Goal: Task Accomplishment & Management: Use online tool/utility

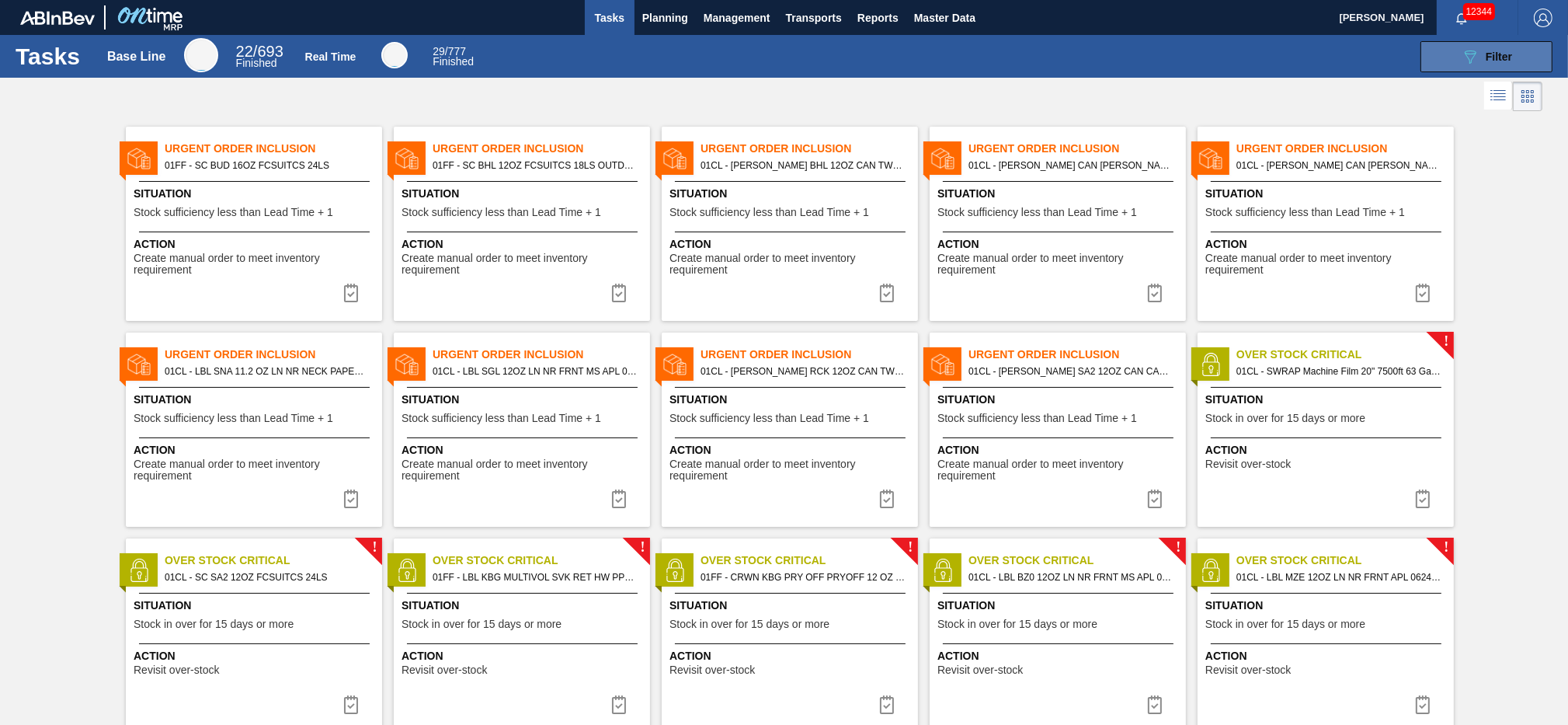
click at [1175, 65] on icon "089F7B8B-B2A5-4AFE-B5C0-19BA573D28AC" at bounding box center [1470, 56] width 19 height 19
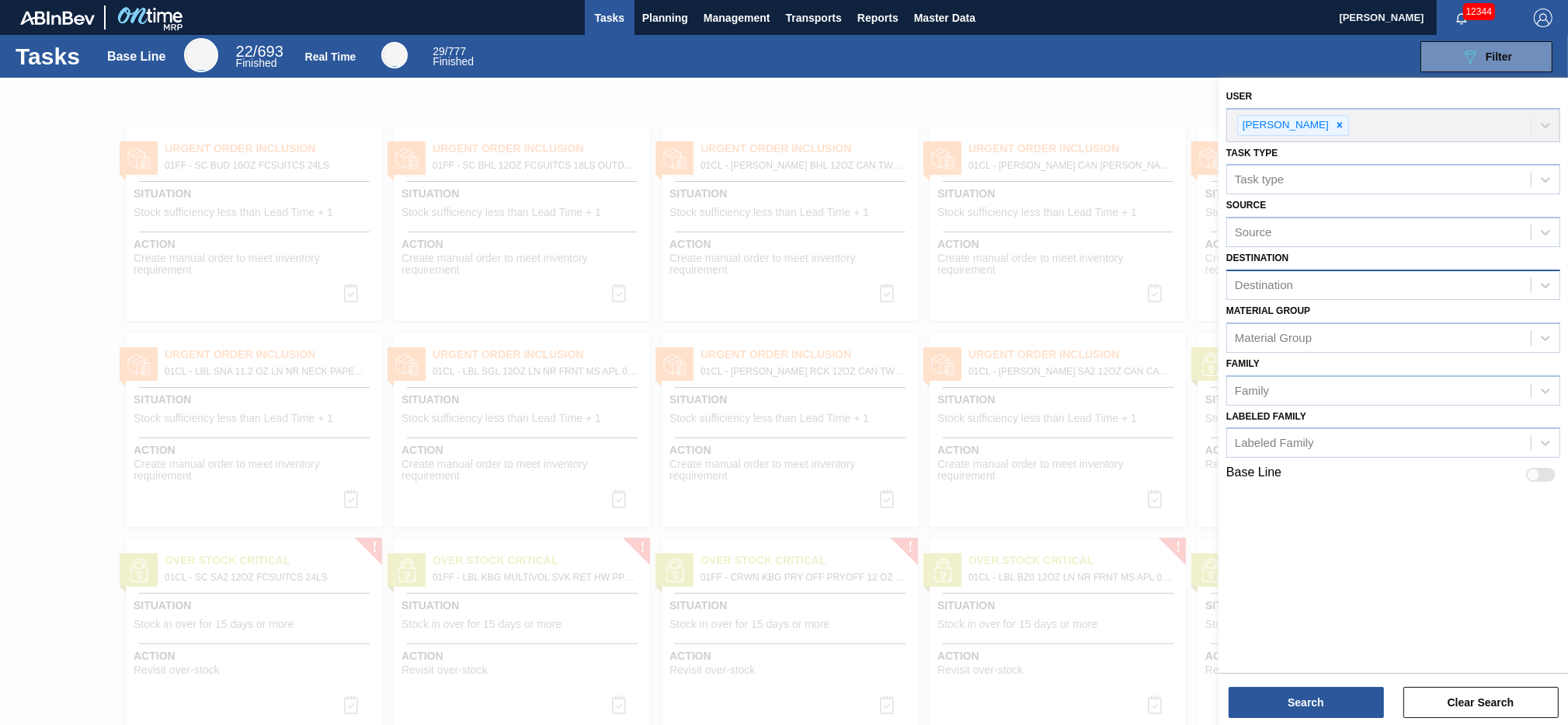
click at [1175, 293] on div "Destination" at bounding box center [1394, 284] width 334 height 30
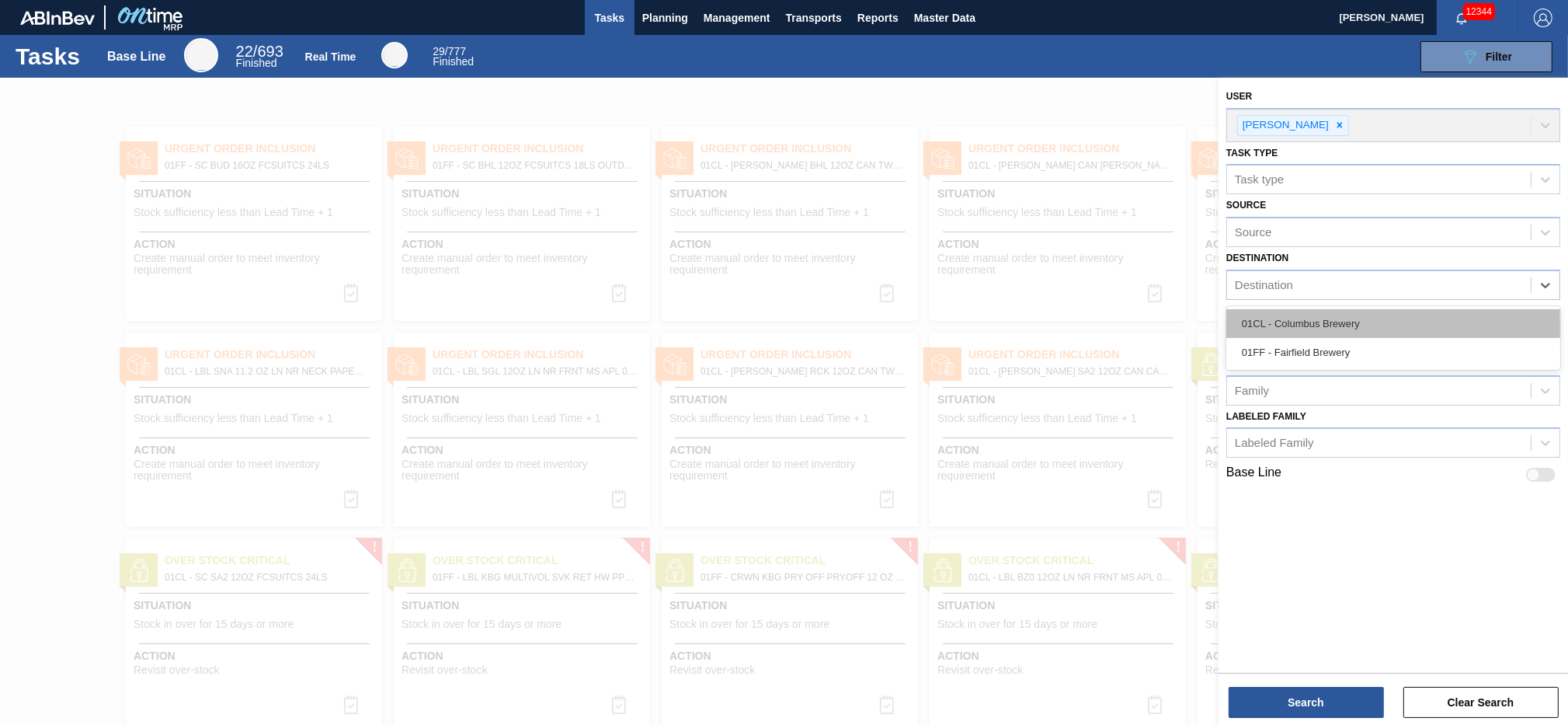
click at [1175, 324] on div "01CL - Columbus Brewery" at bounding box center [1394, 324] width 334 height 29
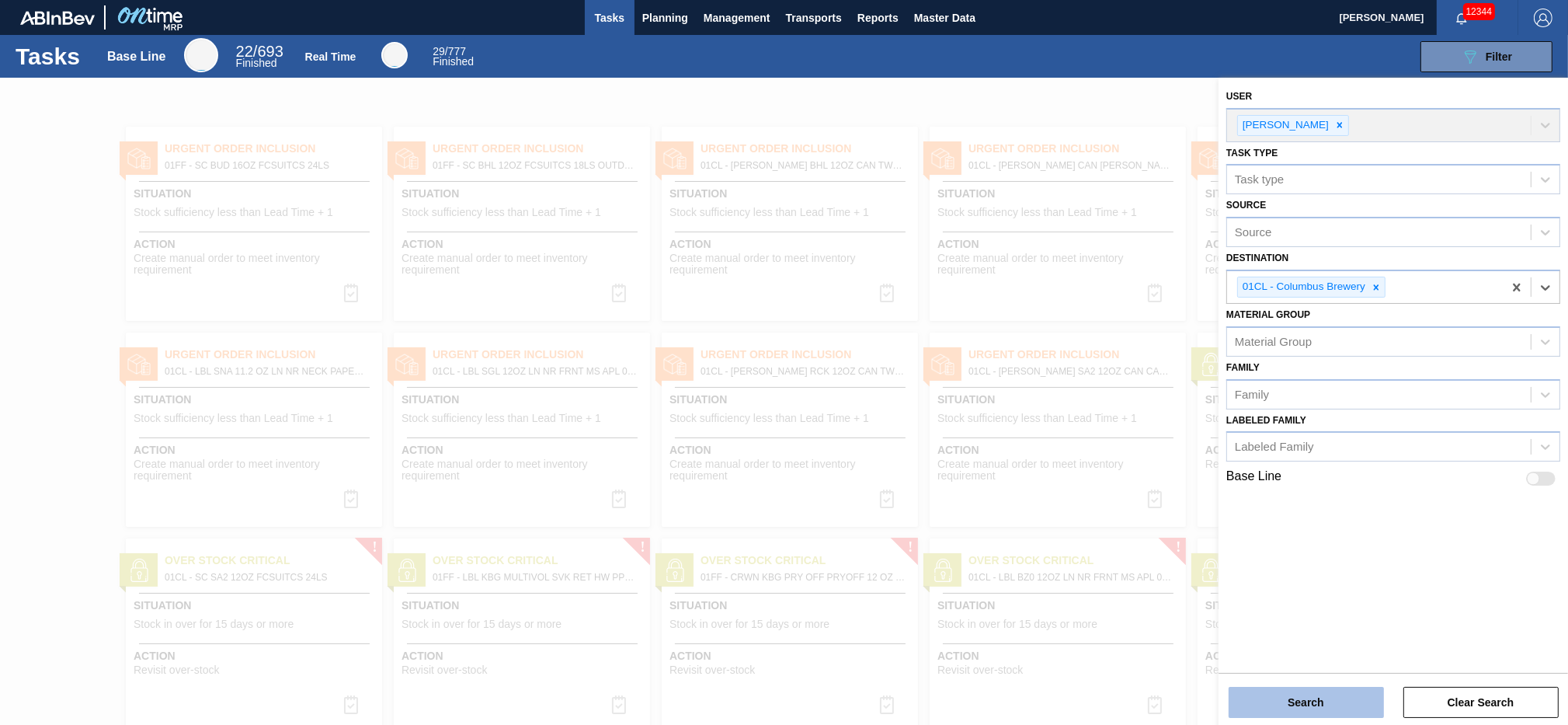
click at [1175, 543] on button "Search" at bounding box center [1307, 702] width 155 height 31
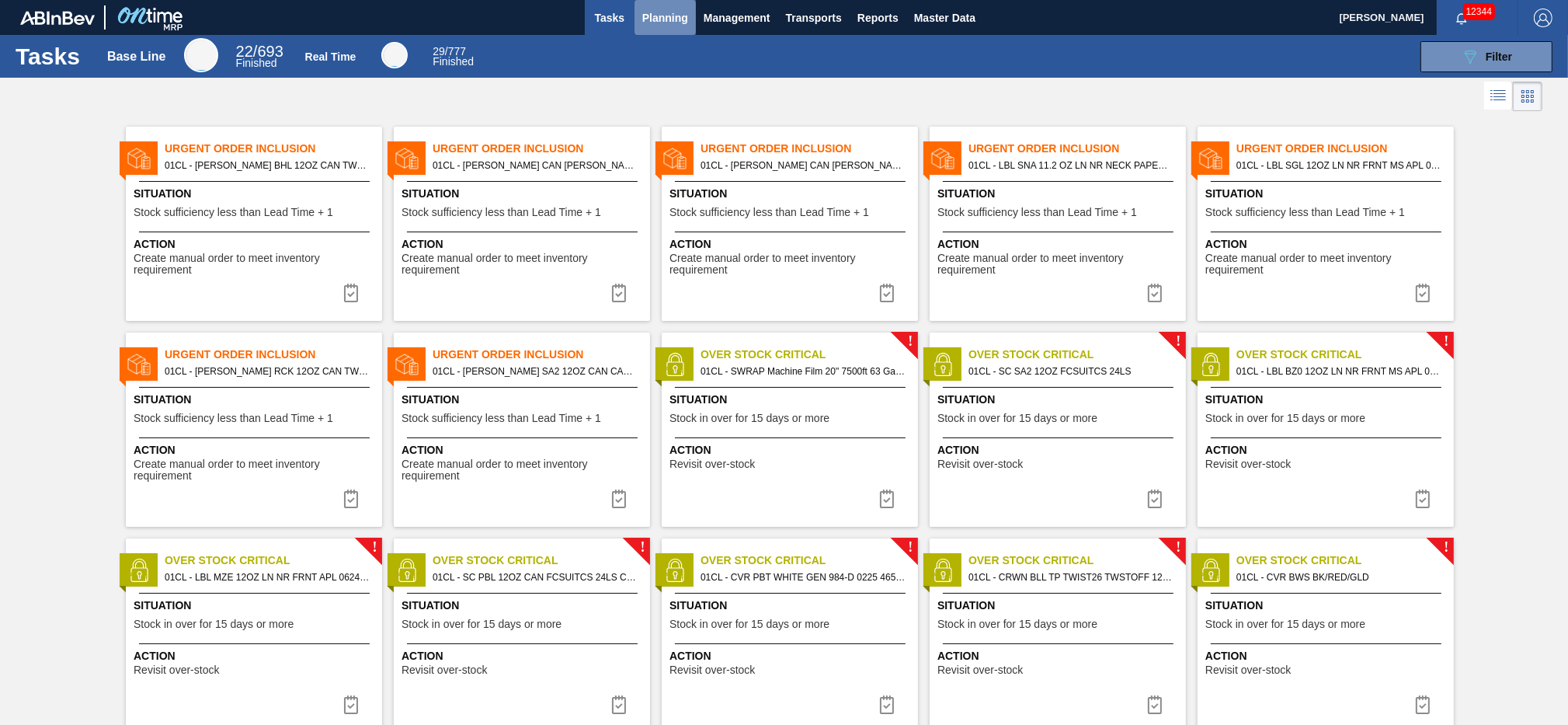
click at [665, 24] on span "Planning" at bounding box center [666, 17] width 45 height 19
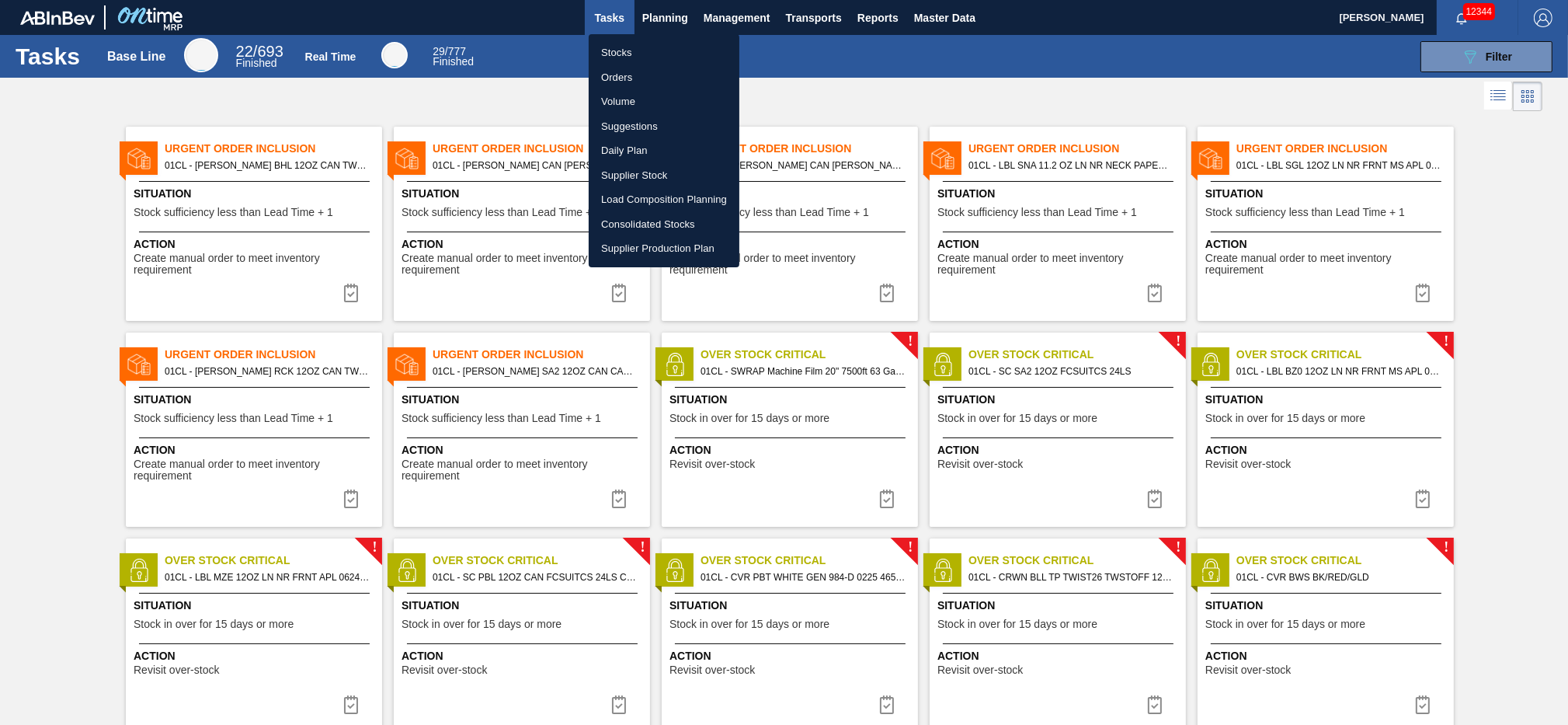
click at [632, 120] on li "Suggestions" at bounding box center [665, 126] width 151 height 25
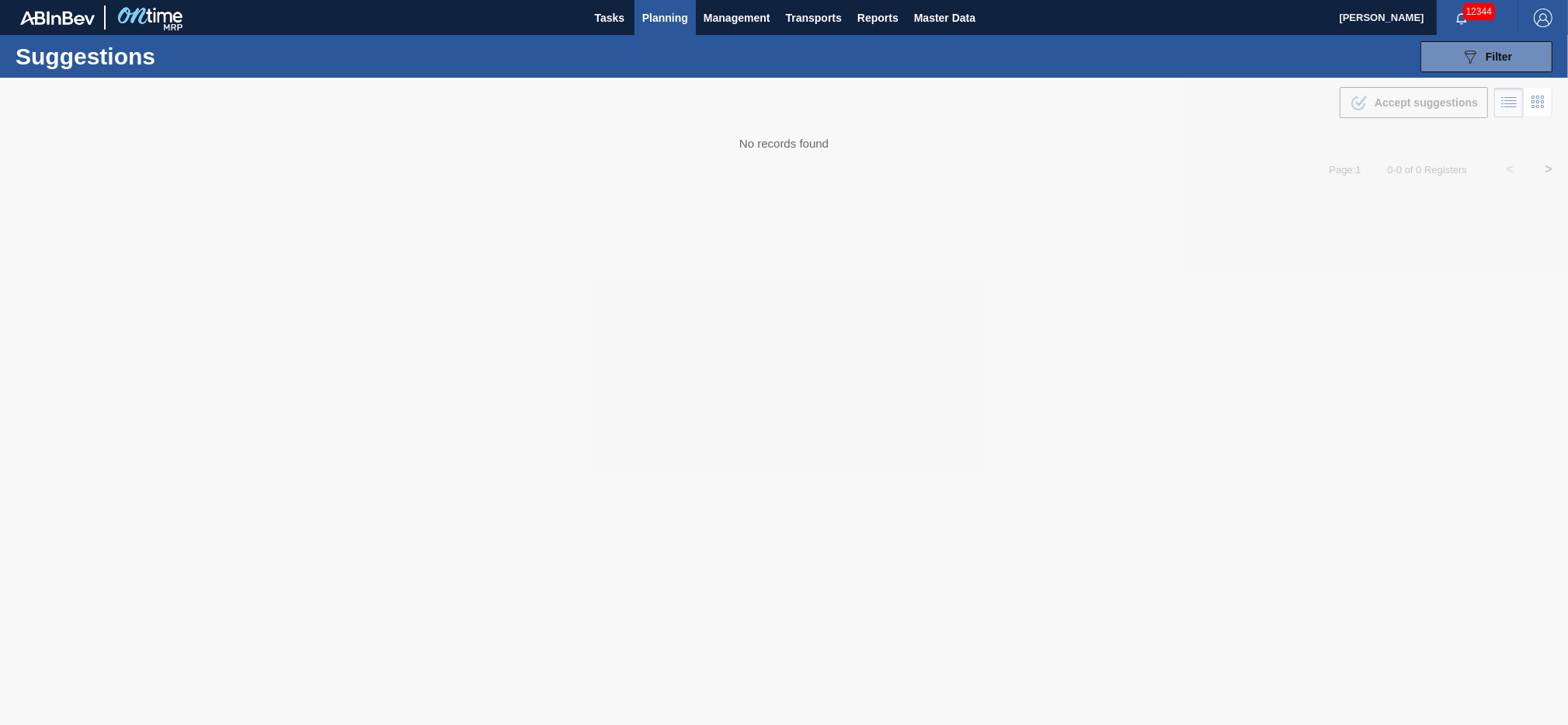
type from "09/24/2025"
type to "[DATE]"
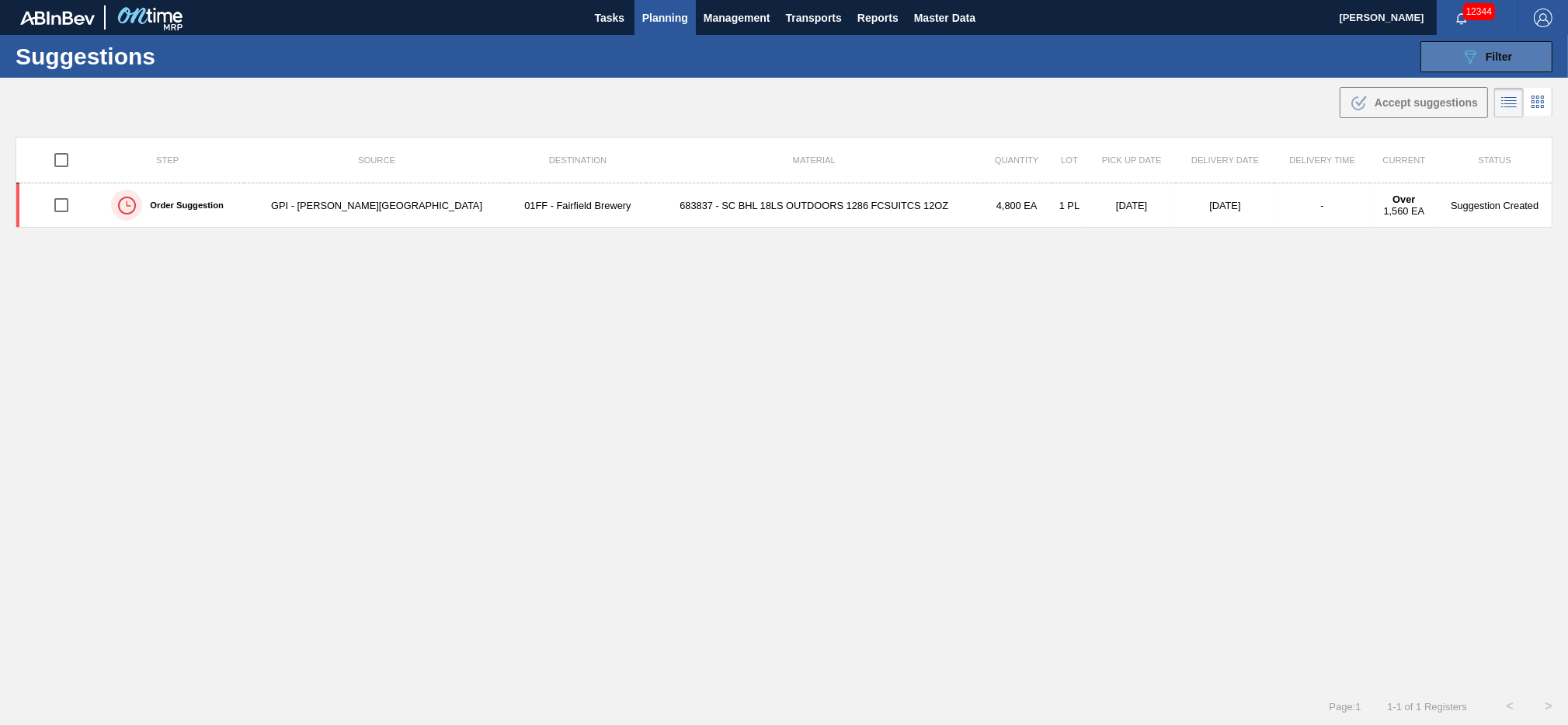
click at [1175, 56] on div "089F7B8B-B2A5-4AFE-B5C0-19BA573D28AC Filter" at bounding box center [1486, 56] width 51 height 19
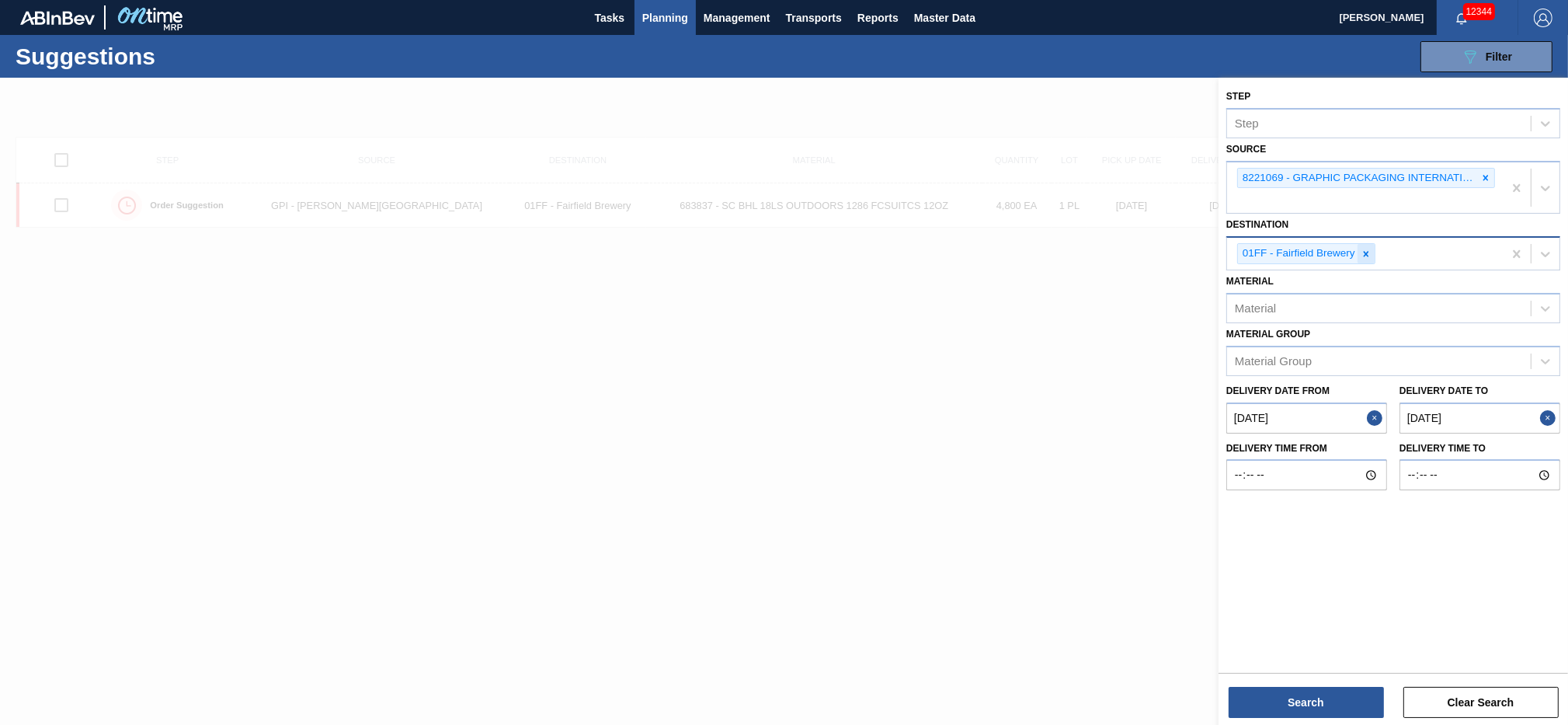
click at [1175, 254] on icon at bounding box center [1366, 254] width 11 height 11
type input "01"
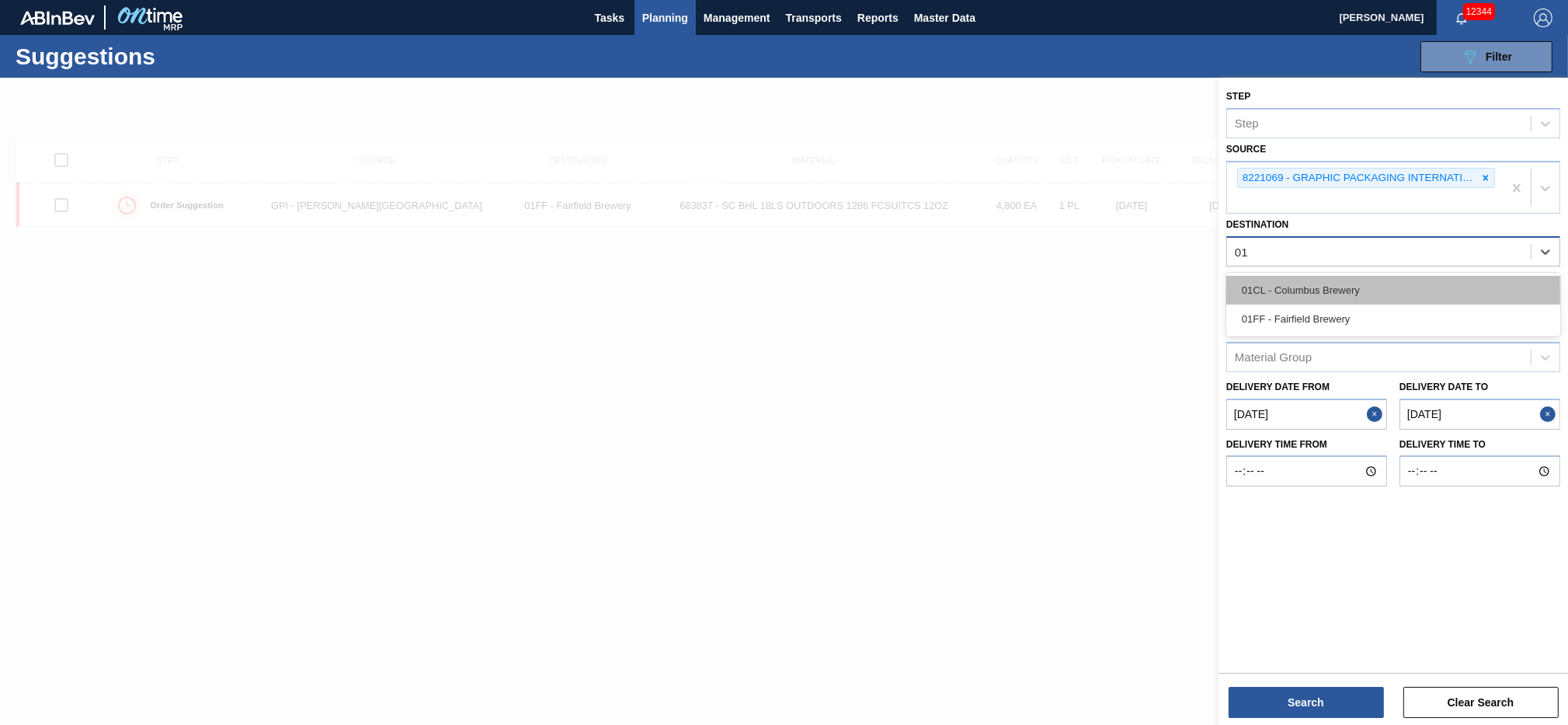
click at [1175, 289] on div "01CL - Columbus Brewery" at bounding box center [1394, 291] width 334 height 29
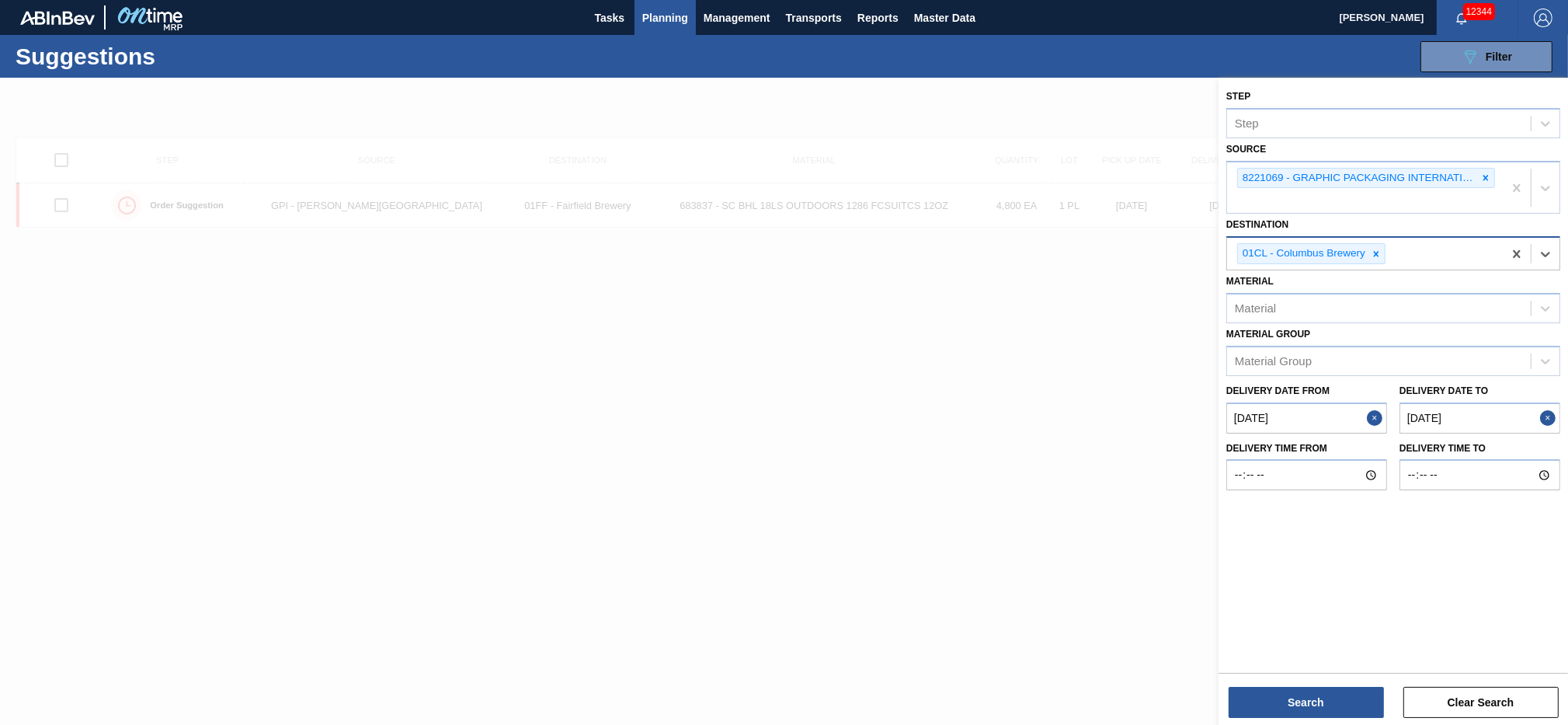
click at [1175, 407] on from "09/24/2025" at bounding box center [1307, 418] width 161 height 31
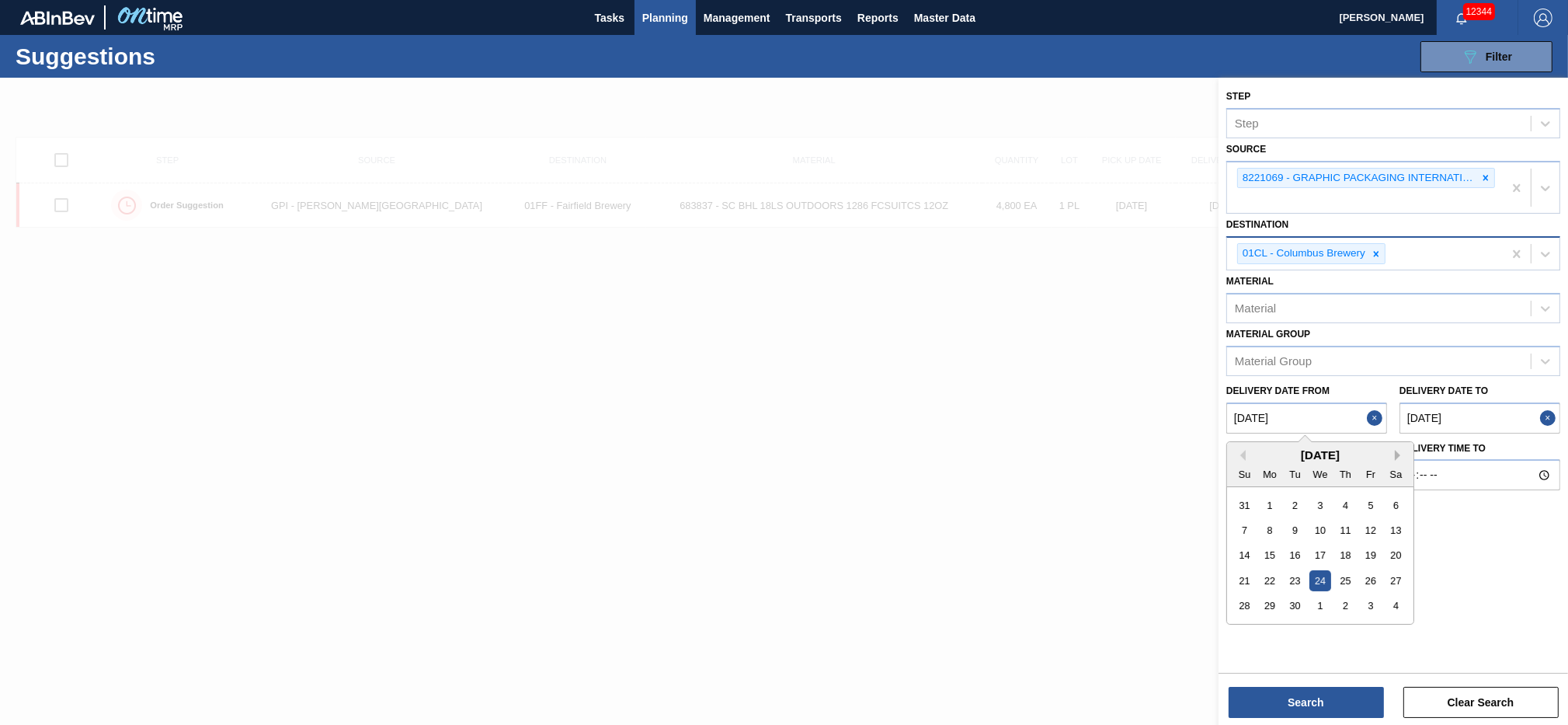
click at [1175, 452] on button "Next Month" at bounding box center [1401, 455] width 11 height 11
click at [1175, 528] on div "7" at bounding box center [1295, 530] width 21 height 21
type from "[DATE]"
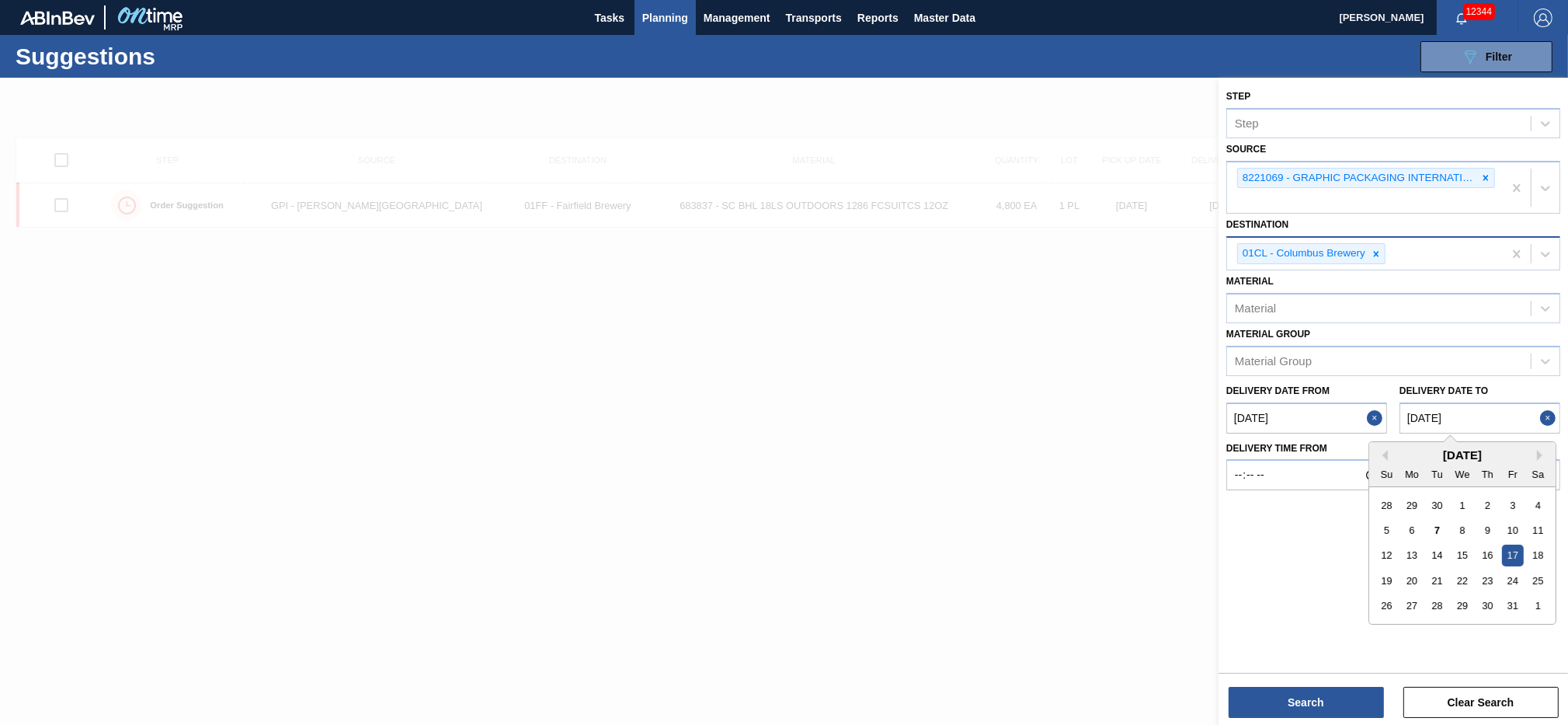
click at [1175, 418] on to "[DATE]" at bounding box center [1480, 418] width 161 height 31
click at [1175, 543] on div "15" at bounding box center [1462, 555] width 21 height 21
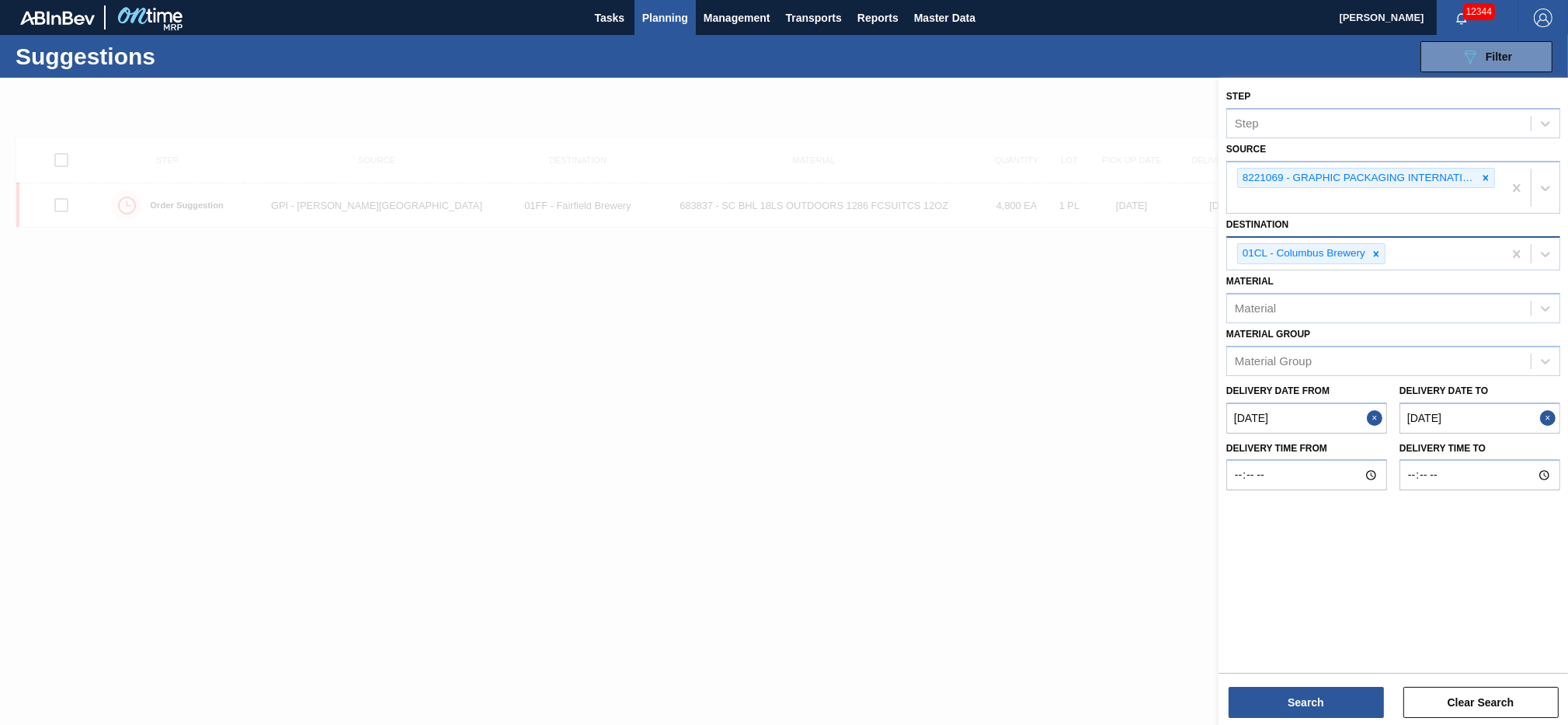
type to "[DATE]"
click at [1175, 543] on button "Search" at bounding box center [1307, 702] width 155 height 31
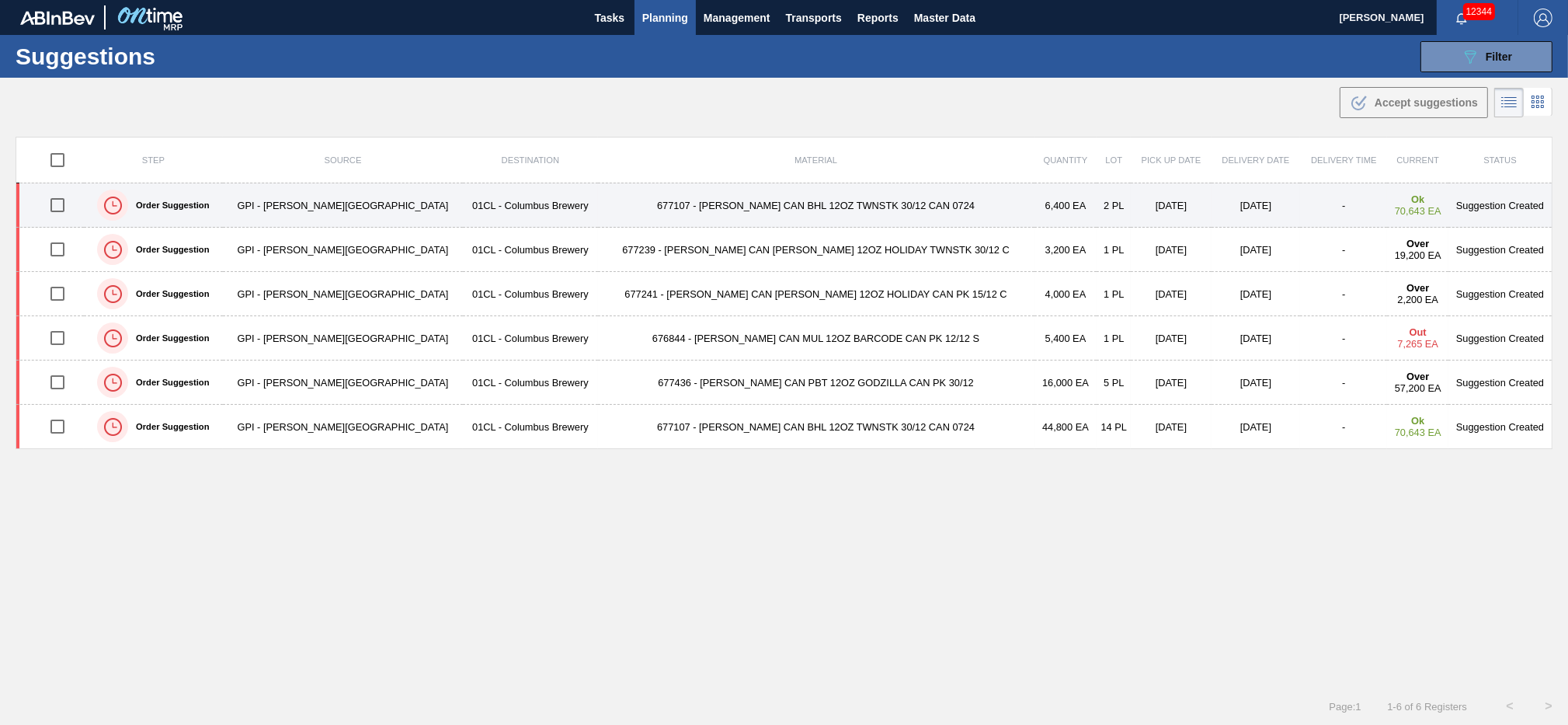
click at [65, 206] on input "checkbox" at bounding box center [57, 205] width 33 height 33
checkbox input "true"
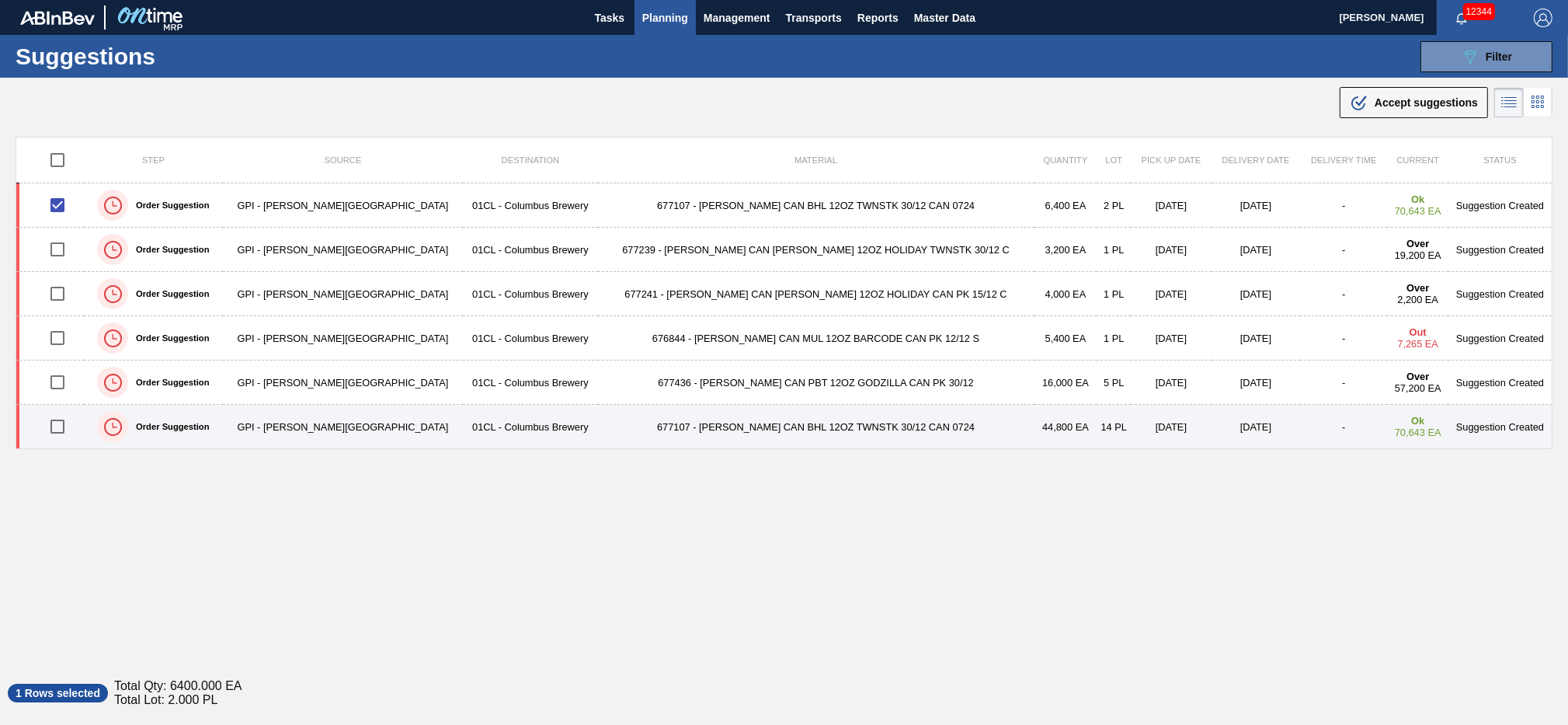
click at [63, 429] on input "checkbox" at bounding box center [57, 427] width 33 height 33
checkbox input "true"
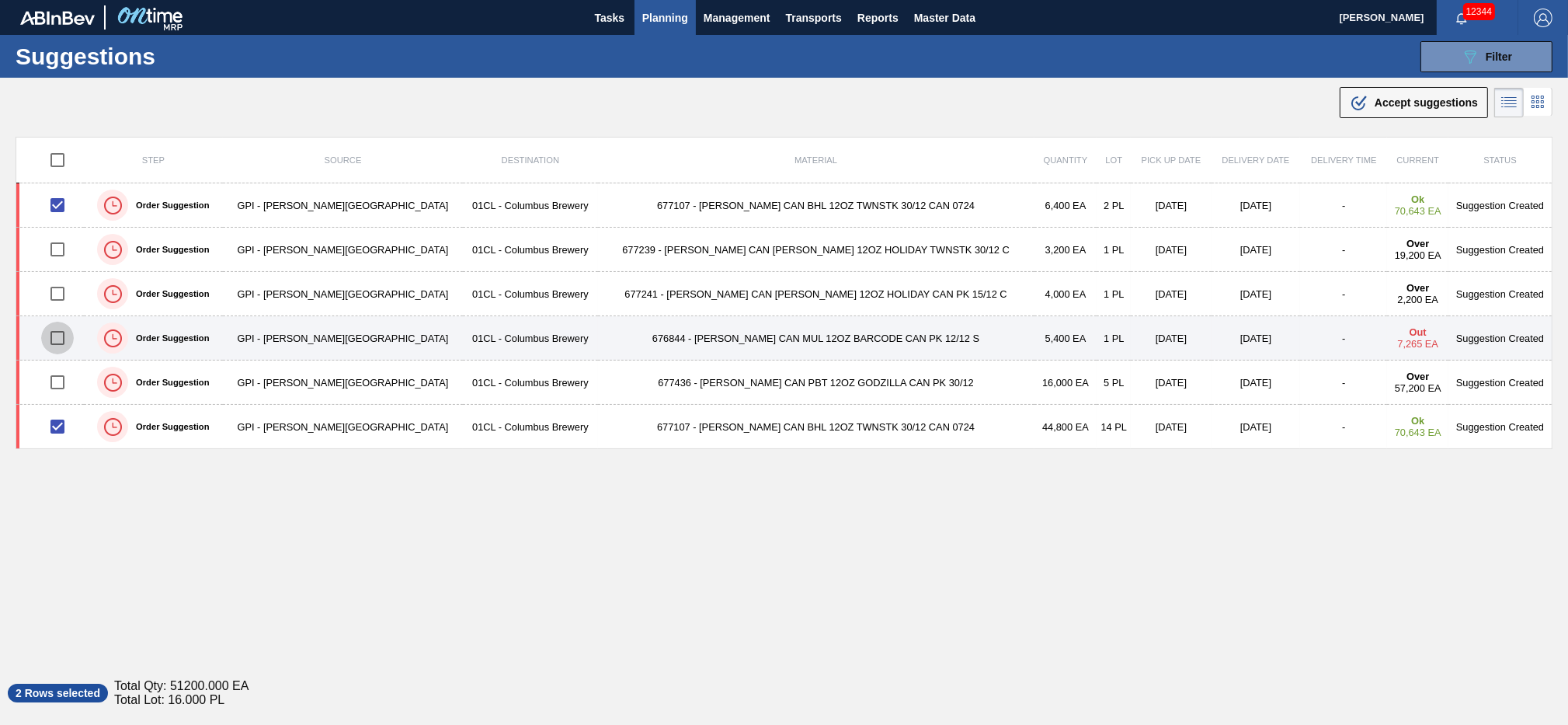
click at [64, 340] on input "checkbox" at bounding box center [57, 338] width 33 height 33
checkbox input "true"
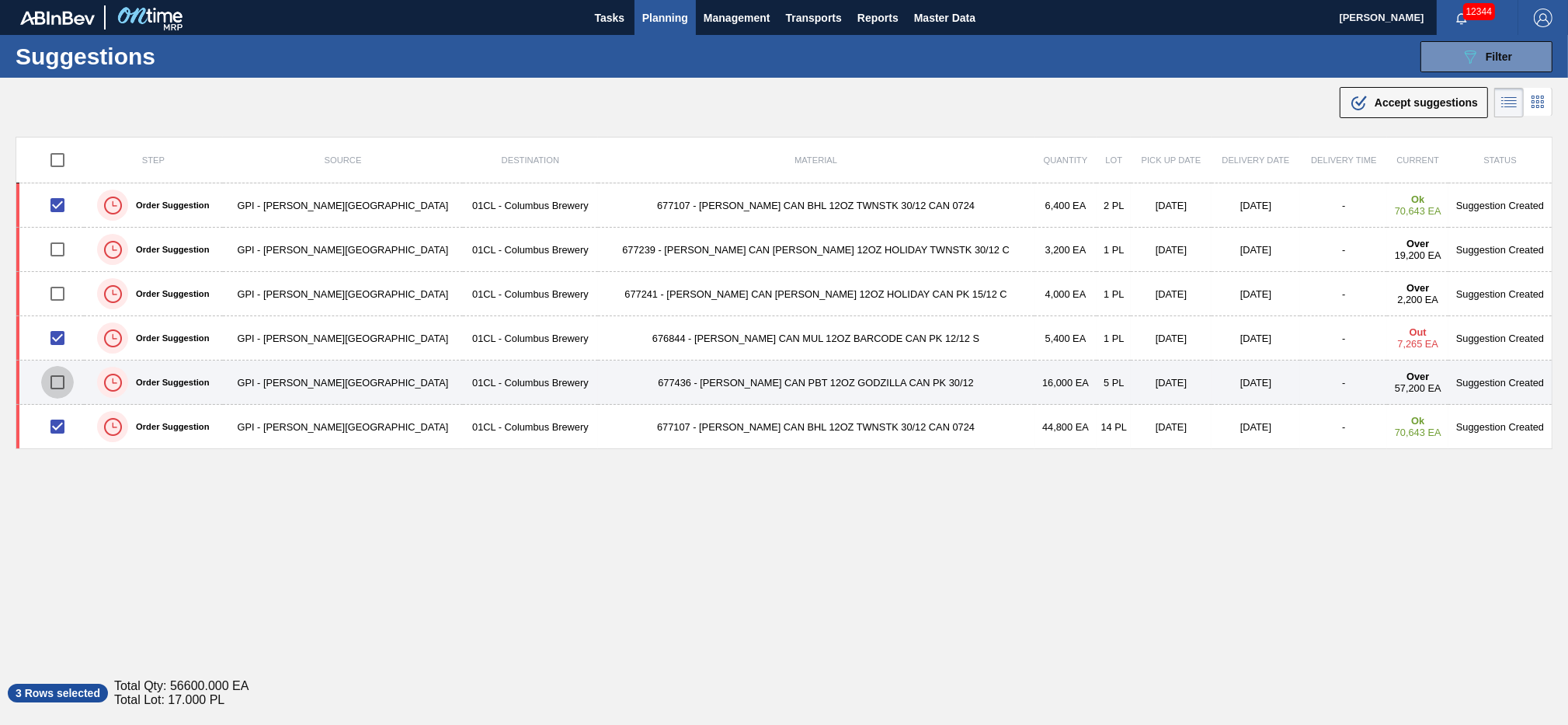
click at [62, 385] on input "checkbox" at bounding box center [57, 382] width 33 height 33
checkbox input "true"
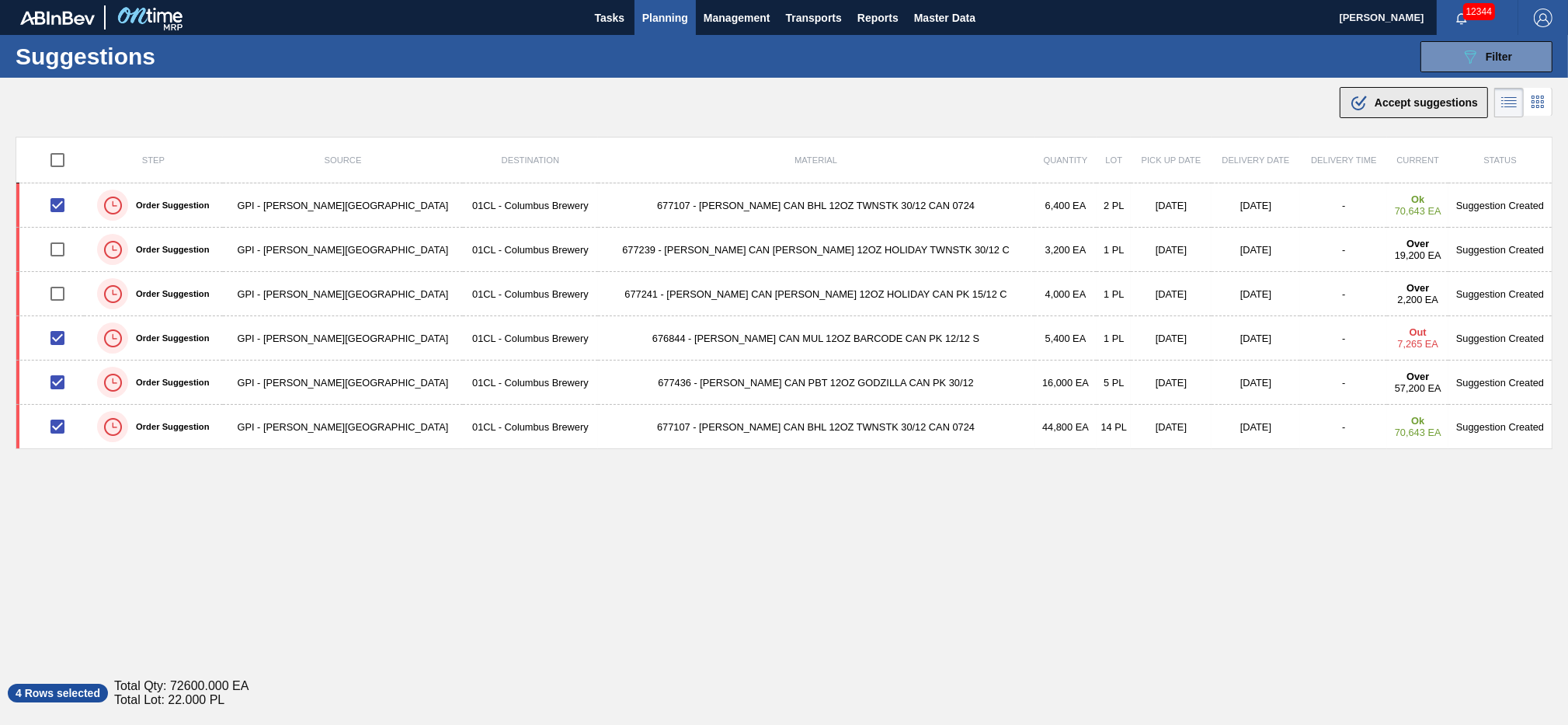
click at [1175, 105] on span "Accept suggestions" at bounding box center [1426, 103] width 104 height 13
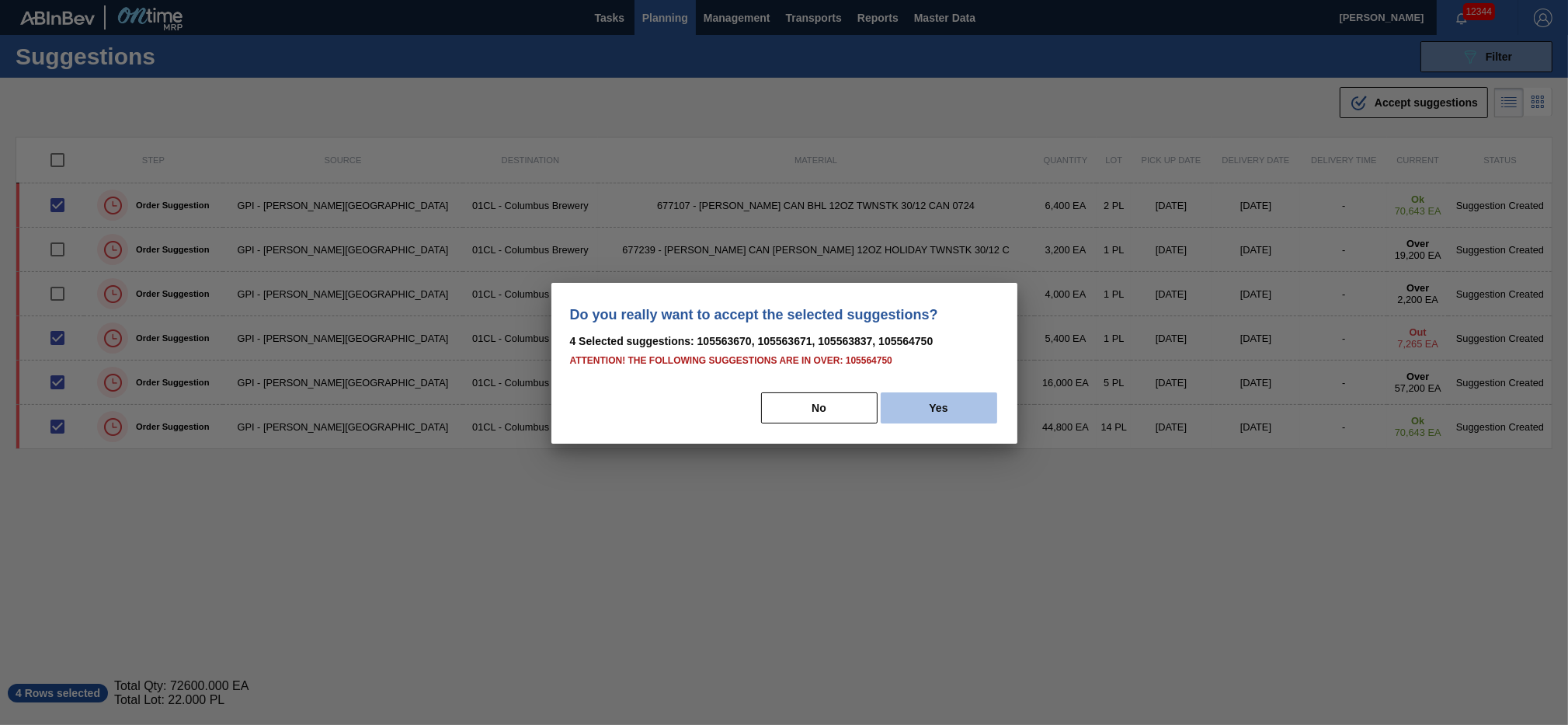
click at [933, 400] on button "Yes" at bounding box center [939, 408] width 116 height 31
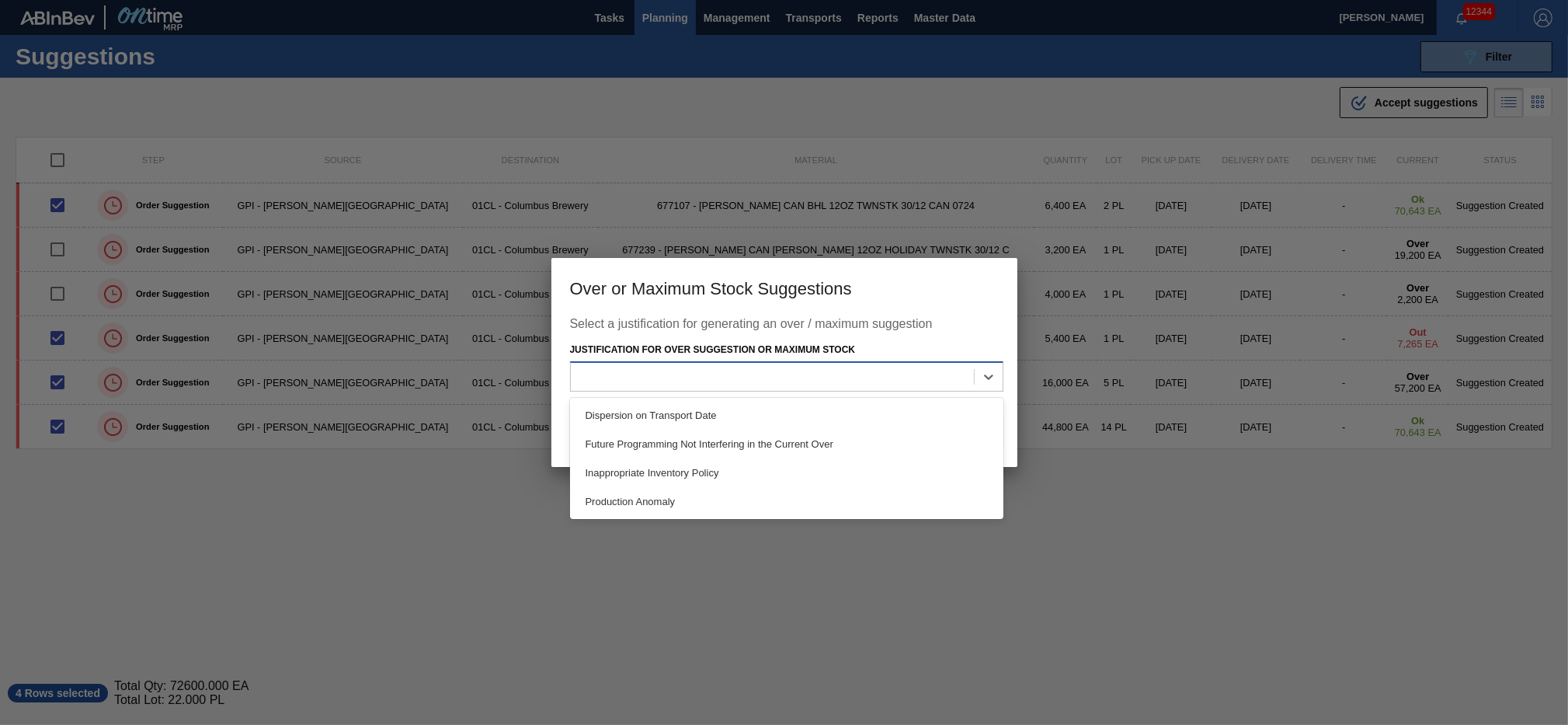
click at [929, 381] on div at bounding box center [773, 376] width 403 height 23
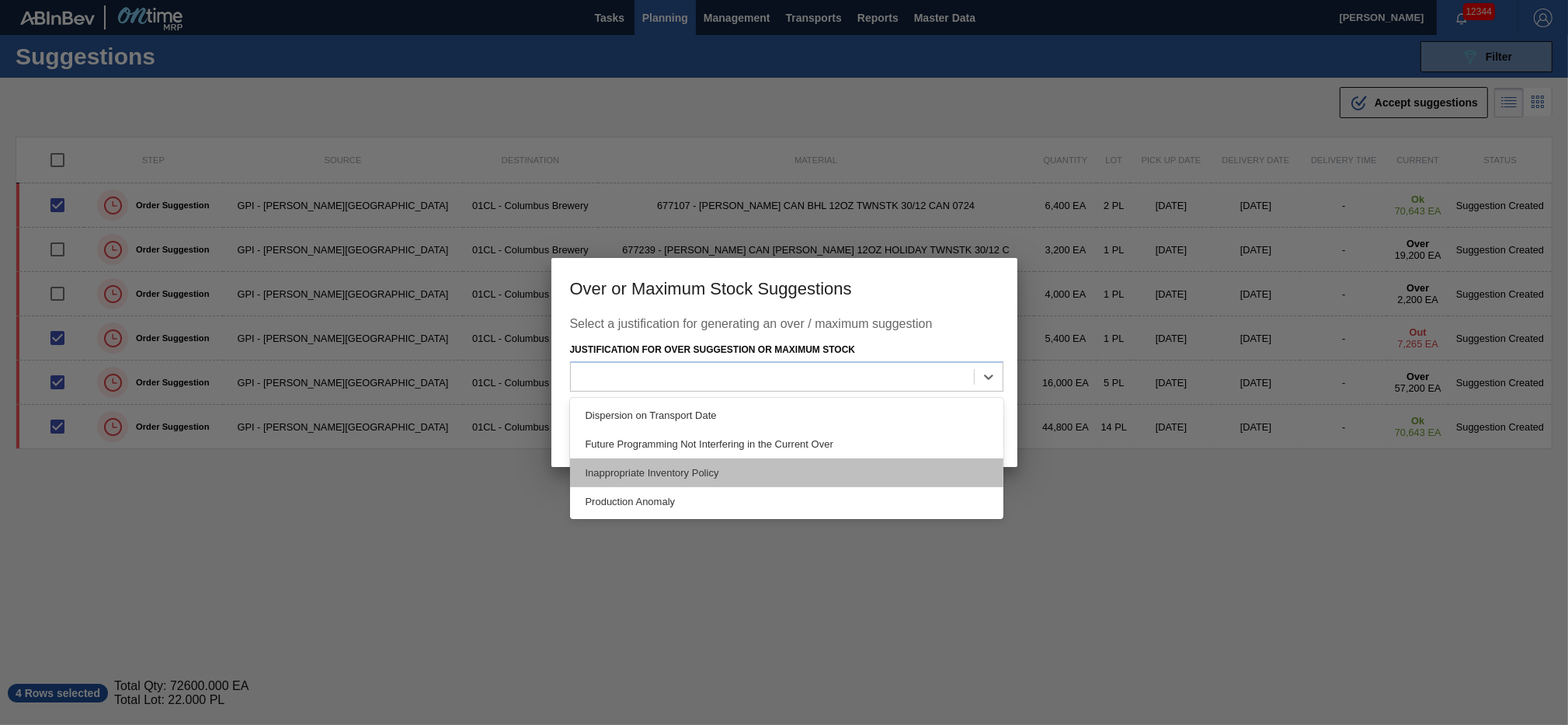
click at [790, 471] on div "Inappropriate Inventory Policy" at bounding box center [786, 473] width 433 height 29
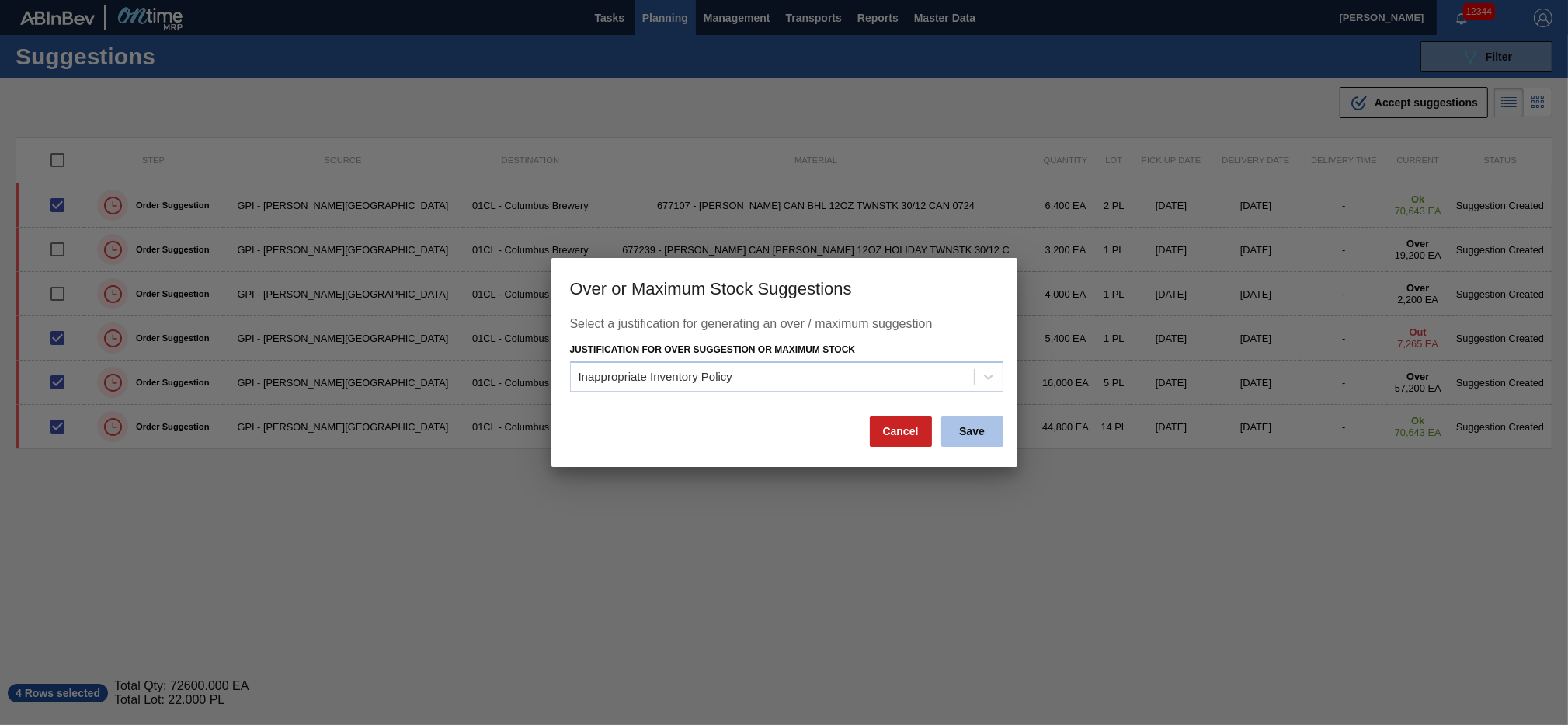
click at [970, 430] on button "Save" at bounding box center [972, 432] width 62 height 31
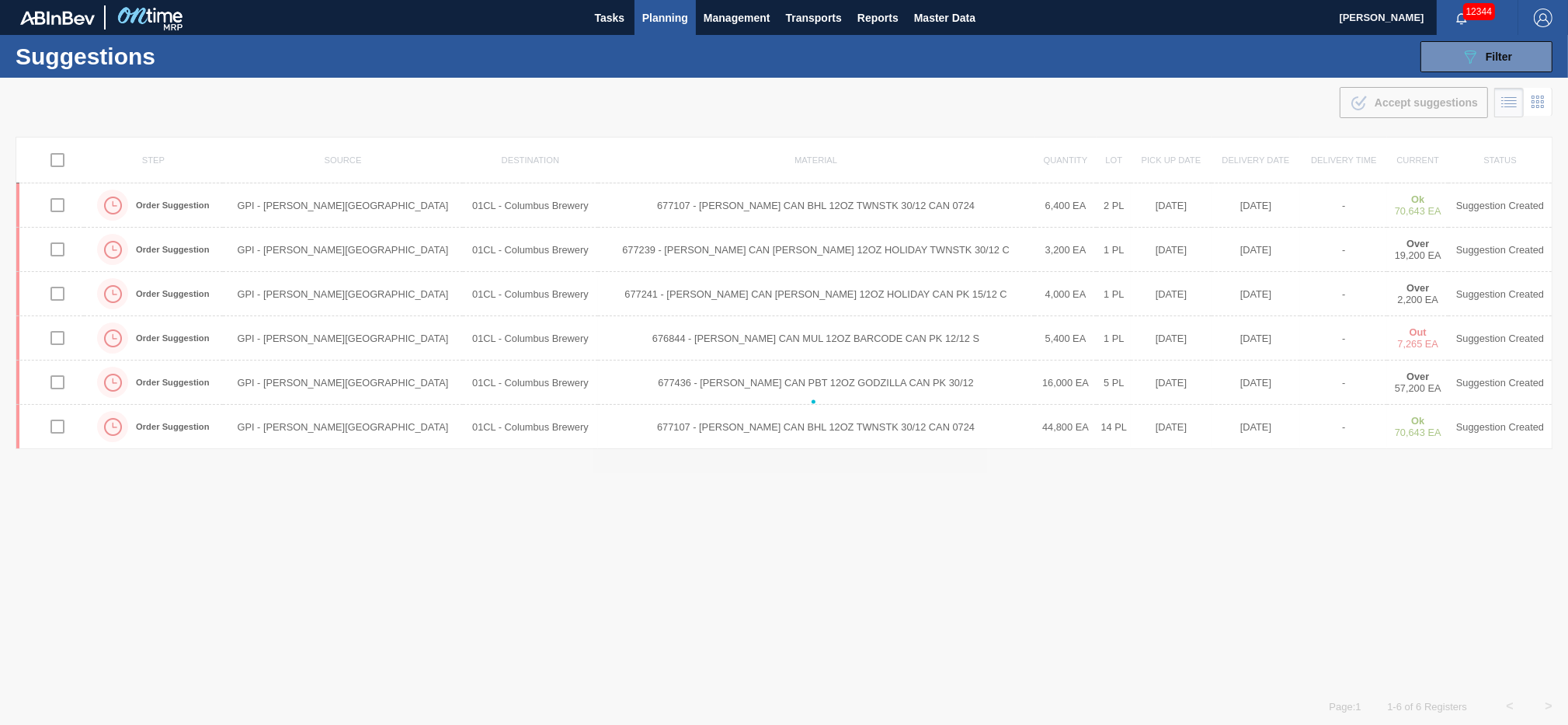
checkbox input "false"
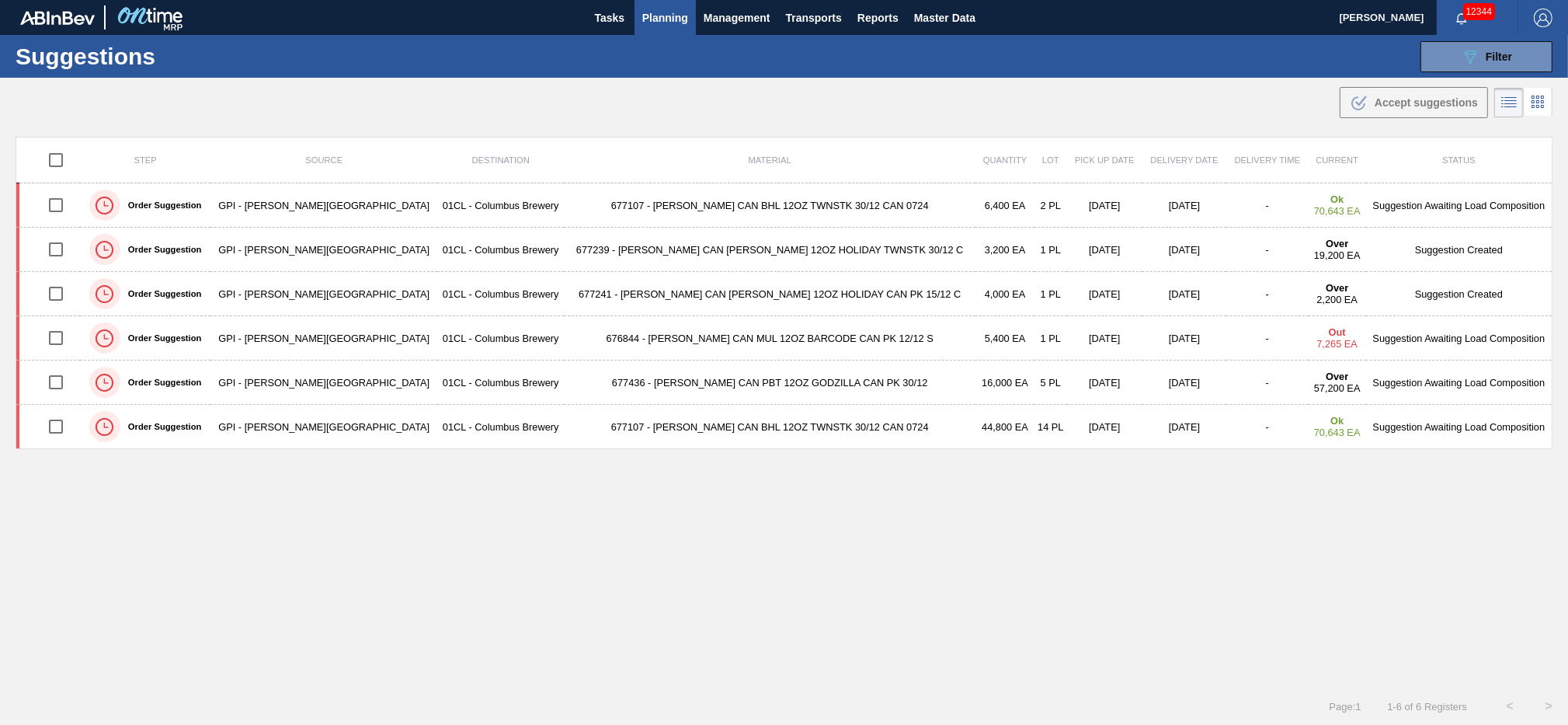
click at [685, 18] on span "Planning" at bounding box center [666, 17] width 45 height 19
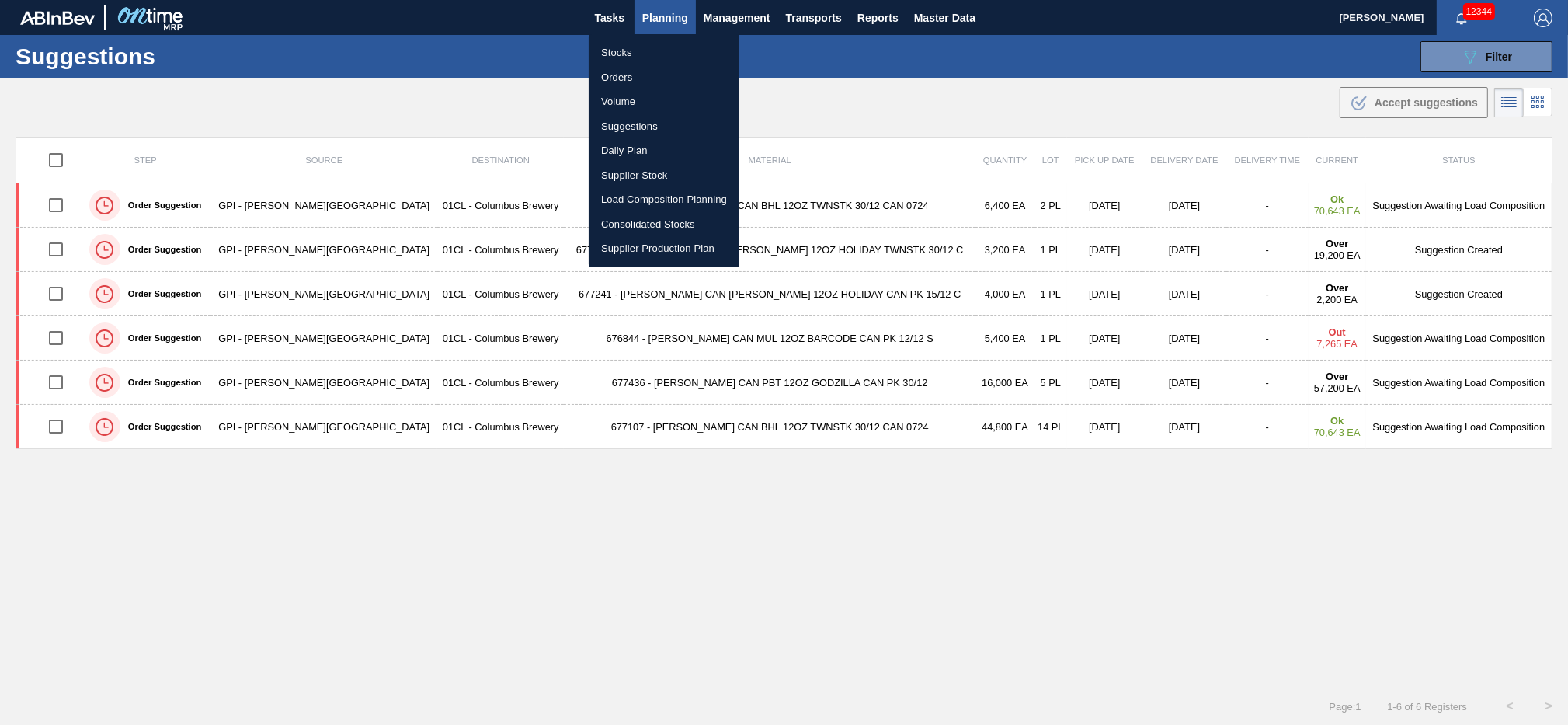
click at [657, 201] on li "Load Composition Planning" at bounding box center [665, 199] width 151 height 25
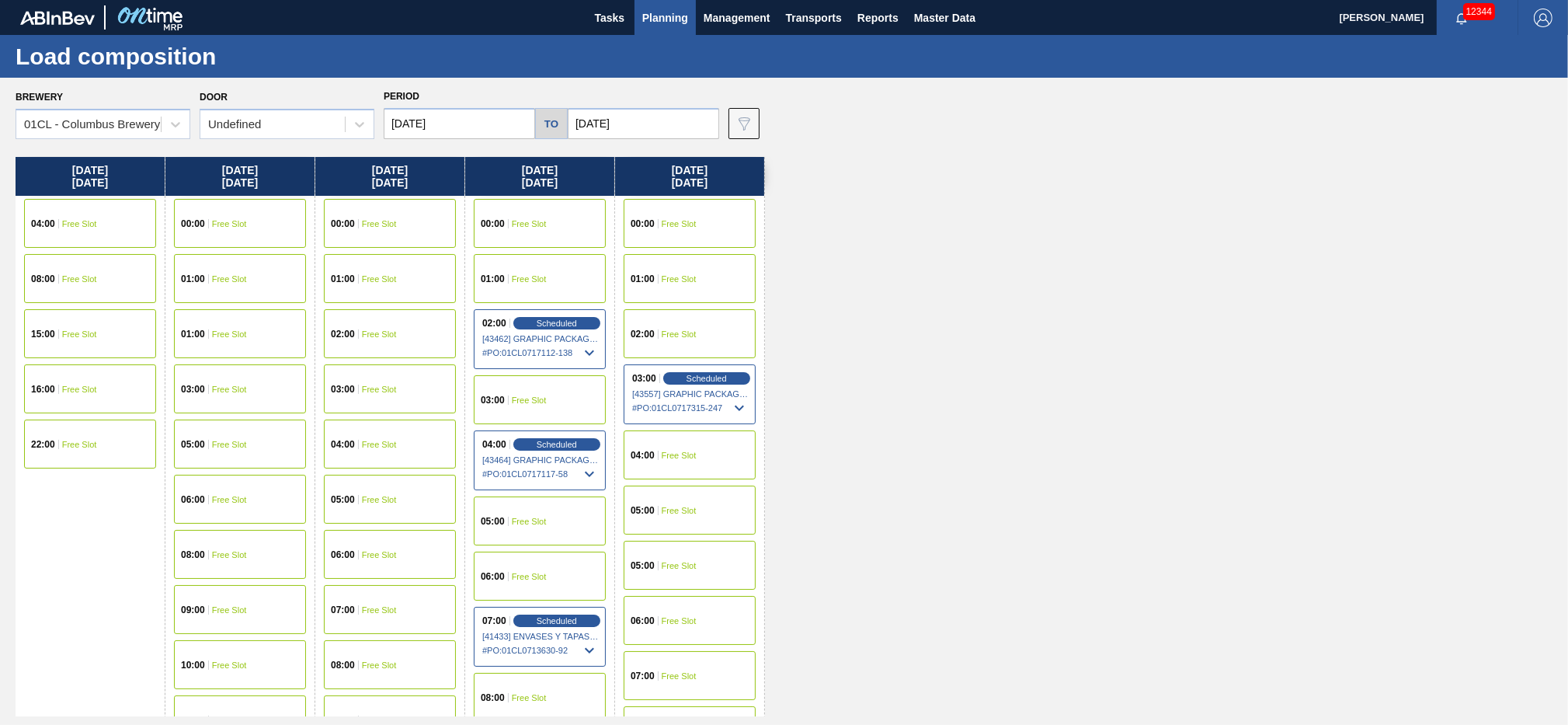
scroll to position [84, 0]
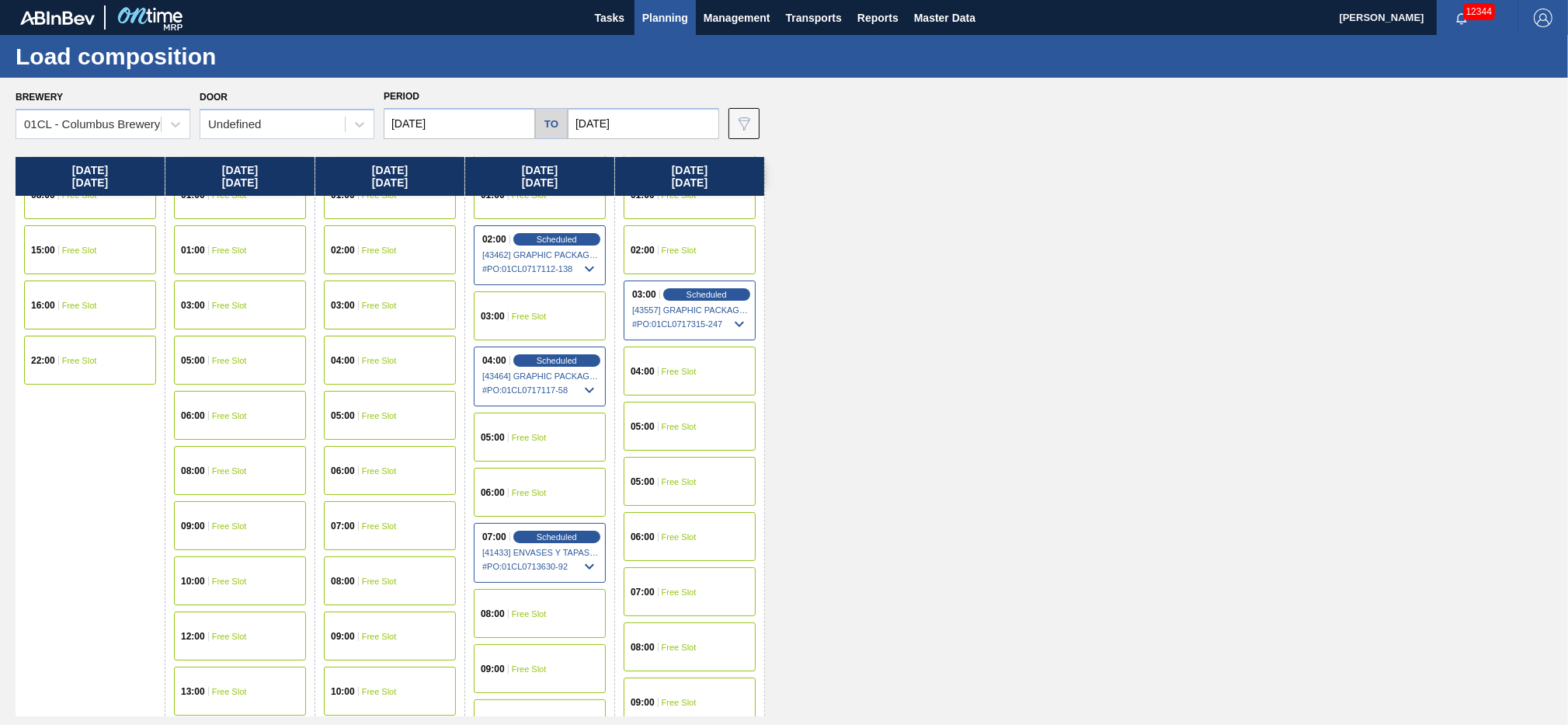
click at [697, 134] on input "10/09/2025" at bounding box center [643, 124] width 152 height 31
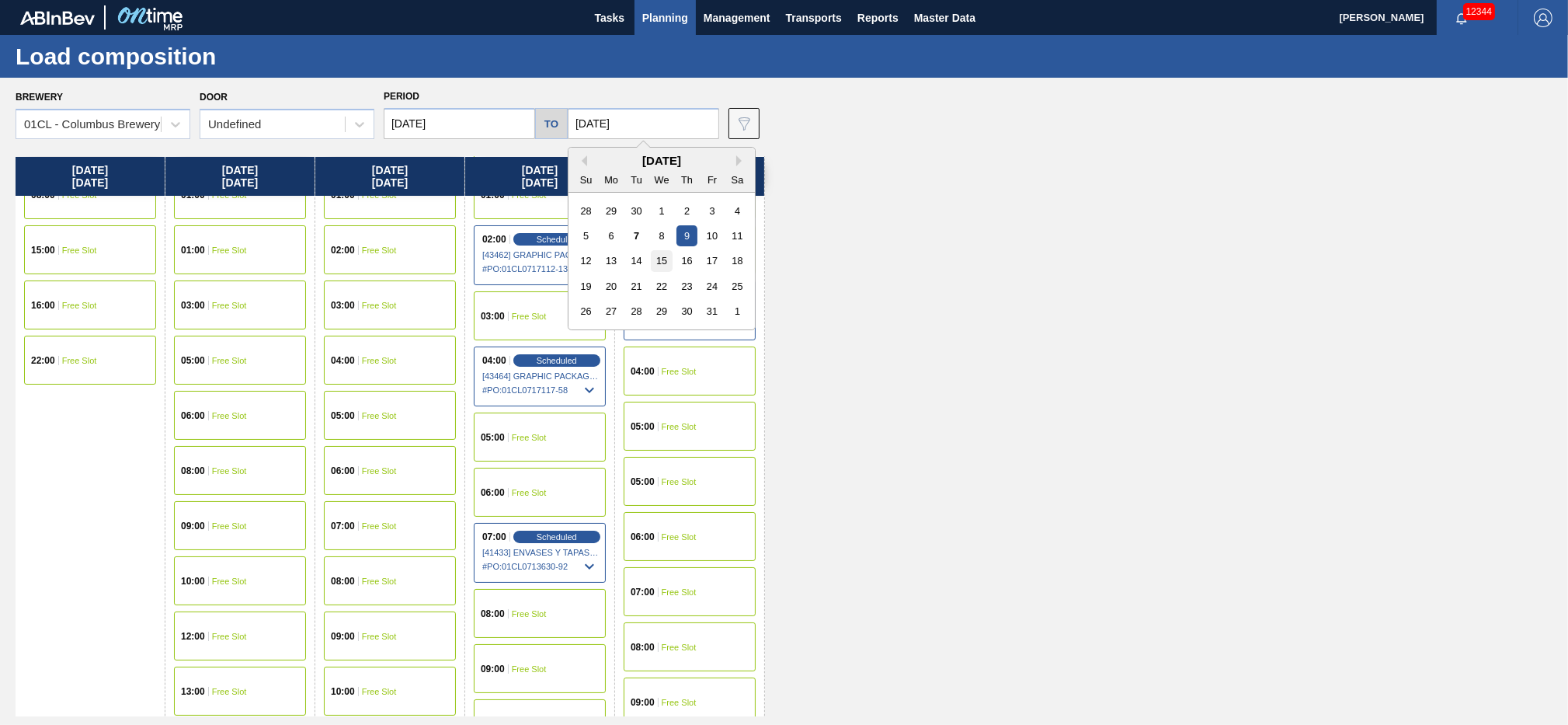
click at [667, 265] on div "15" at bounding box center [661, 260] width 21 height 21
type input "[DATE]"
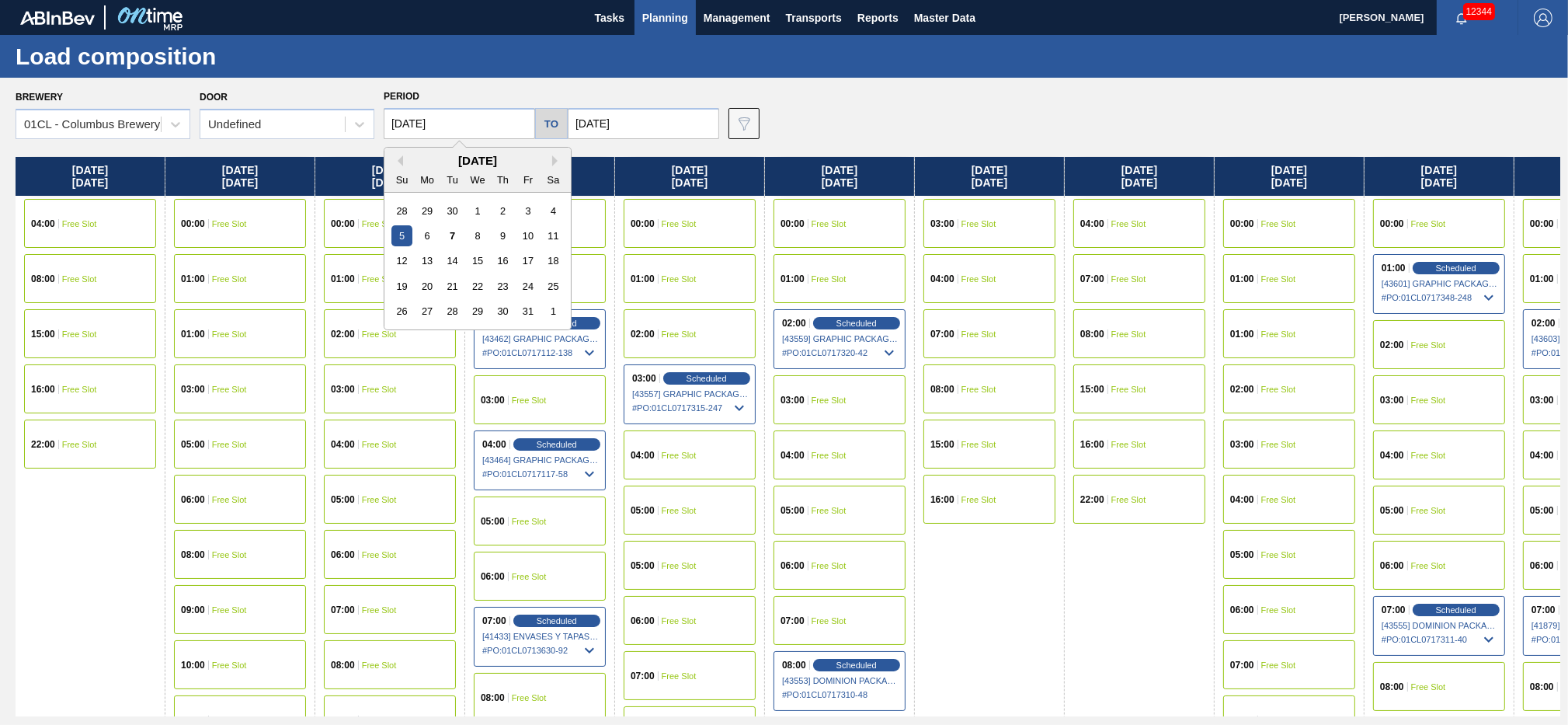
click at [482, 127] on input "10/05/2025" at bounding box center [459, 124] width 152 height 31
click at [476, 240] on div "8" at bounding box center [477, 235] width 21 height 21
type input "10/08/2025"
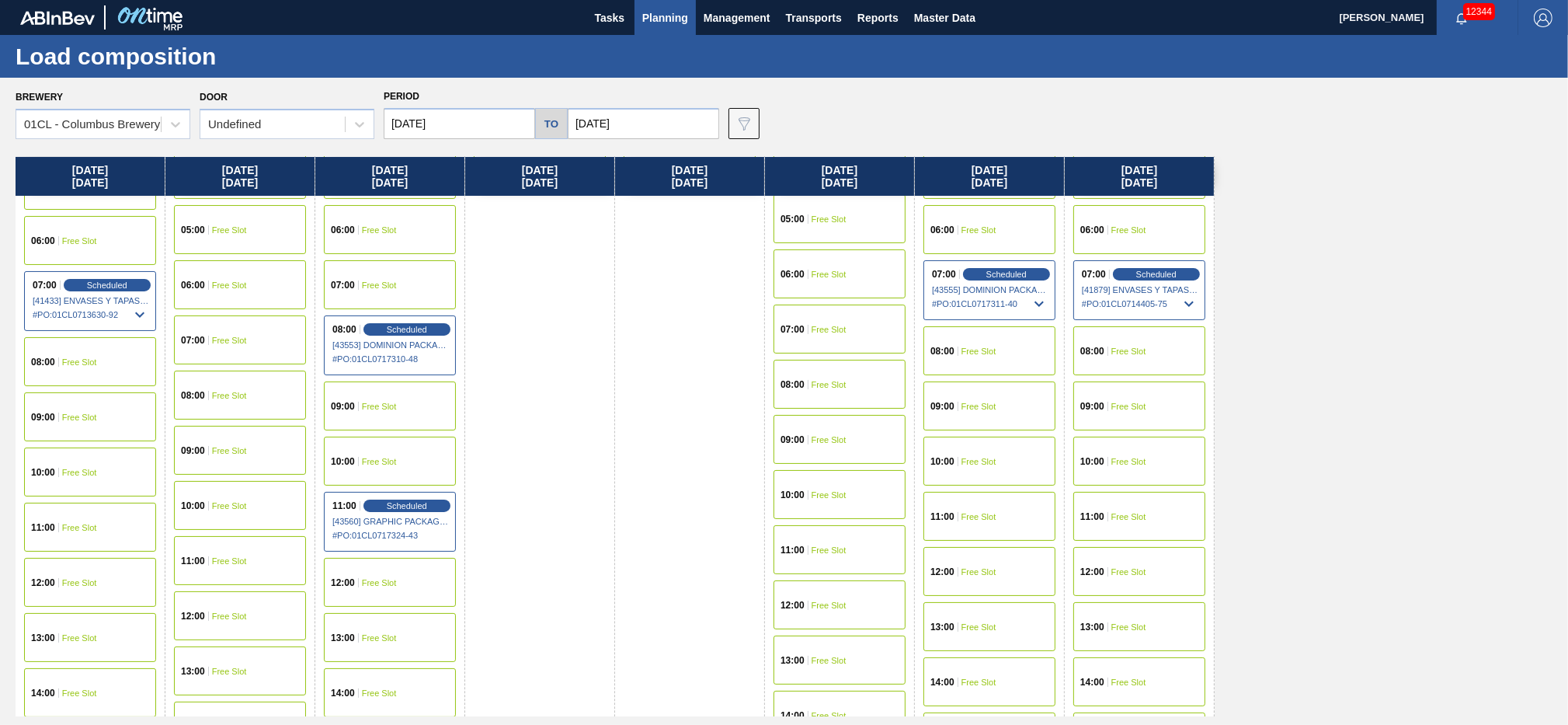
scroll to position [0, 0]
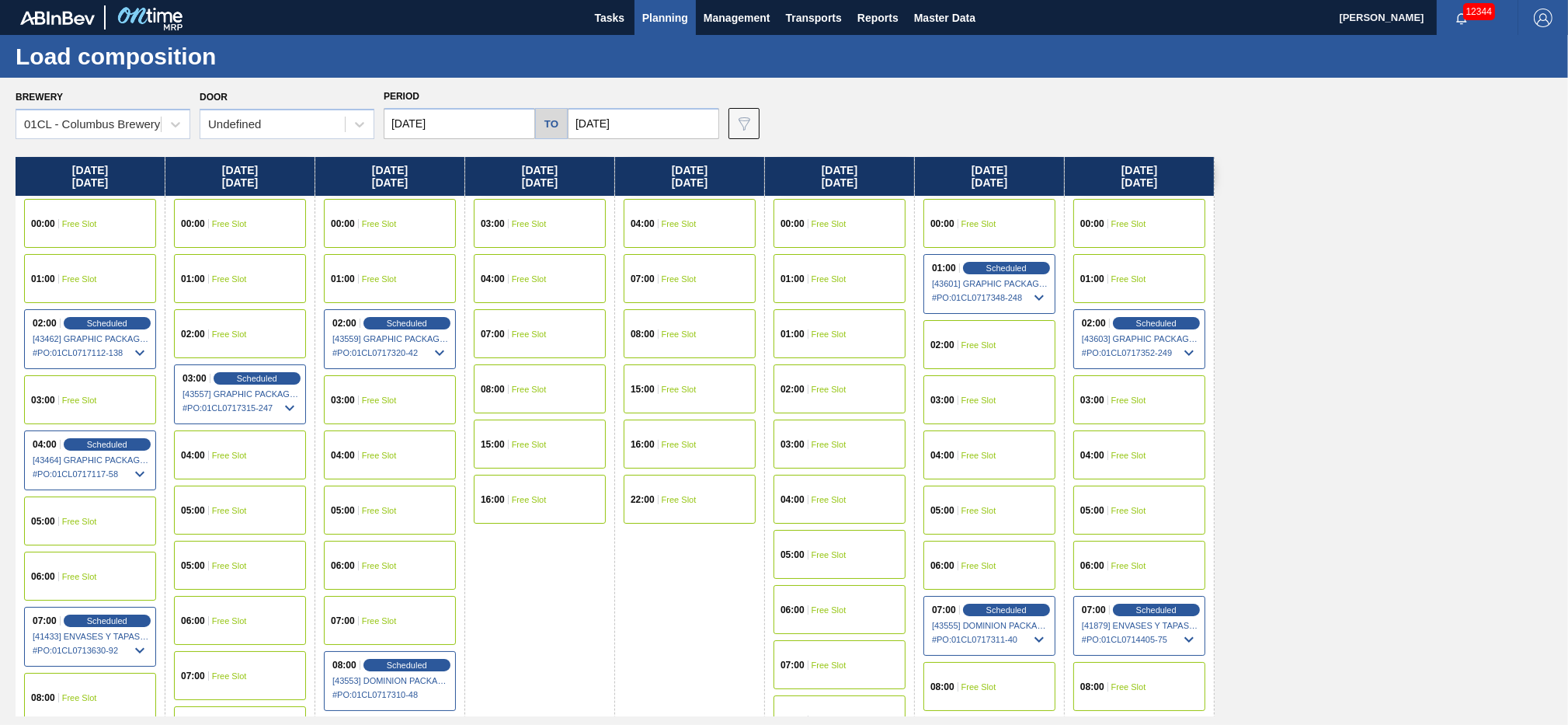
click at [971, 395] on span "Free Slot" at bounding box center [979, 400] width 35 height 9
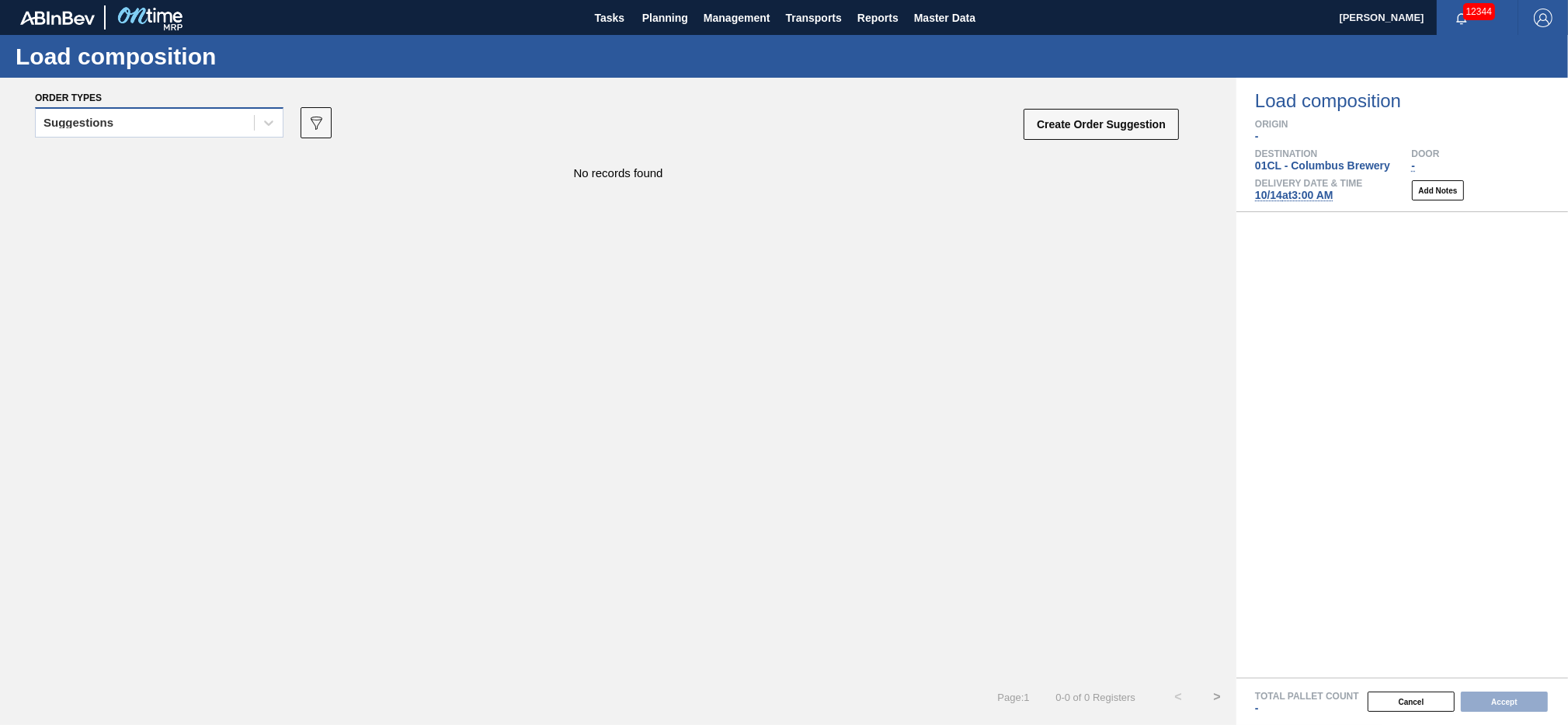
click at [243, 127] on div "Suggestions" at bounding box center [144, 123] width 218 height 23
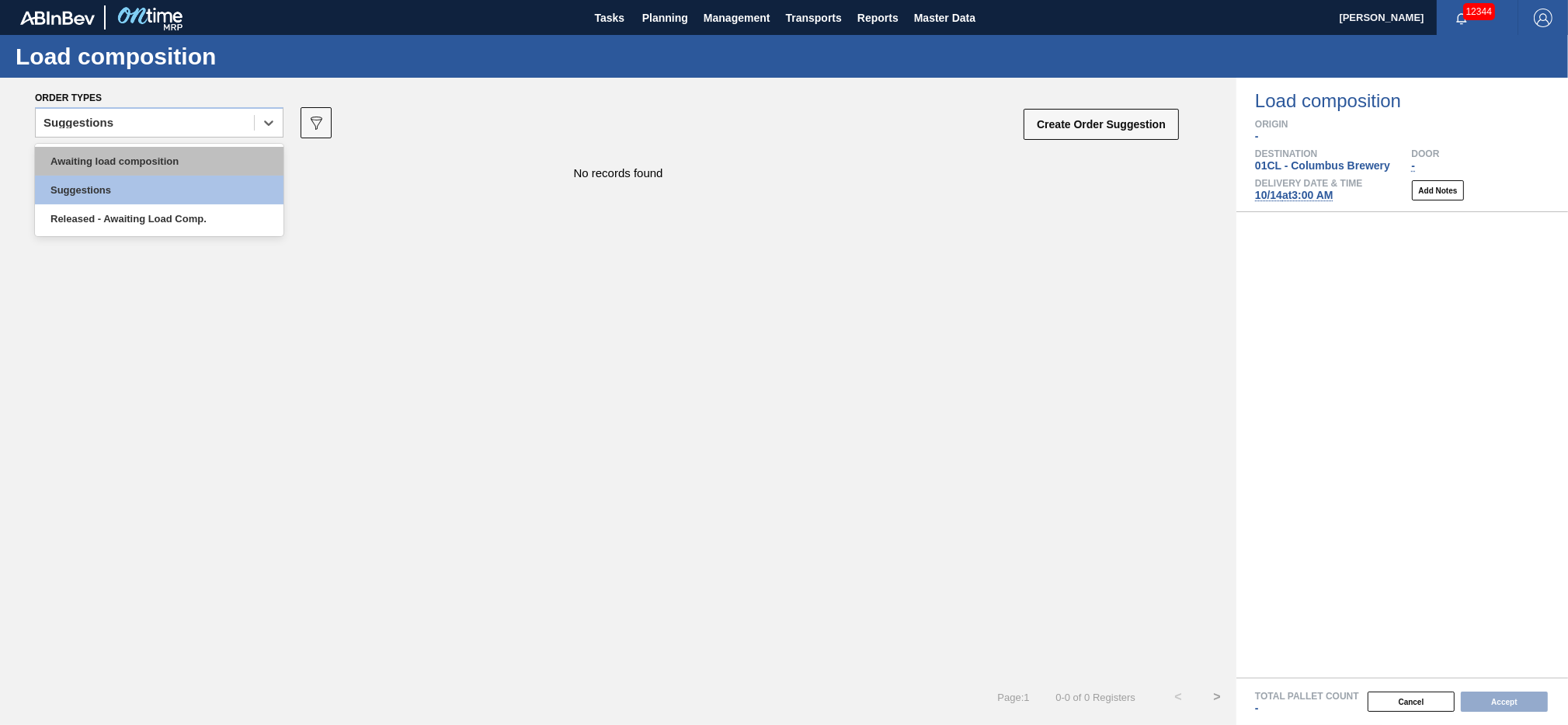
click at [166, 160] on div "Awaiting load composition" at bounding box center [160, 162] width 249 height 29
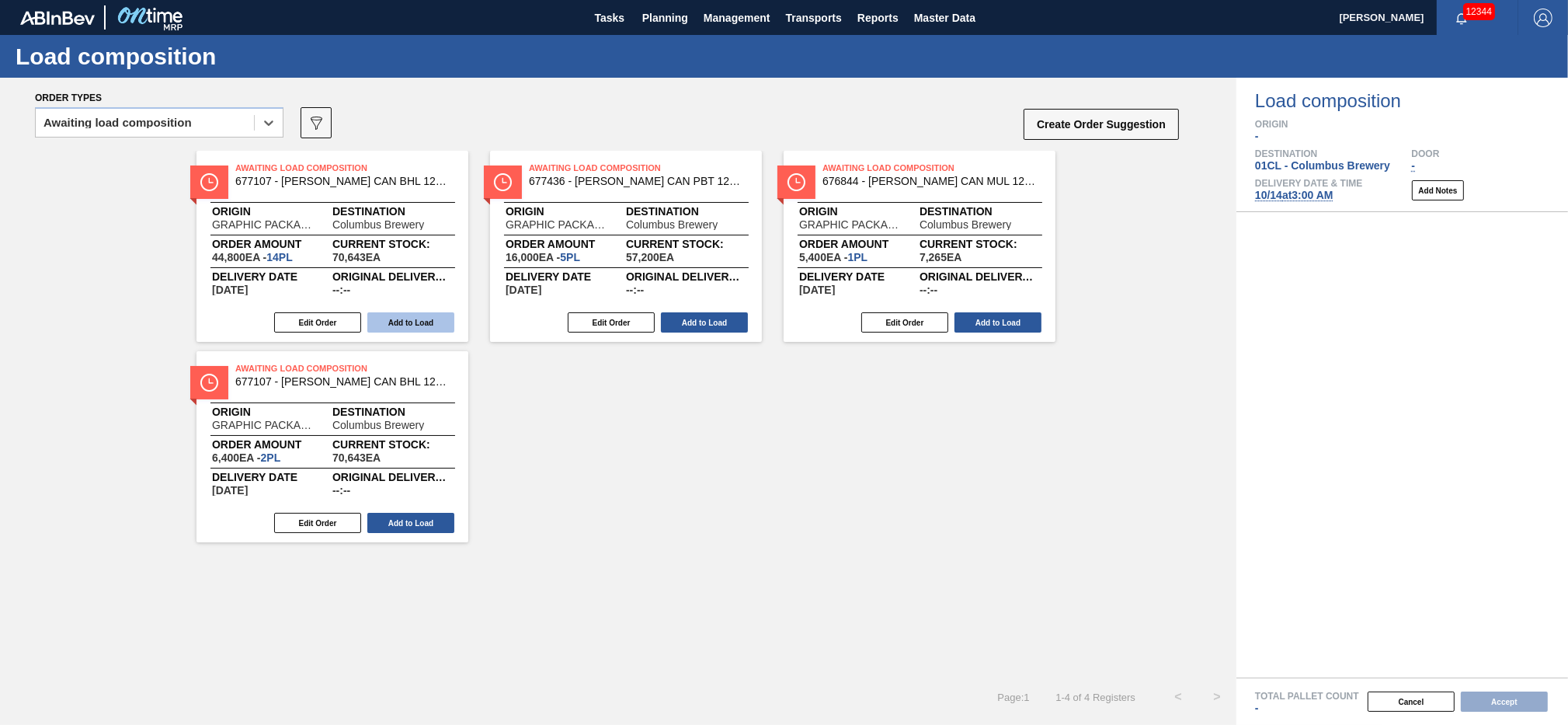
click at [415, 323] on button "Add to Load" at bounding box center [411, 323] width 87 height 20
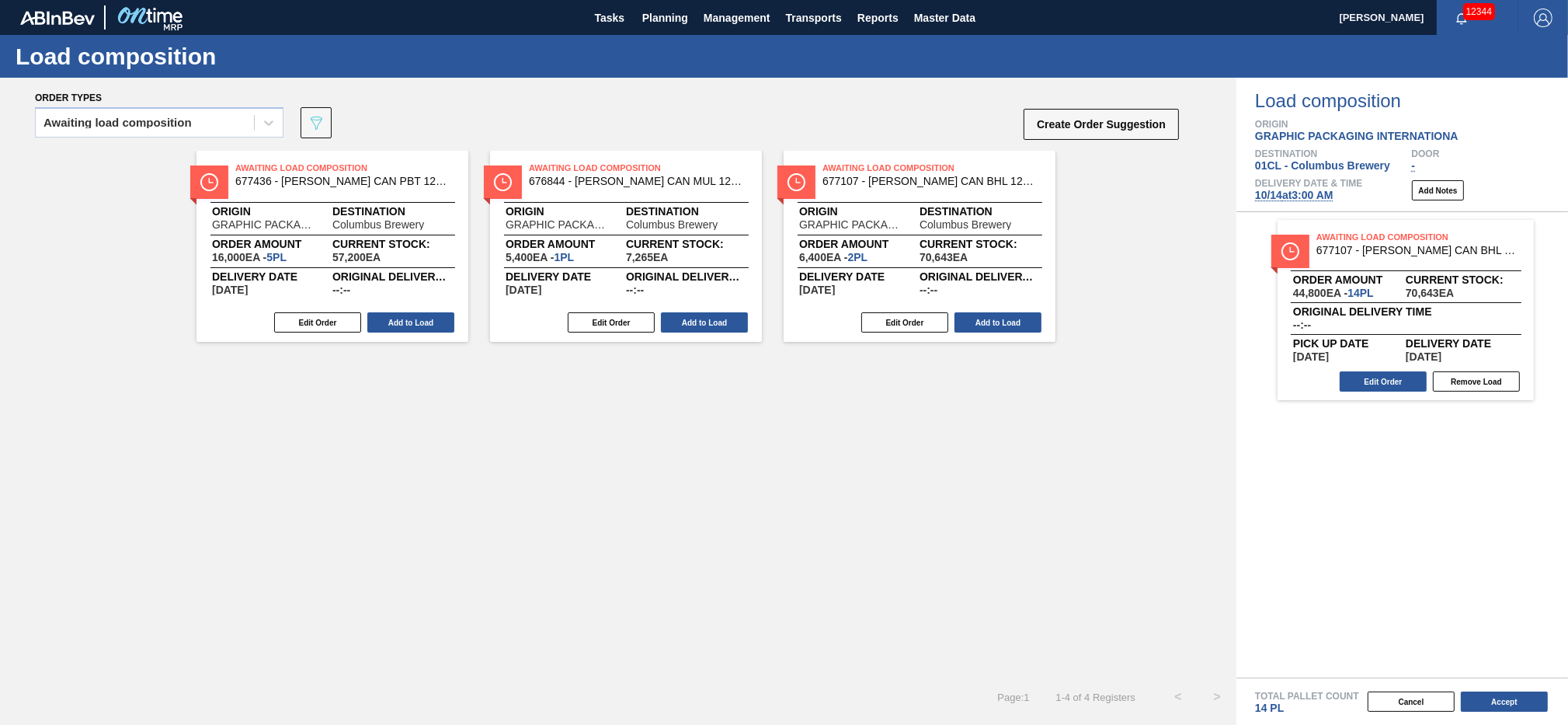
click at [415, 323] on button "Add to Load" at bounding box center [411, 323] width 87 height 20
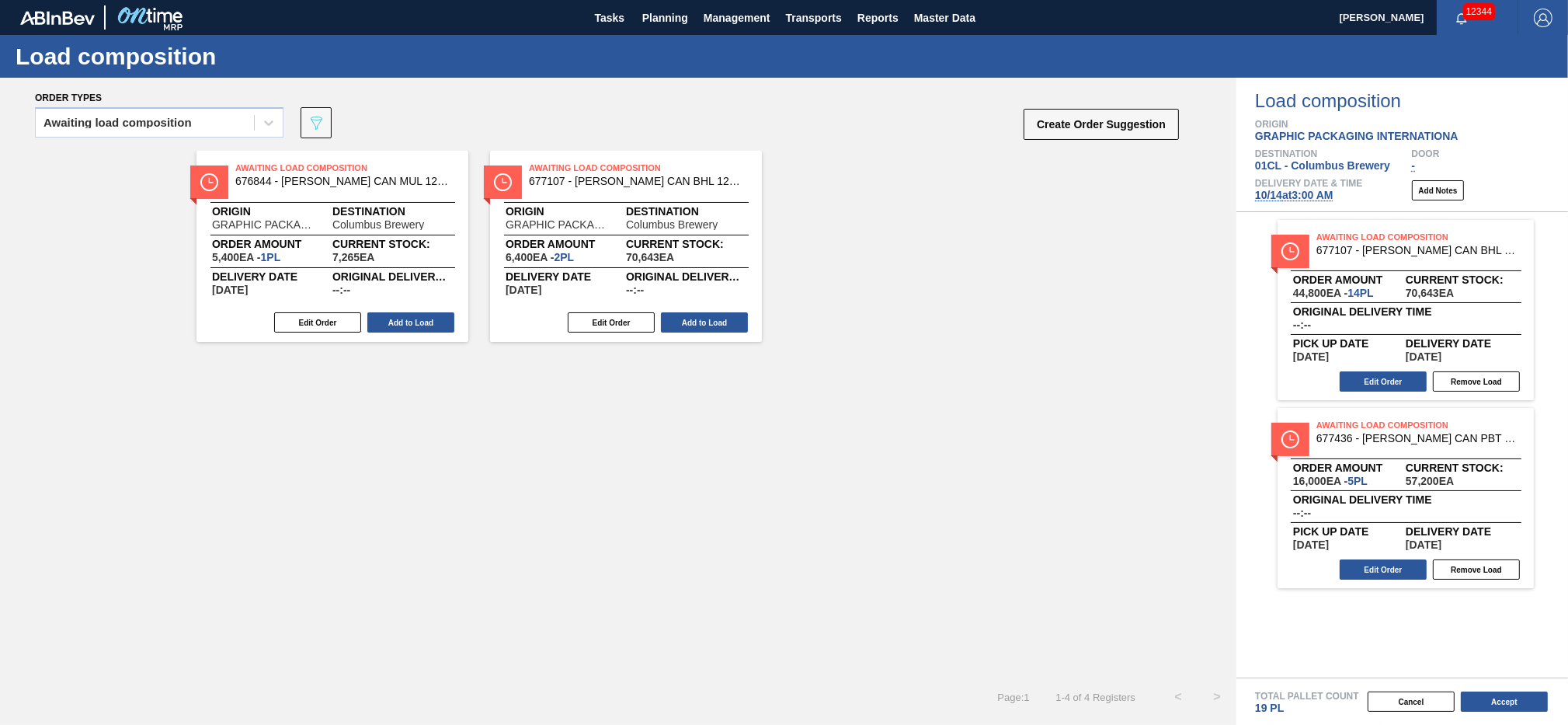
click at [415, 323] on button "Add to Load" at bounding box center [411, 323] width 87 height 20
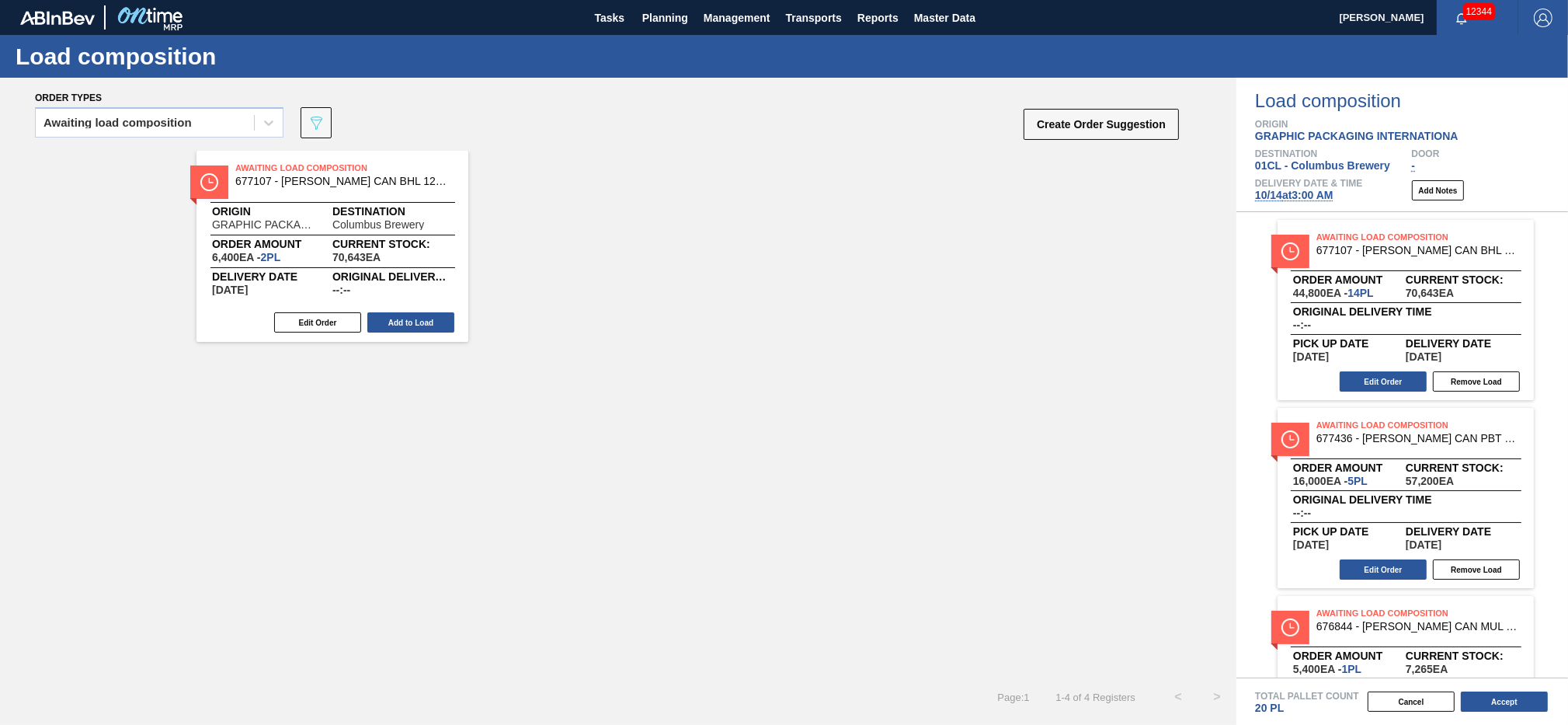
click at [415, 323] on button "Add to Load" at bounding box center [411, 323] width 87 height 20
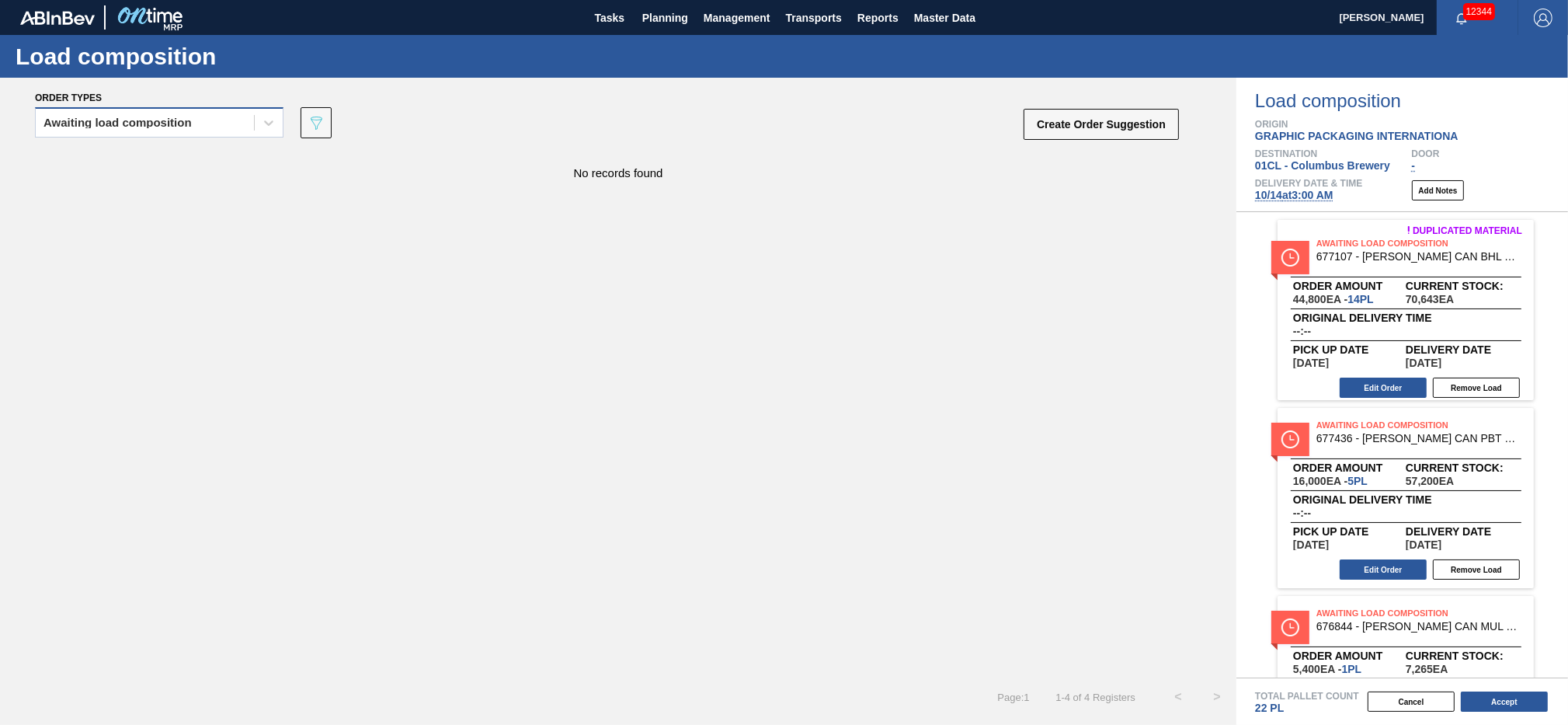
click at [196, 117] on div "Awaiting load composition" at bounding box center [144, 123] width 218 height 23
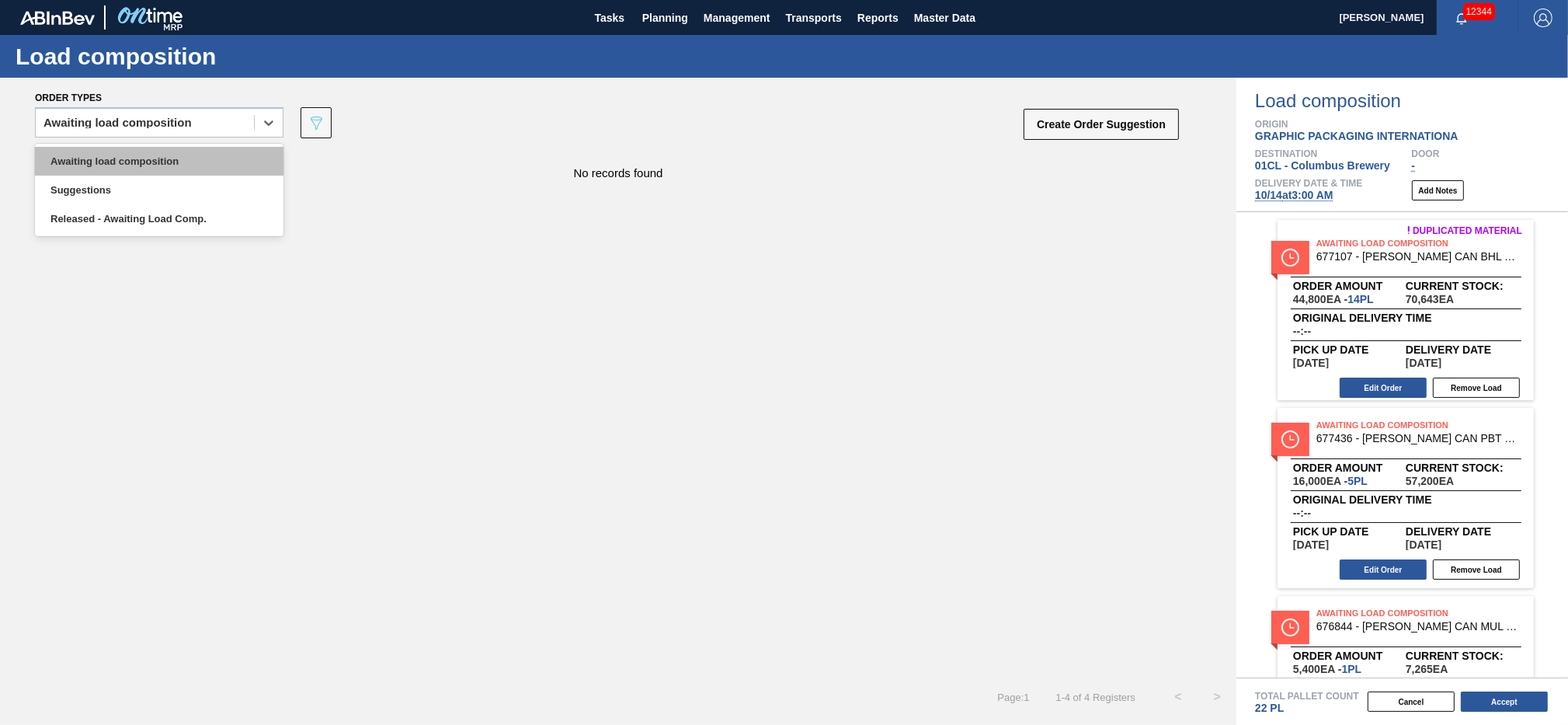
click at [182, 154] on div "Awaiting load composition" at bounding box center [160, 162] width 249 height 29
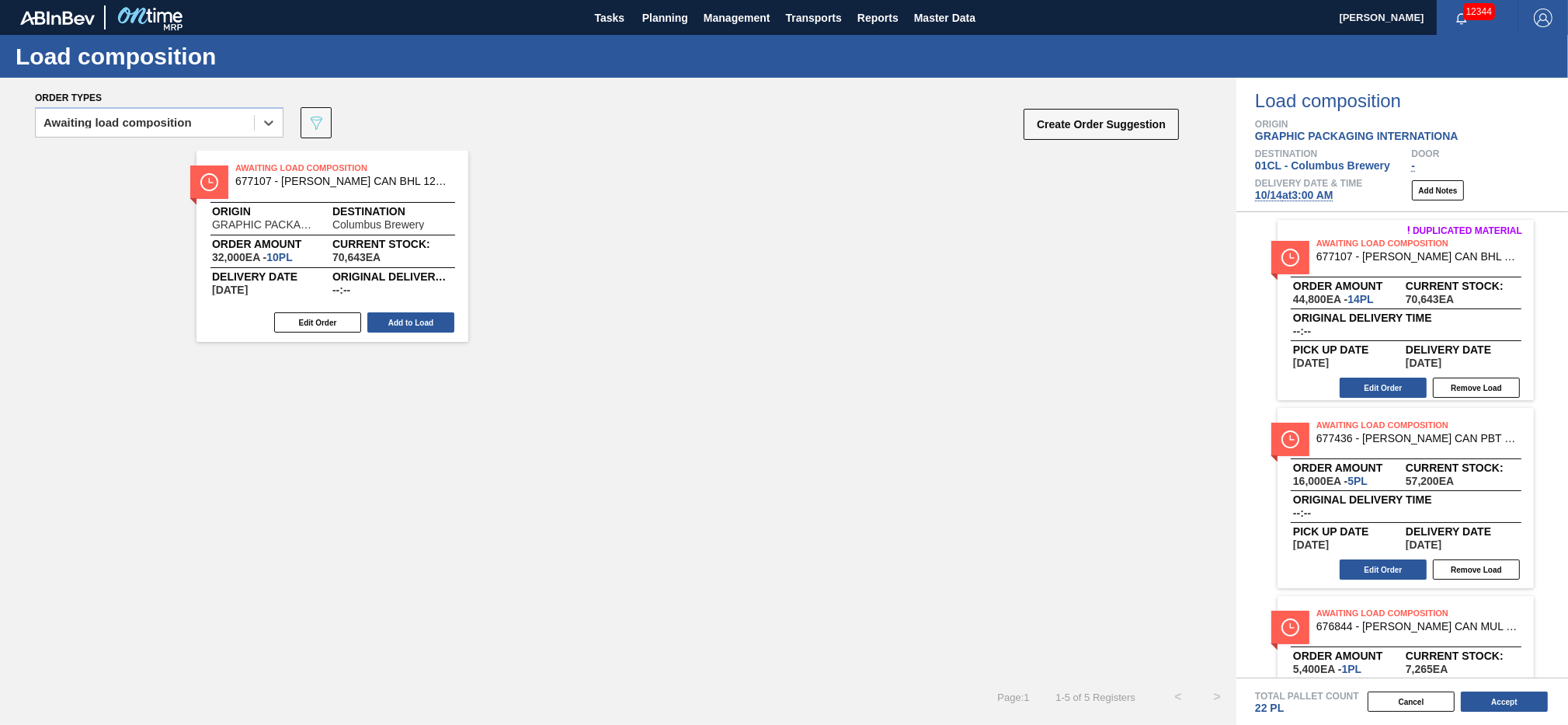
click at [288, 311] on div "Edit Order Add to Load" at bounding box center [326, 323] width 260 height 24
click at [289, 322] on button "Edit Order" at bounding box center [318, 323] width 87 height 20
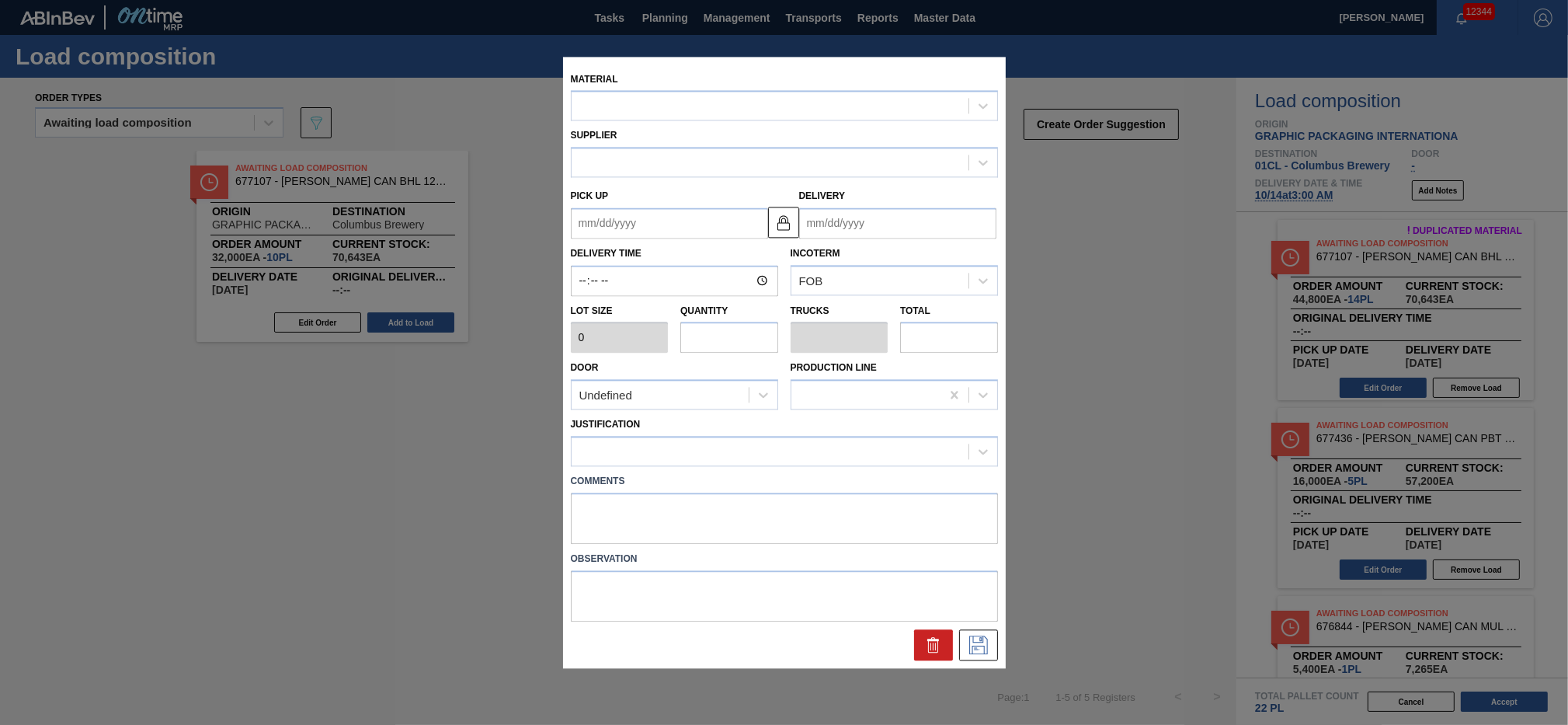
type input "3,200"
type input "10"
type input "0.385"
type input "32,000"
type up "[DATE]"
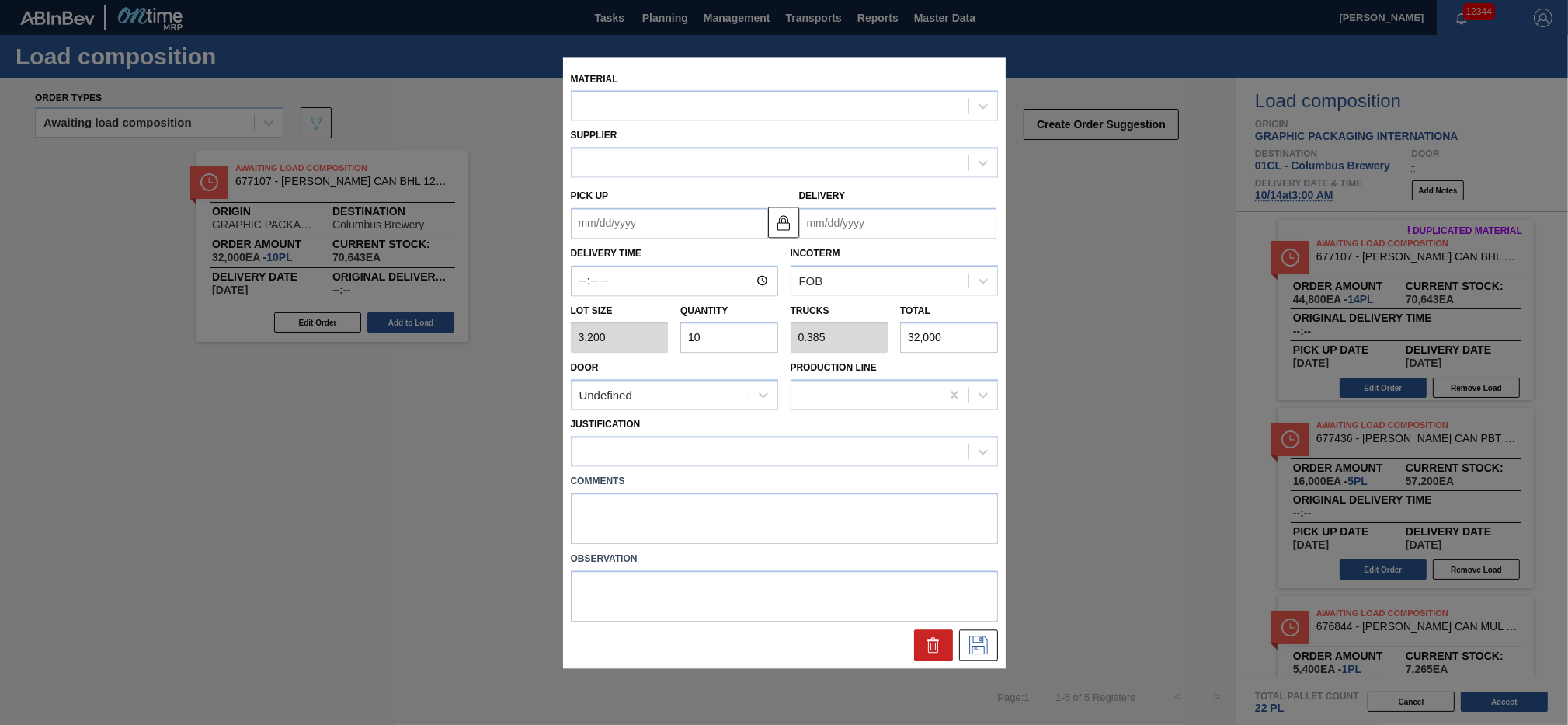
type input "[DATE]"
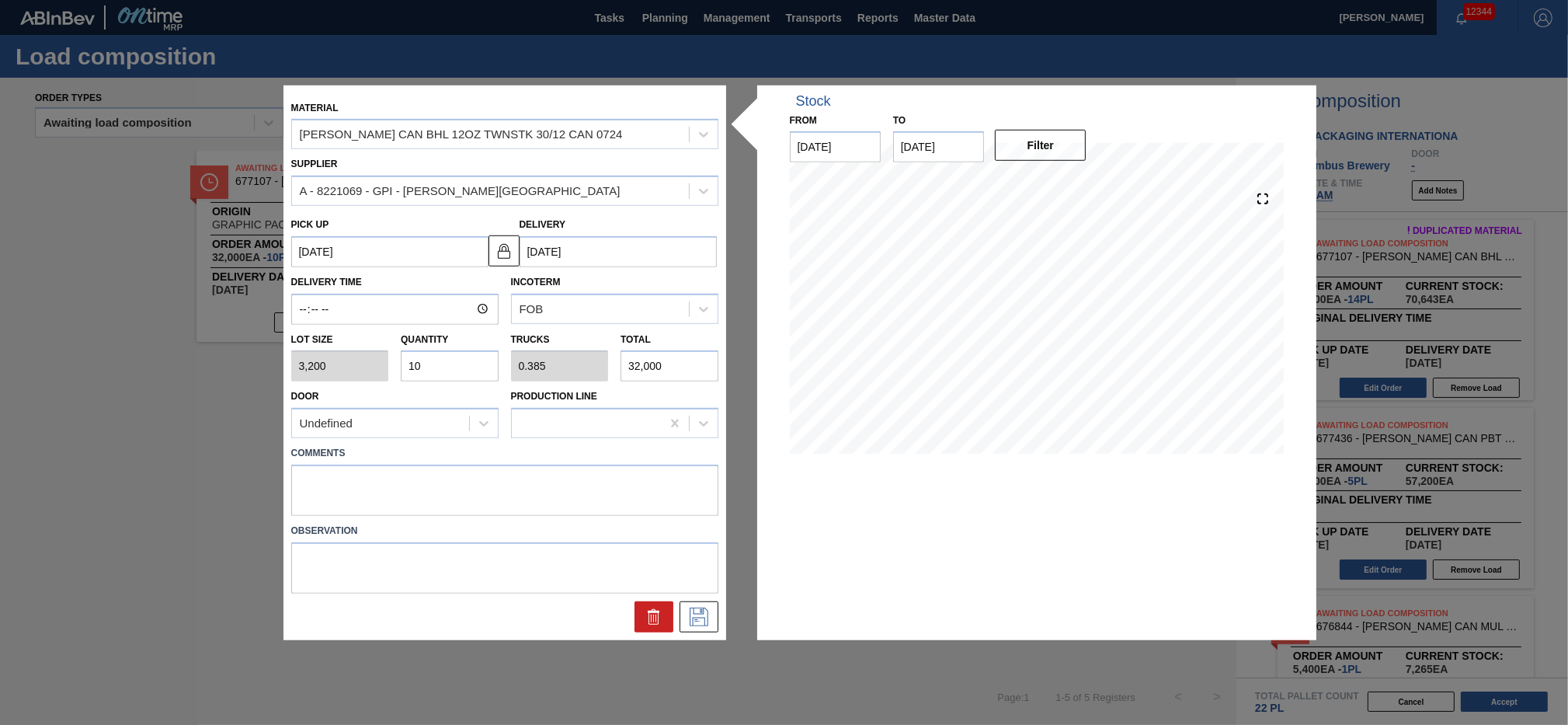
click at [430, 370] on input "10" at bounding box center [449, 366] width 98 height 31
type input "1"
type input "0.038"
type input "3,200"
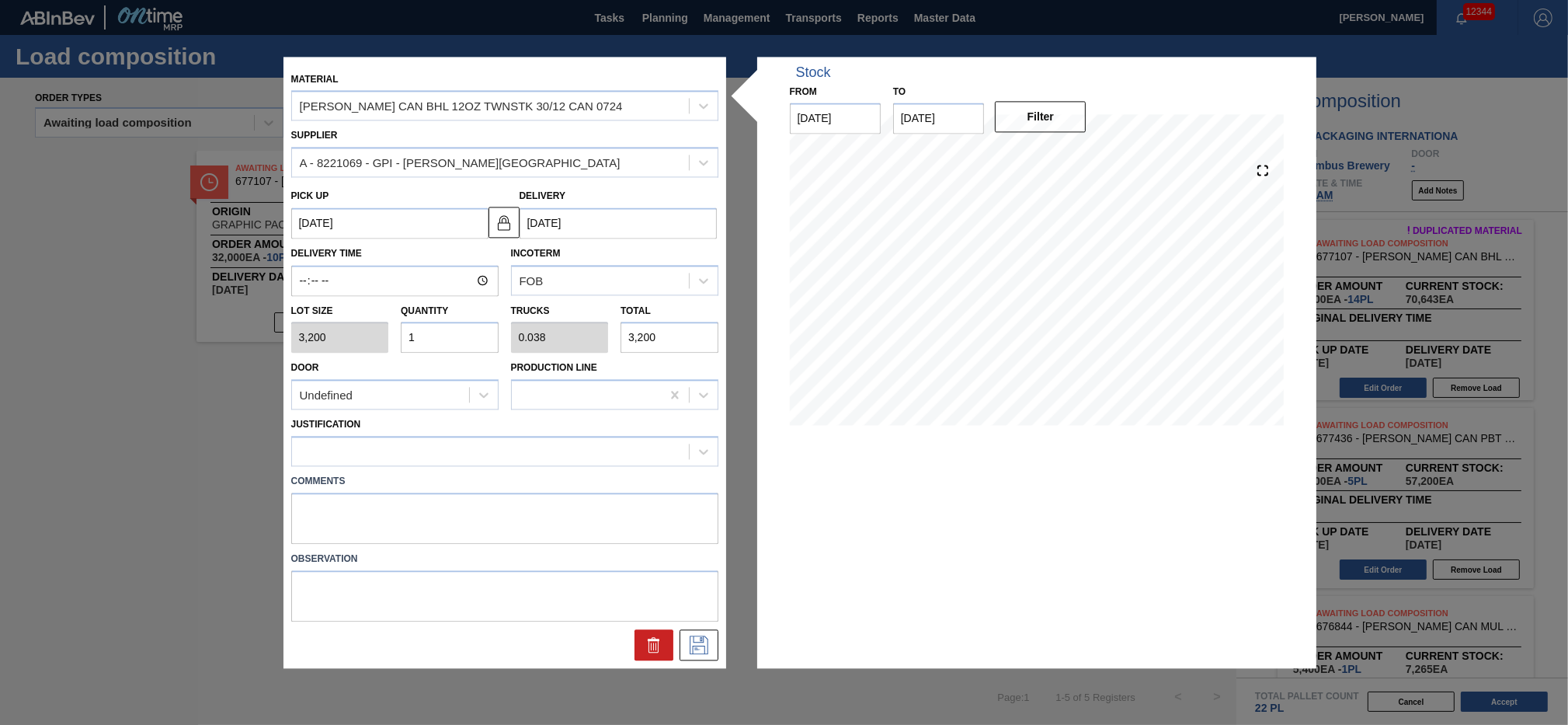
type input "0"
type input "4"
type input "0.154"
type input "12,800"
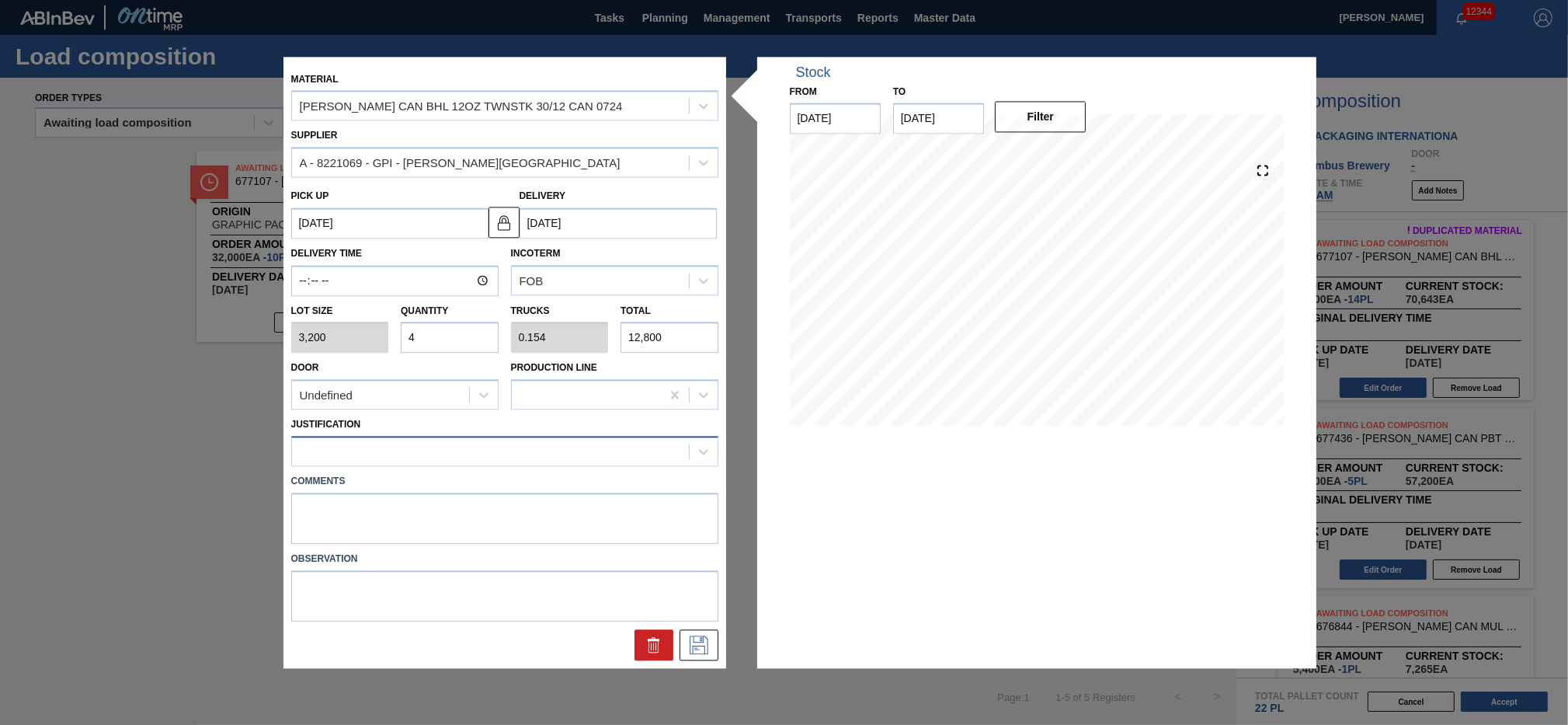
type input "4"
click at [609, 458] on div at bounding box center [490, 452] width 397 height 23
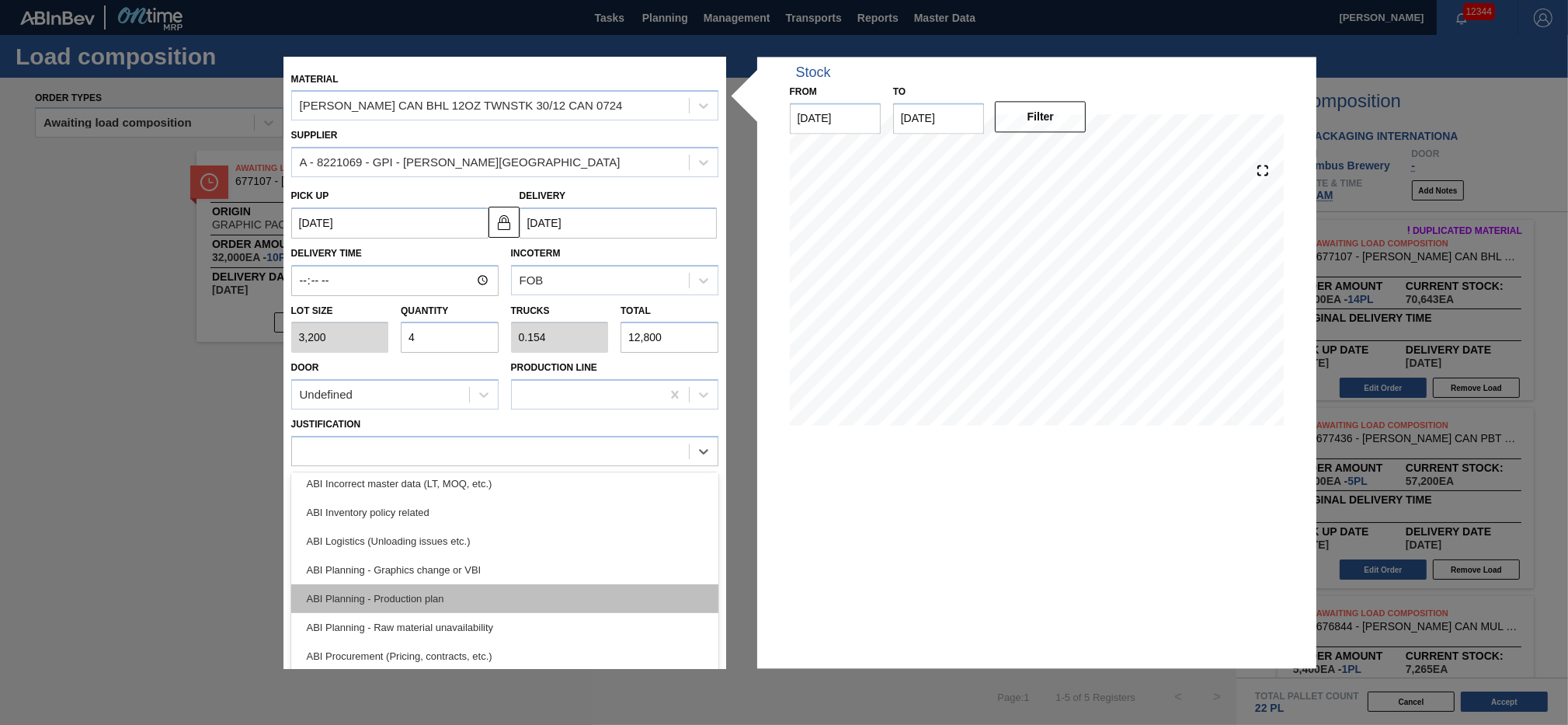
scroll to position [140, 0]
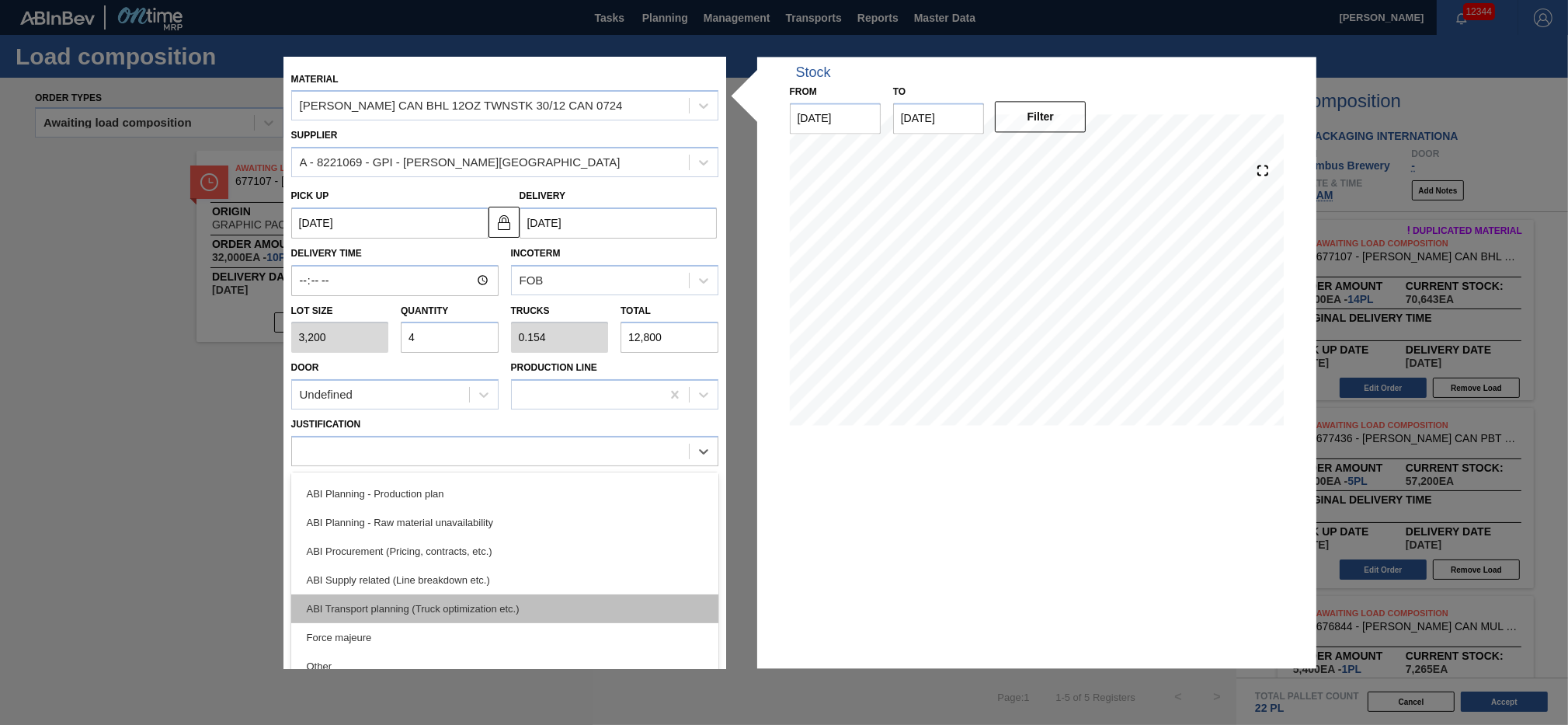
click at [506, 543] on div "ABI Transport planning (Truck optimization etc.)" at bounding box center [505, 610] width 428 height 29
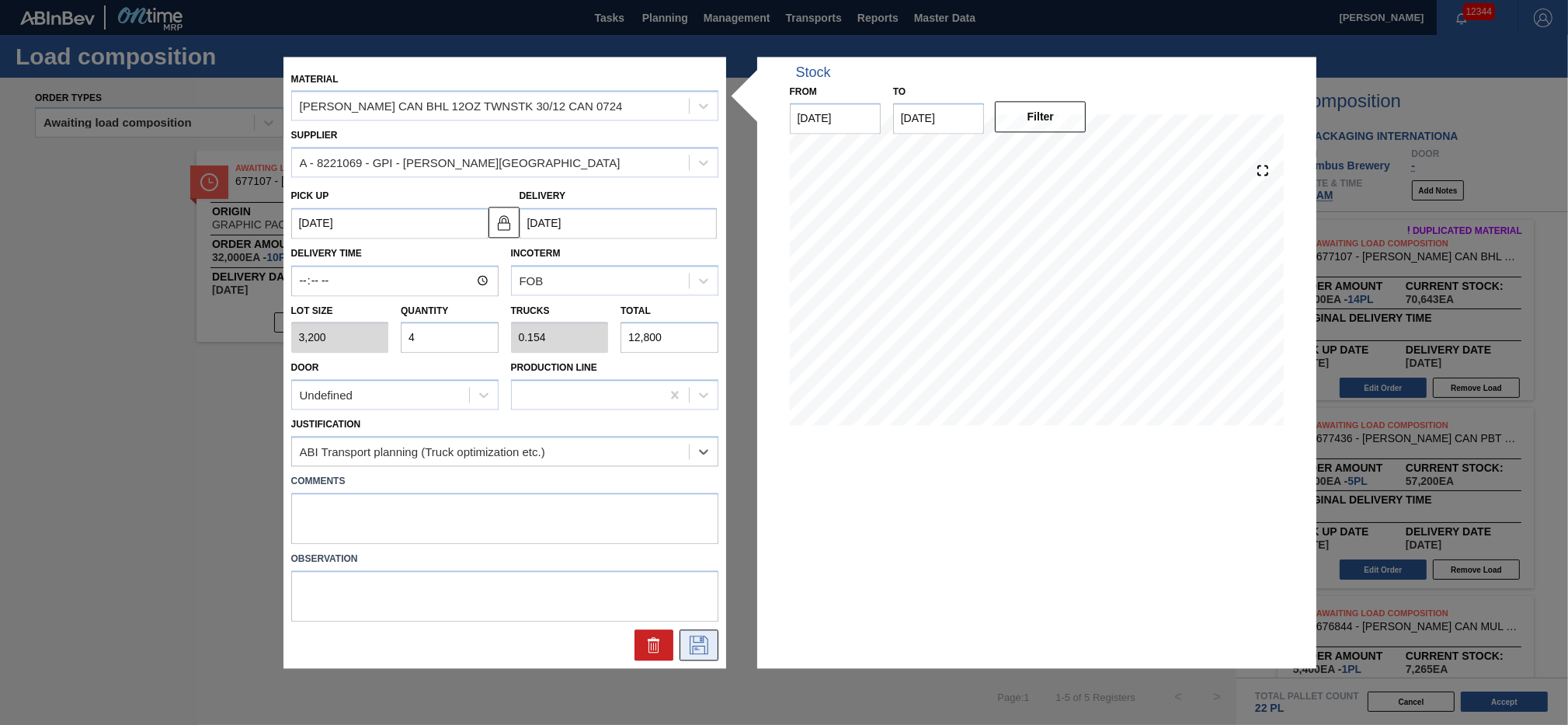
click at [689, 543] on icon at bounding box center [698, 645] width 25 height 19
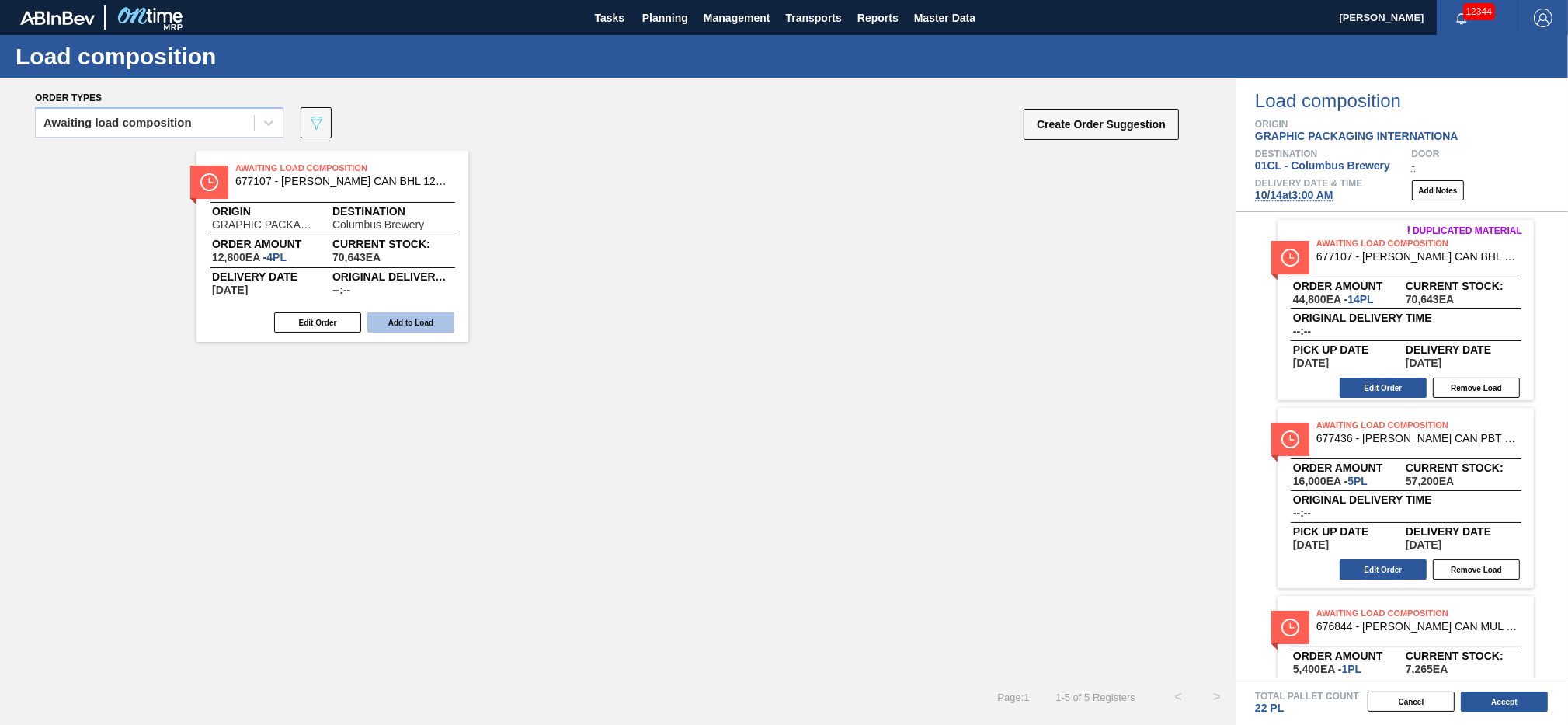
click at [416, 320] on button "Add to Load" at bounding box center [411, 323] width 87 height 20
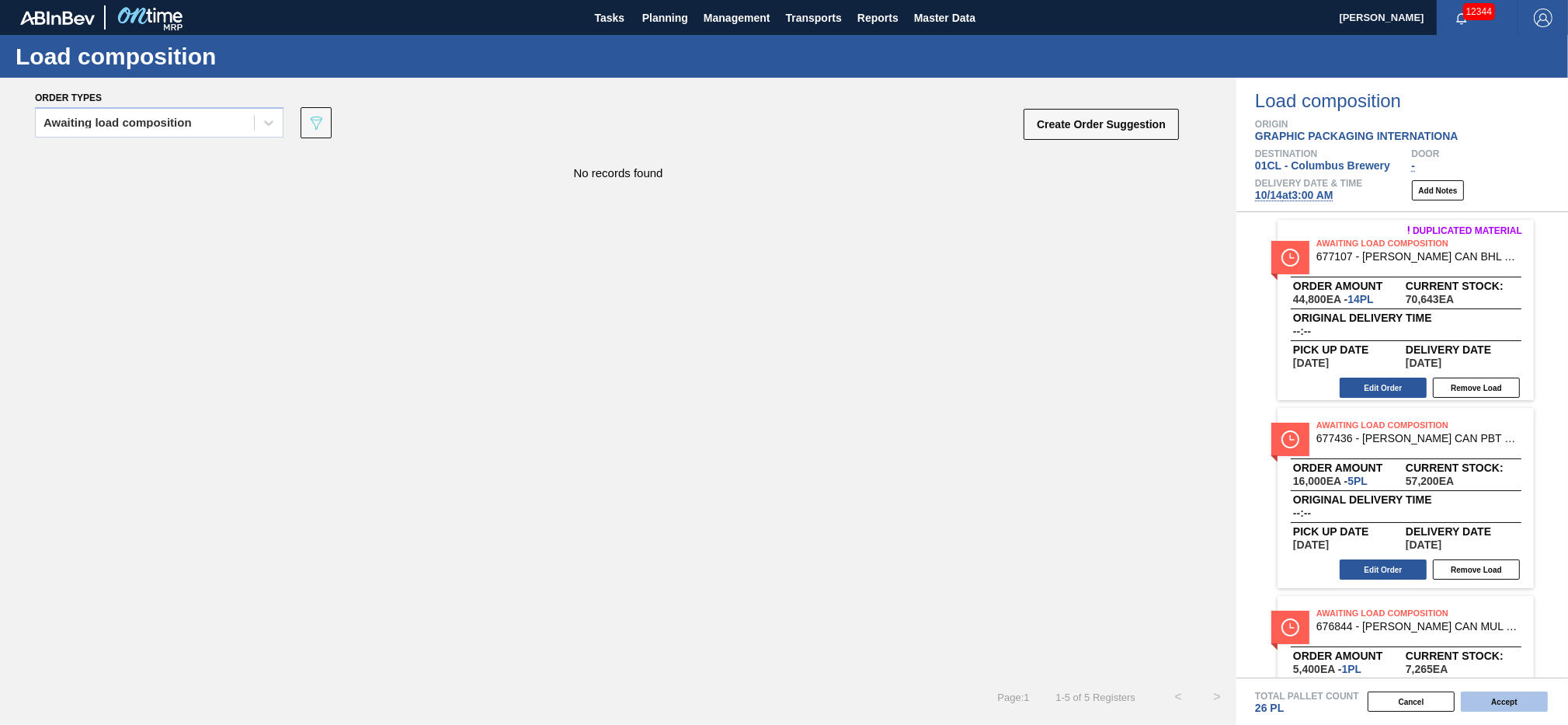
click at [1175, 543] on button "Accept" at bounding box center [1504, 701] width 87 height 20
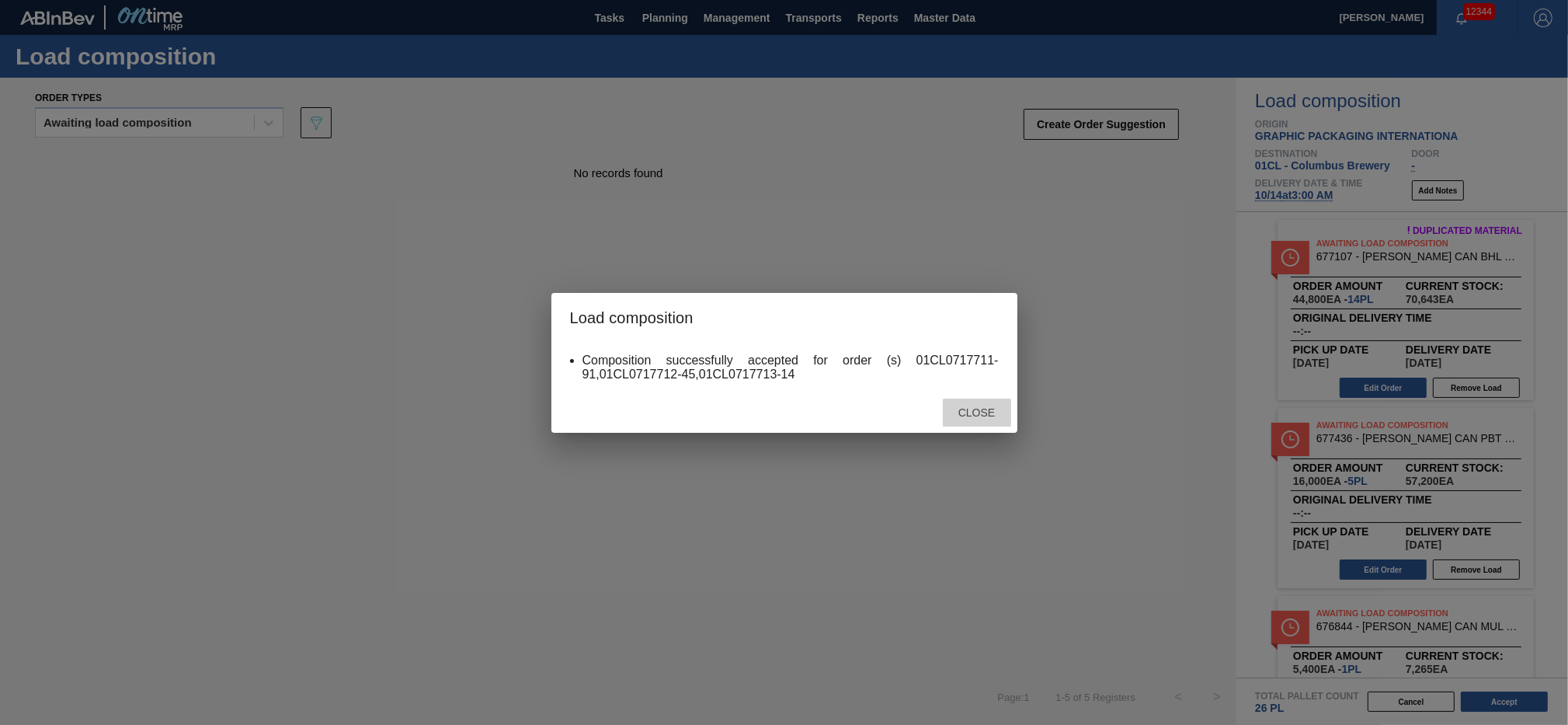
click at [965, 402] on div "Close" at bounding box center [977, 413] width 68 height 29
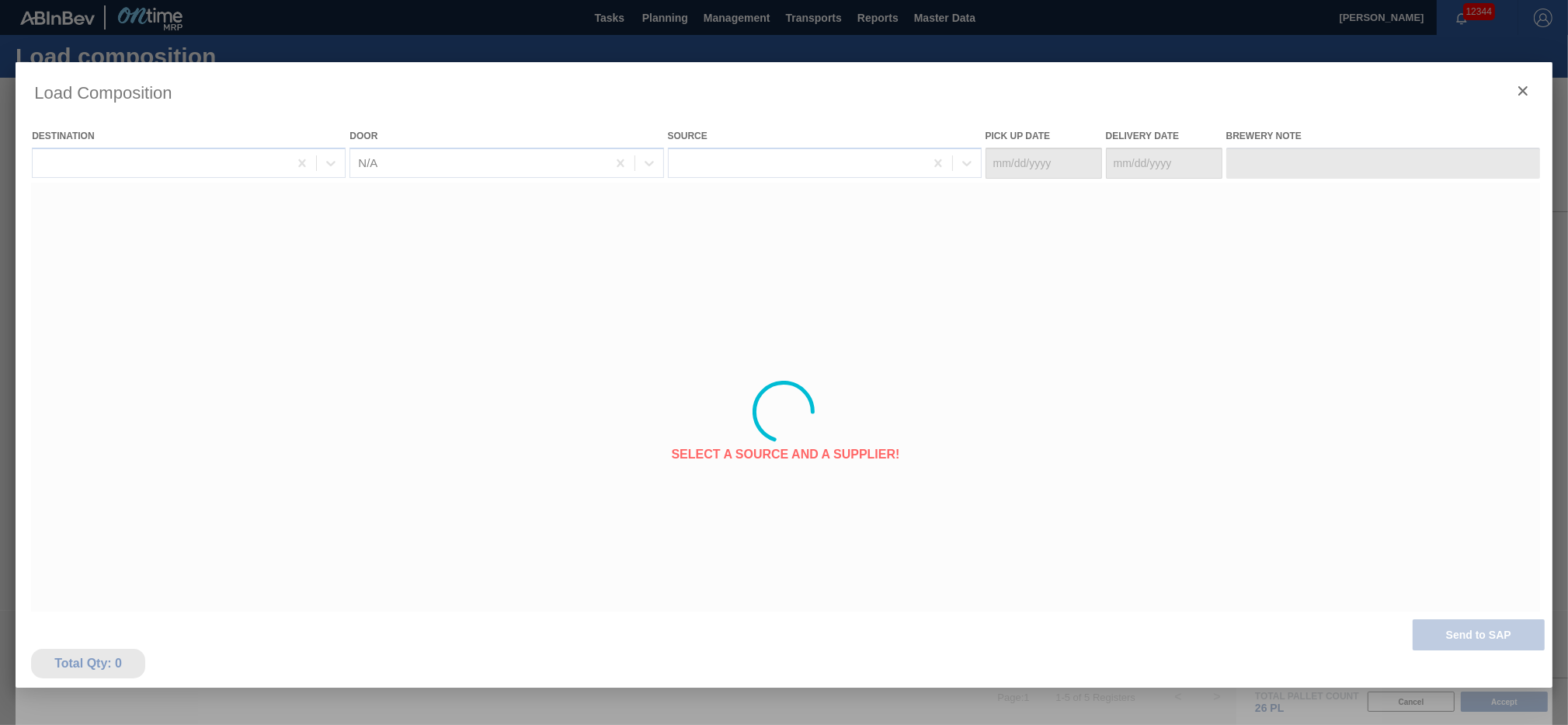
type Date "[DATE]"
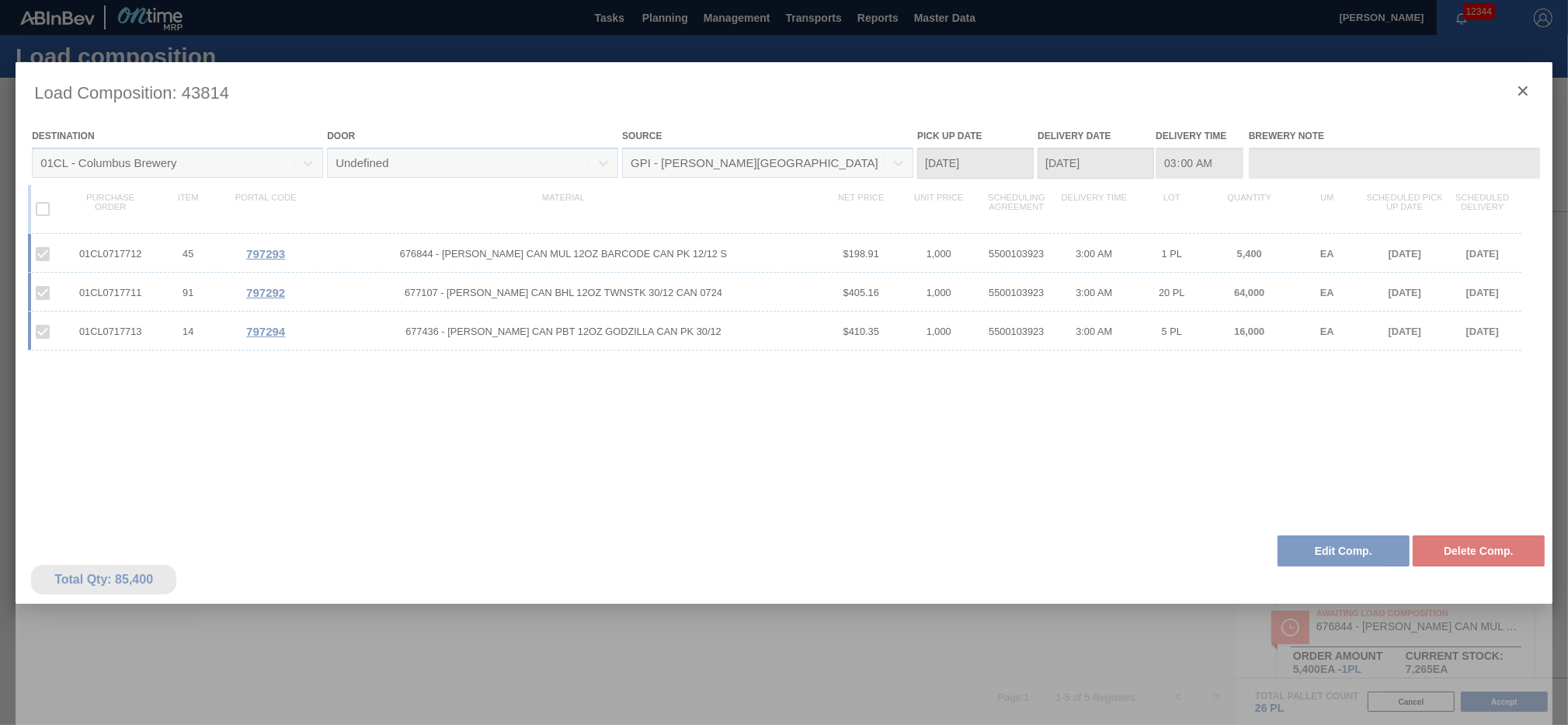
click at [1175, 89] on div at bounding box center [784, 412] width 1537 height 700
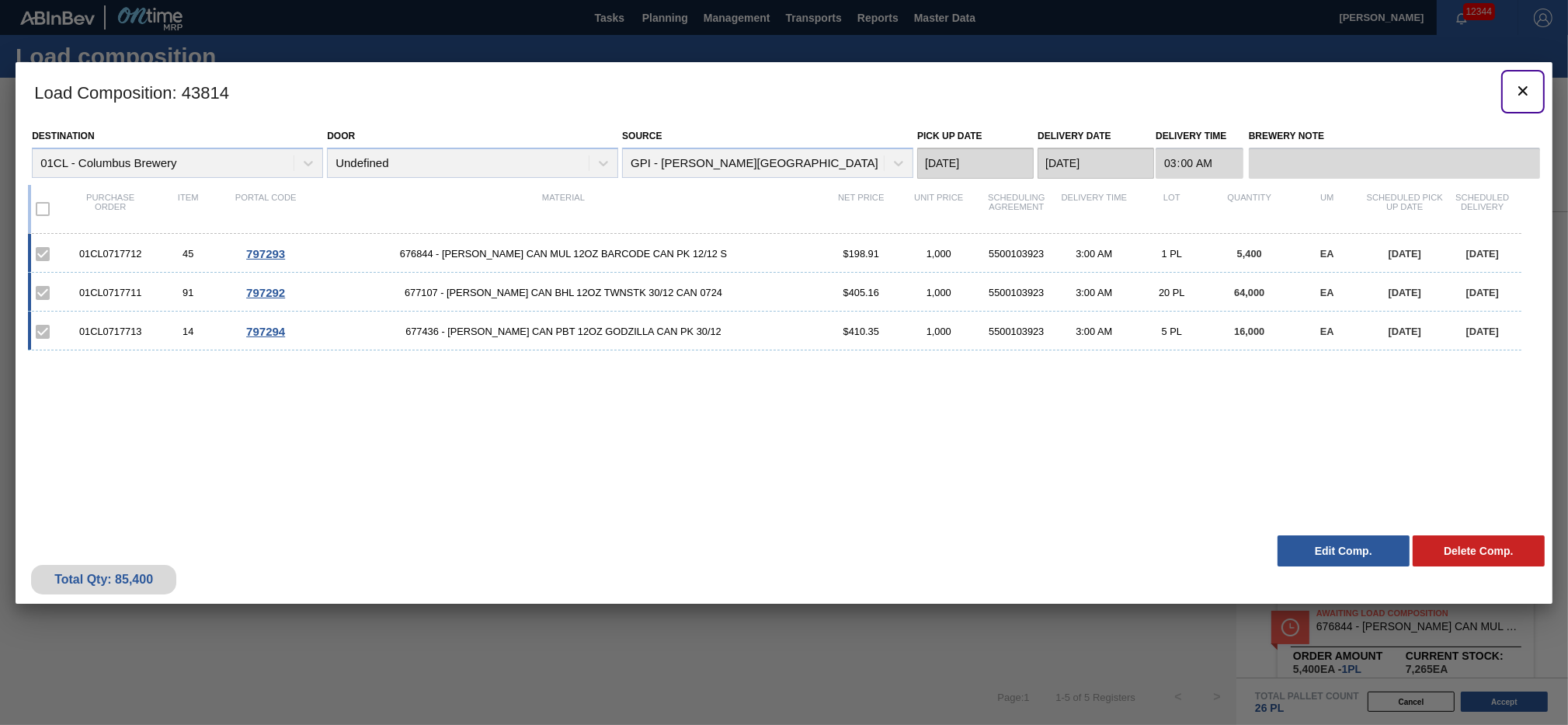
click at [1175, 89] on icon "botão de ícone" at bounding box center [1523, 91] width 19 height 19
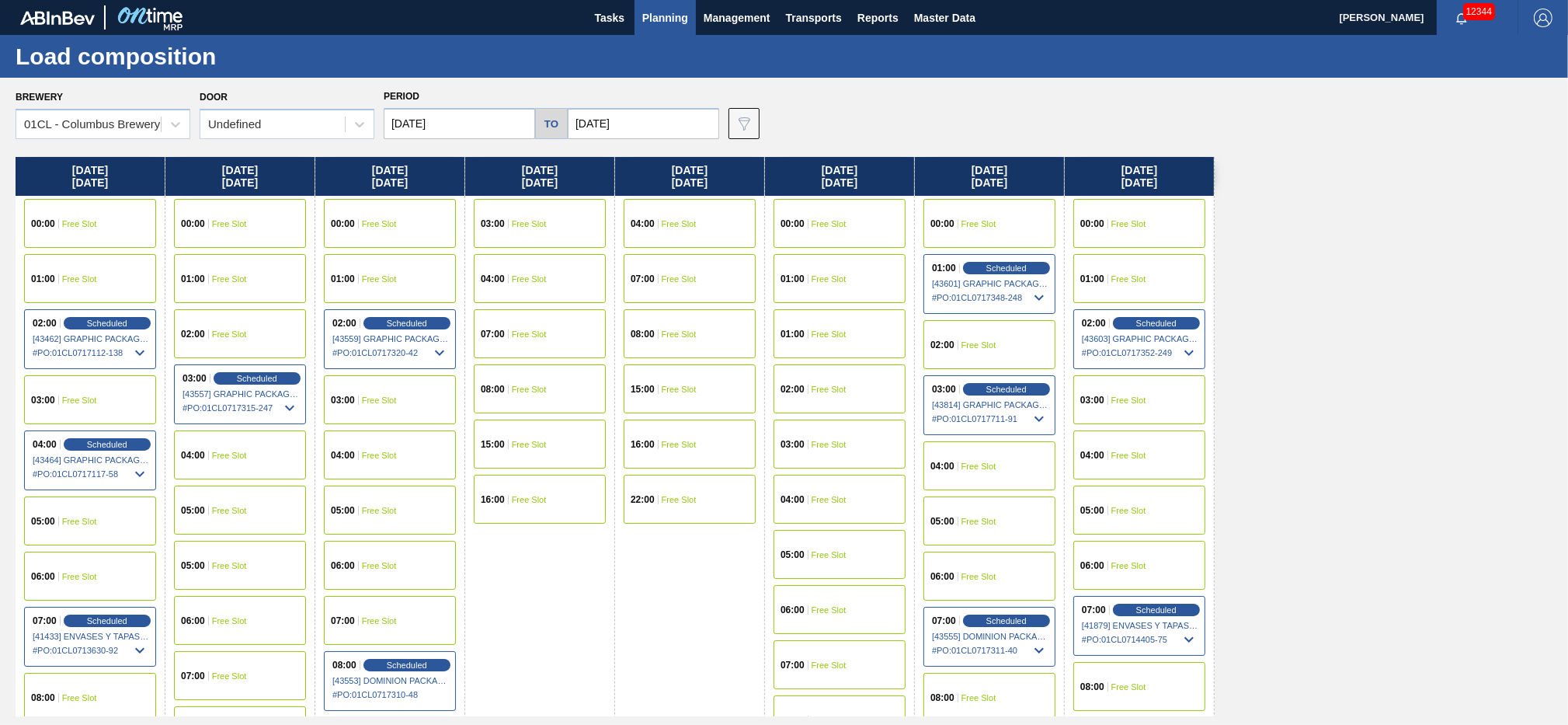
click at [671, 128] on input "[DATE]" at bounding box center [643, 124] width 152 height 31
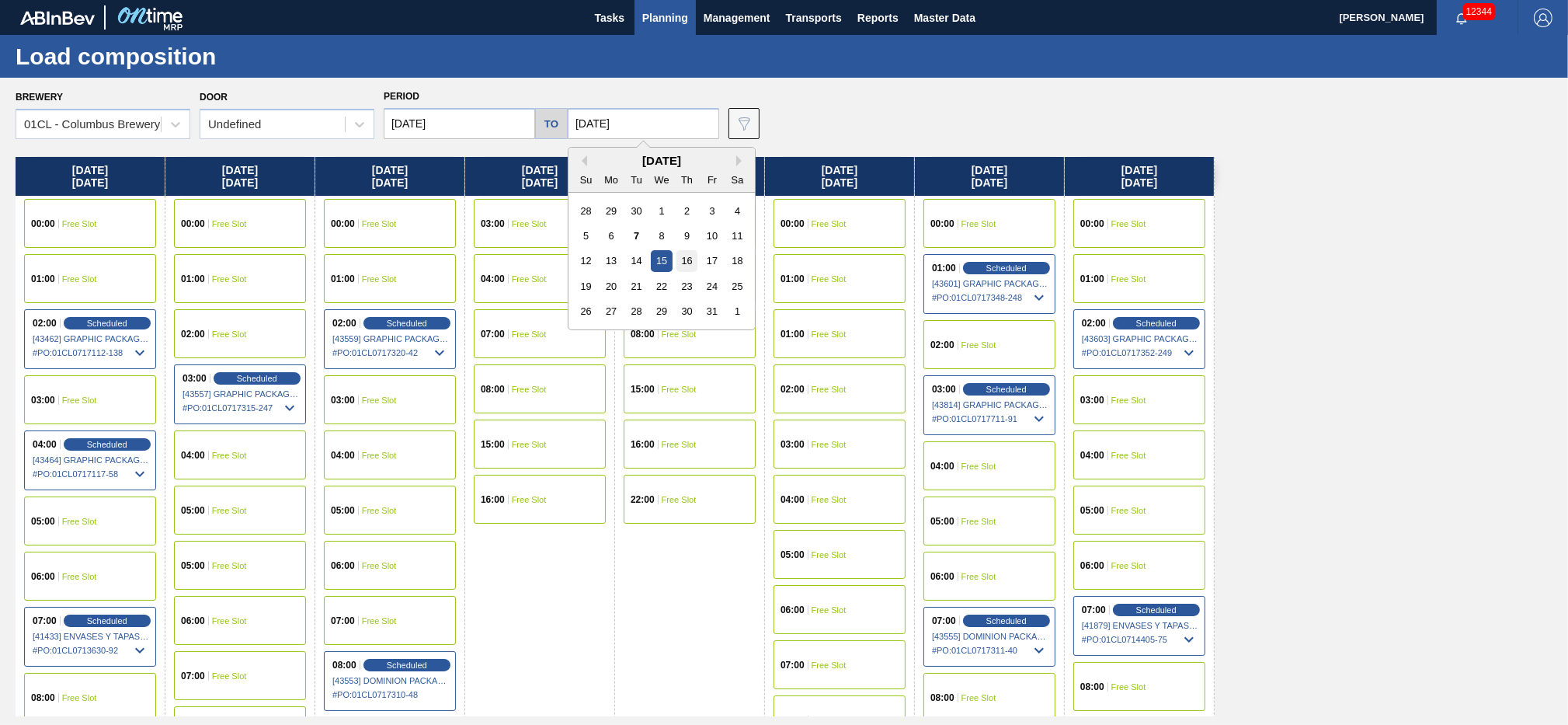
click at [686, 259] on div "16" at bounding box center [686, 260] width 21 height 21
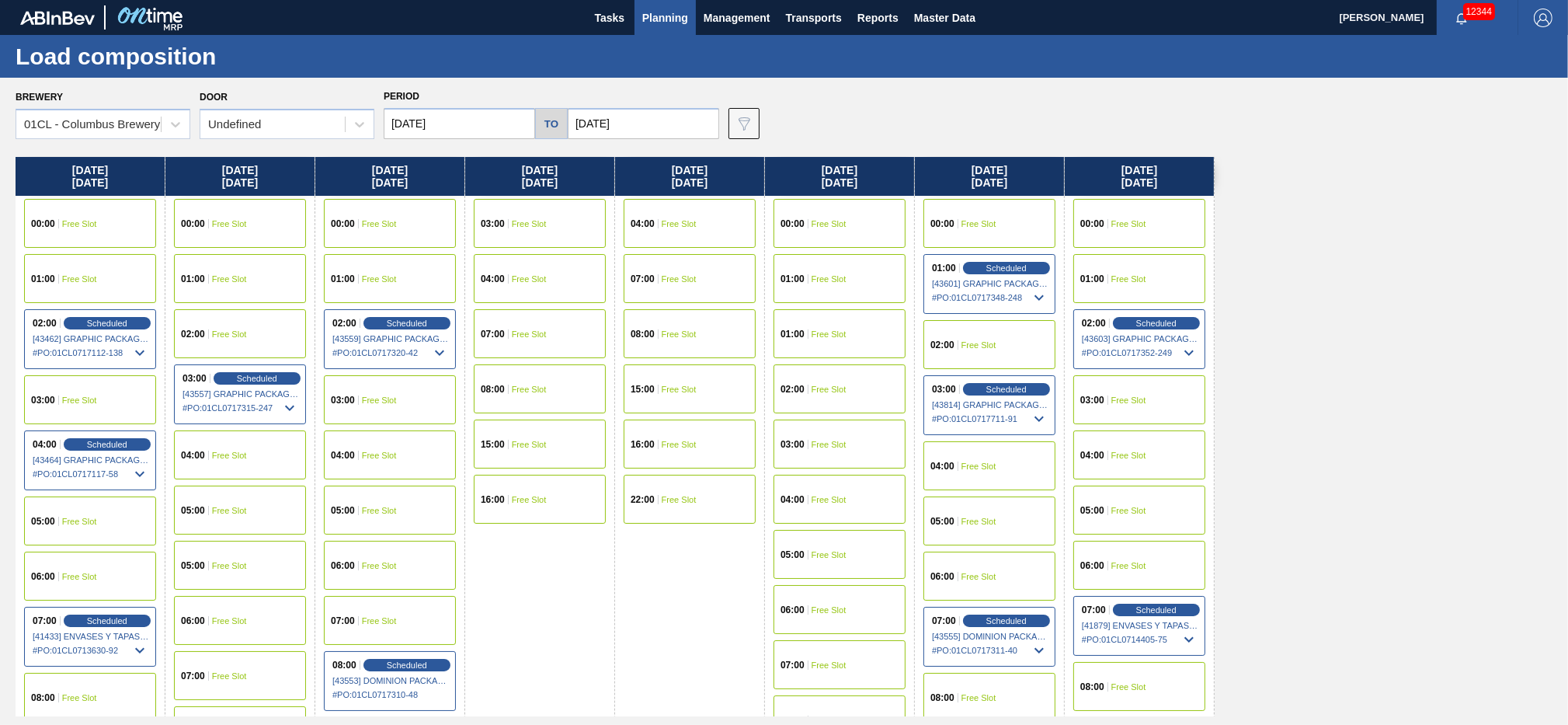
type input "[DATE]"
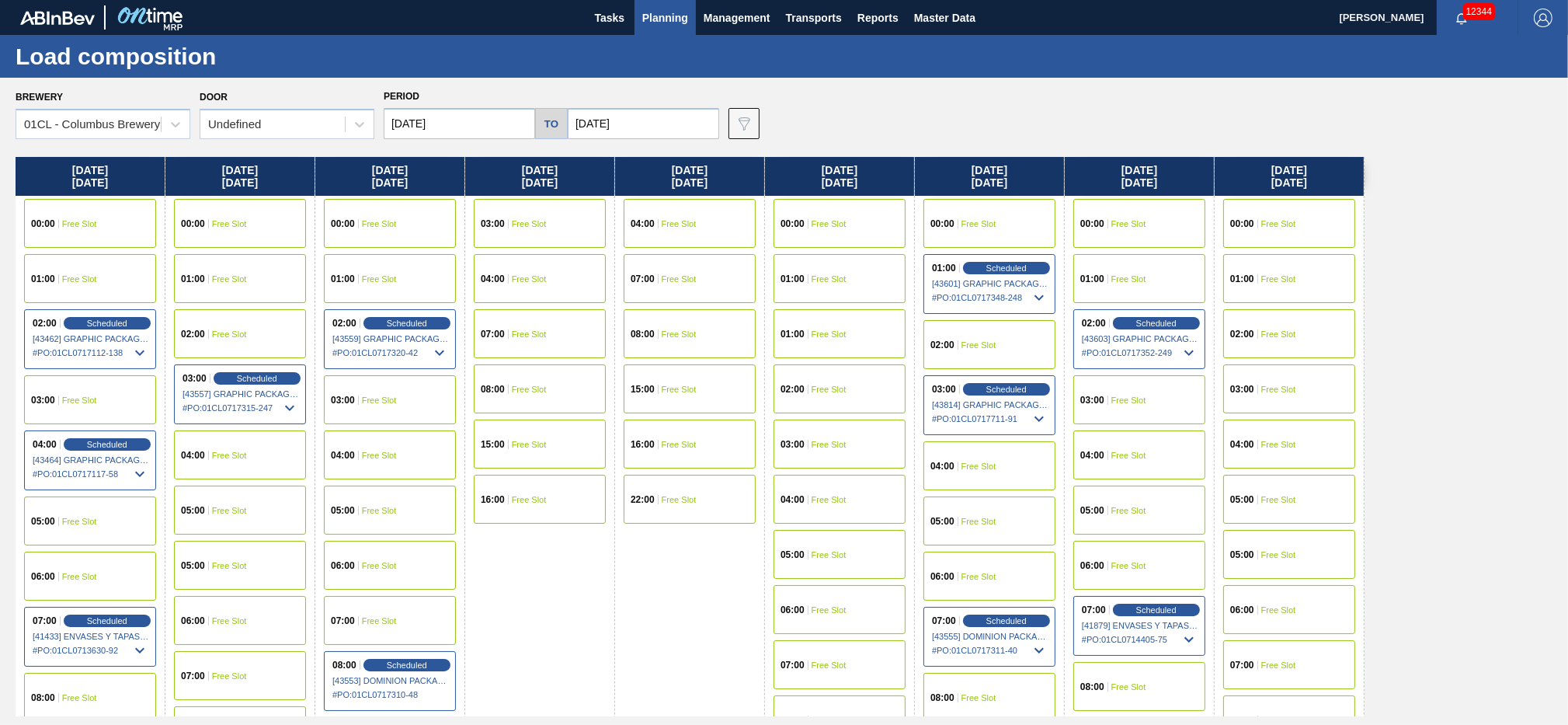
click at [1175, 283] on div "01:00 Free Slot" at bounding box center [1289, 279] width 132 height 49
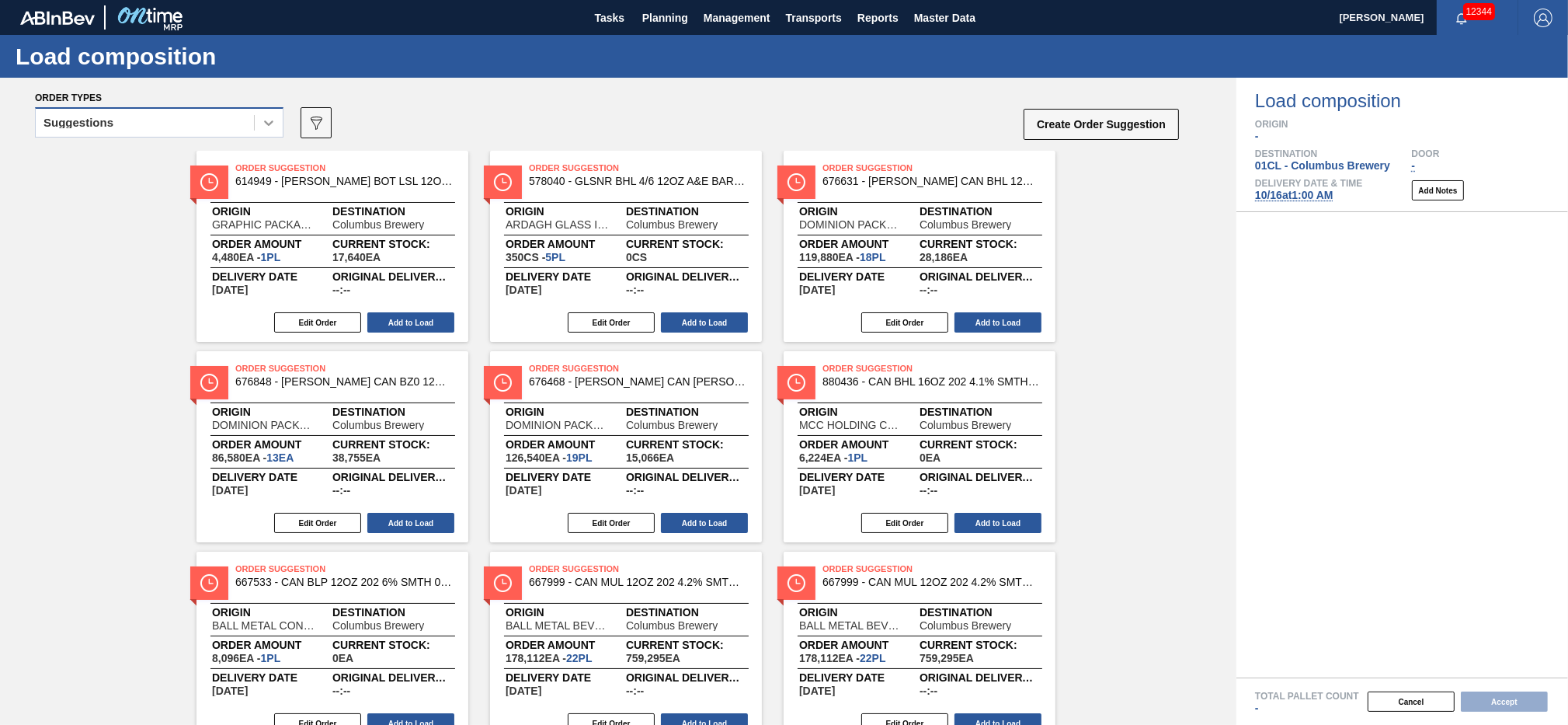
click at [271, 134] on div at bounding box center [269, 123] width 28 height 28
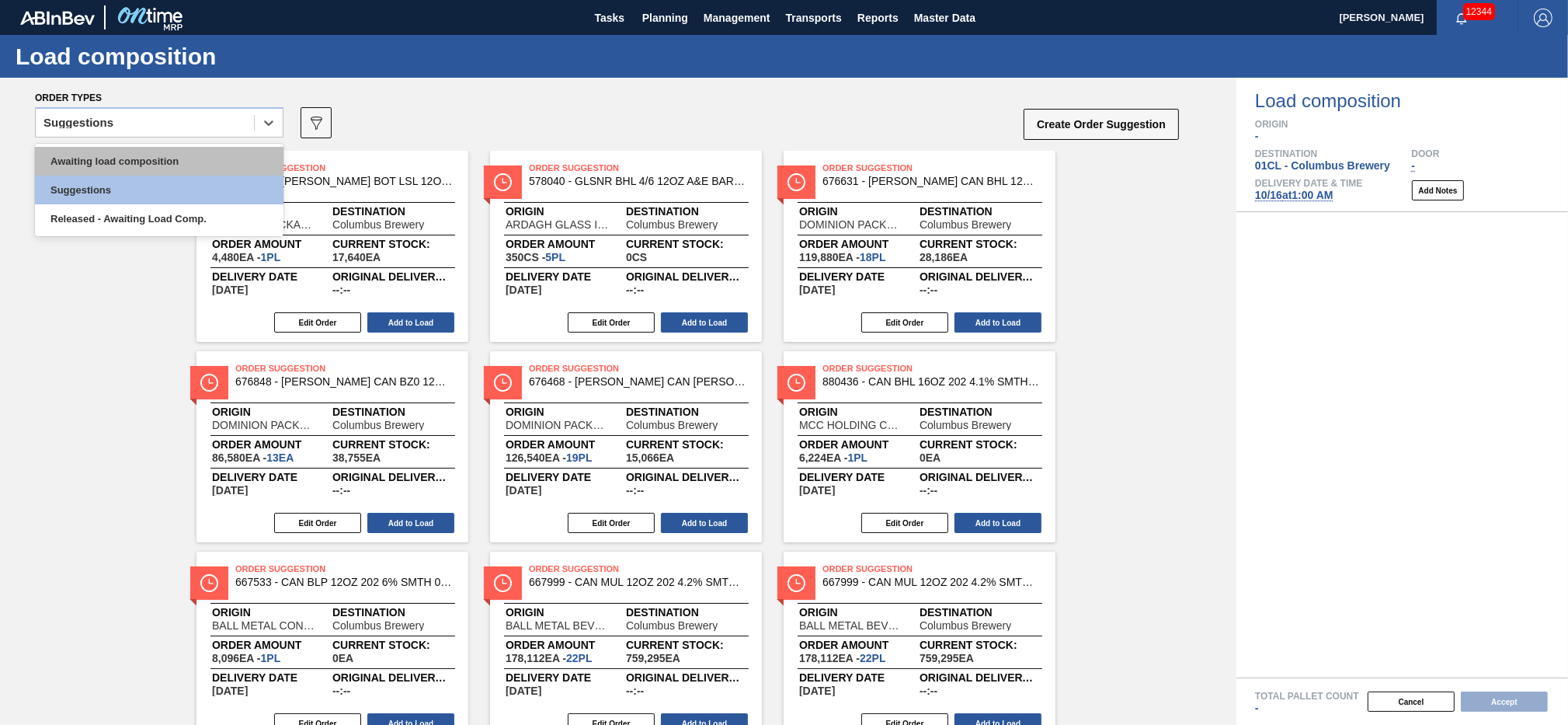
click at [236, 158] on div "Awaiting load composition" at bounding box center [160, 162] width 249 height 29
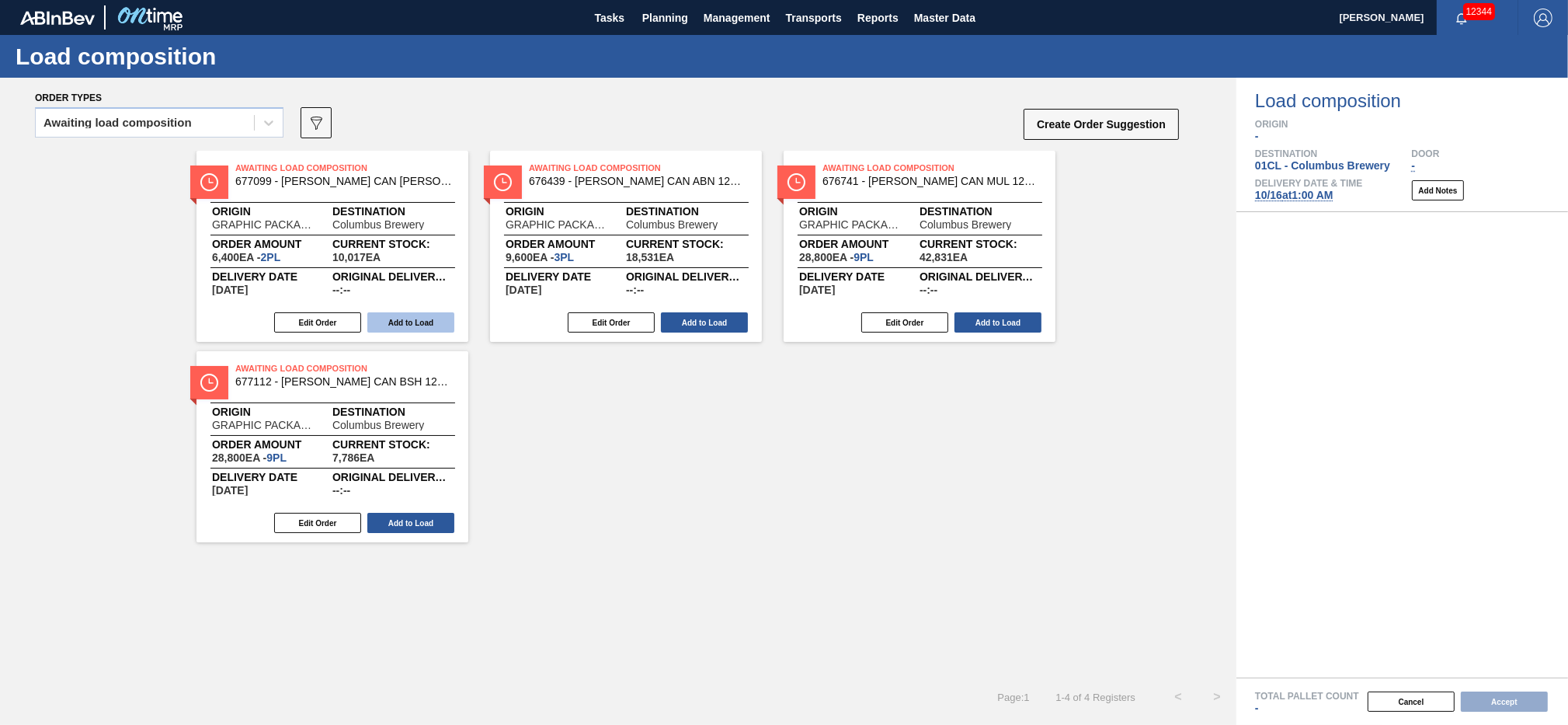
click at [426, 323] on button "Add to Load" at bounding box center [411, 323] width 87 height 20
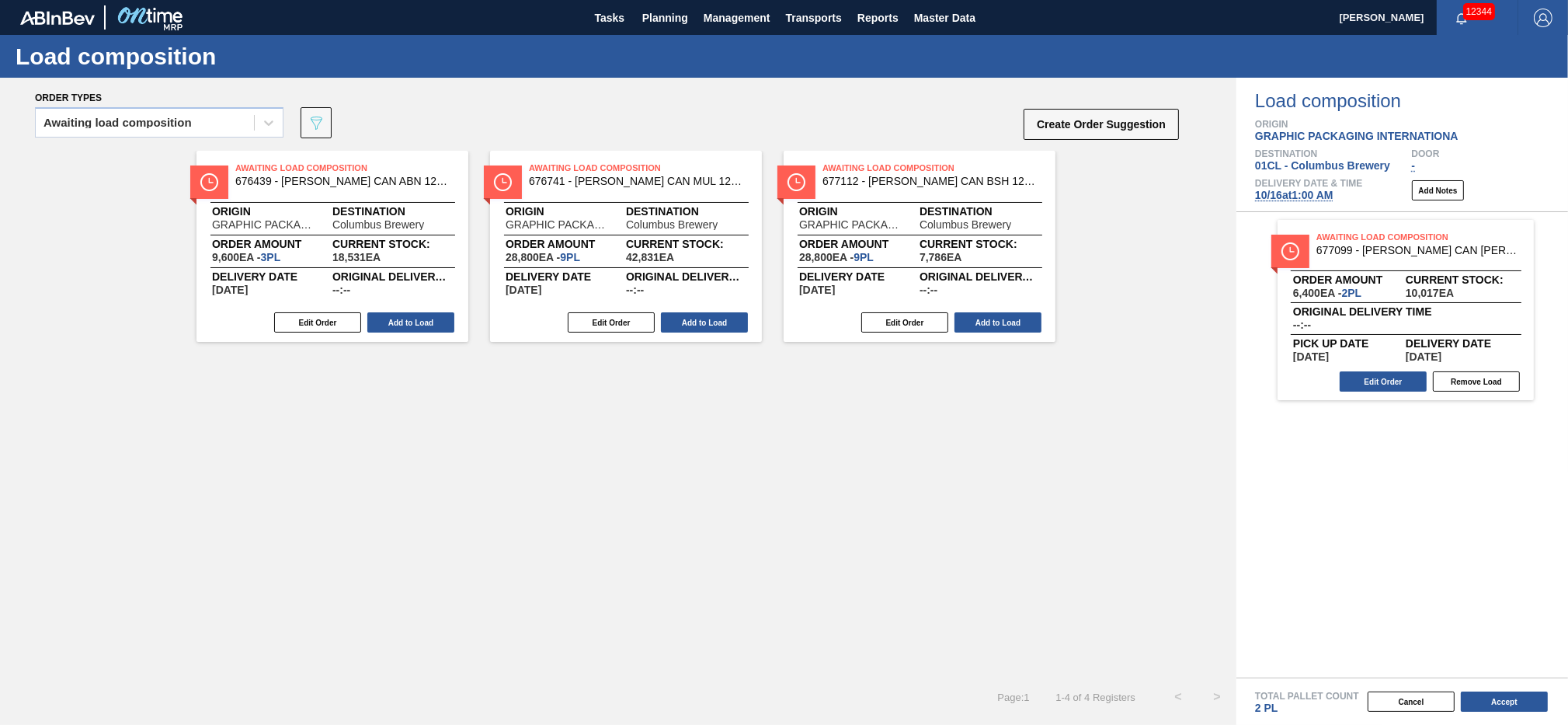
click at [425, 323] on button "Add to Load" at bounding box center [411, 323] width 87 height 20
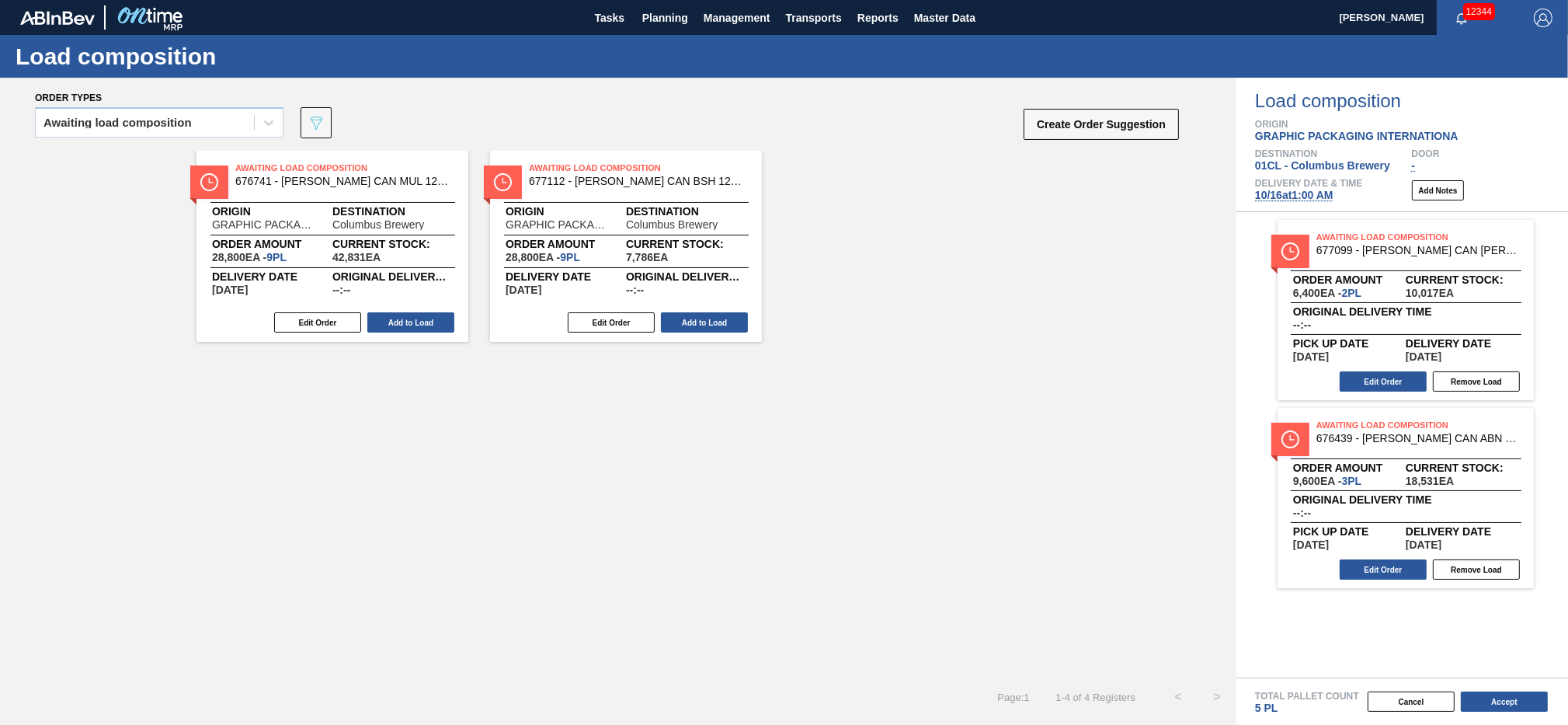
click at [425, 323] on button "Add to Load" at bounding box center [411, 323] width 87 height 20
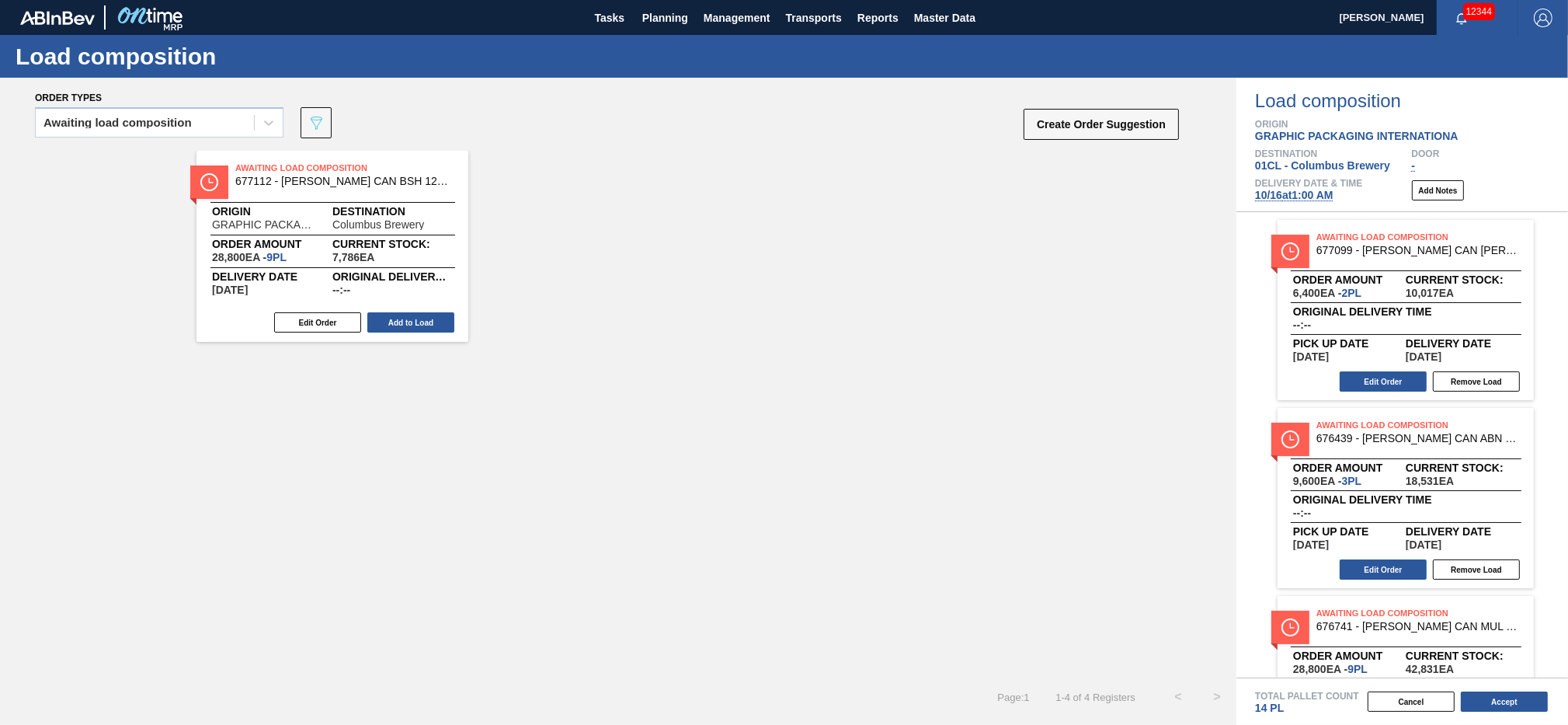
click at [425, 323] on button "Add to Load" at bounding box center [411, 323] width 87 height 20
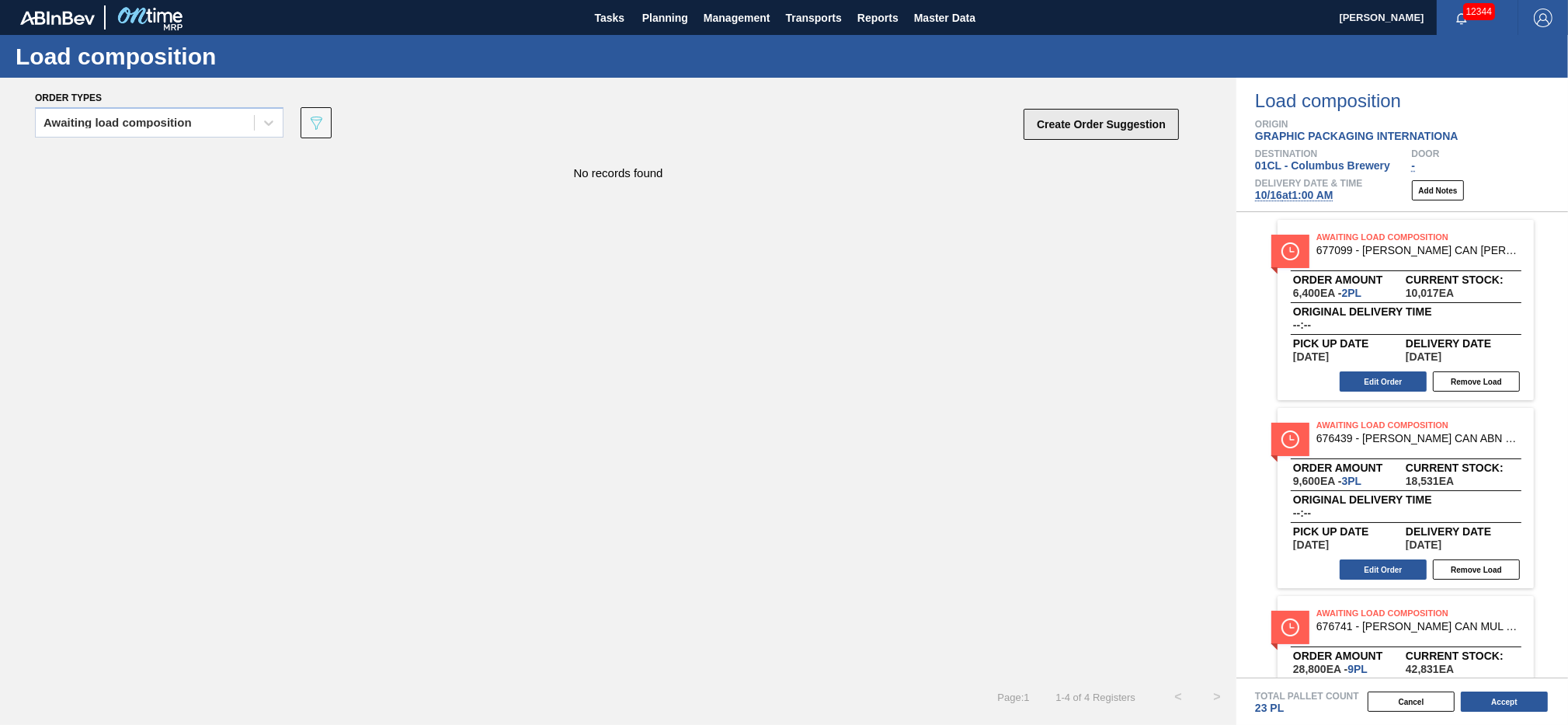
click at [1115, 125] on button "Create Order Suggestion" at bounding box center [1101, 124] width 155 height 31
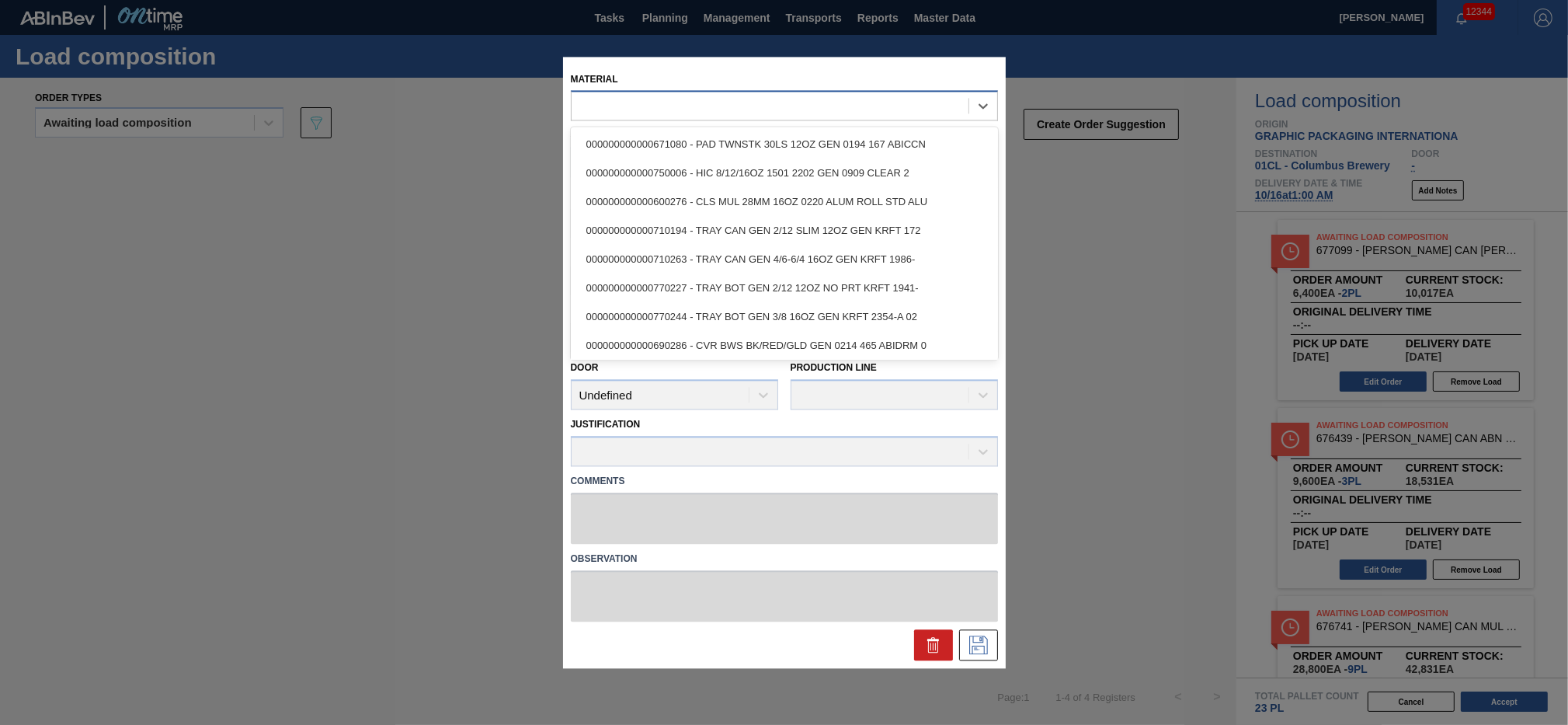
click at [765, 114] on div at bounding box center [770, 105] width 397 height 23
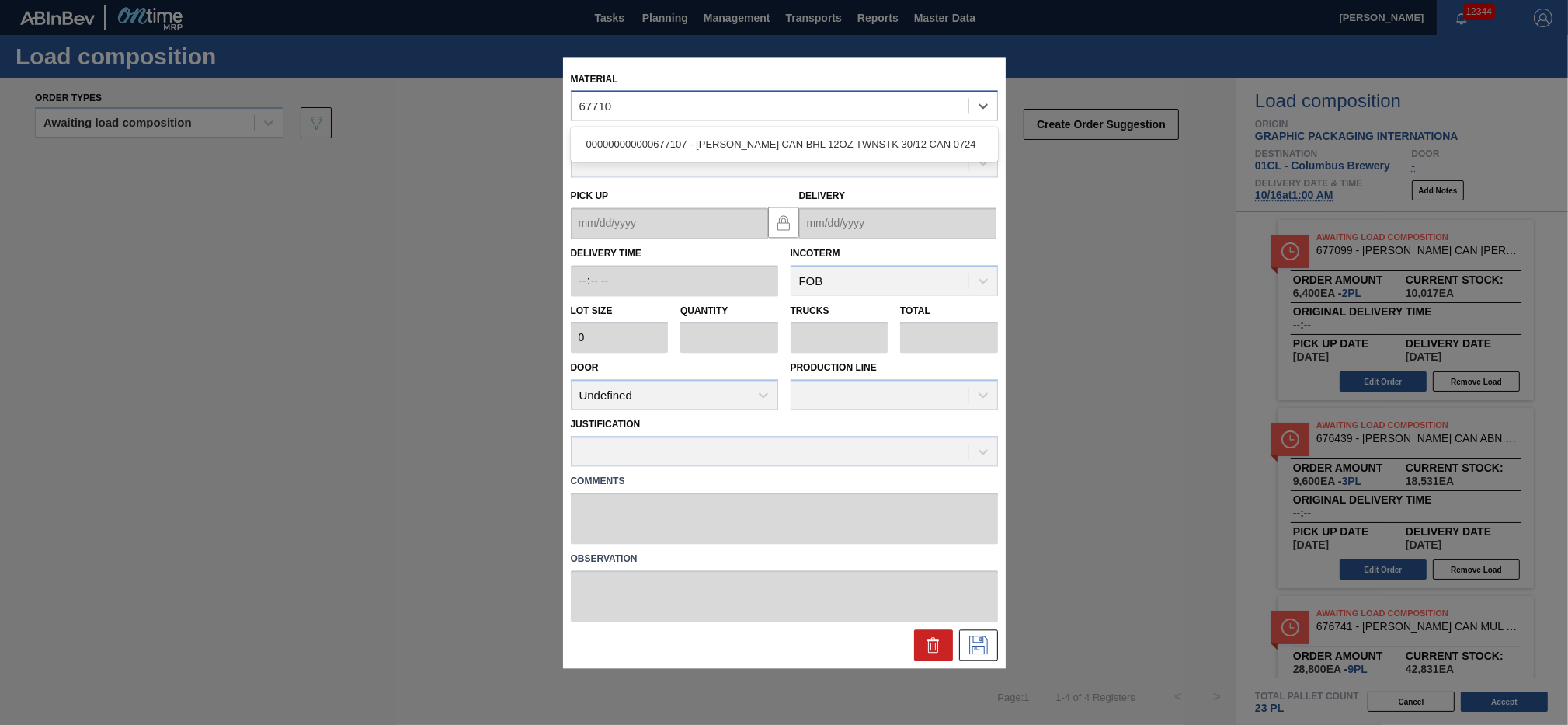
type input "677107"
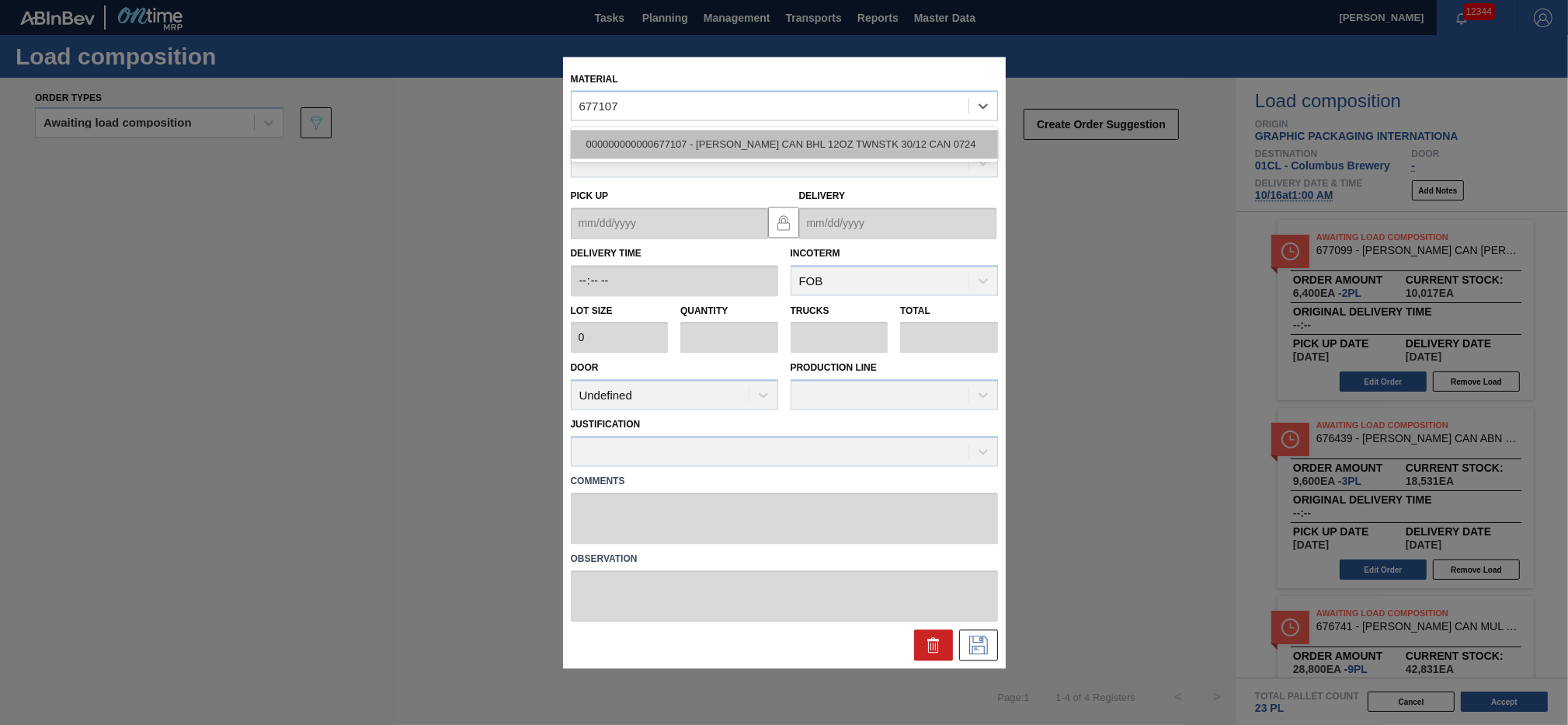
click at [767, 147] on div "000000000000677107 - CARR CAN BHL 12OZ TWNSTK 30/12 CAN 0724" at bounding box center [784, 145] width 428 height 29
type input "3,200"
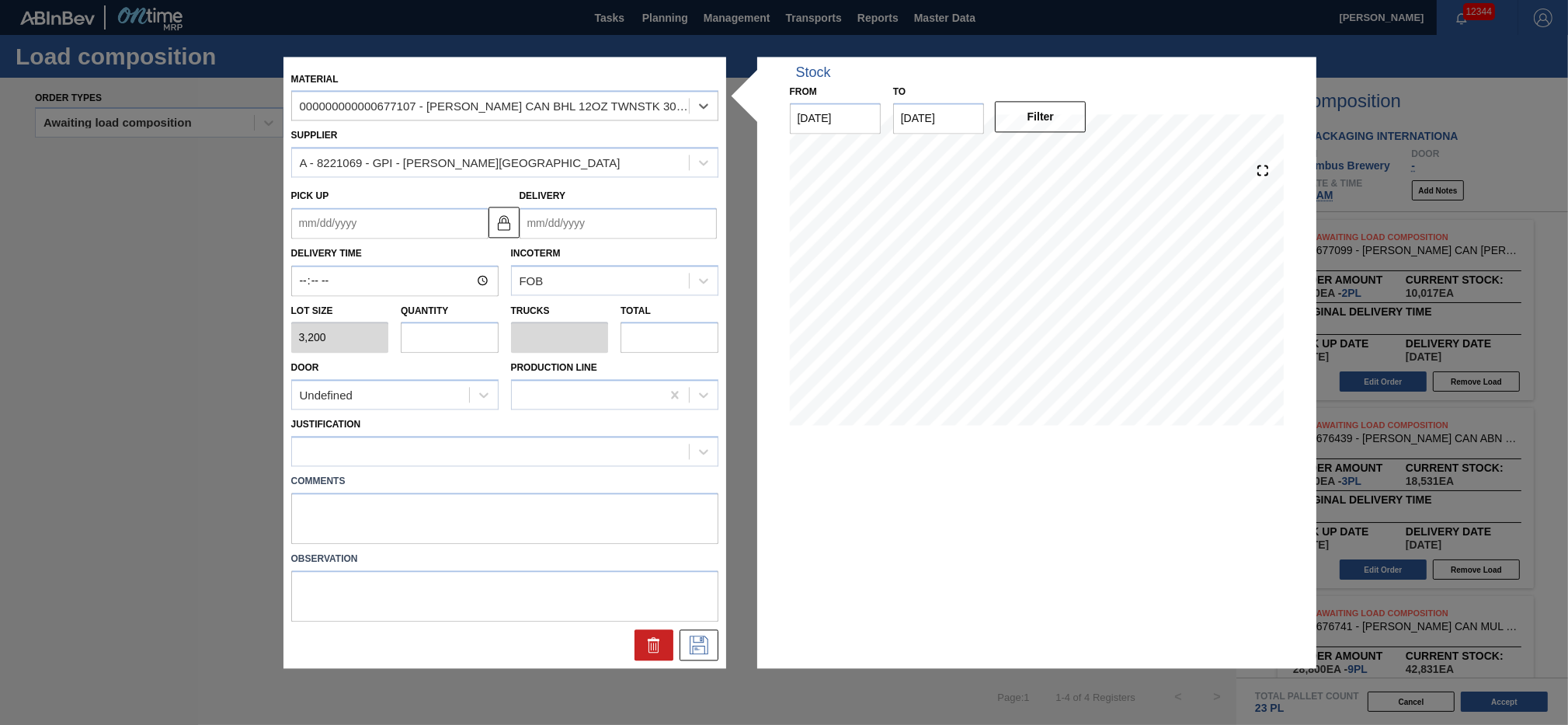
click at [613, 223] on input "Delivery" at bounding box center [617, 223] width 197 height 31
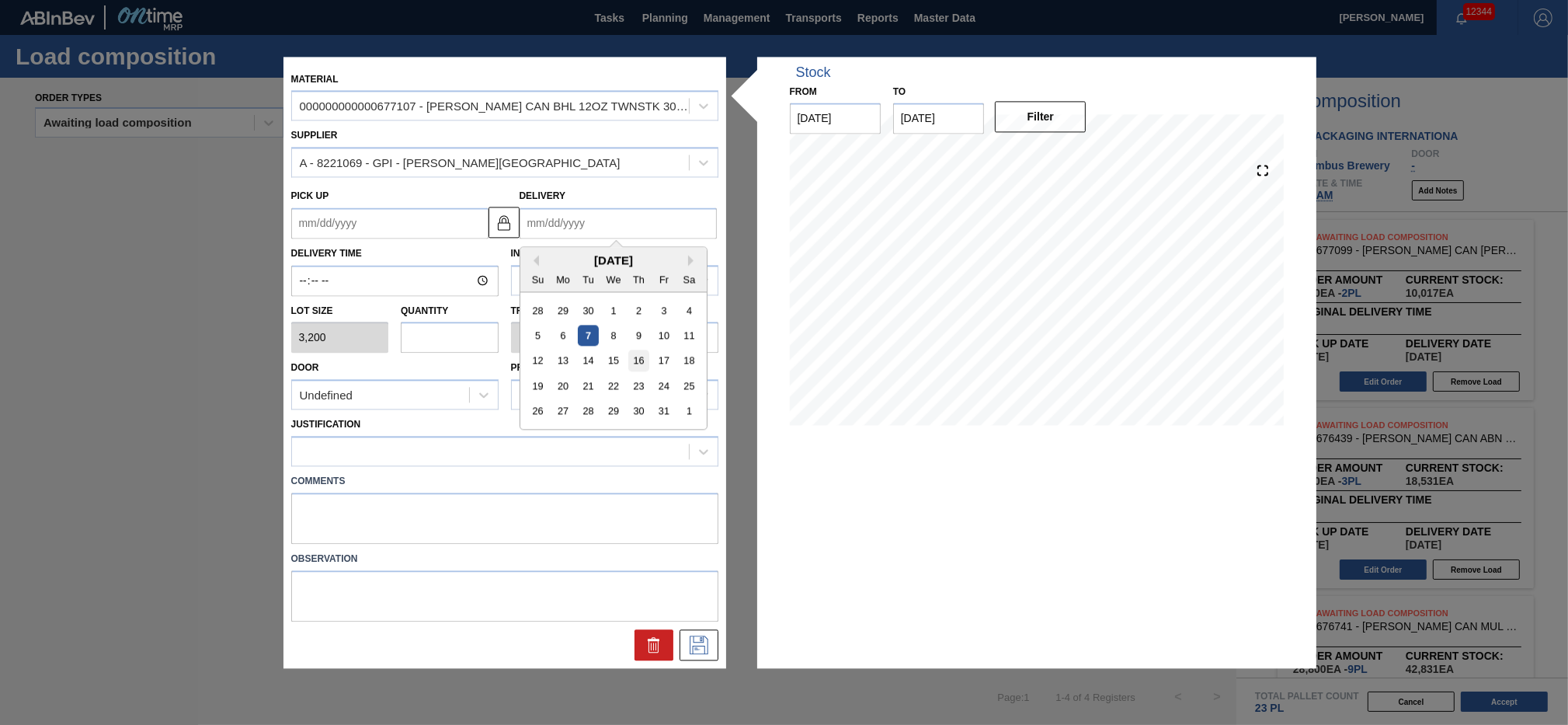
click at [640, 362] on div "16" at bounding box center [637, 361] width 21 height 21
type up "[DATE]"
type input "[DATE]"
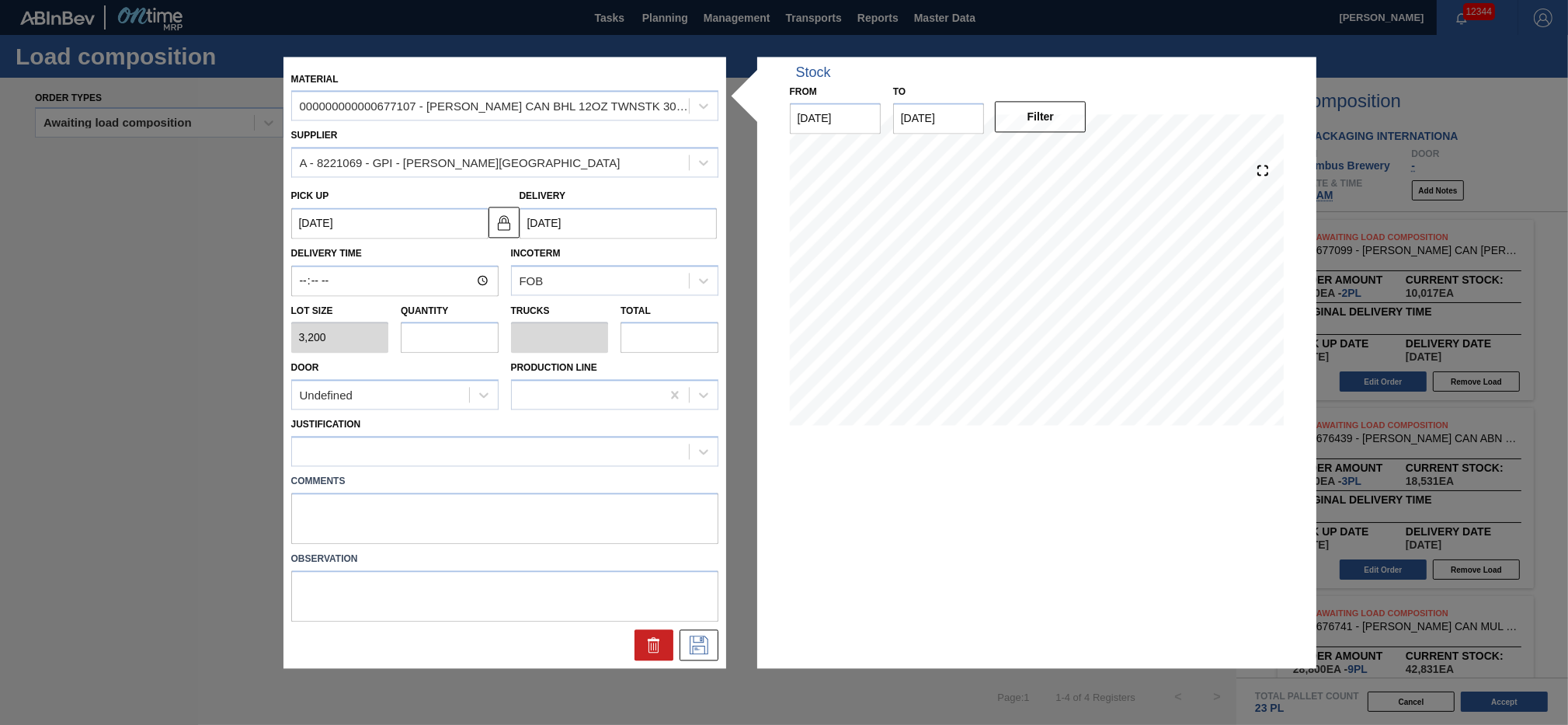
click at [437, 341] on input "text" at bounding box center [449, 338] width 98 height 31
type input "3"
type input "0.115"
type input "9,600"
type input "3"
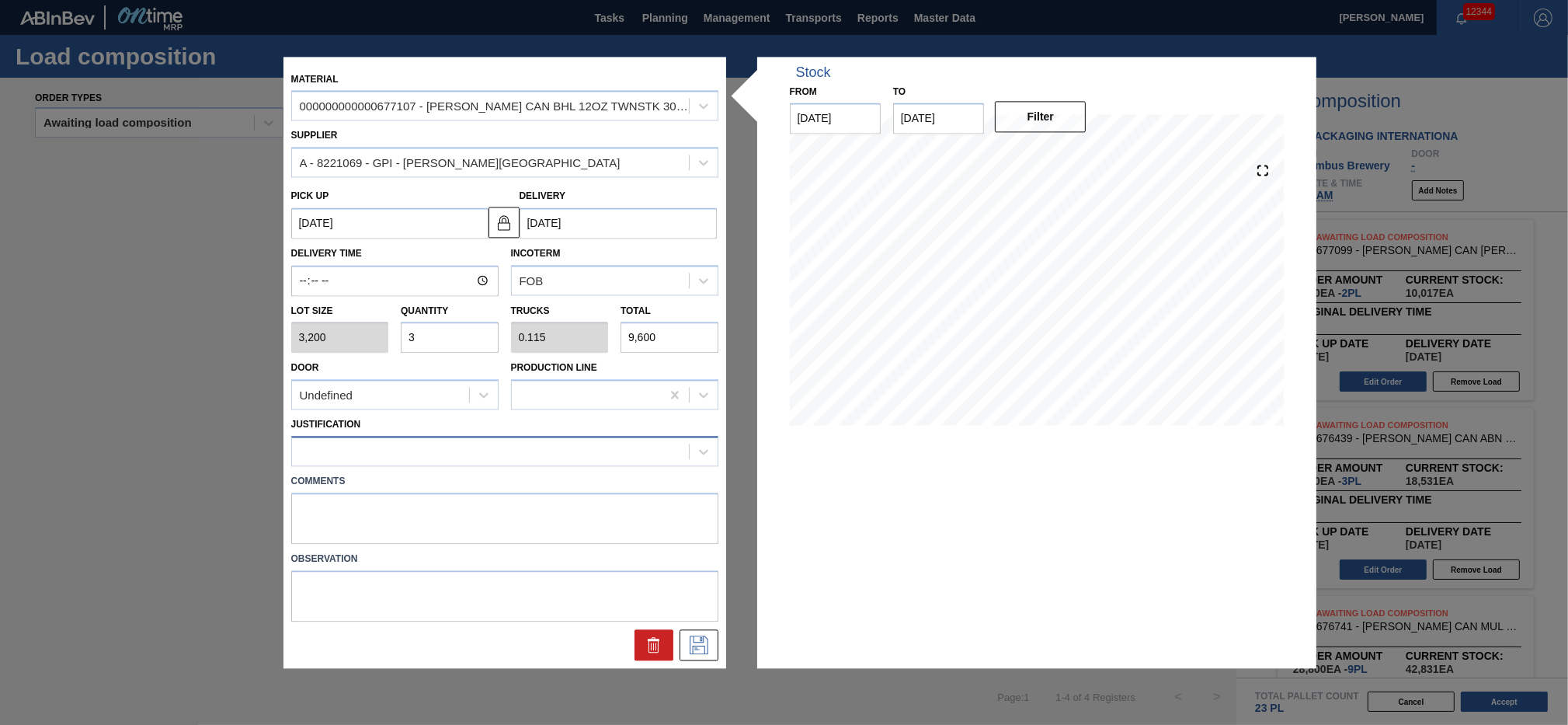
click at [429, 454] on div at bounding box center [490, 452] width 397 height 23
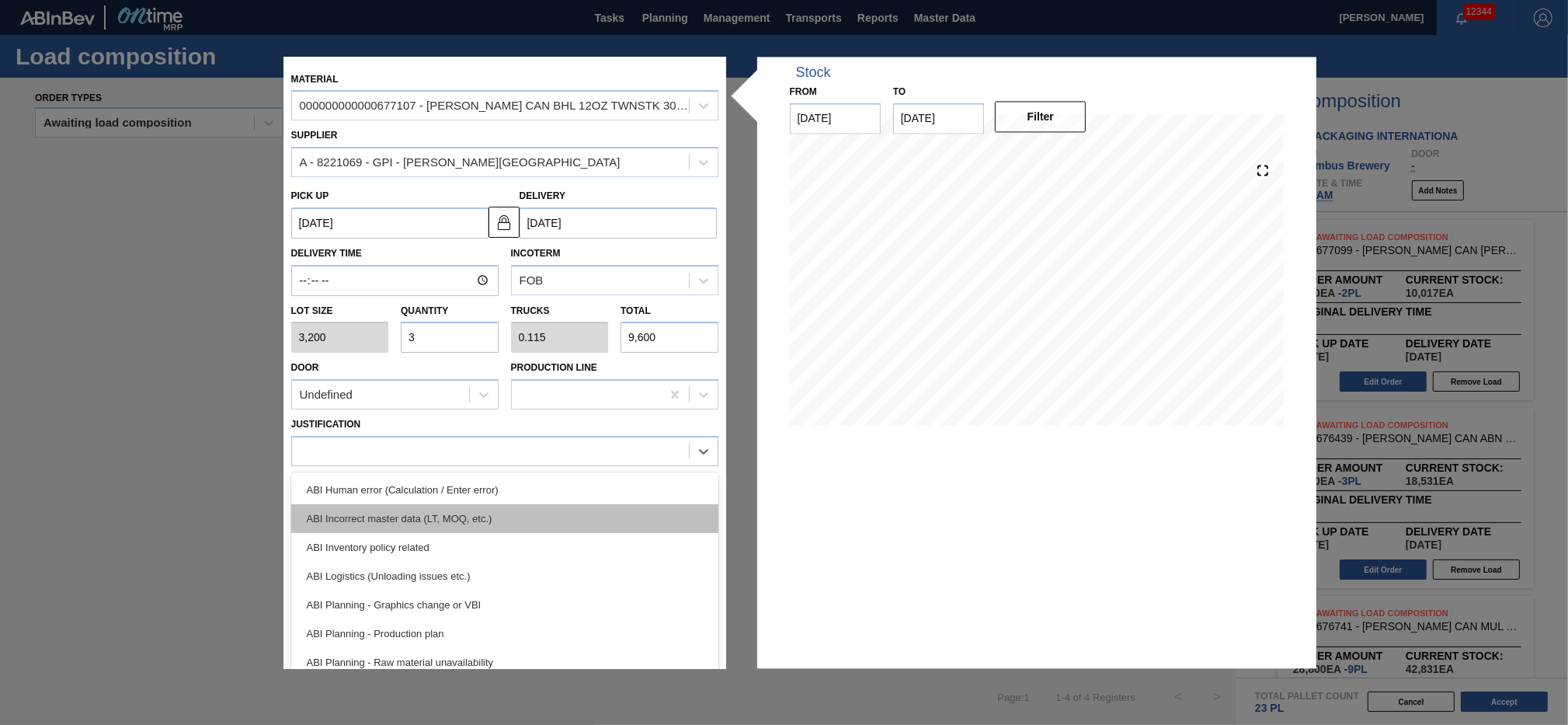
scroll to position [105, 0]
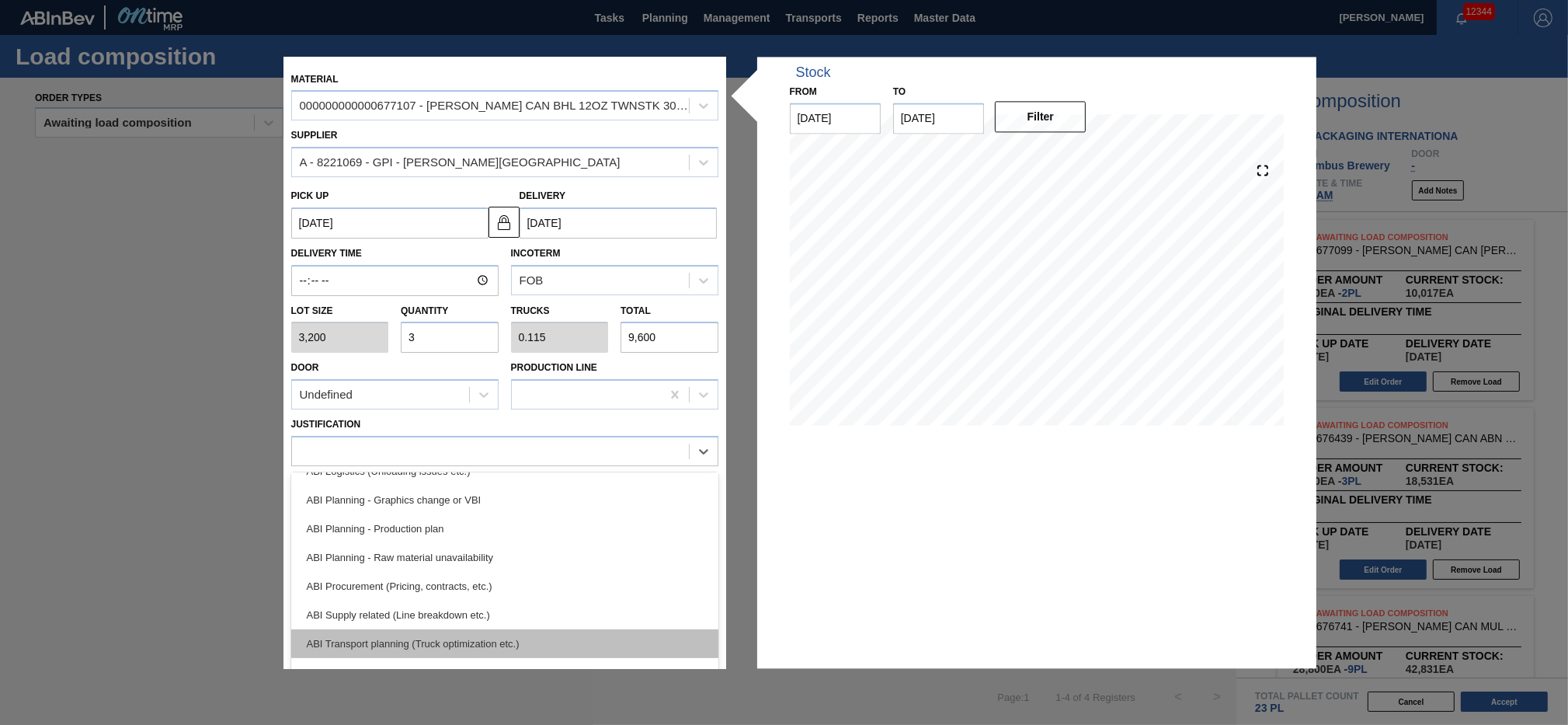
click at [465, 543] on div "ABI Transport planning (Truck optimization etc.)" at bounding box center [505, 644] width 428 height 29
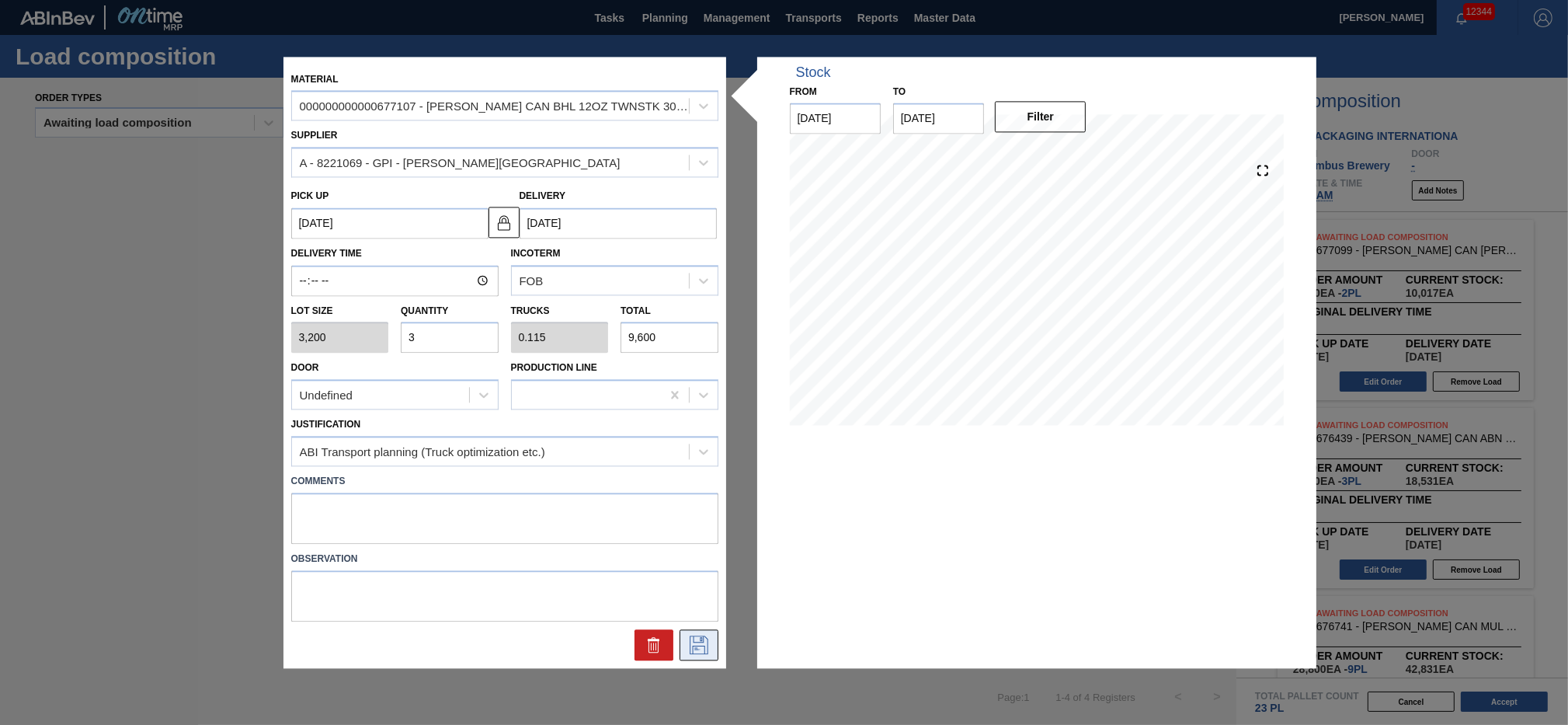
click at [692, 543] on icon at bounding box center [699, 645] width 19 height 19
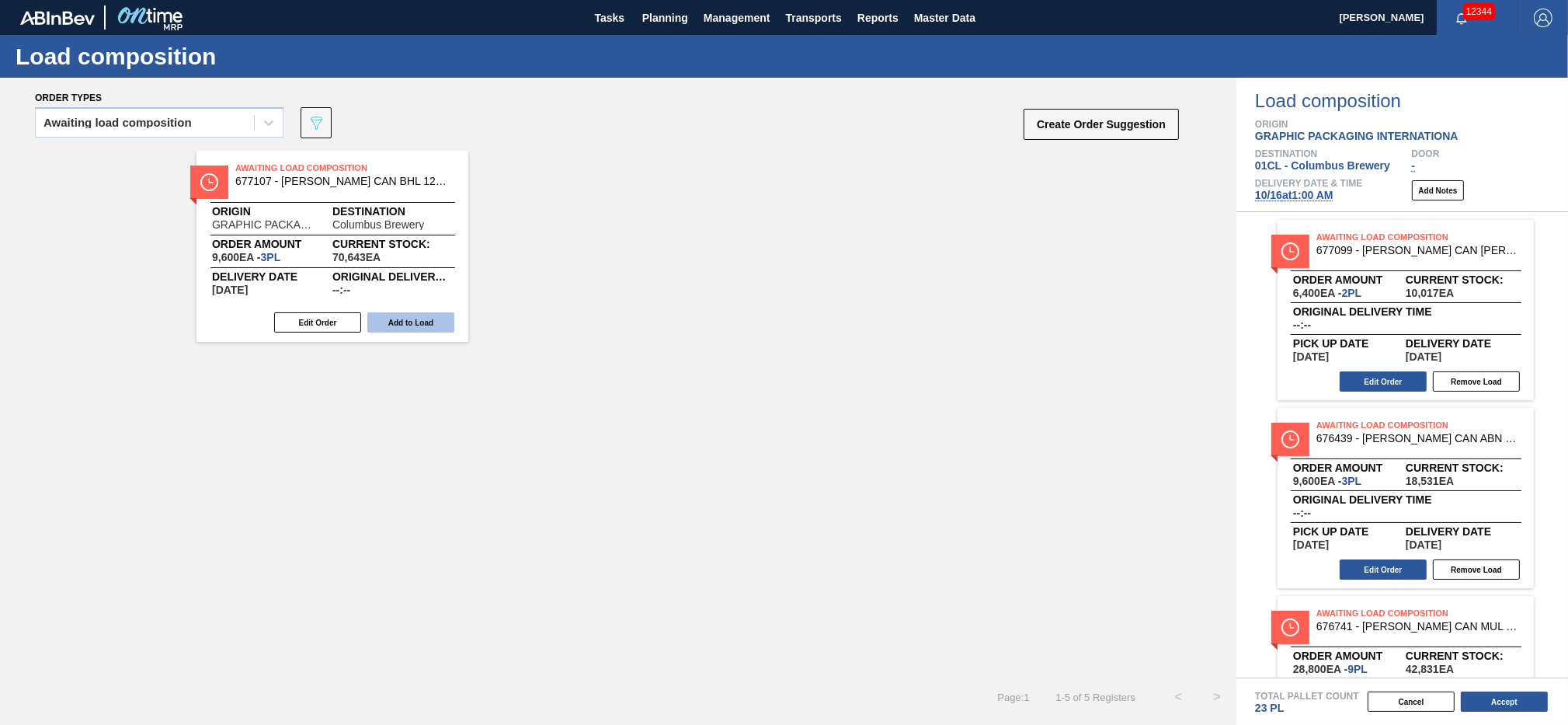
click at [439, 316] on button "Add to Load" at bounding box center [411, 323] width 87 height 20
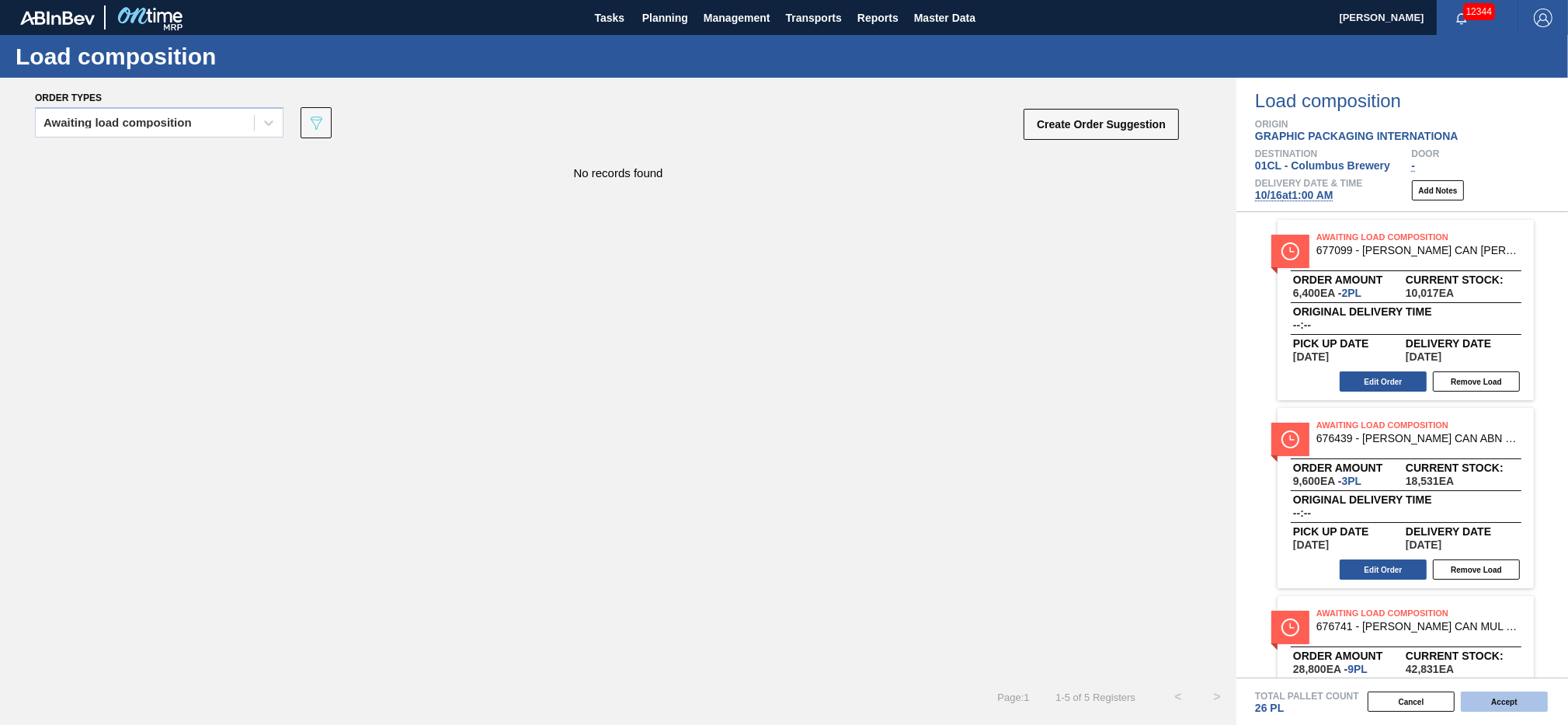
click at [1175, 543] on button "Accept" at bounding box center [1504, 701] width 87 height 20
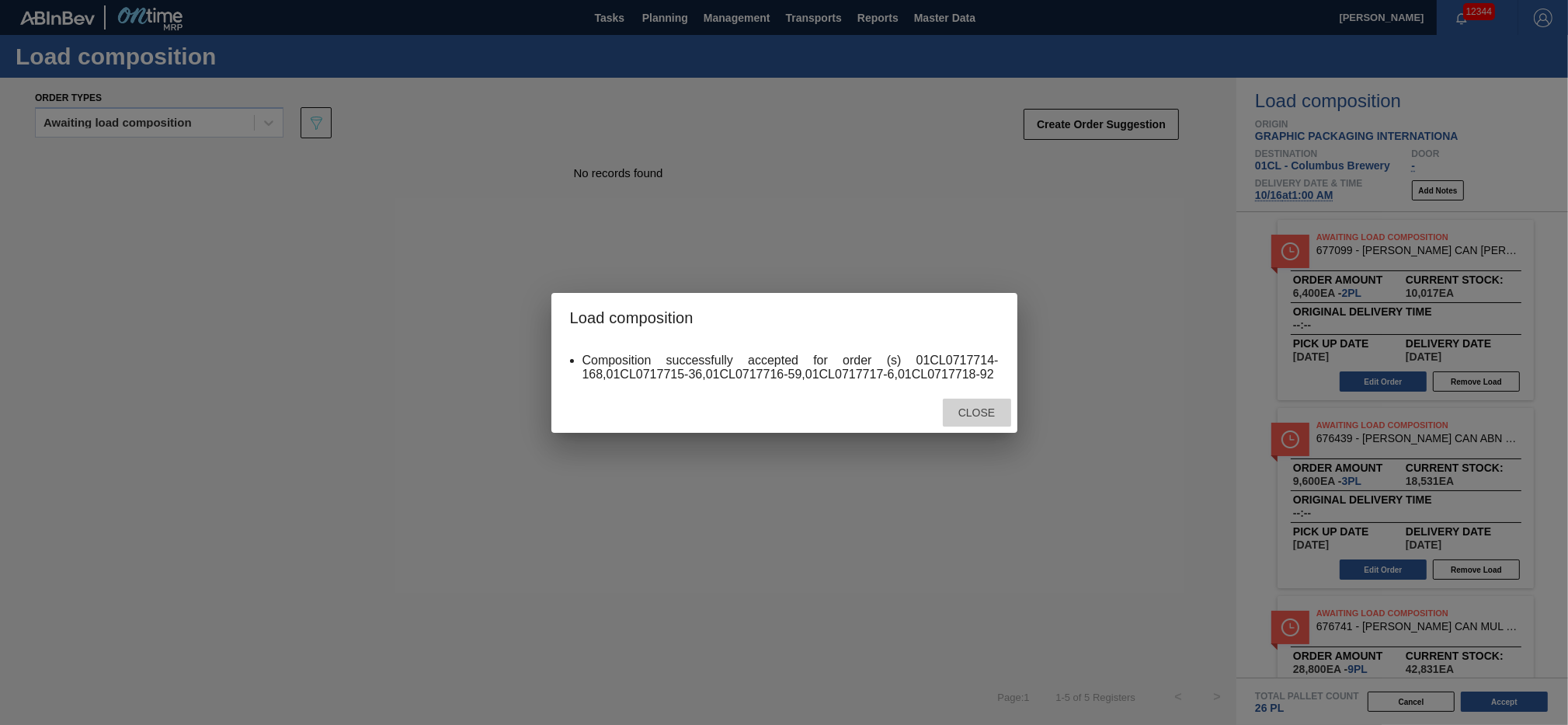
click at [996, 412] on span "Close" at bounding box center [977, 412] width 62 height 13
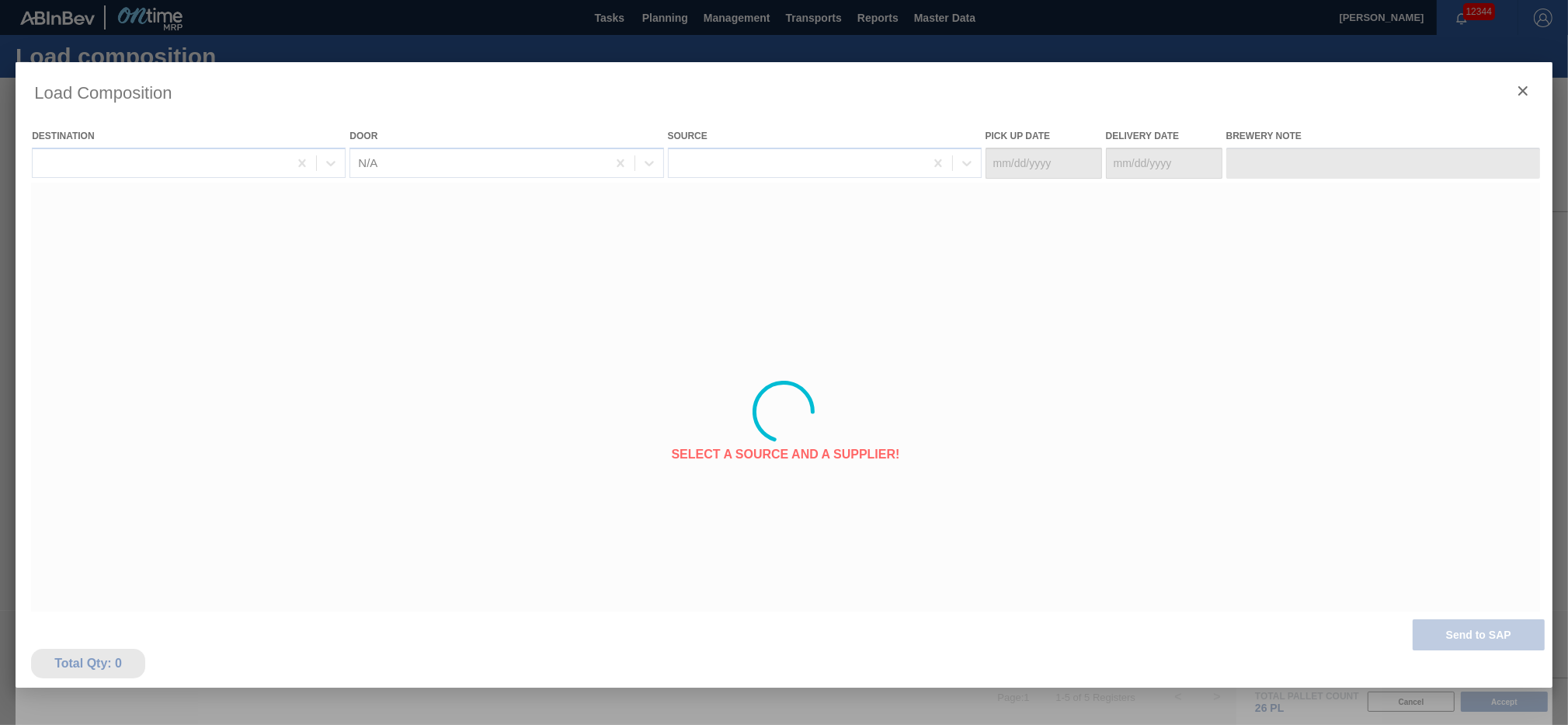
type Date "[DATE]"
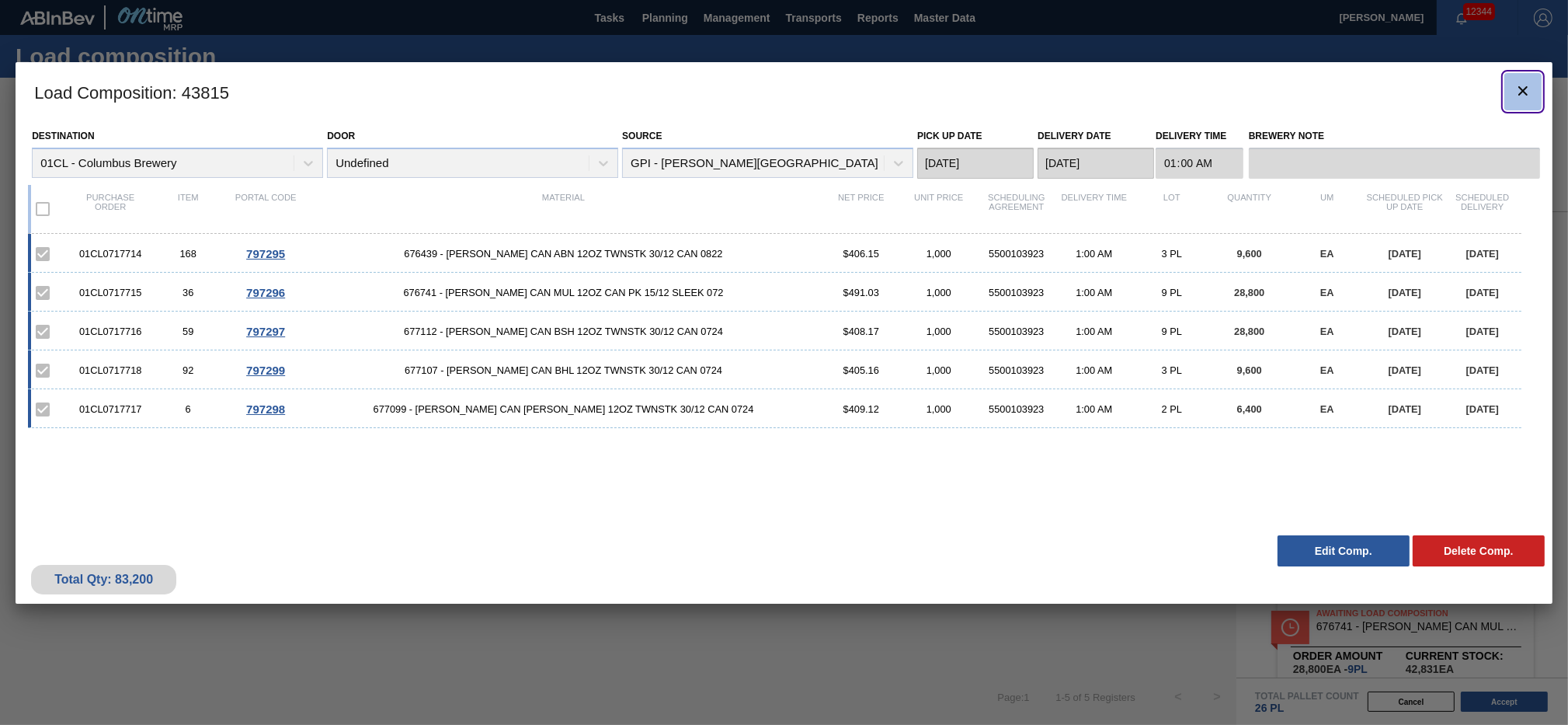
click at [1175, 92] on icon "botão de ícone" at bounding box center [1523, 91] width 19 height 19
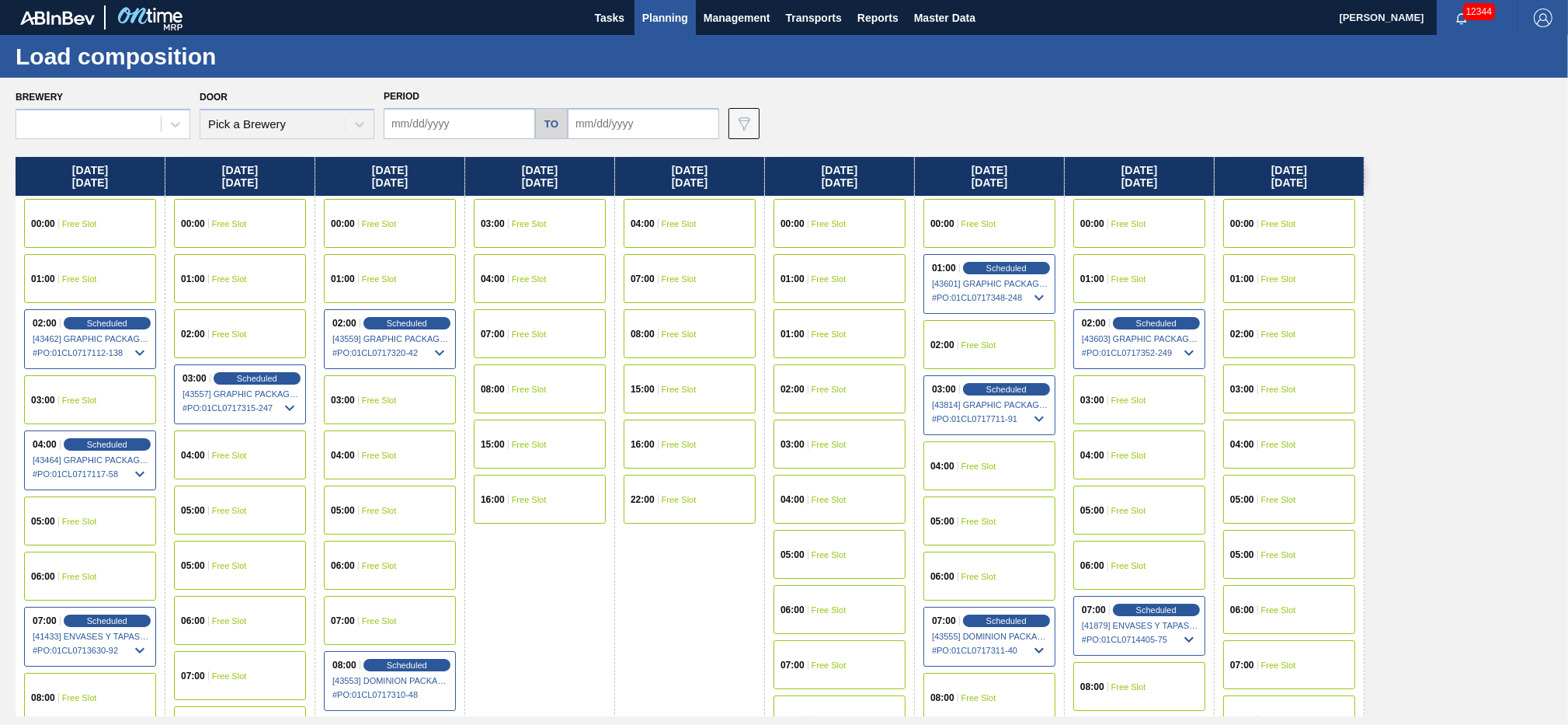
type input "10/08/2025"
type input "[DATE]"
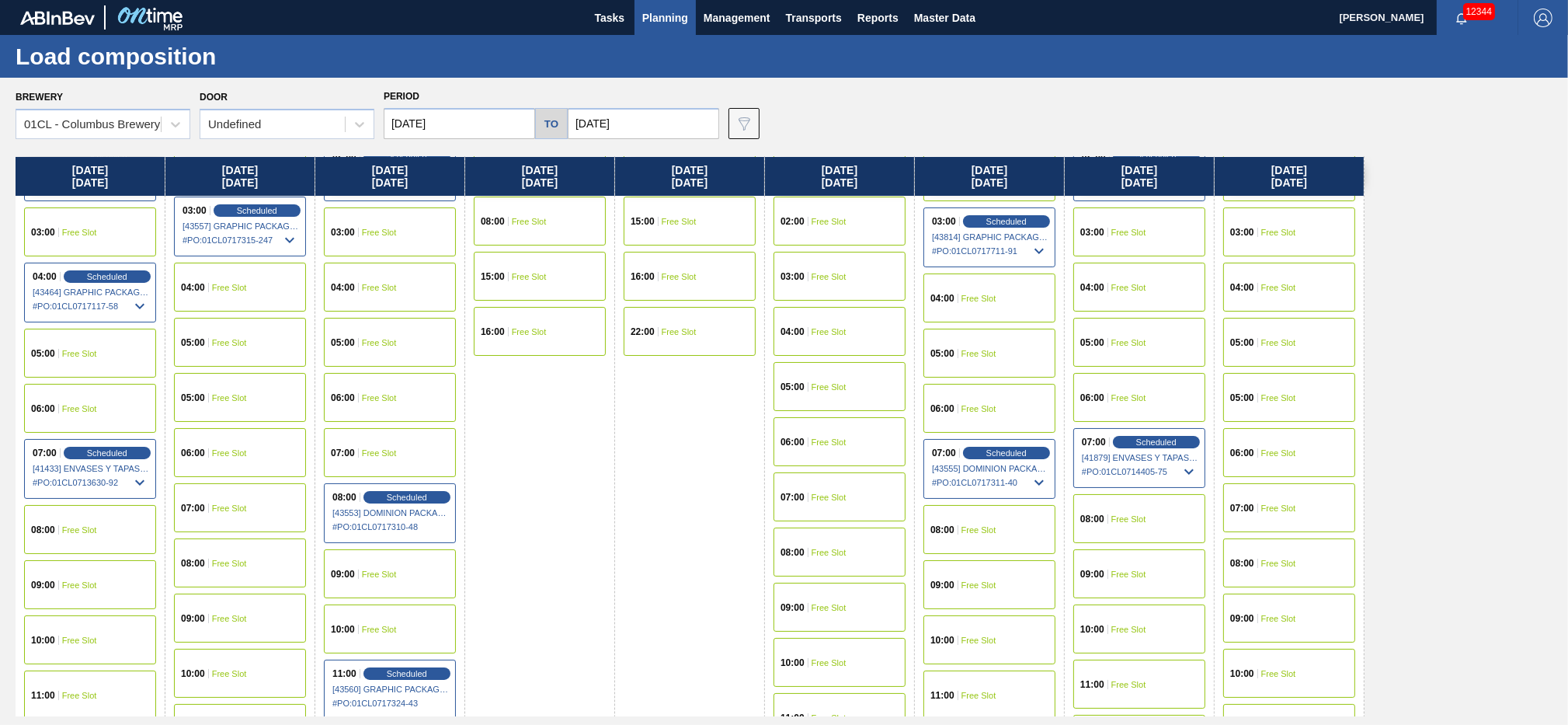
scroll to position [252, 0]
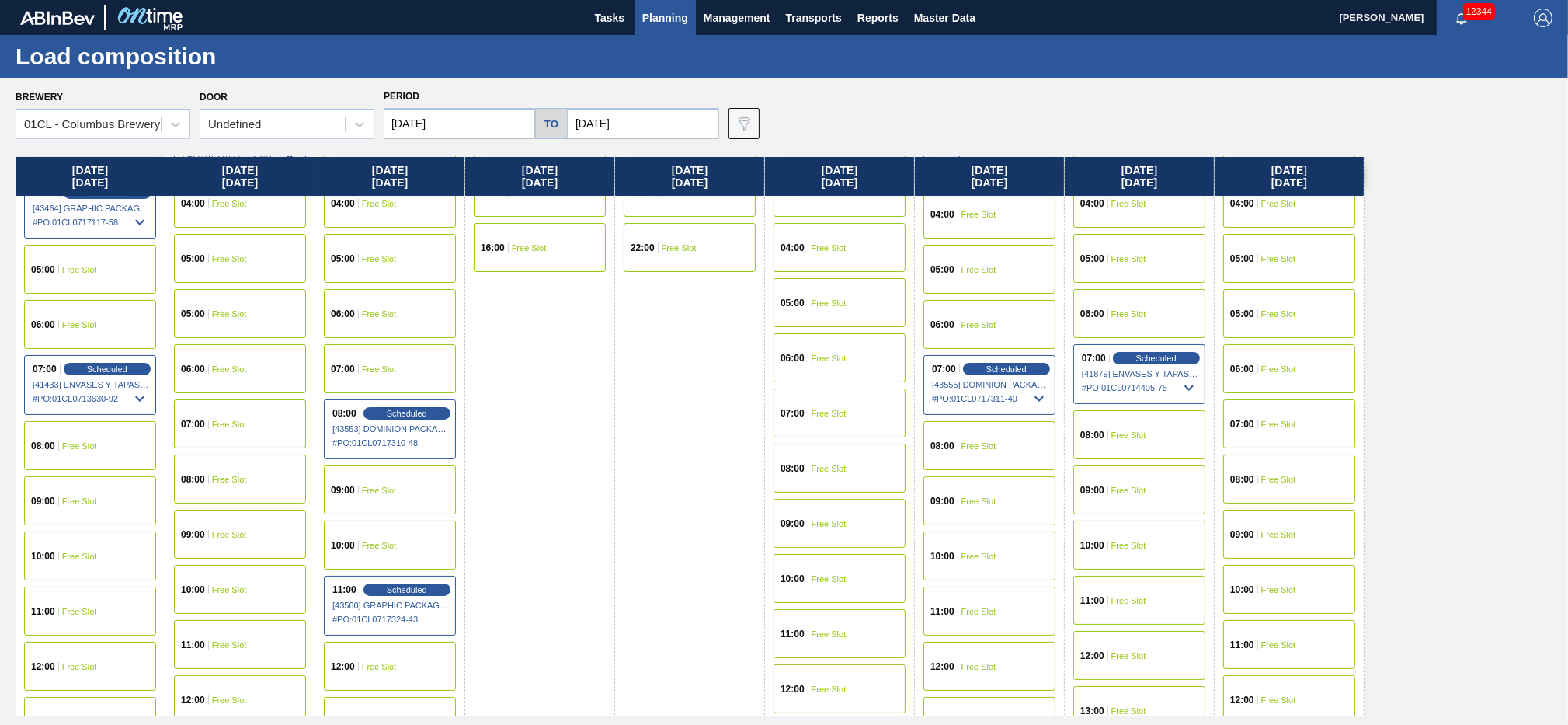
click at [1105, 494] on div "09:00 Free Slot" at bounding box center [1139, 490] width 132 height 49
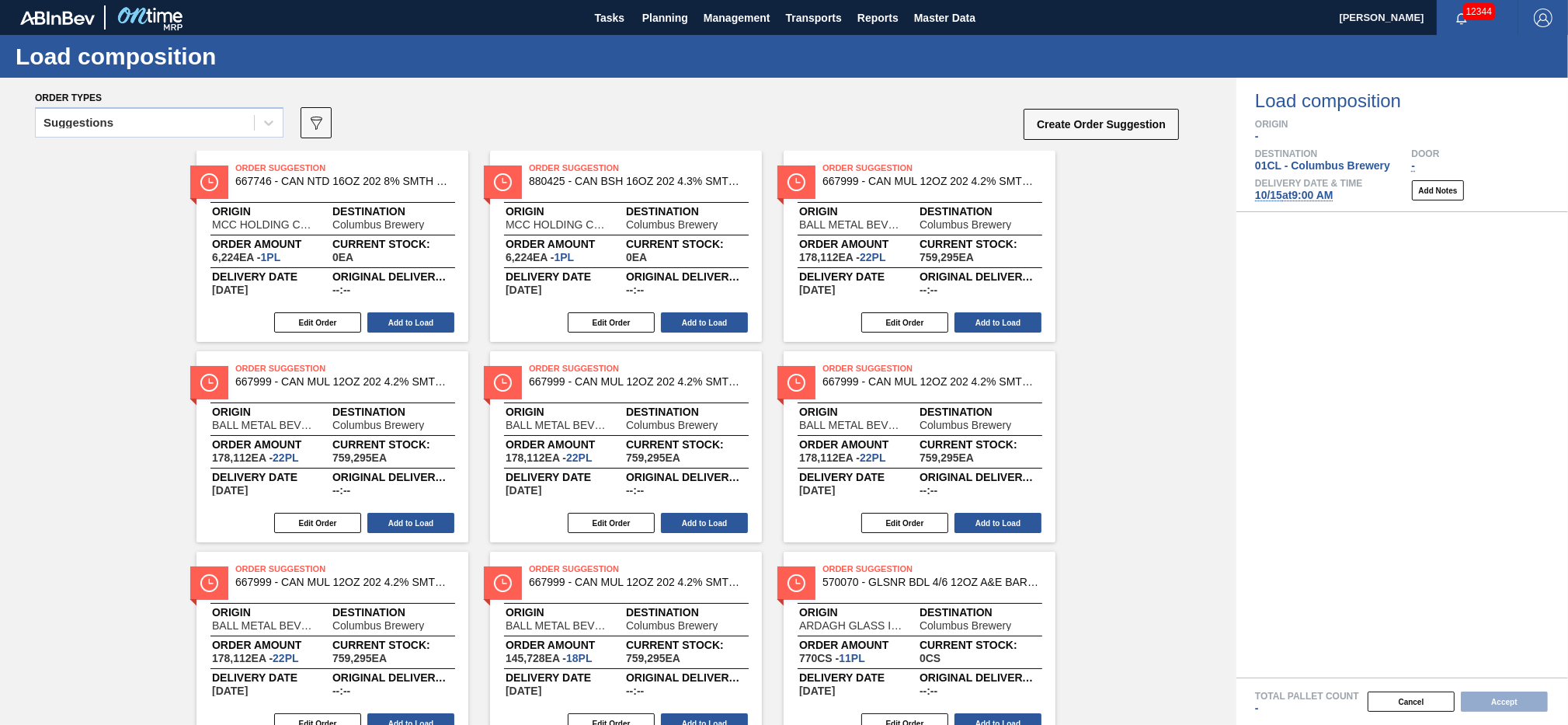
click at [196, 130] on div "Suggestions" at bounding box center [144, 123] width 218 height 23
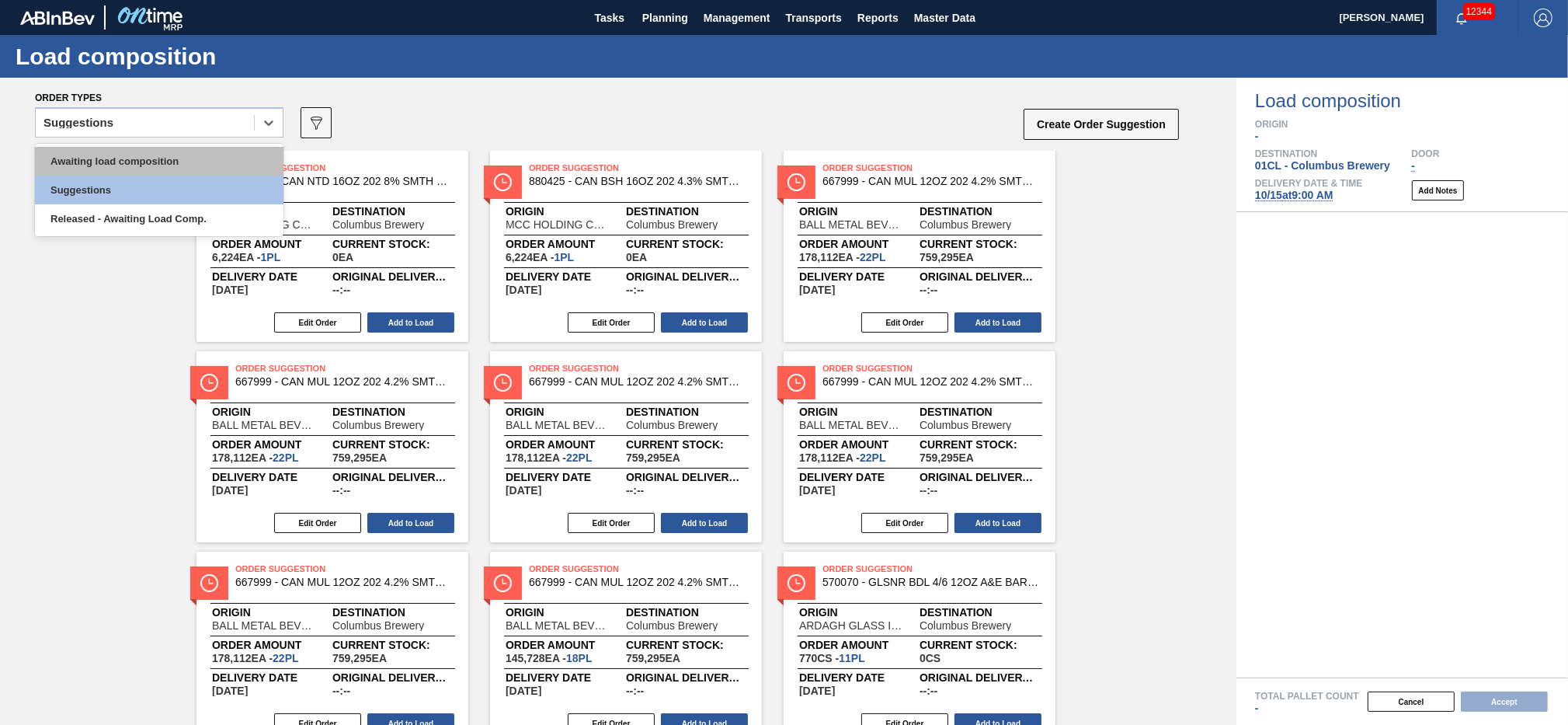
click at [167, 157] on div "Awaiting load composition" at bounding box center [160, 162] width 249 height 29
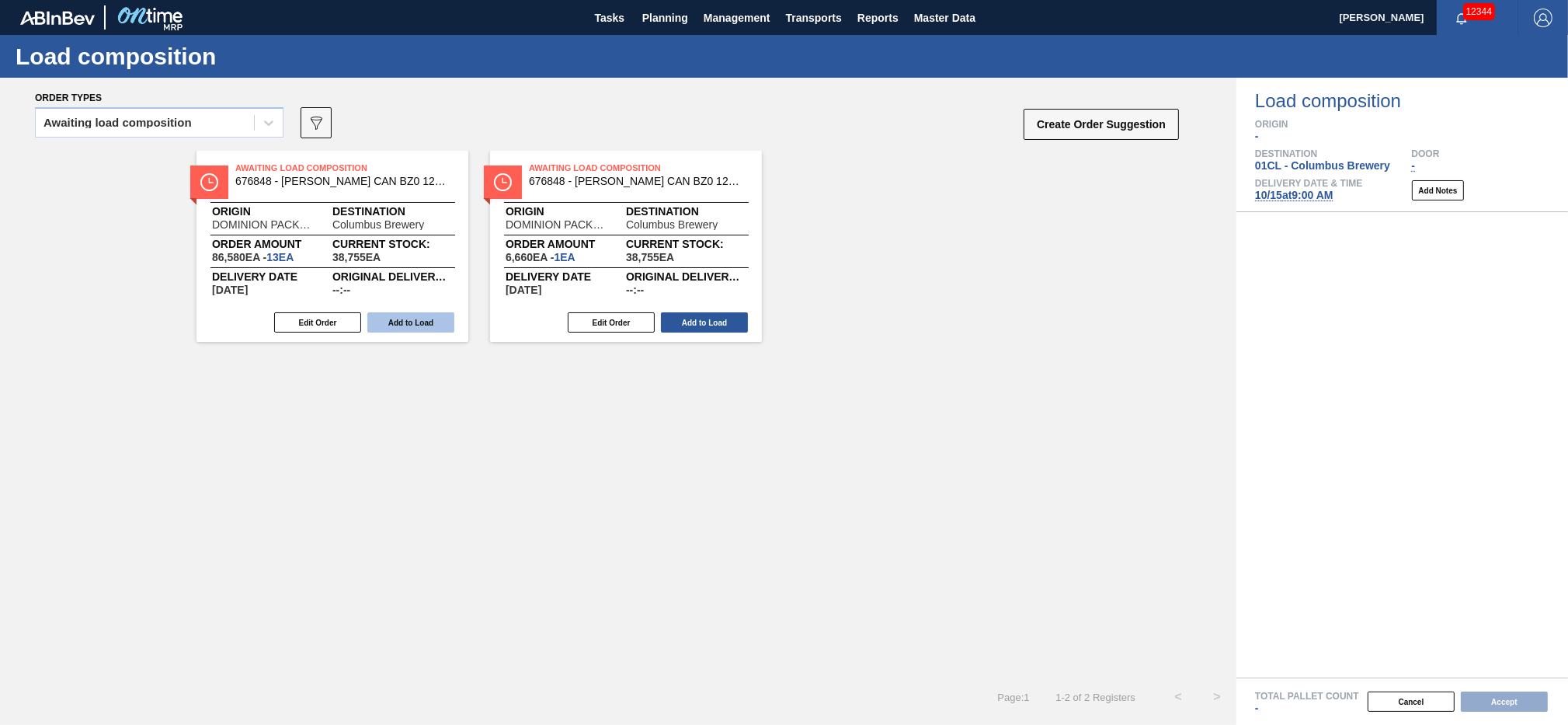
click at [425, 320] on button "Add to Load" at bounding box center [411, 323] width 87 height 20
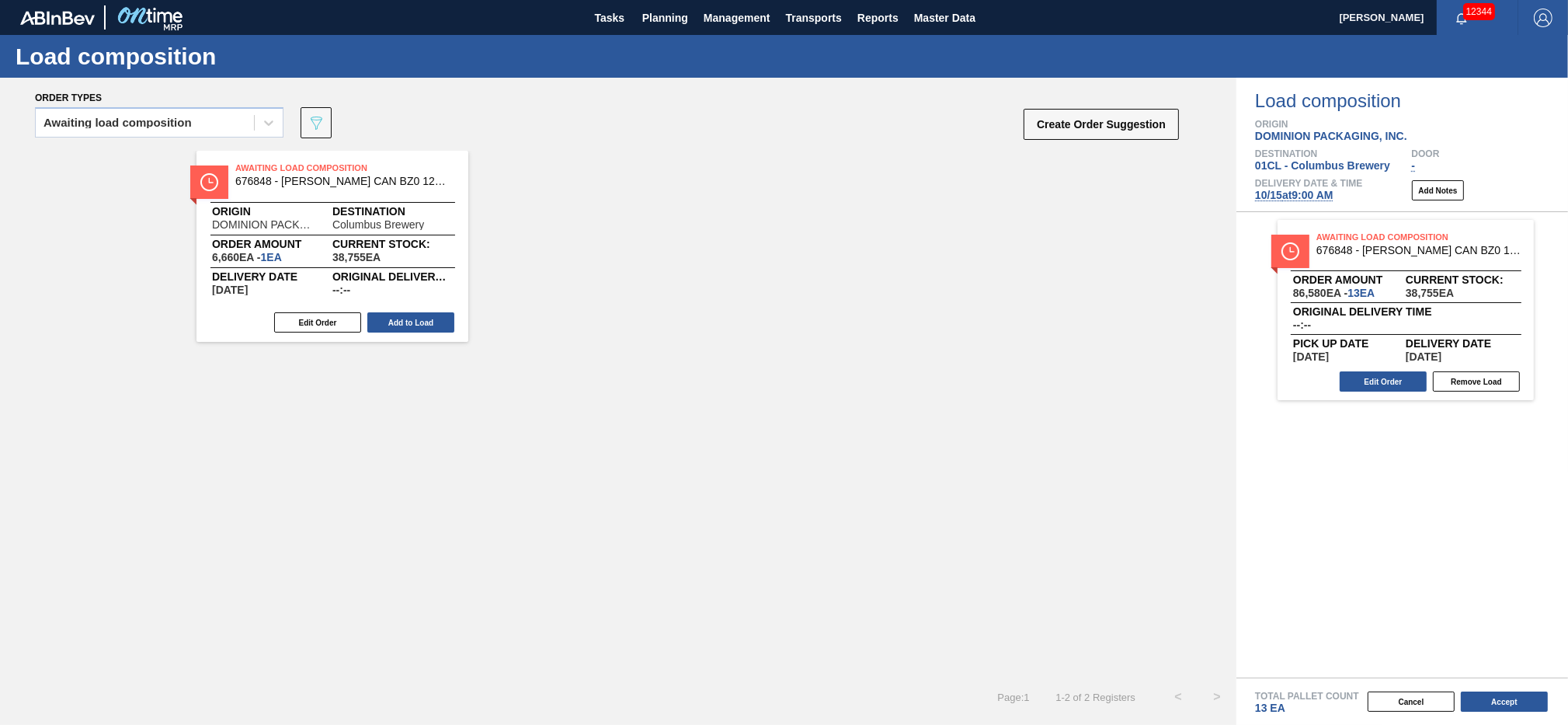
click at [420, 322] on button "Add to Load" at bounding box center [411, 323] width 87 height 20
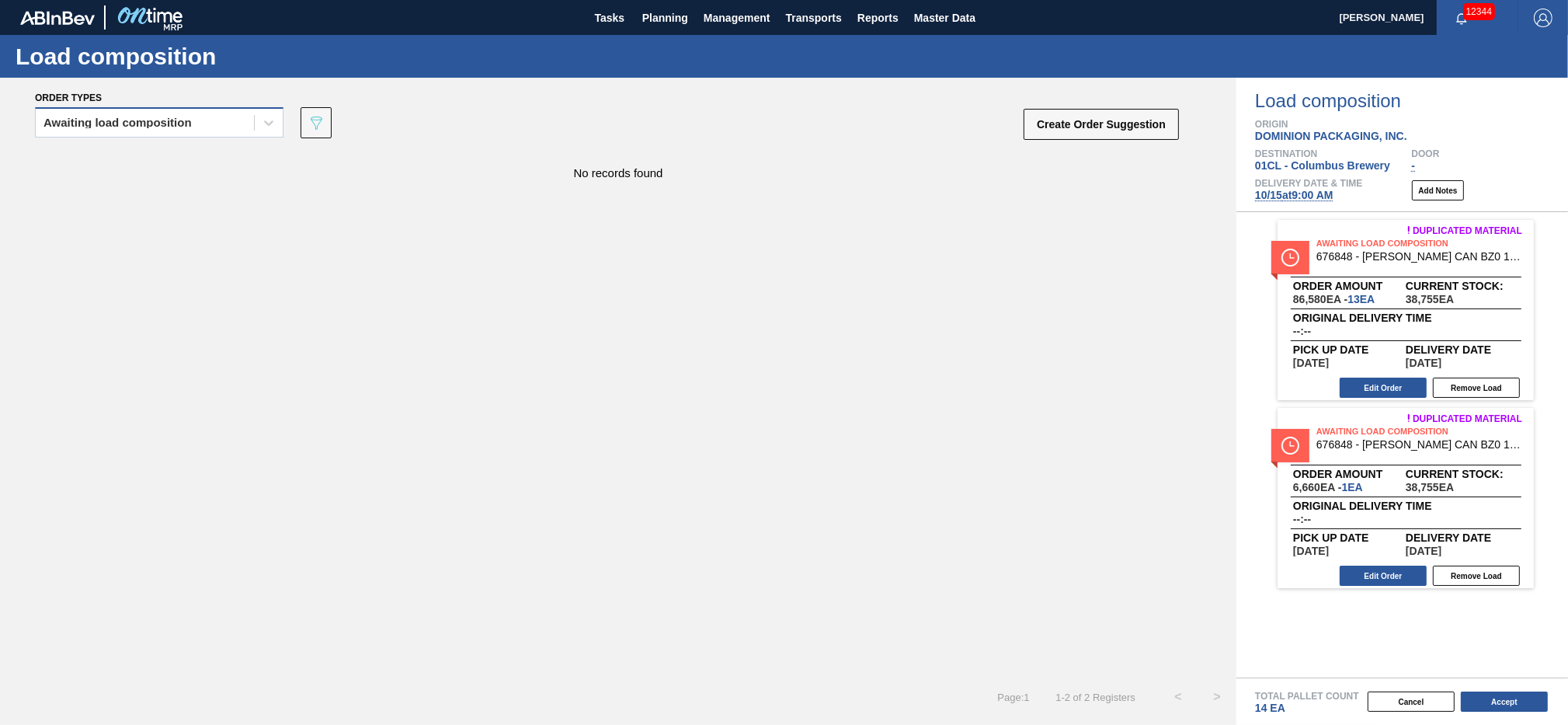
click at [232, 117] on div "Awaiting load composition" at bounding box center [144, 123] width 218 height 23
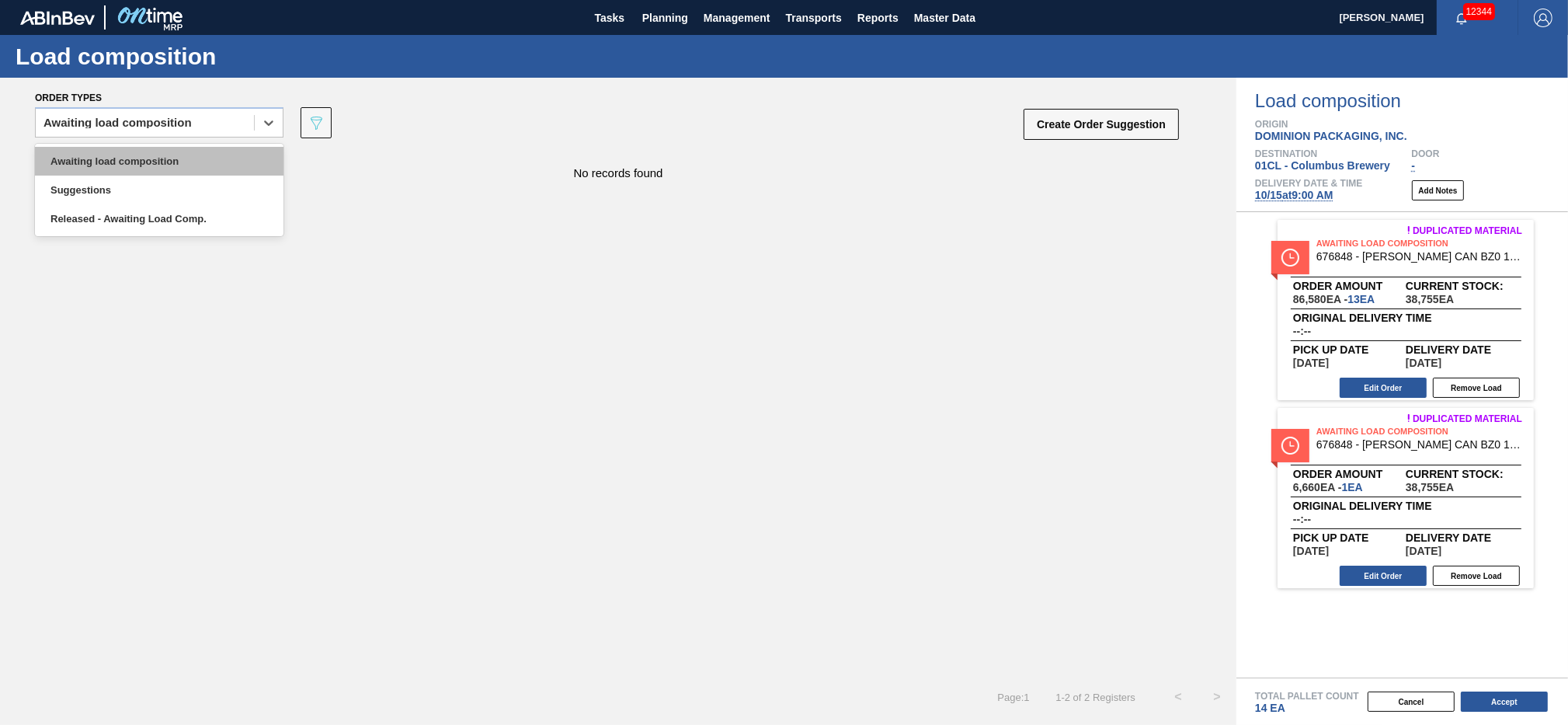
click at [212, 148] on div "Awaiting load composition" at bounding box center [160, 162] width 249 height 29
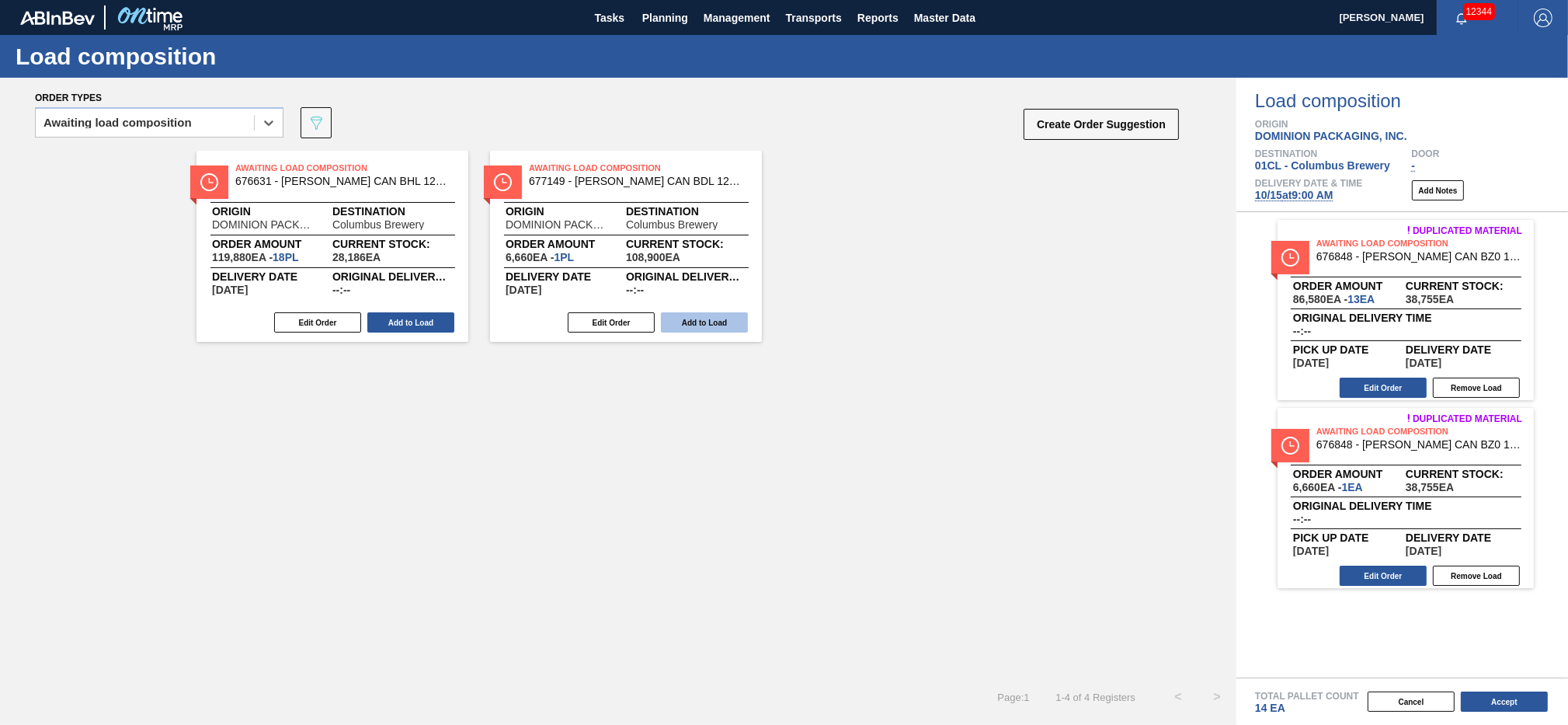
click at [701, 325] on button "Add to Load" at bounding box center [705, 323] width 87 height 20
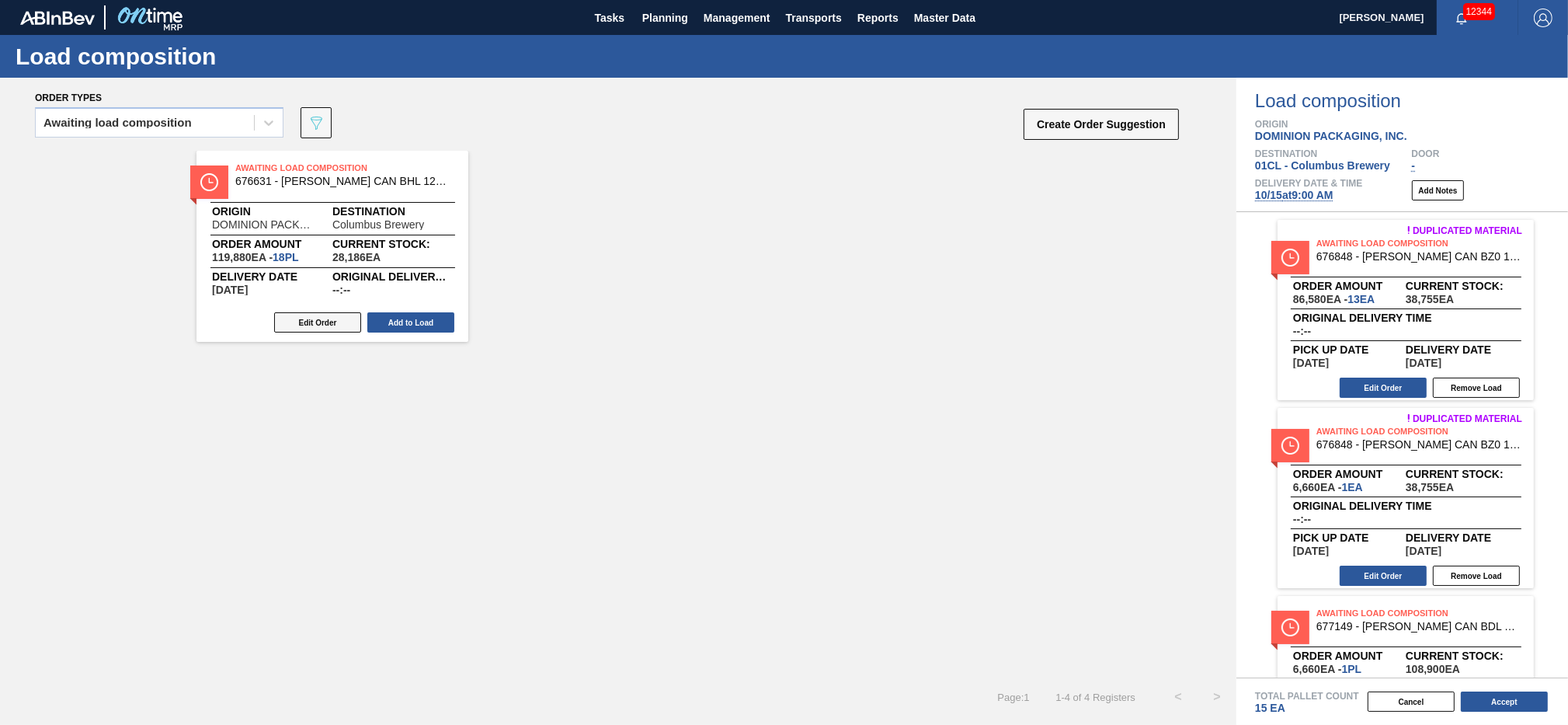
click at [339, 326] on button "Edit Order" at bounding box center [318, 323] width 87 height 20
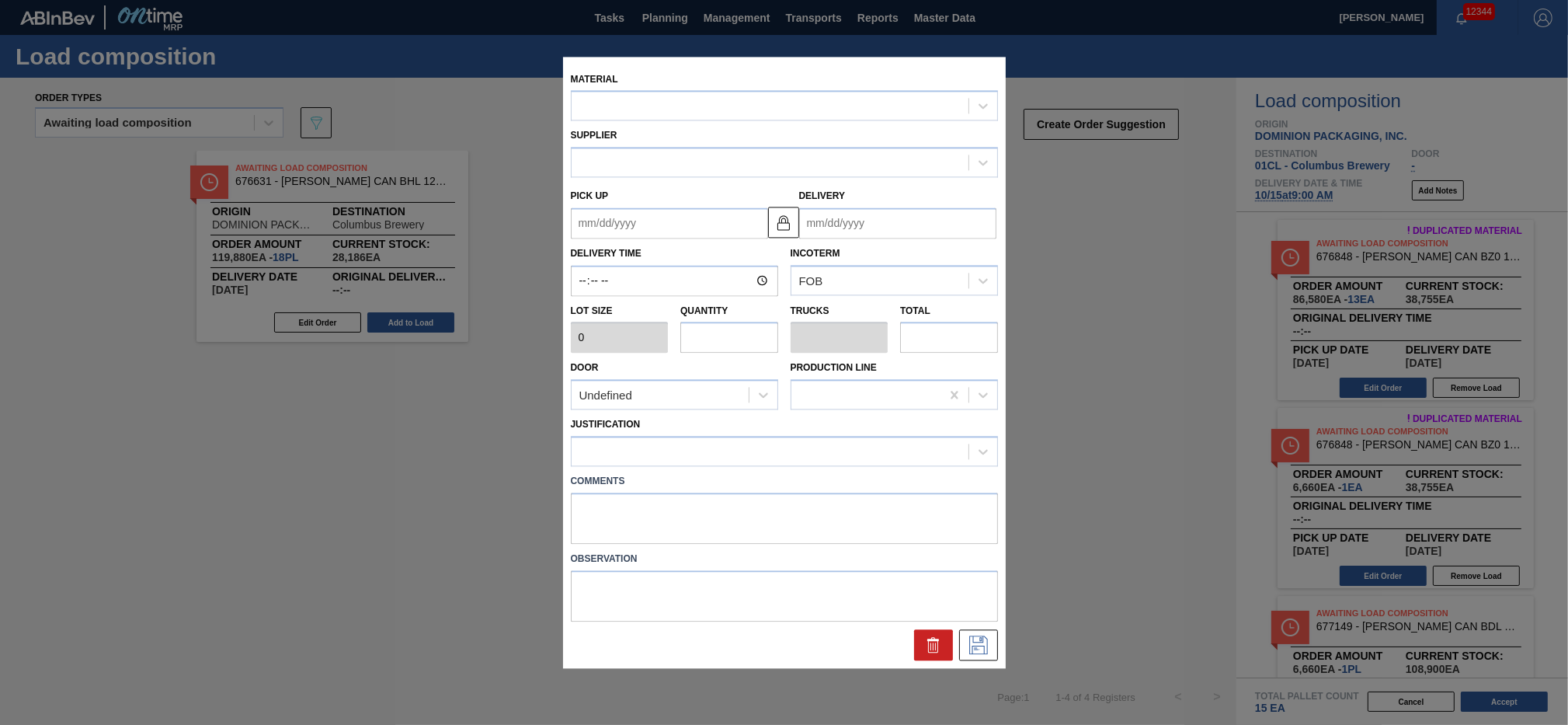
type input "6,660"
type input "18"
type input "0.75"
type input "119,880"
type up "[DATE]"
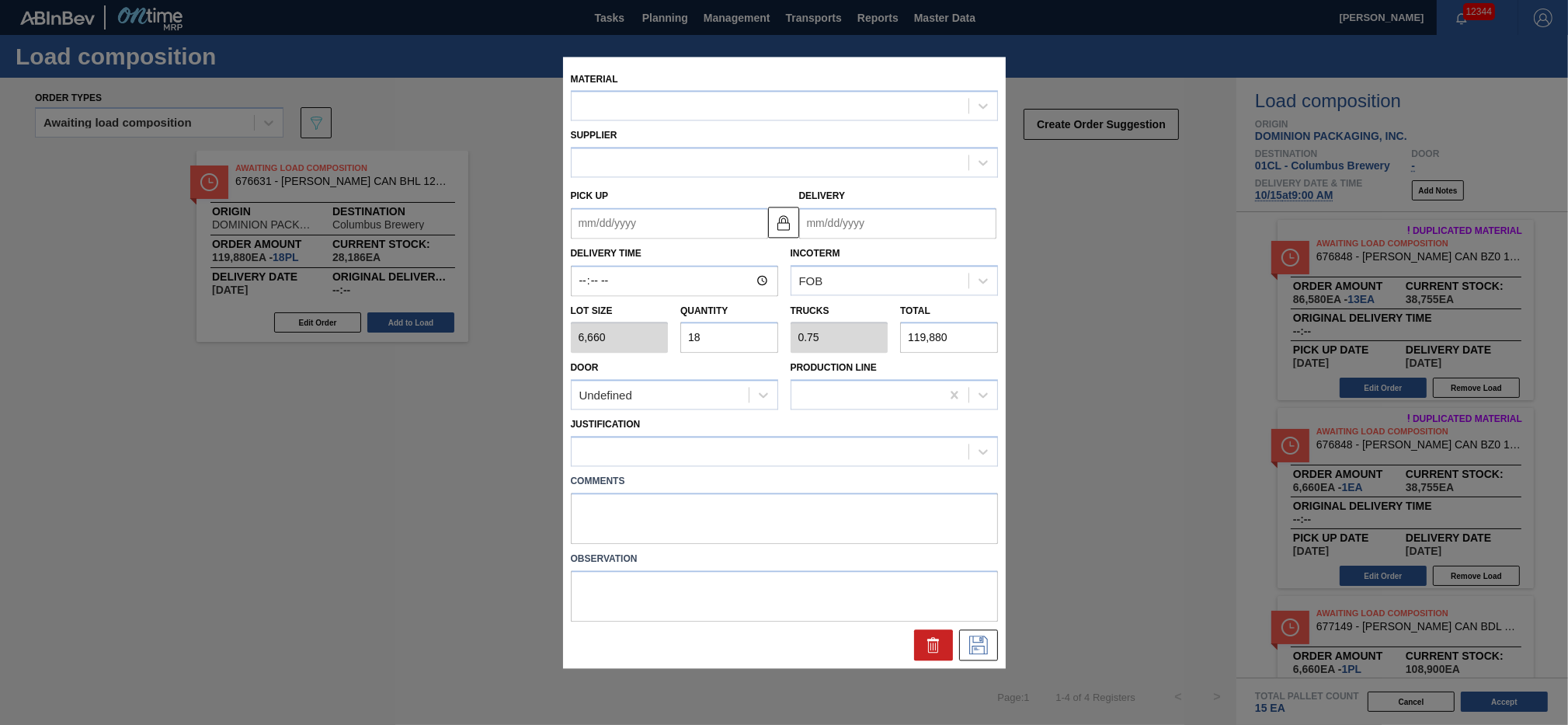
type input "[DATE]"
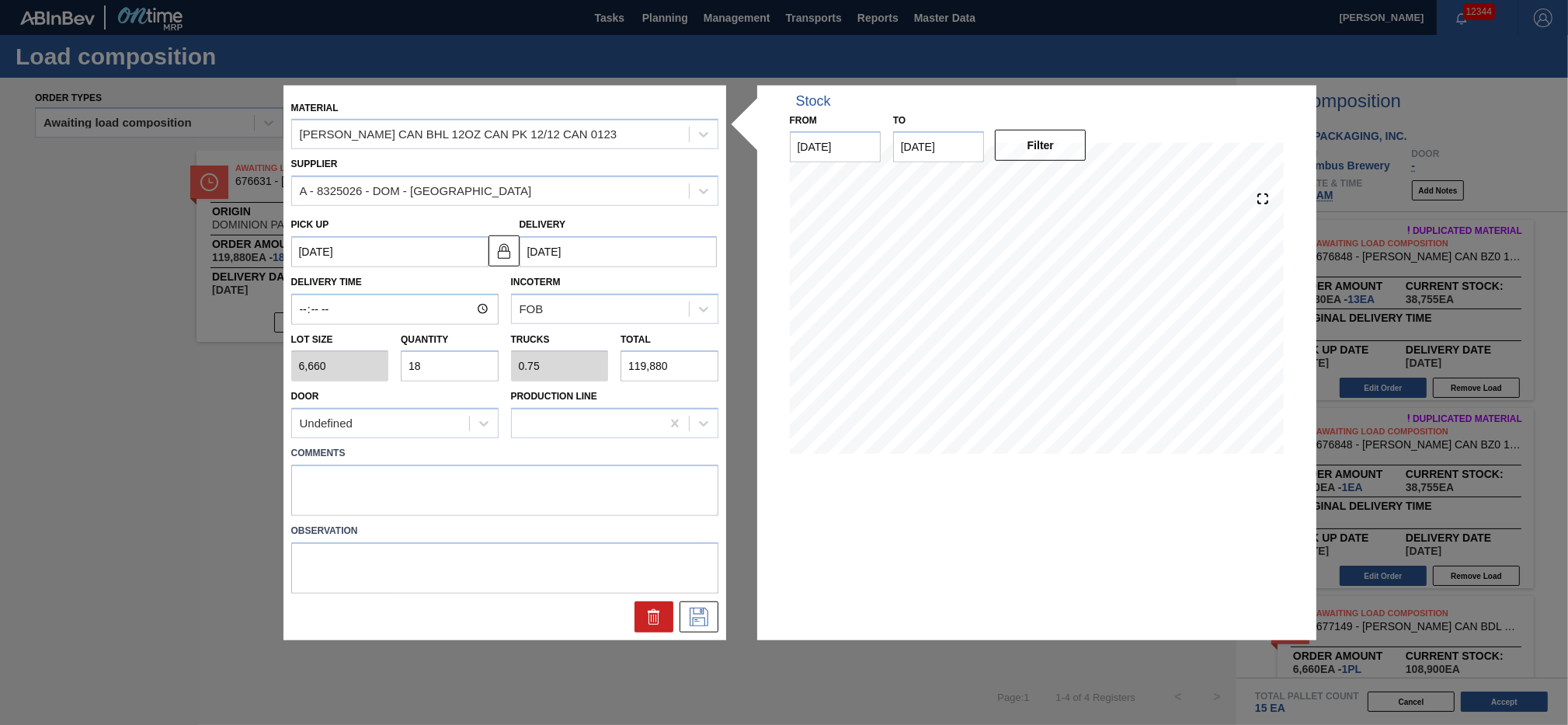
click at [481, 365] on input "18" at bounding box center [449, 366] width 98 height 31
type input "1"
type input "0.042"
type input "6,660"
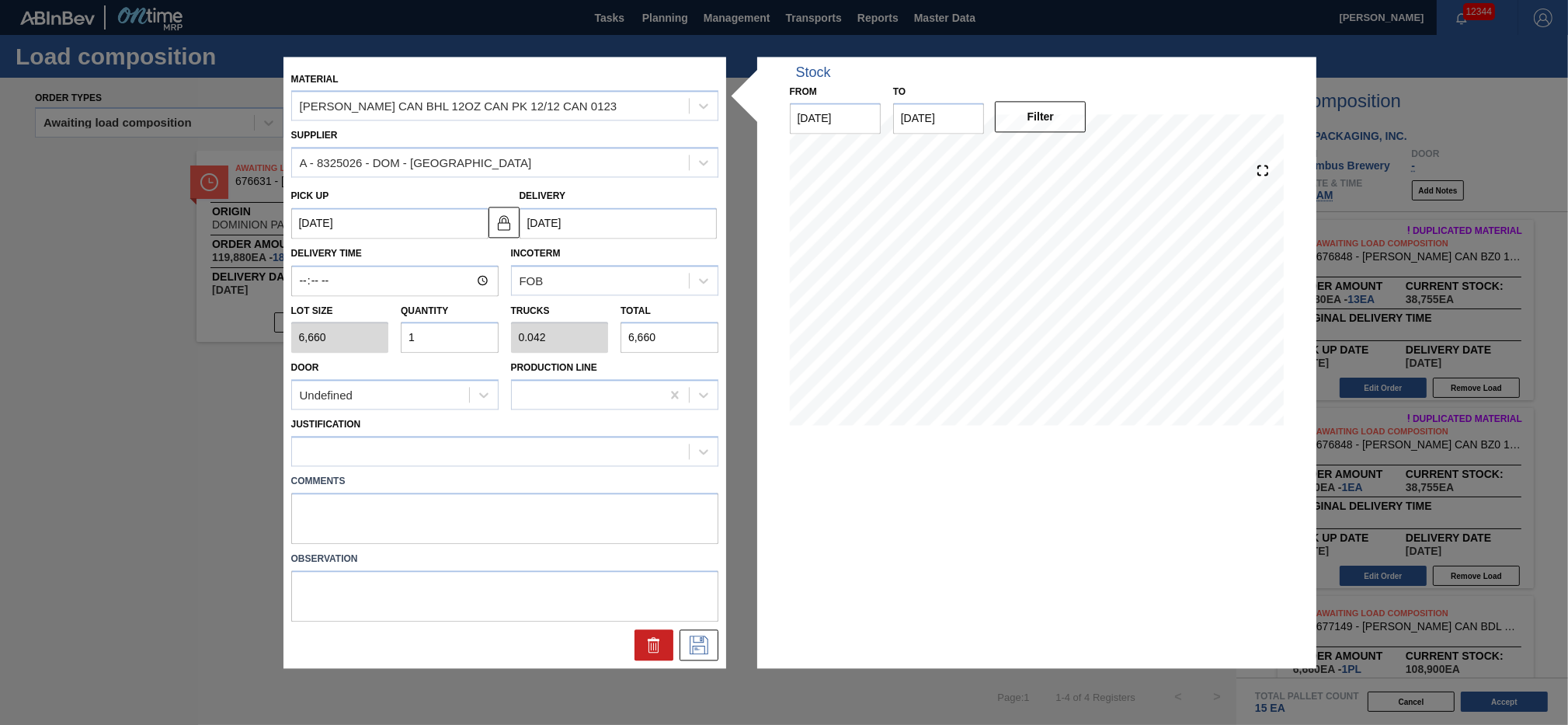
type input "11"
type input "0.458"
type input "73,260"
type input "11"
click at [599, 433] on div "Justification" at bounding box center [505, 441] width 428 height 53
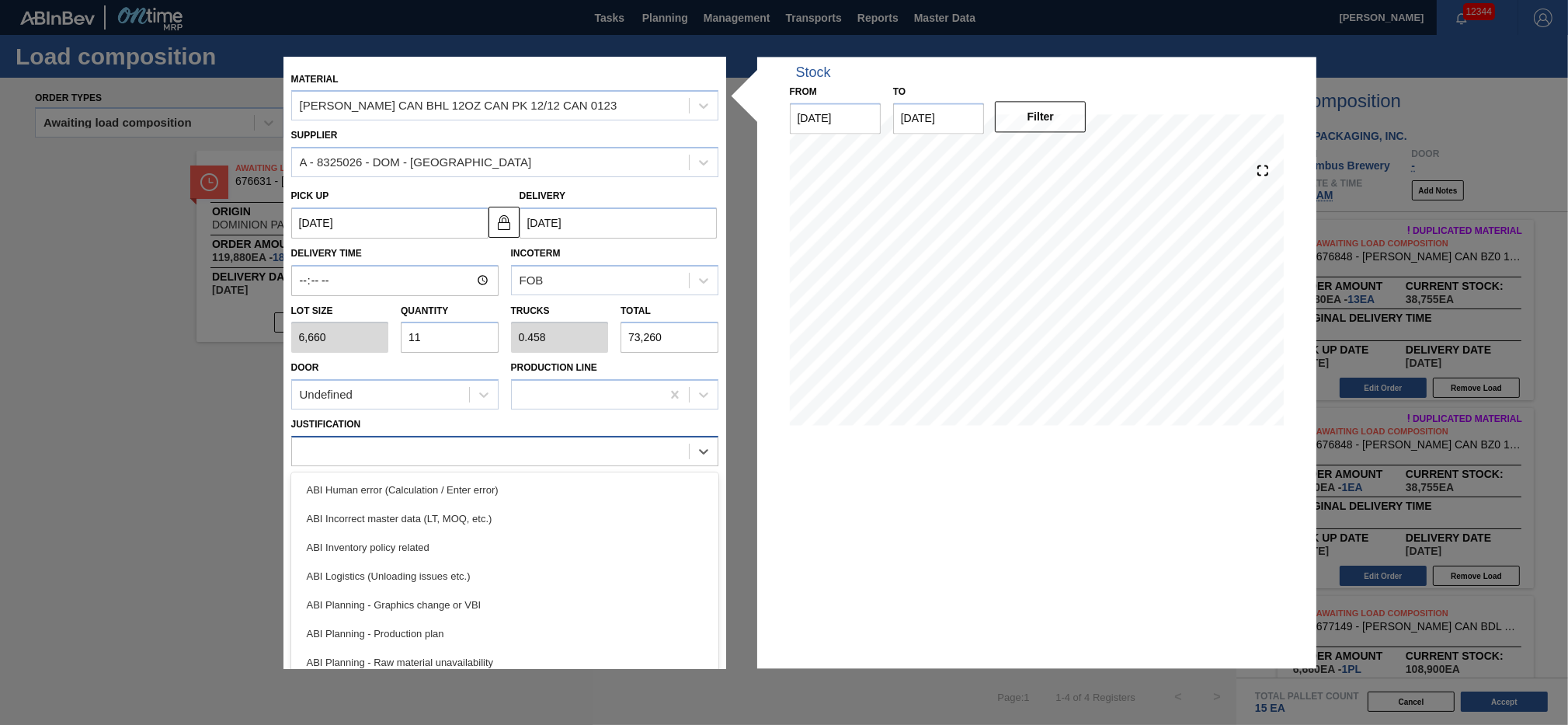
click at [579, 445] on div at bounding box center [490, 452] width 397 height 23
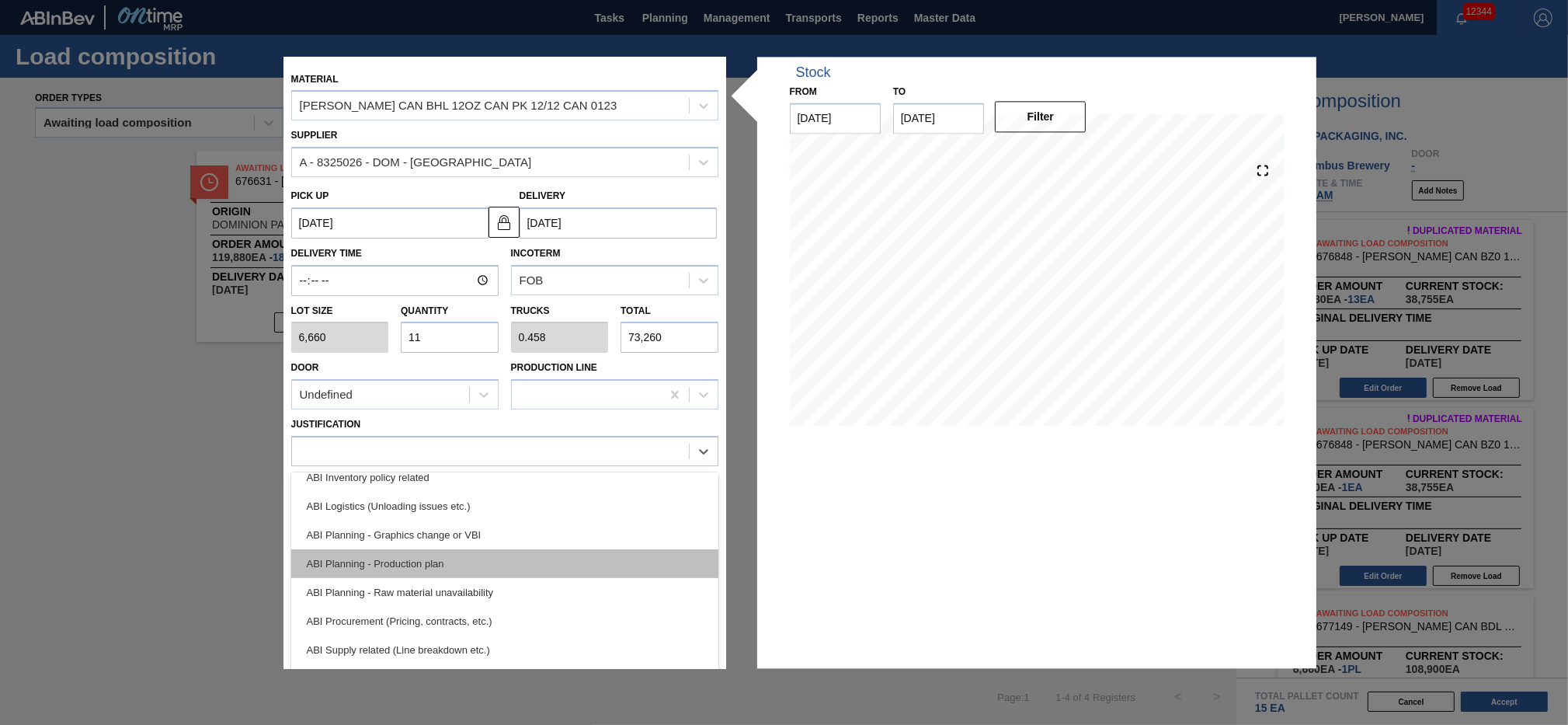
scroll to position [140, 0]
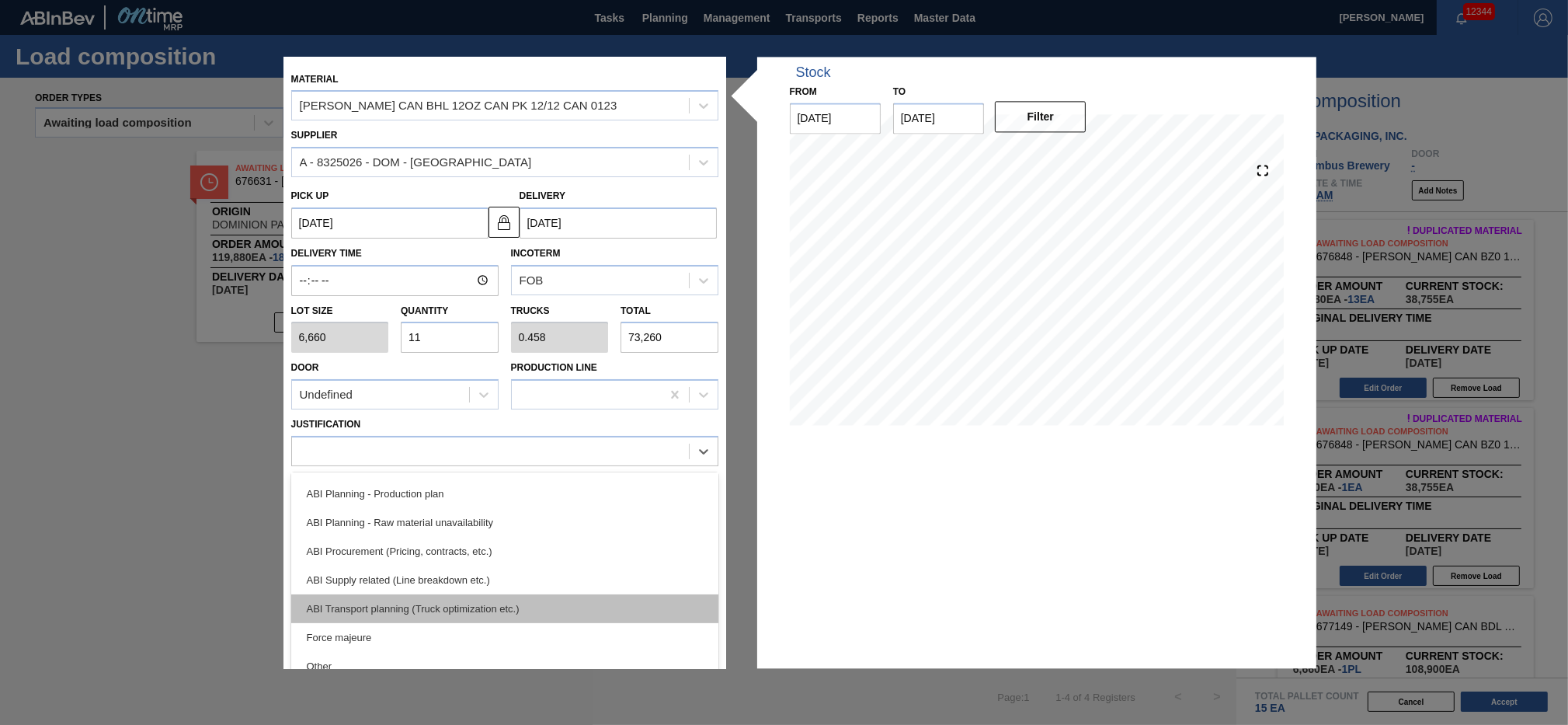
click at [539, 543] on div "ABI Transport planning (Truck optimization etc.)" at bounding box center [505, 610] width 428 height 29
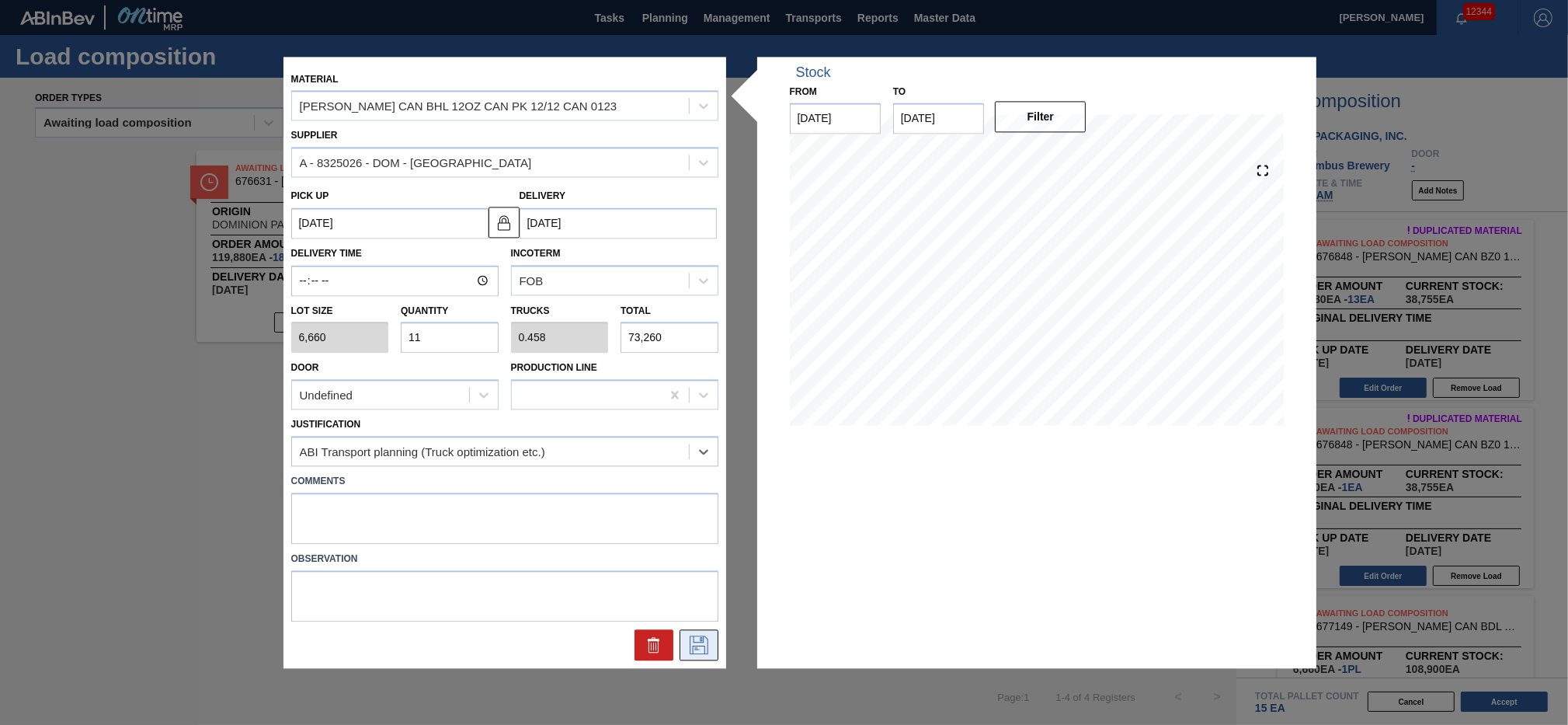
click at [705, 543] on icon at bounding box center [698, 645] width 25 height 19
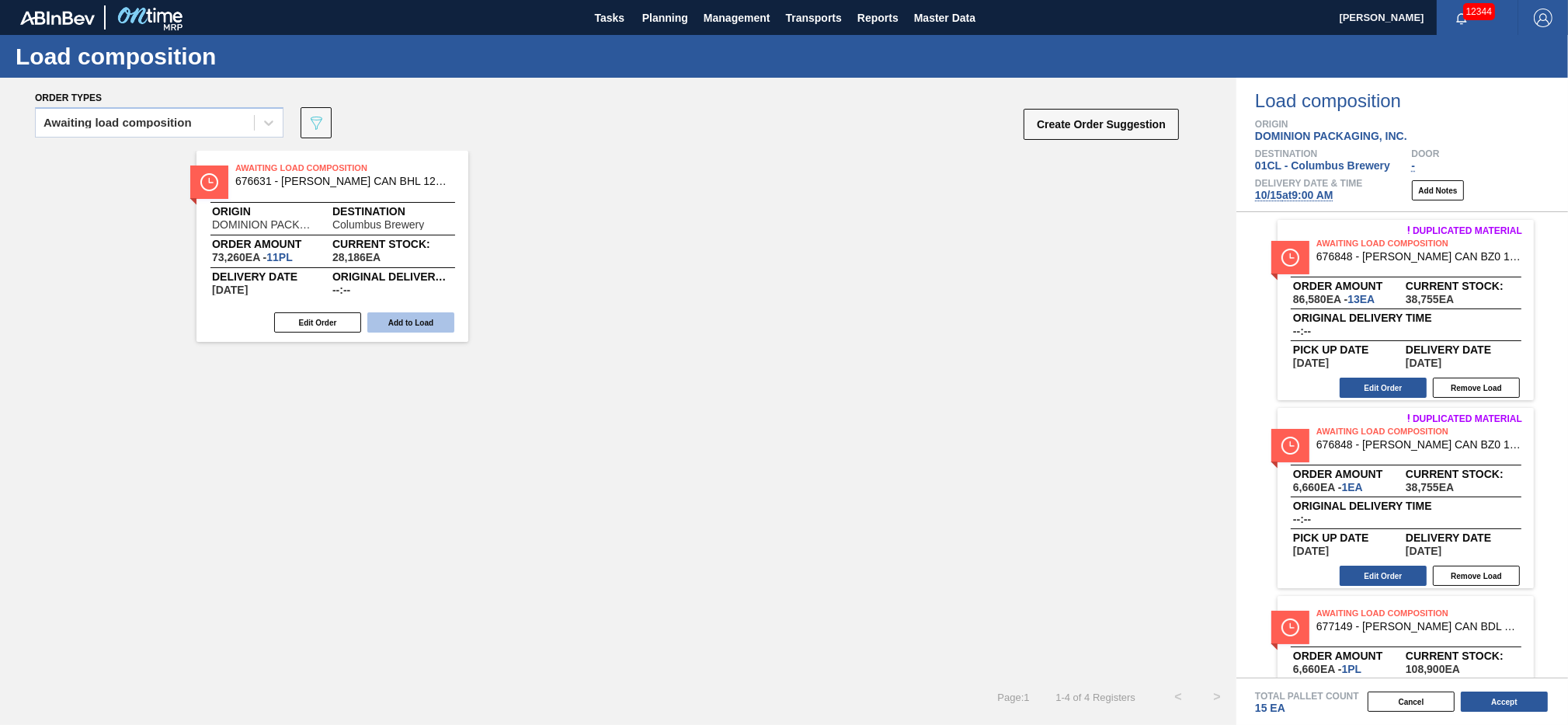
click at [414, 328] on button "Add to Load" at bounding box center [411, 323] width 87 height 20
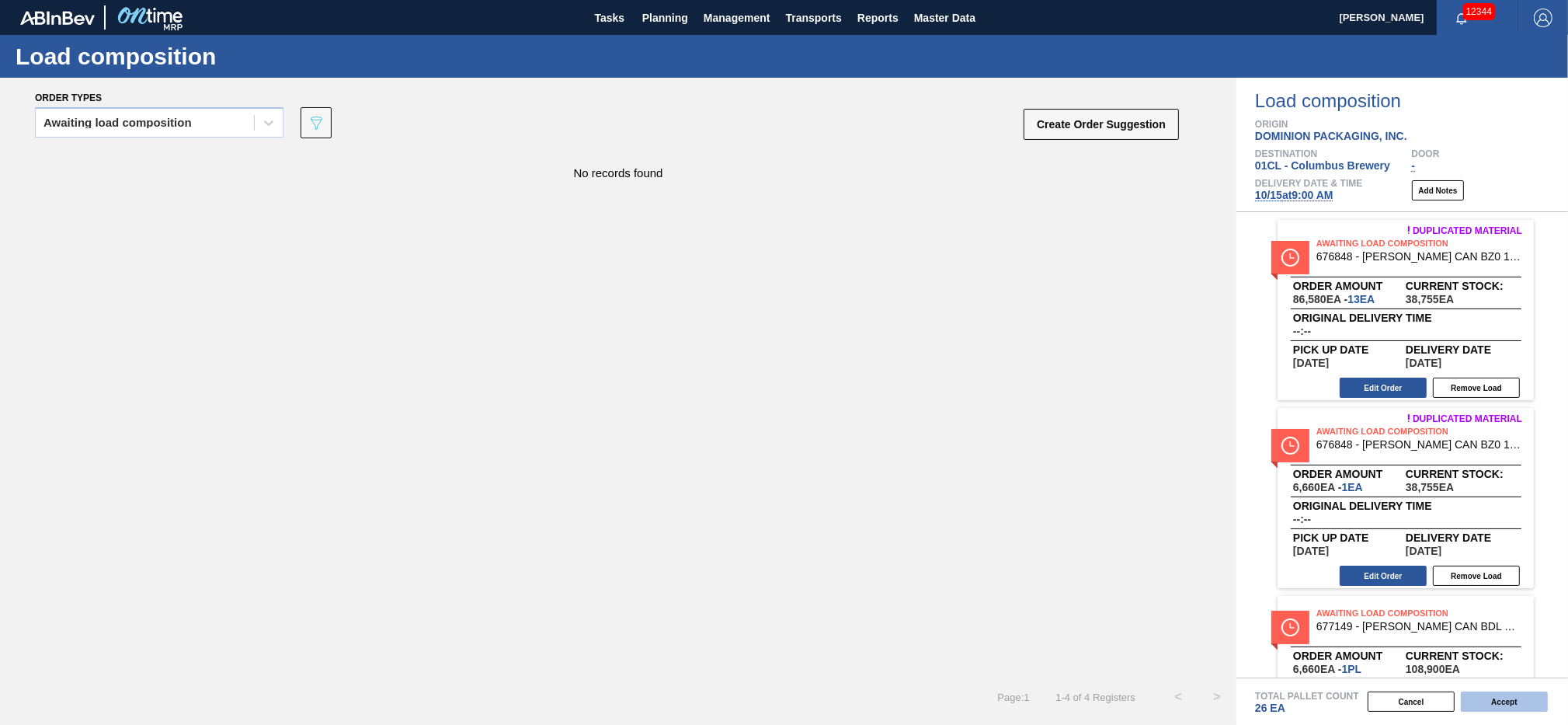
click at [1175, 543] on button "Accept" at bounding box center [1504, 701] width 87 height 20
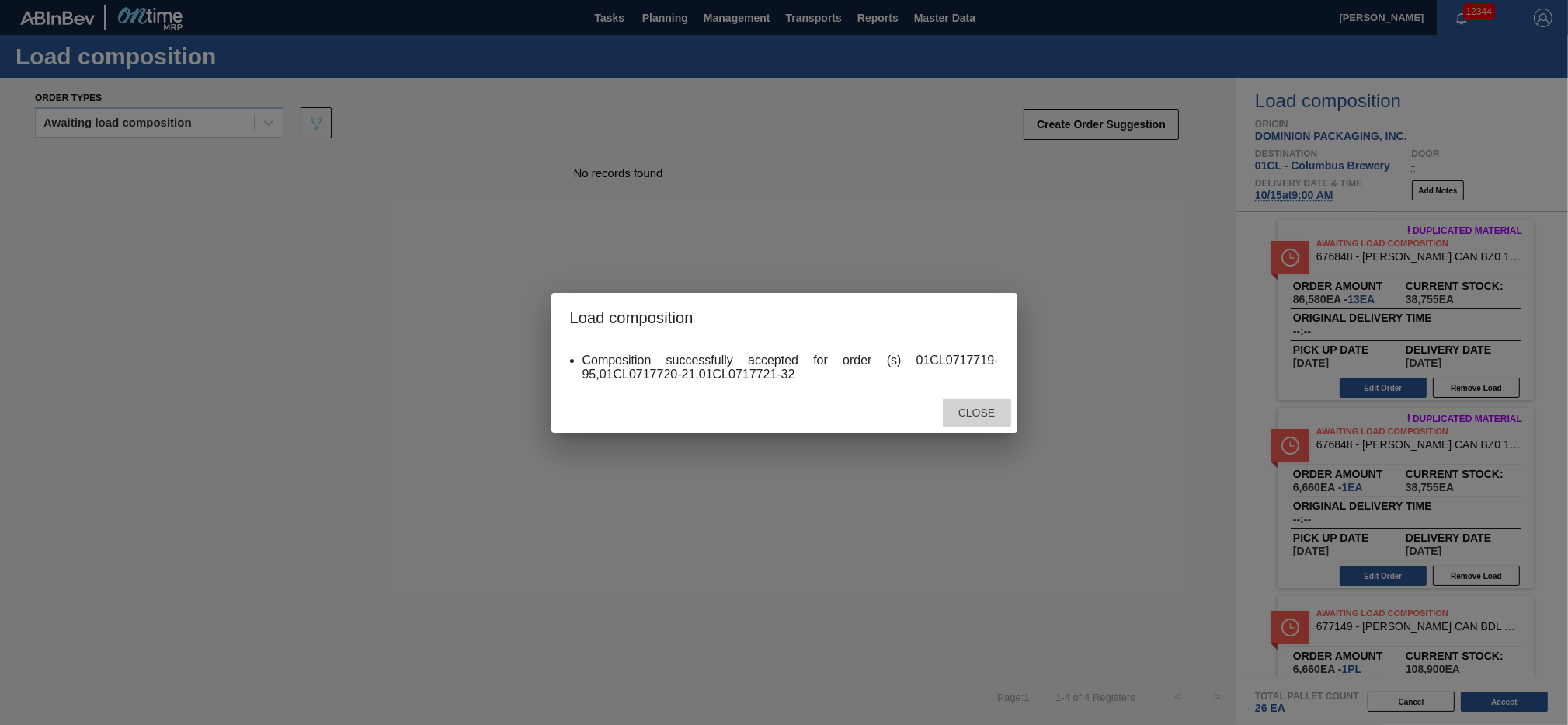
click at [988, 422] on div "Close" at bounding box center [977, 413] width 68 height 29
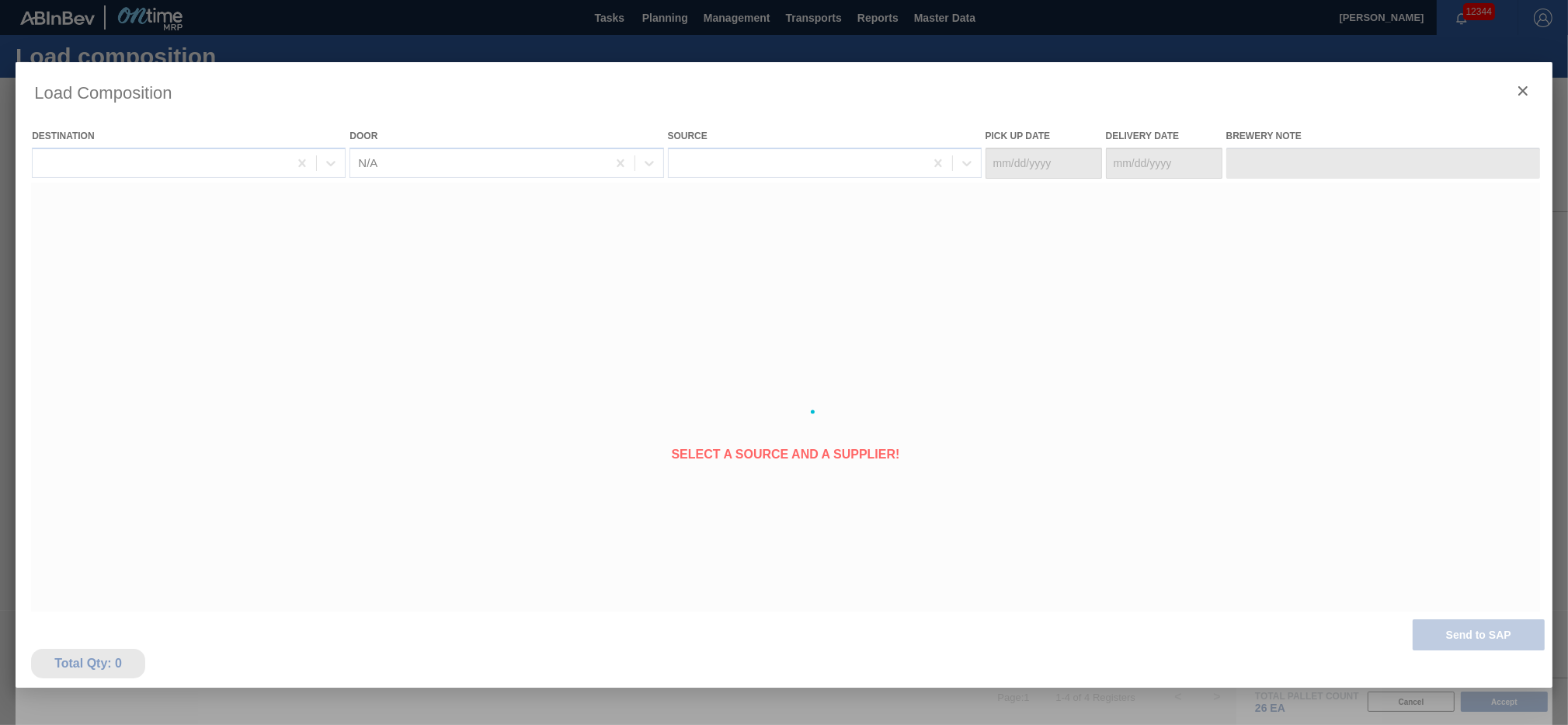
type Date "[DATE]"
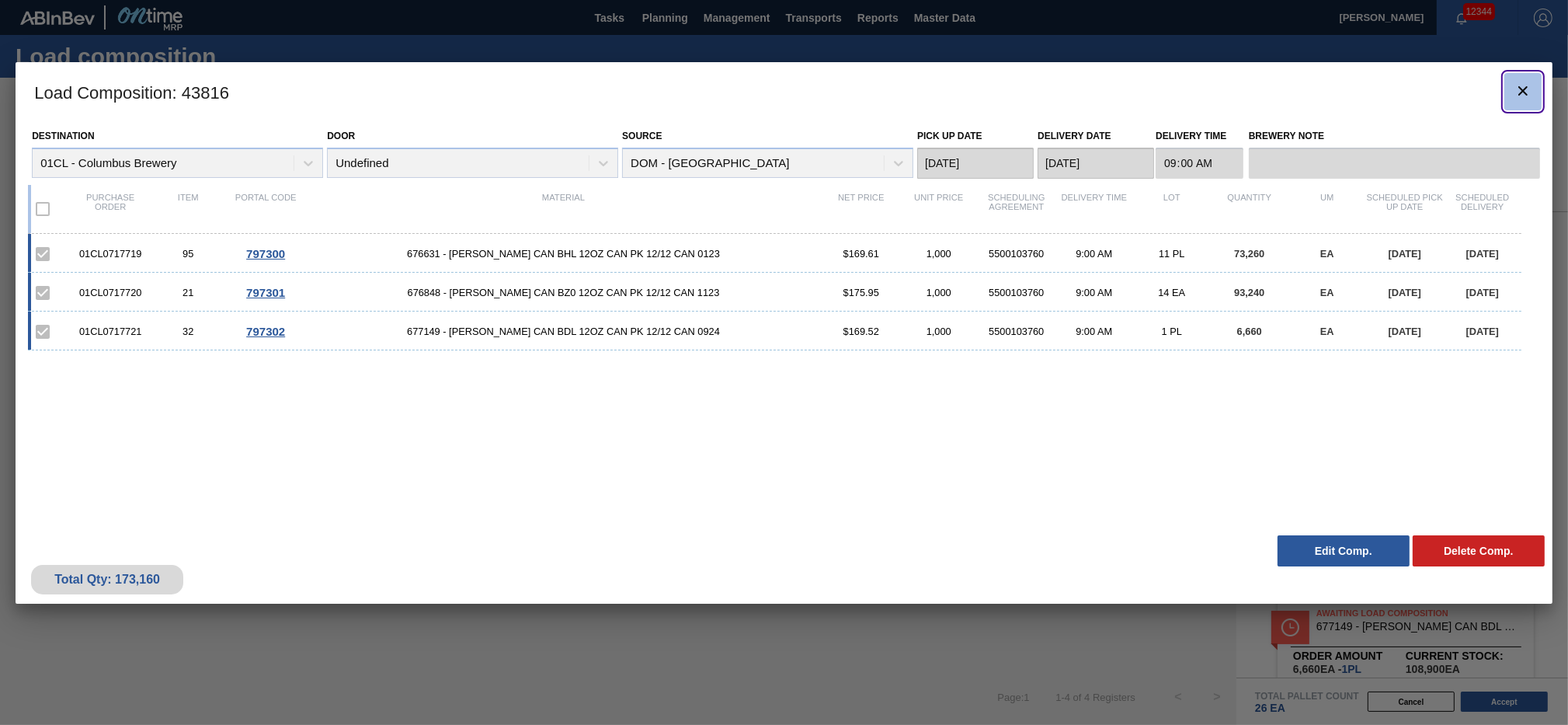
click at [1175, 95] on icon "botão de ícone" at bounding box center [1523, 91] width 19 height 19
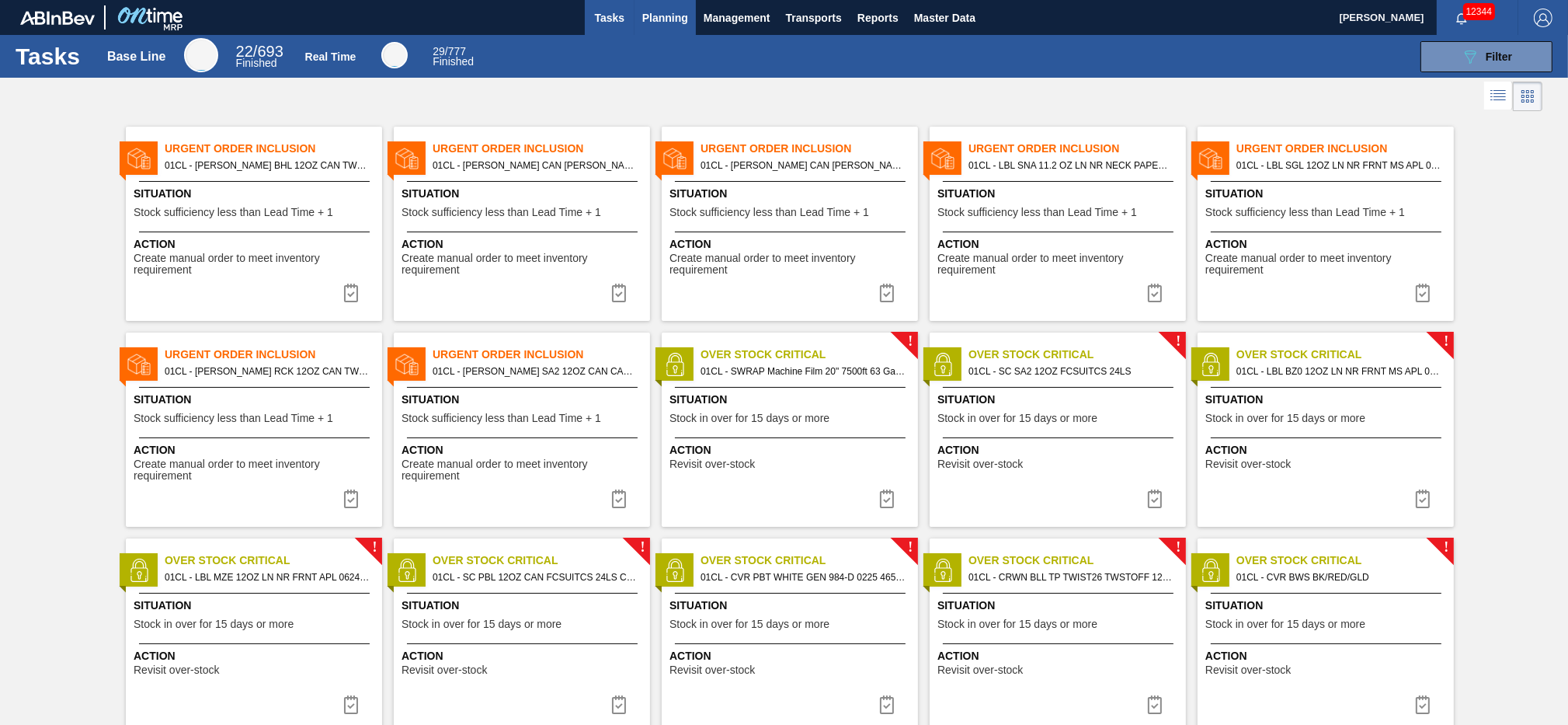
click at [674, 18] on span "Planning" at bounding box center [666, 17] width 45 height 19
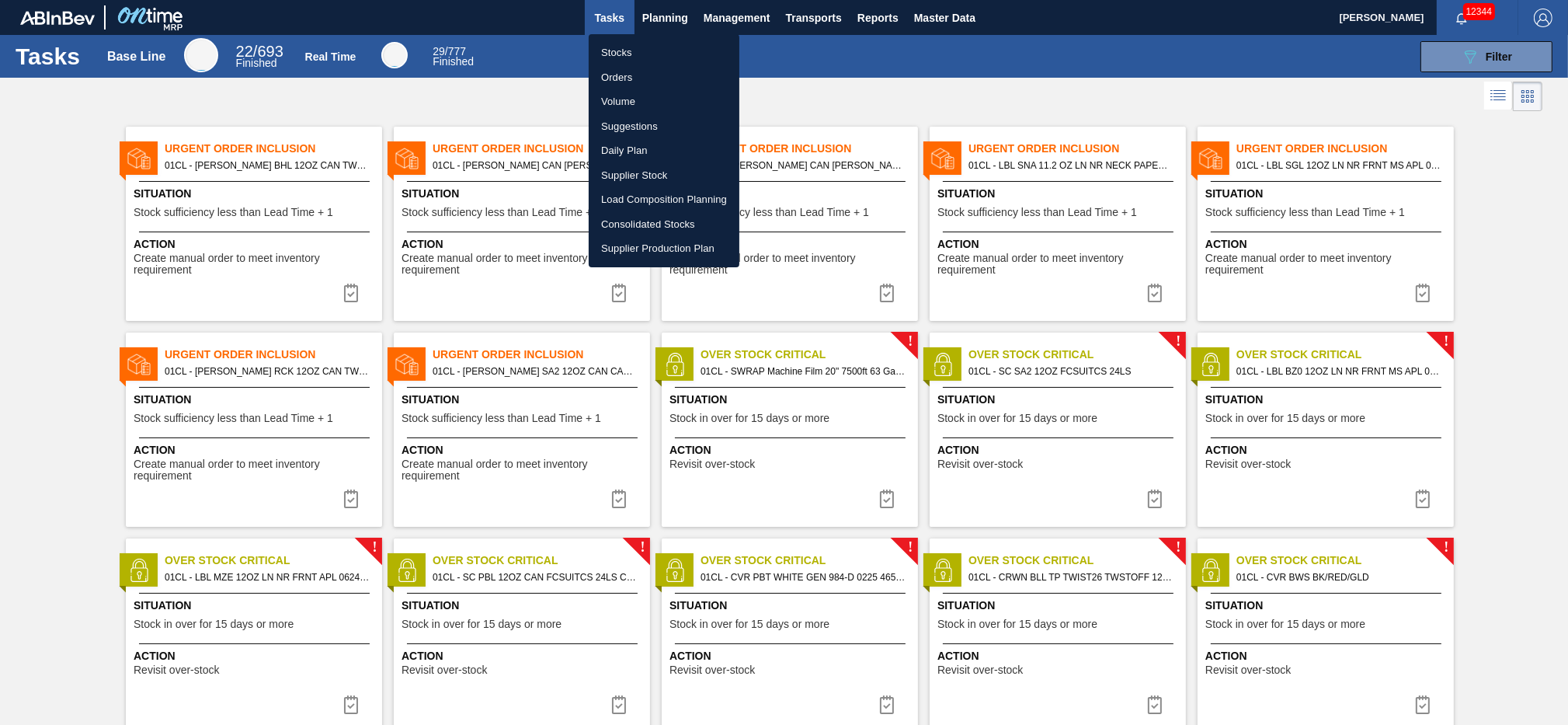
click at [626, 130] on li "Suggestions" at bounding box center [665, 126] width 151 height 25
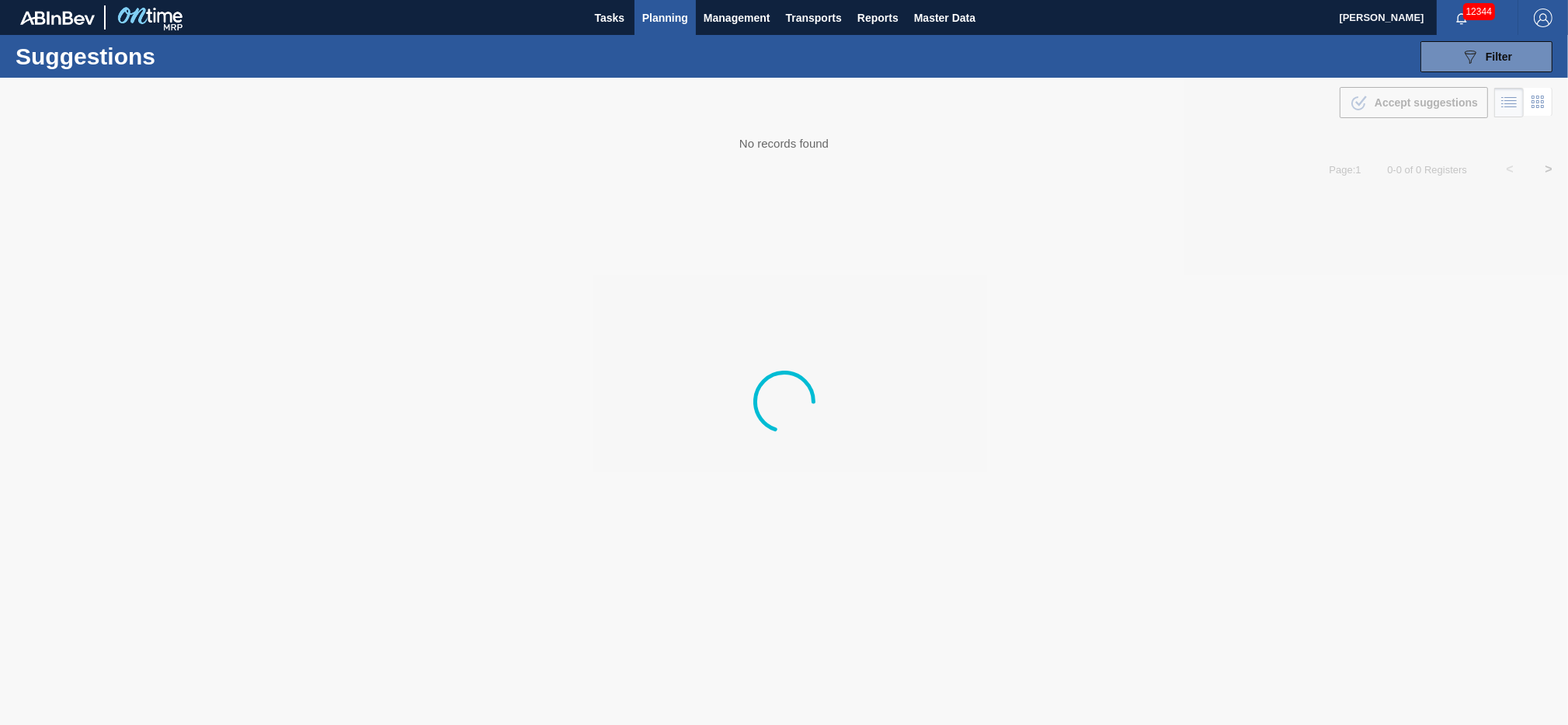
type from "[DATE]"
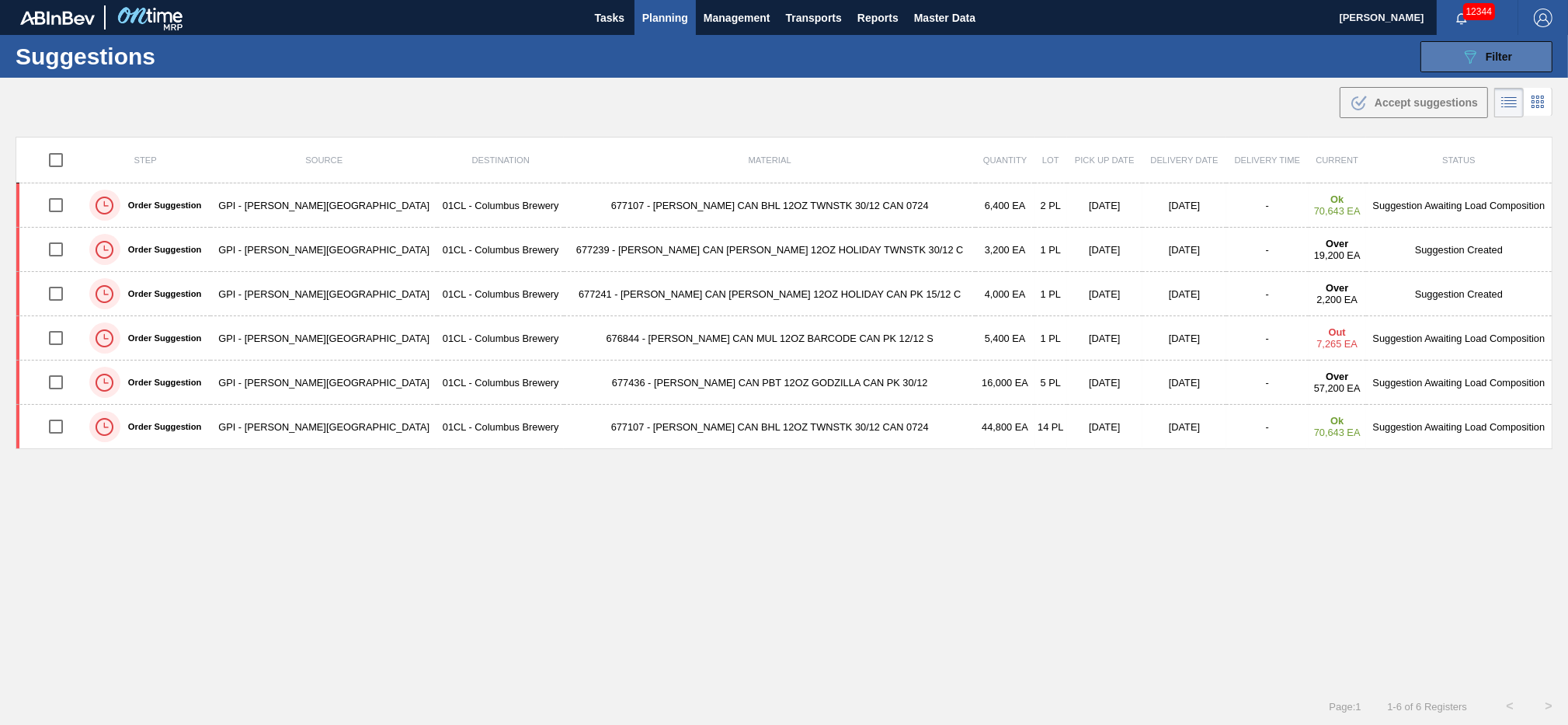
click at [1480, 63] on div "089F7B8B-B2A5-4AFE-B5C0-19BA573D28AC Filter" at bounding box center [1486, 56] width 51 height 19
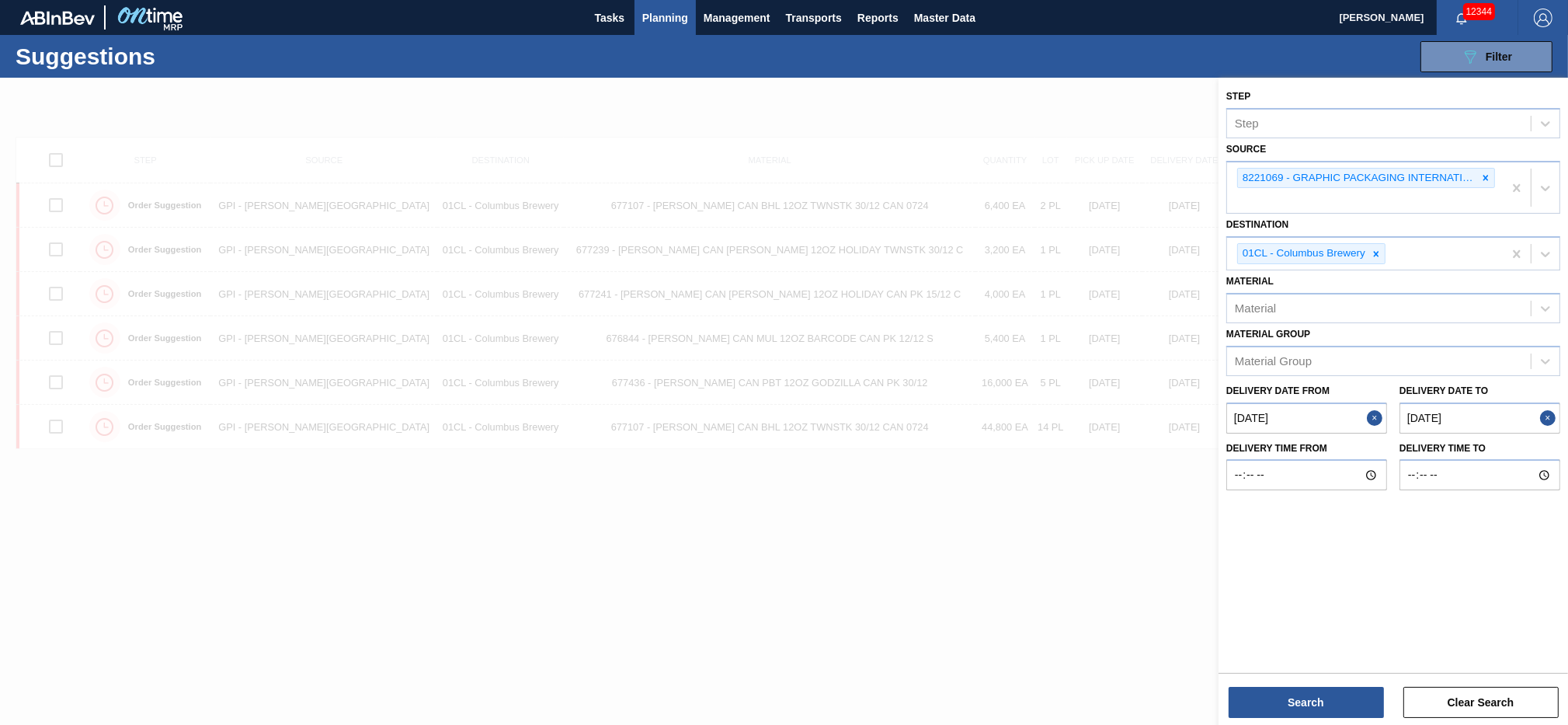
click at [1495, 414] on to "[DATE]" at bounding box center [1480, 418] width 161 height 31
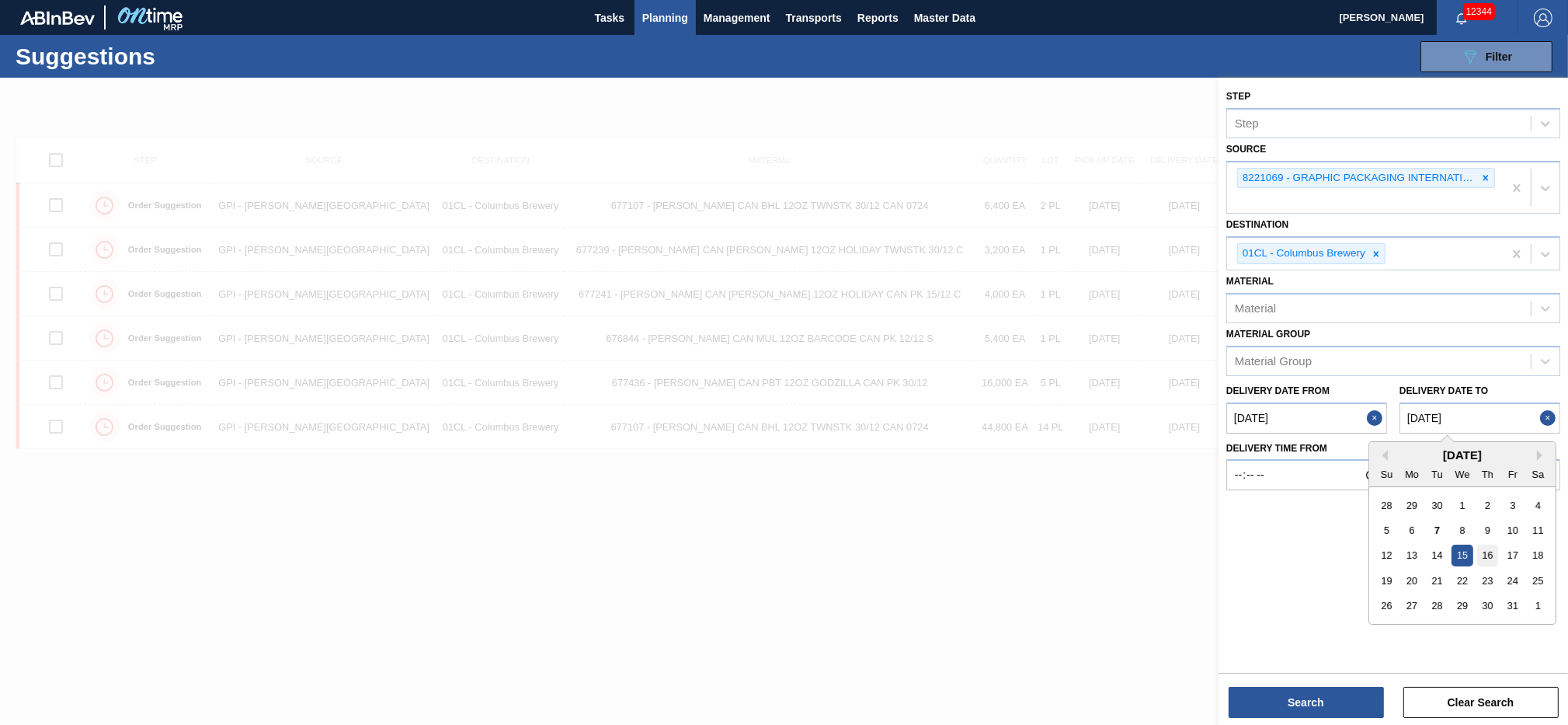
click at [1490, 547] on div "16" at bounding box center [1487, 555] width 21 height 21
type to "[DATE]"
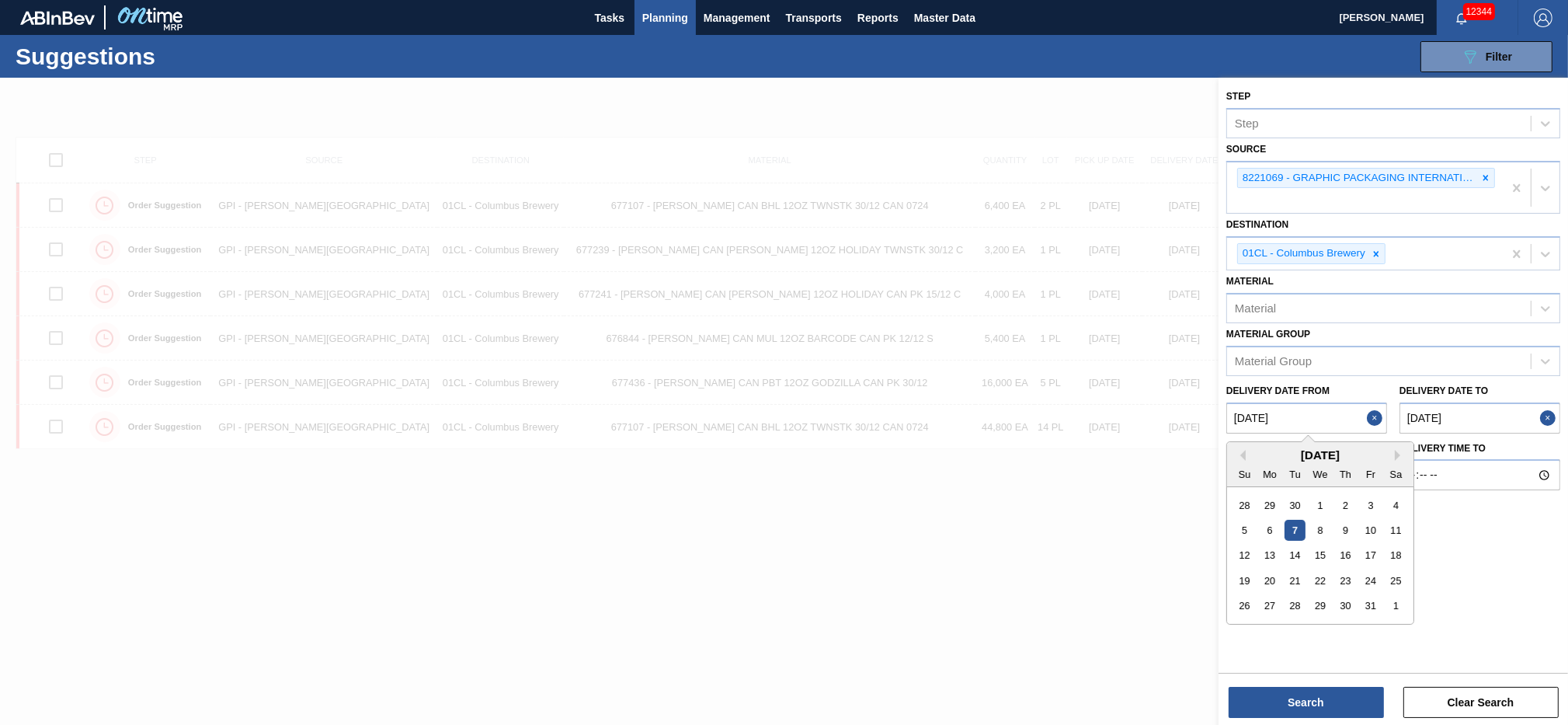
click at [1336, 411] on from "[DATE]" at bounding box center [1307, 418] width 161 height 31
click at [1304, 546] on div "14" at bounding box center [1295, 555] width 21 height 21
type from "[DATE]"
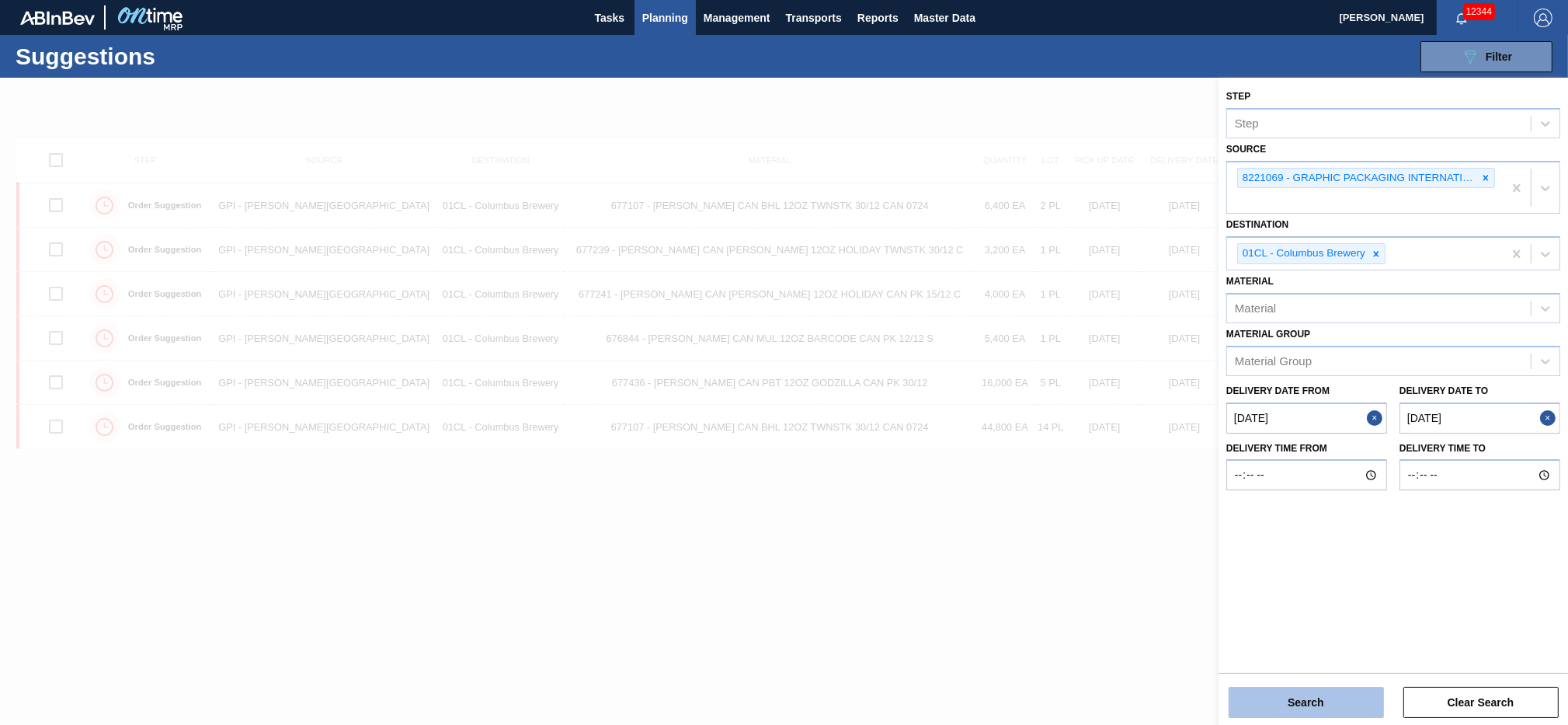
click at [1299, 710] on button "Search" at bounding box center [1307, 702] width 155 height 31
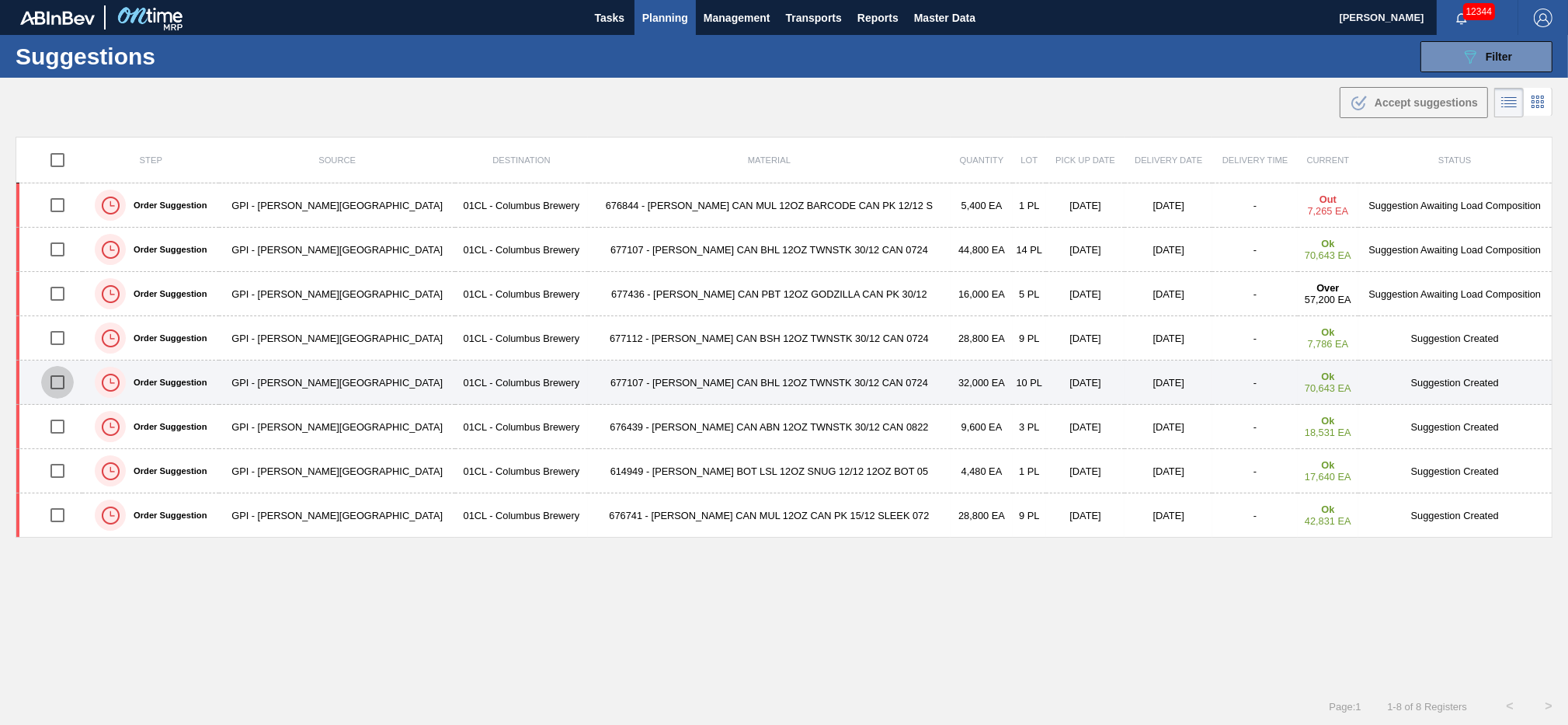
click at [61, 391] on input "checkbox" at bounding box center [57, 382] width 33 height 33
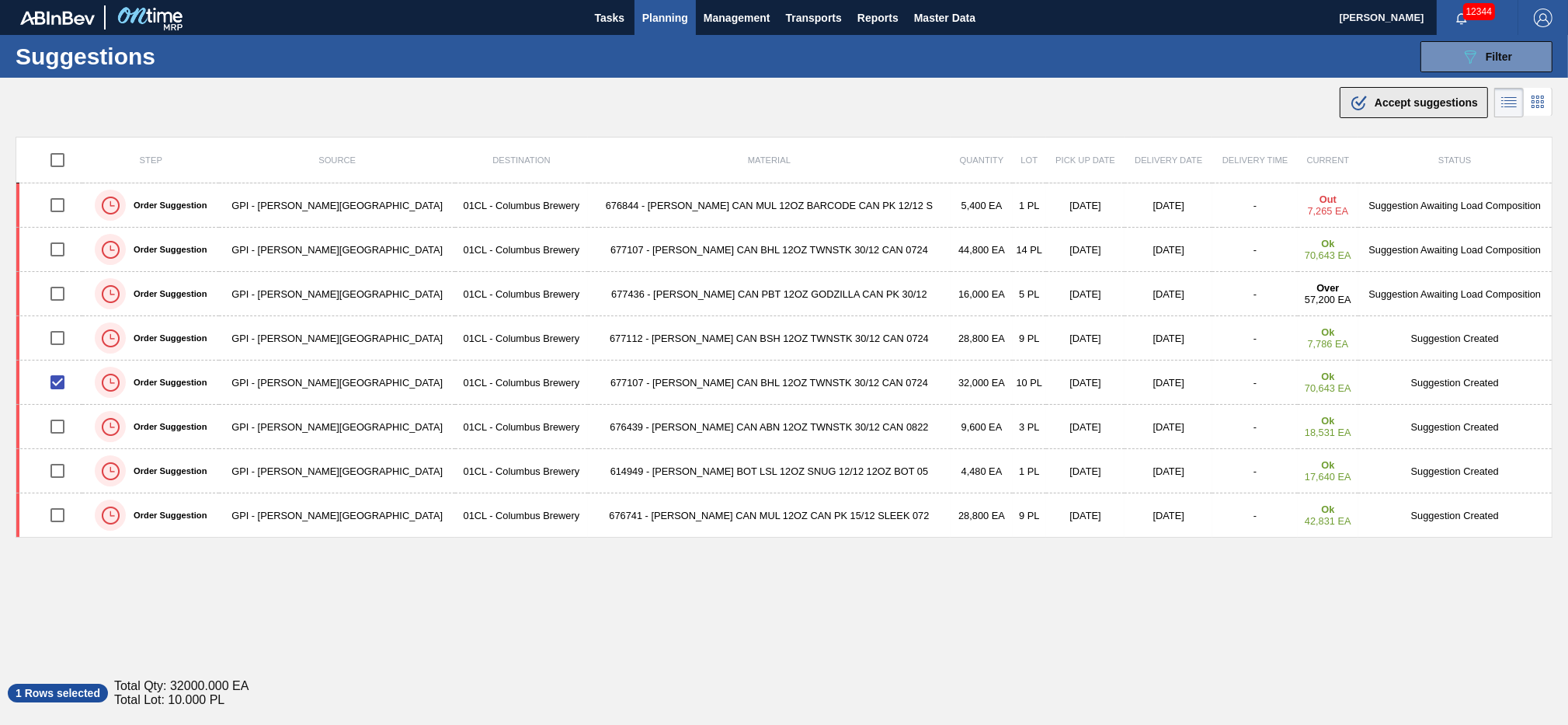
click at [1399, 106] on span "Accept suggestions" at bounding box center [1426, 103] width 104 height 13
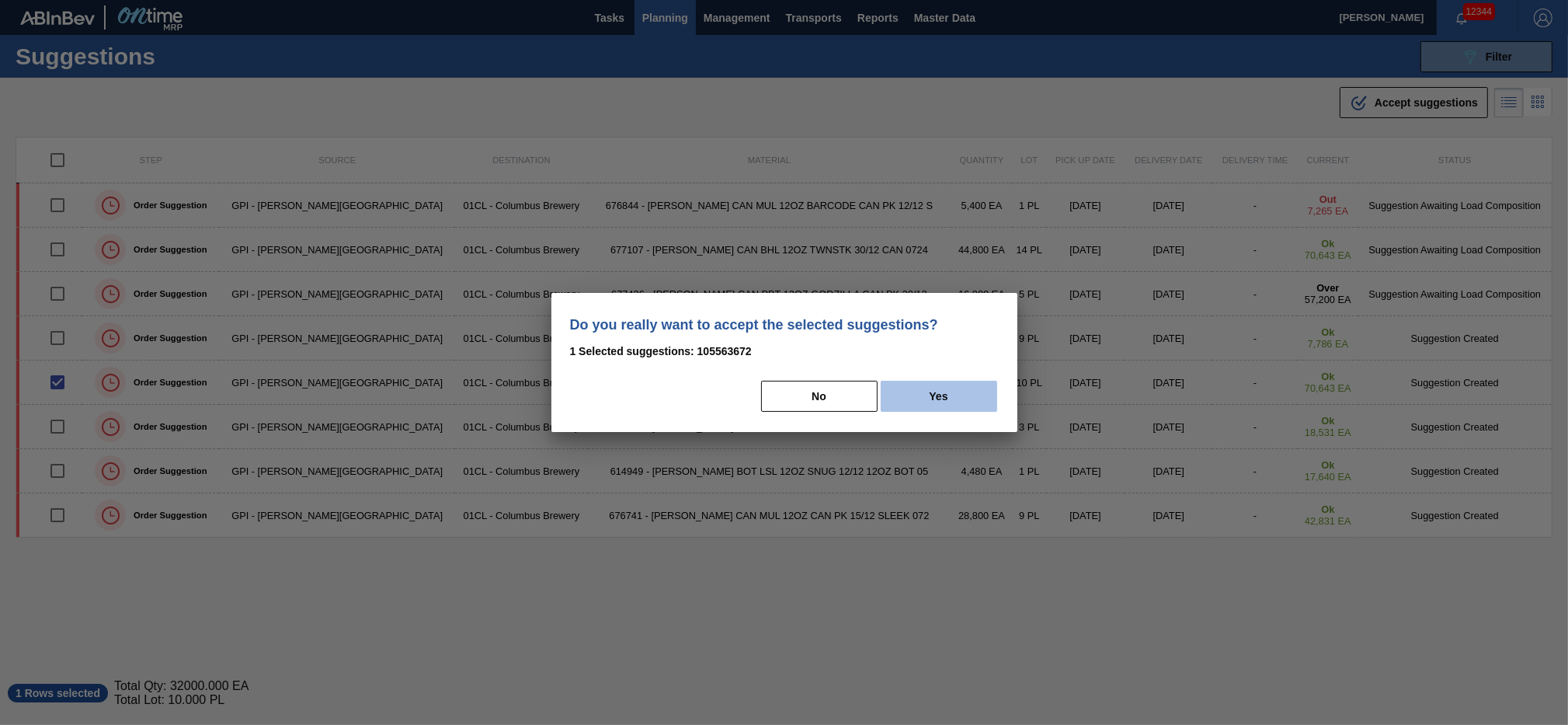
click at [921, 395] on button "Yes" at bounding box center [939, 396] width 116 height 31
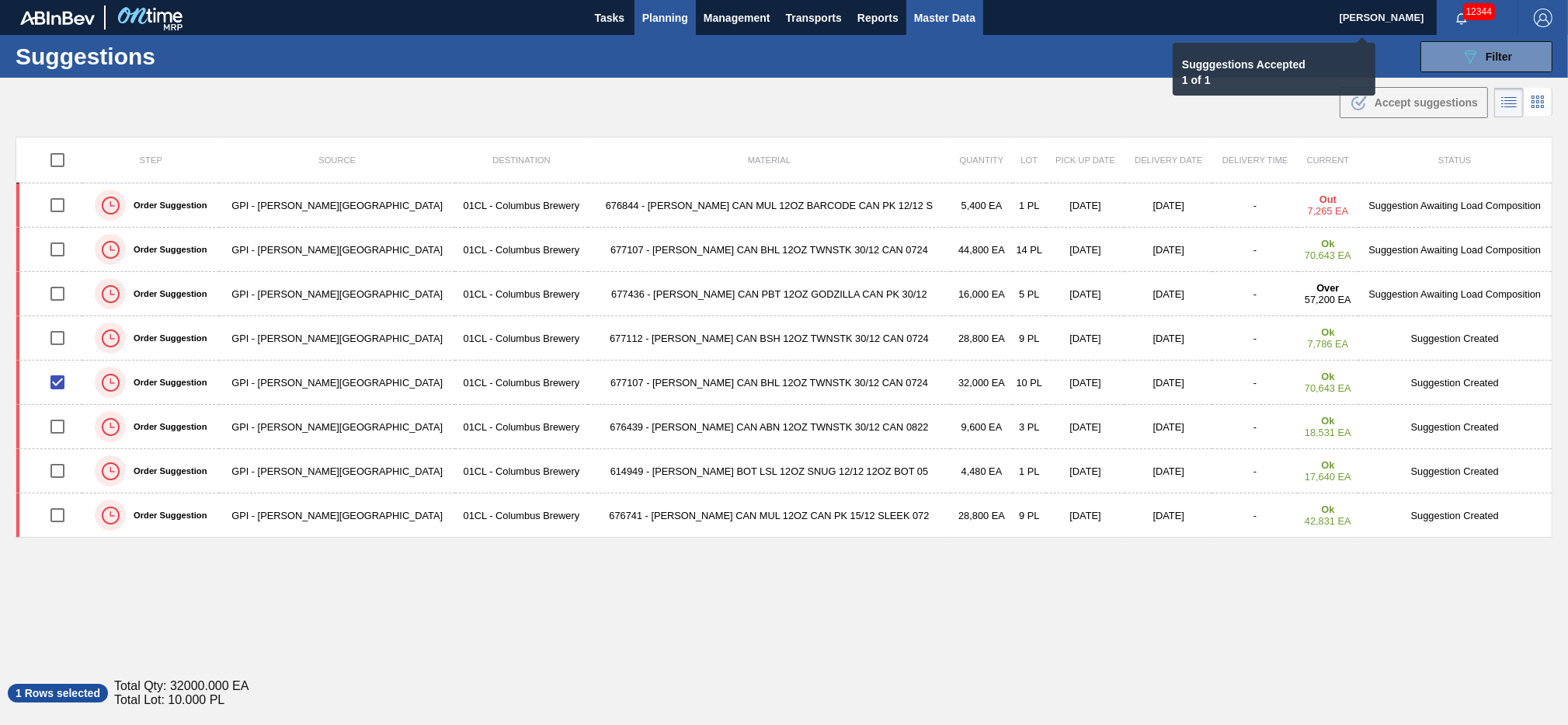
checkbox input "false"
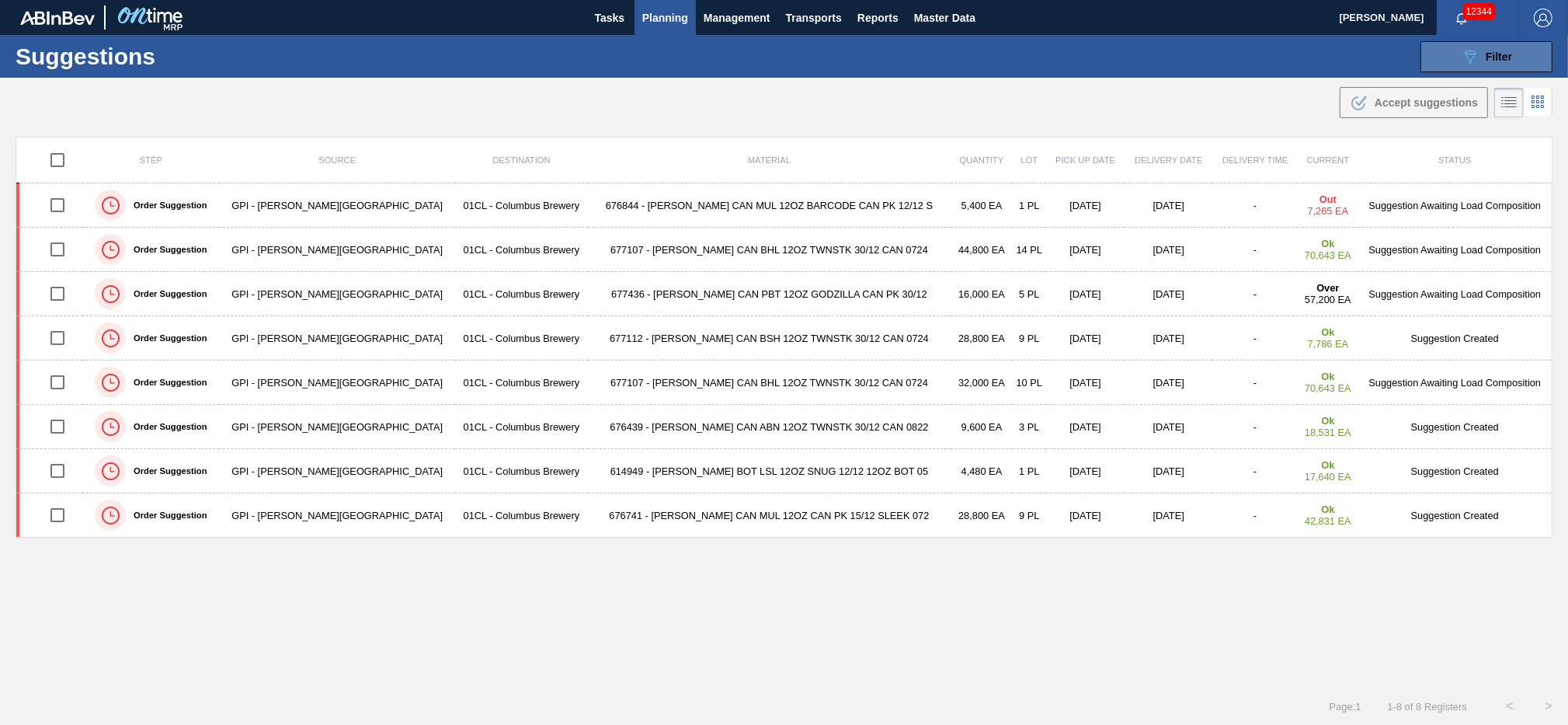
click at [1487, 61] on span "Filter" at bounding box center [1499, 57] width 26 height 13
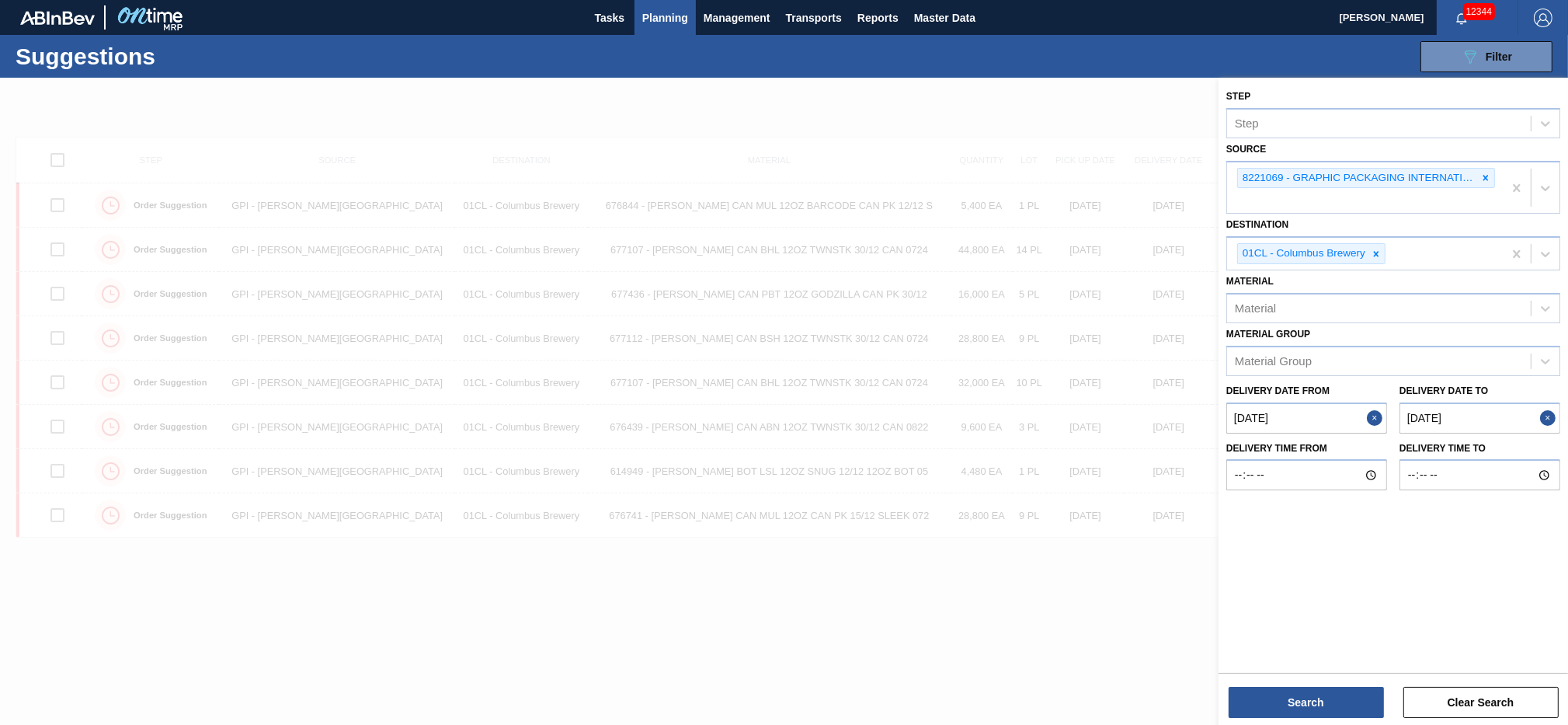
click at [1514, 412] on to "[DATE]" at bounding box center [1480, 418] width 161 height 31
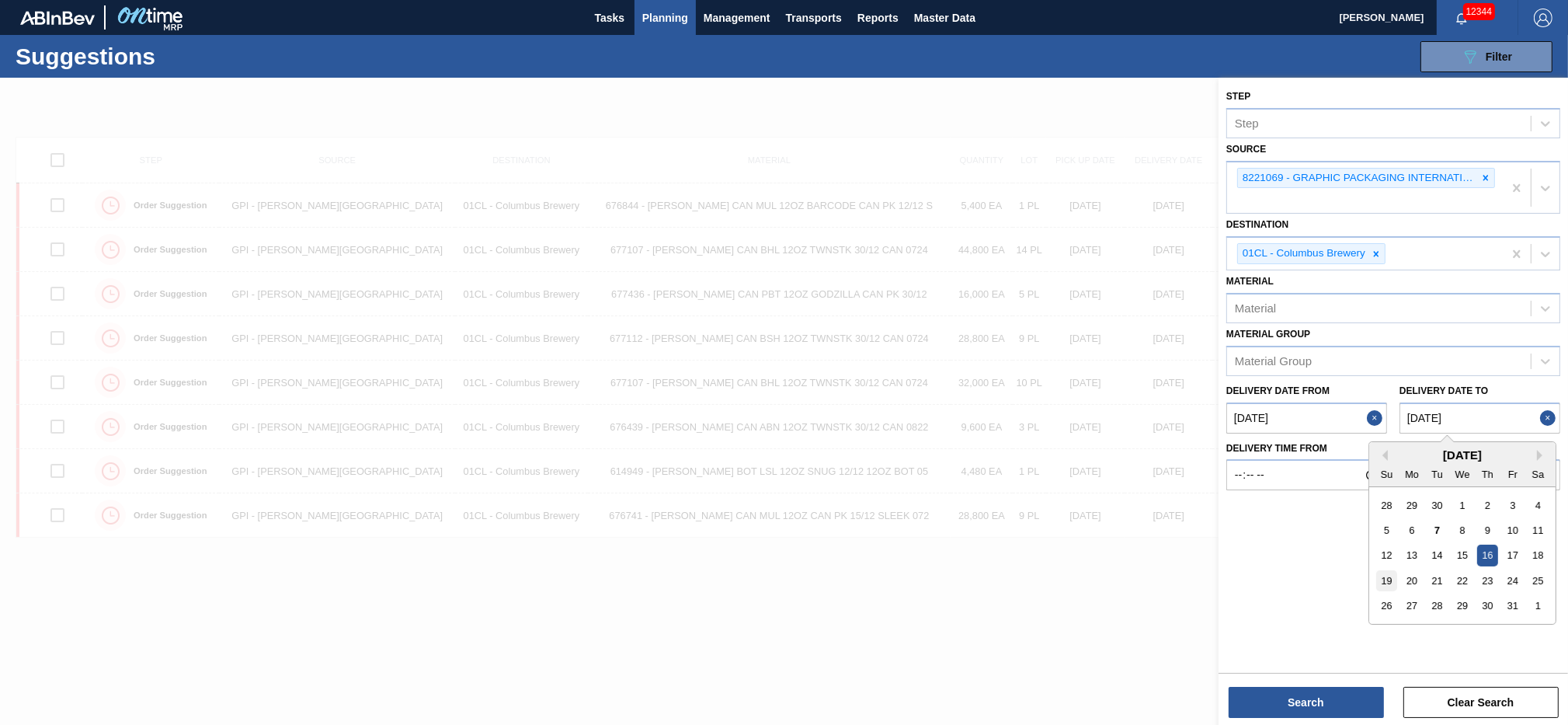
click at [1390, 577] on div "19" at bounding box center [1386, 581] width 21 height 21
type to "[DATE]"
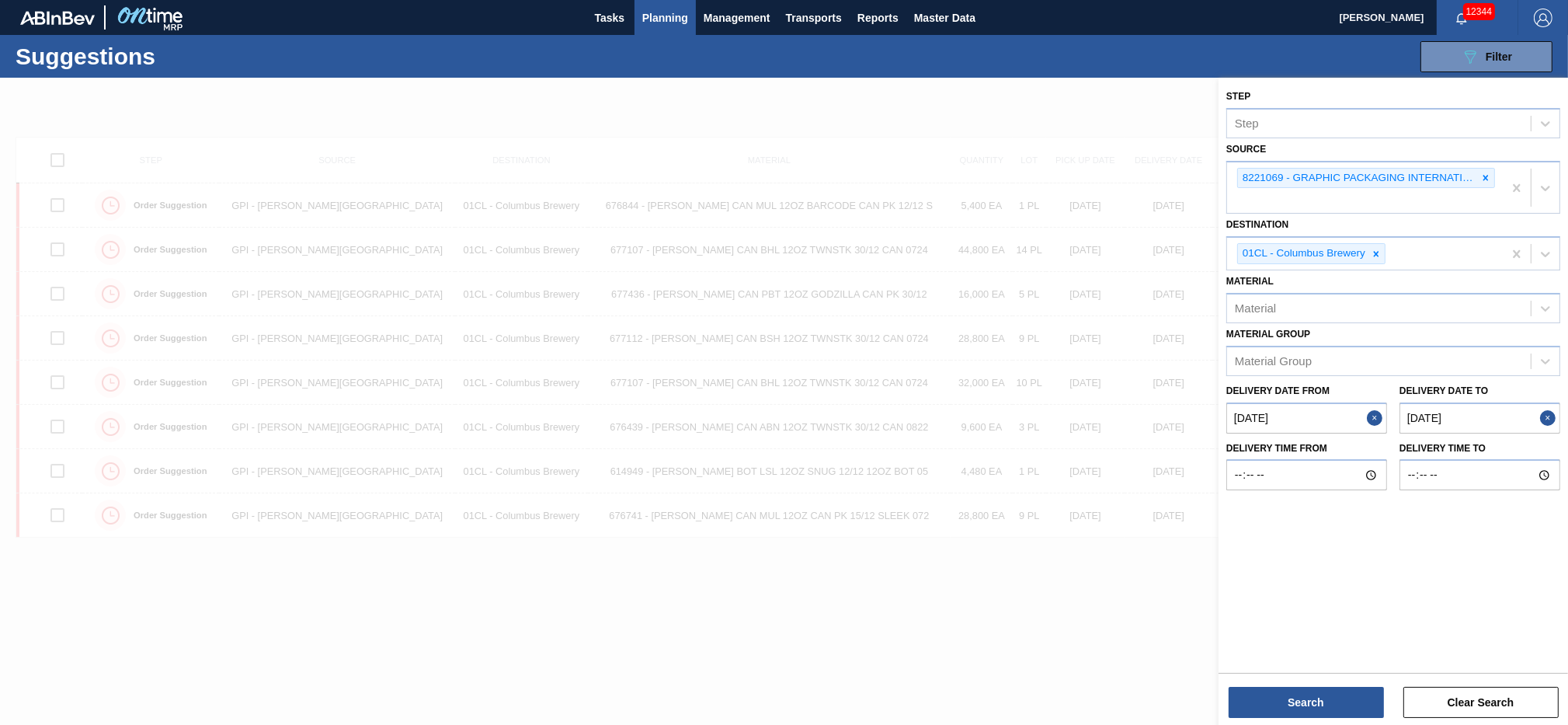
click at [1307, 419] on from "[DATE]" at bounding box center [1307, 418] width 161 height 31
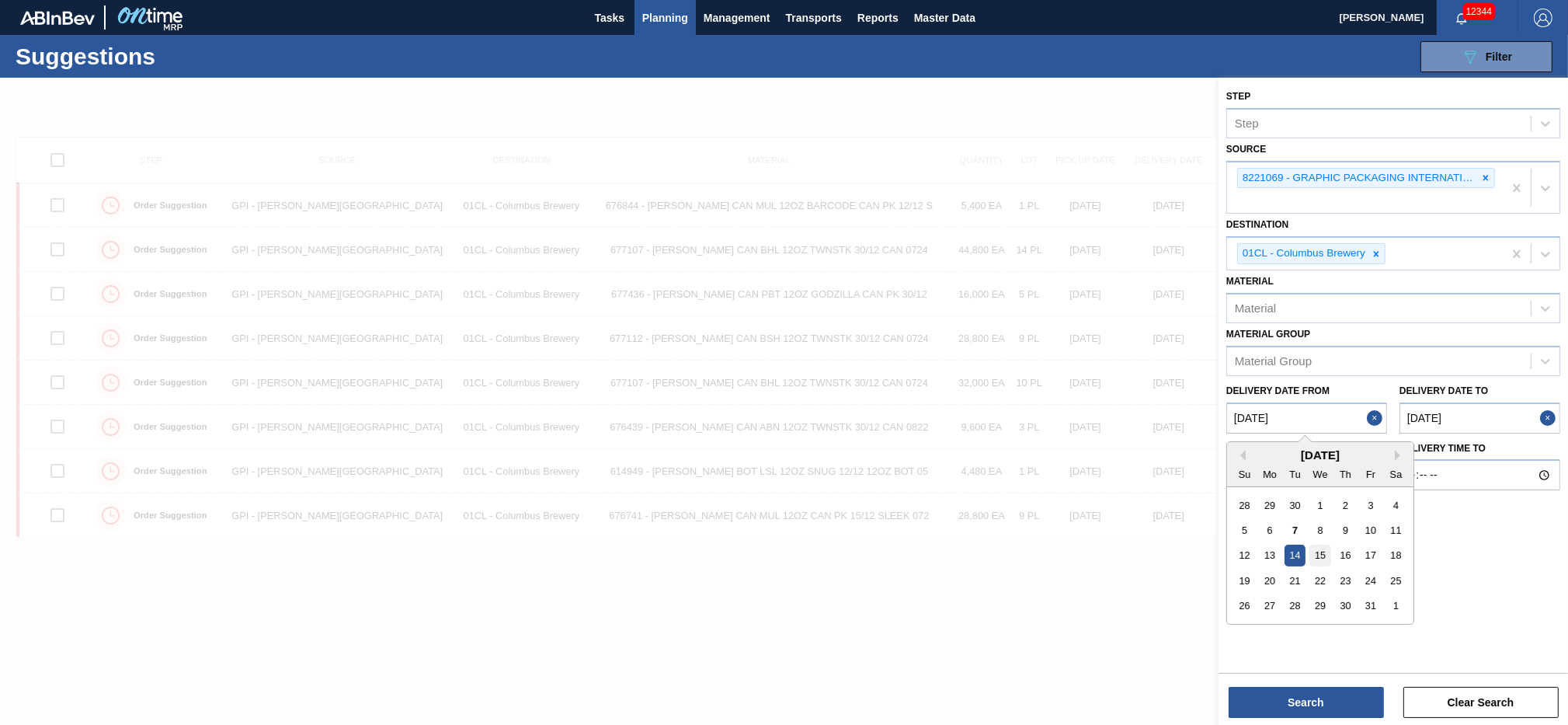
click at [1328, 557] on div "15" at bounding box center [1319, 555] width 21 height 21
type from "[DATE]"
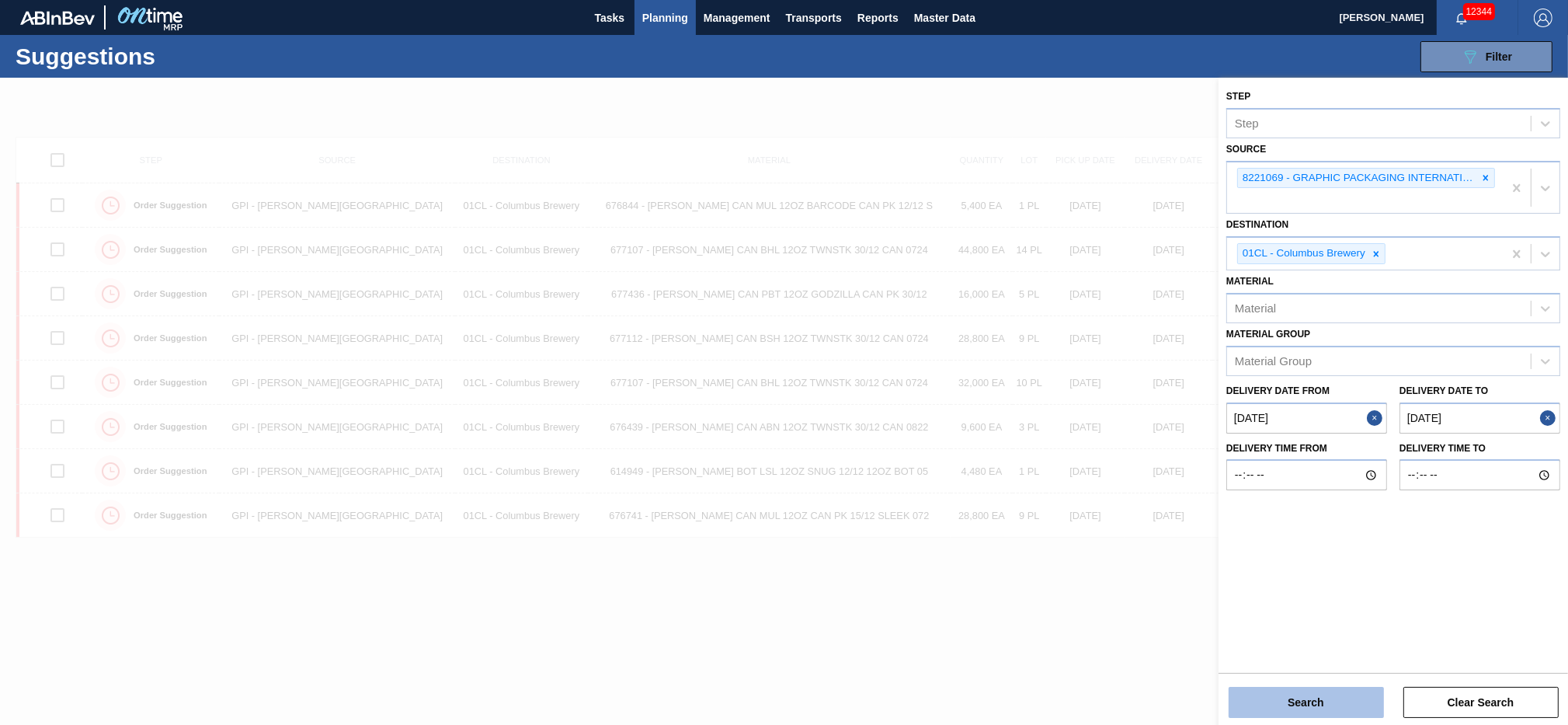
click at [1314, 701] on button "Search" at bounding box center [1307, 702] width 155 height 31
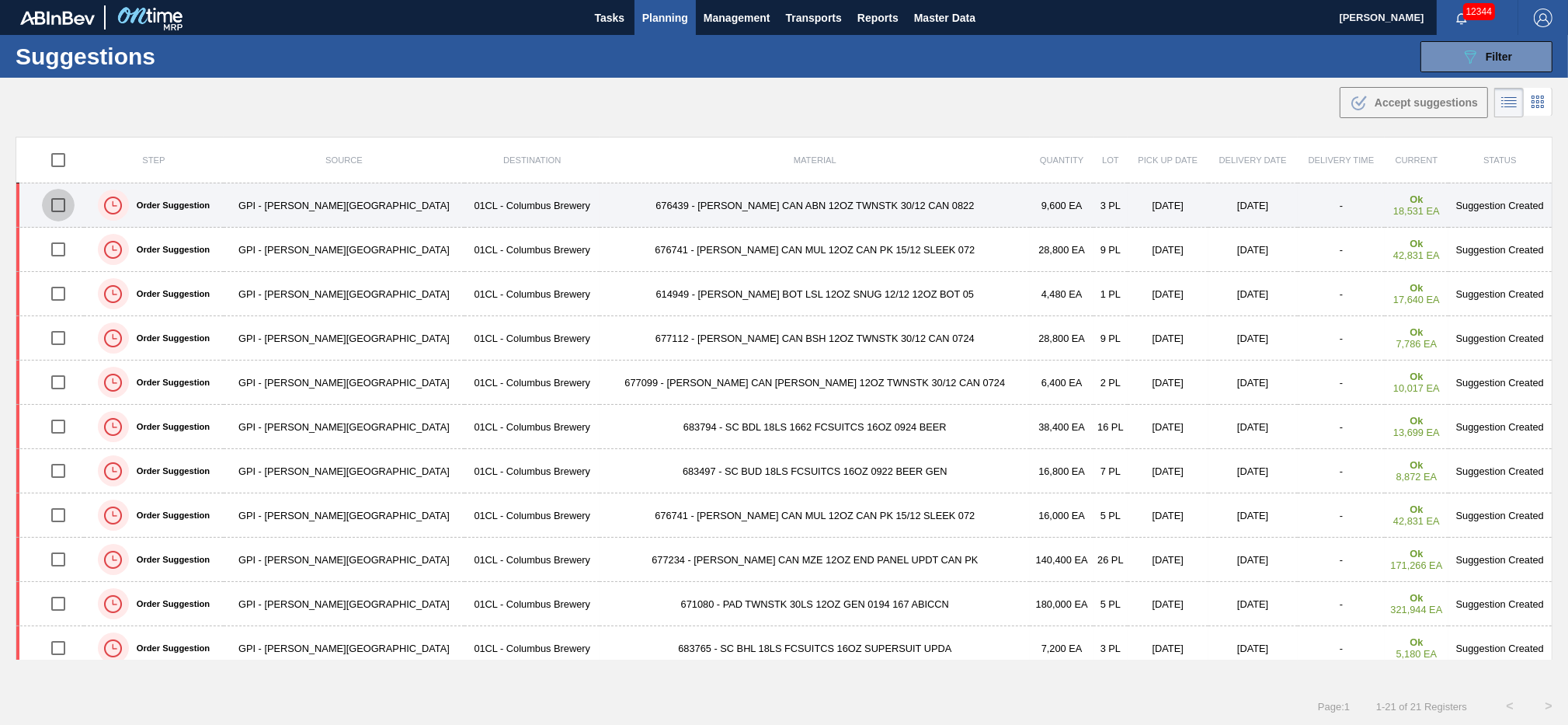
click at [73, 207] on input "checkbox" at bounding box center [58, 205] width 33 height 33
checkbox input "true"
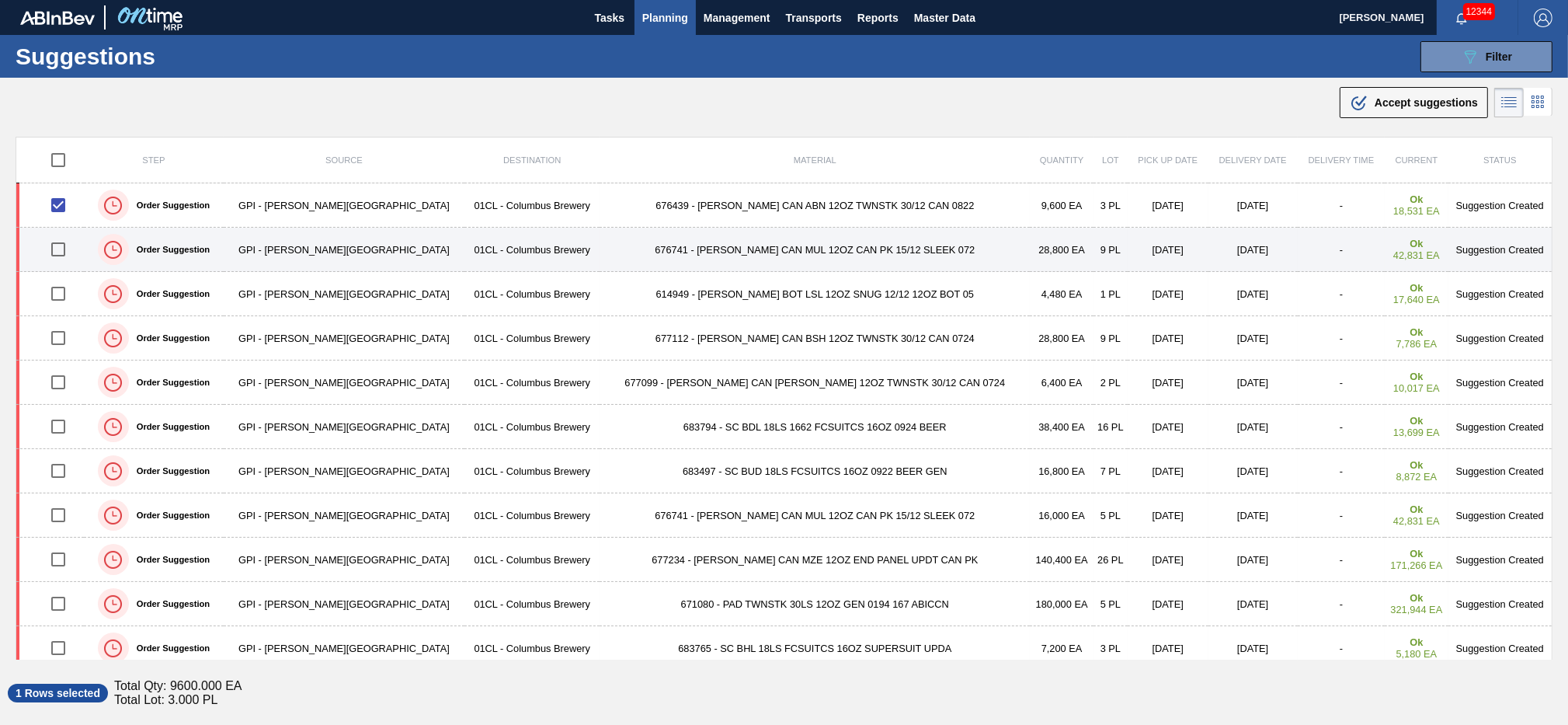
click at [66, 248] on input "checkbox" at bounding box center [58, 250] width 33 height 33
checkbox input "true"
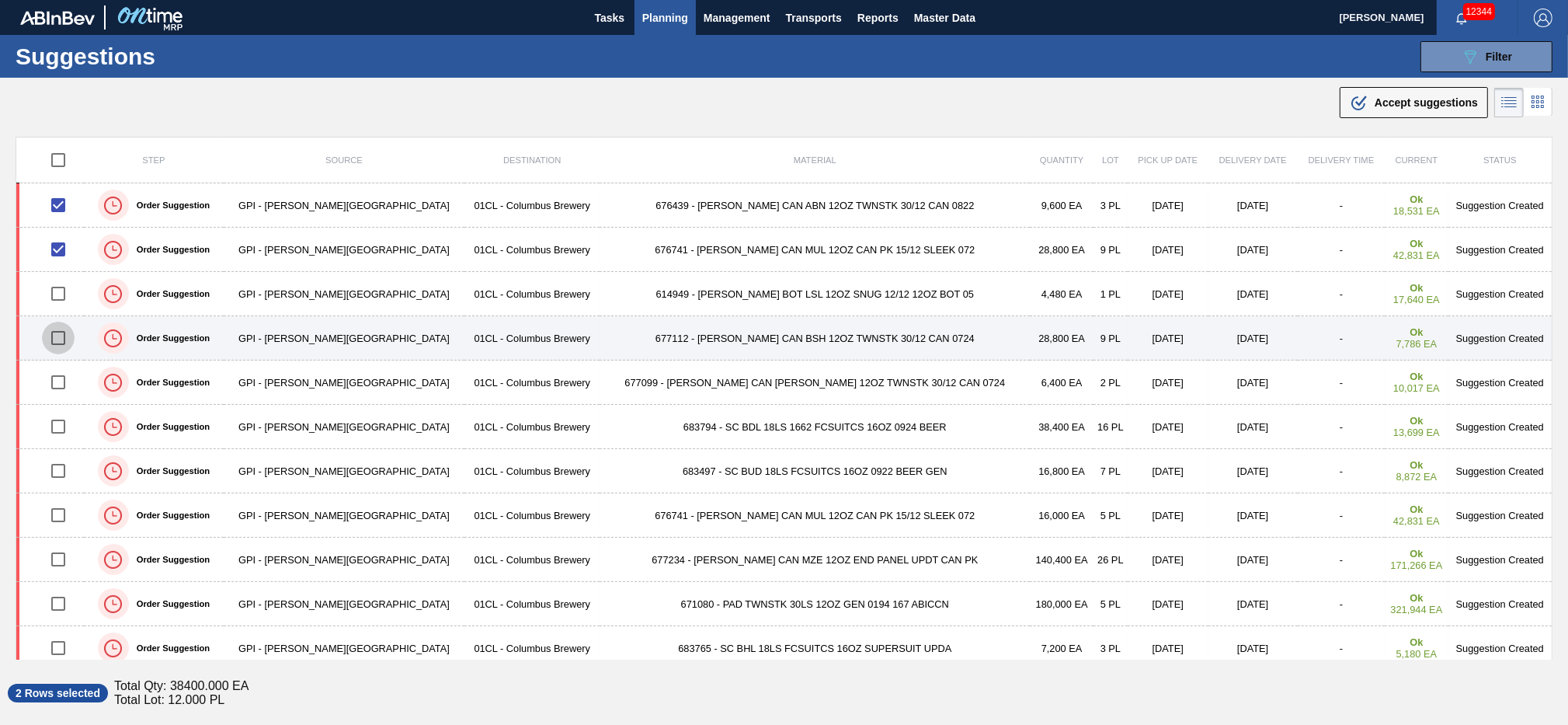
click at [66, 342] on input "checkbox" at bounding box center [58, 338] width 33 height 33
checkbox input "true"
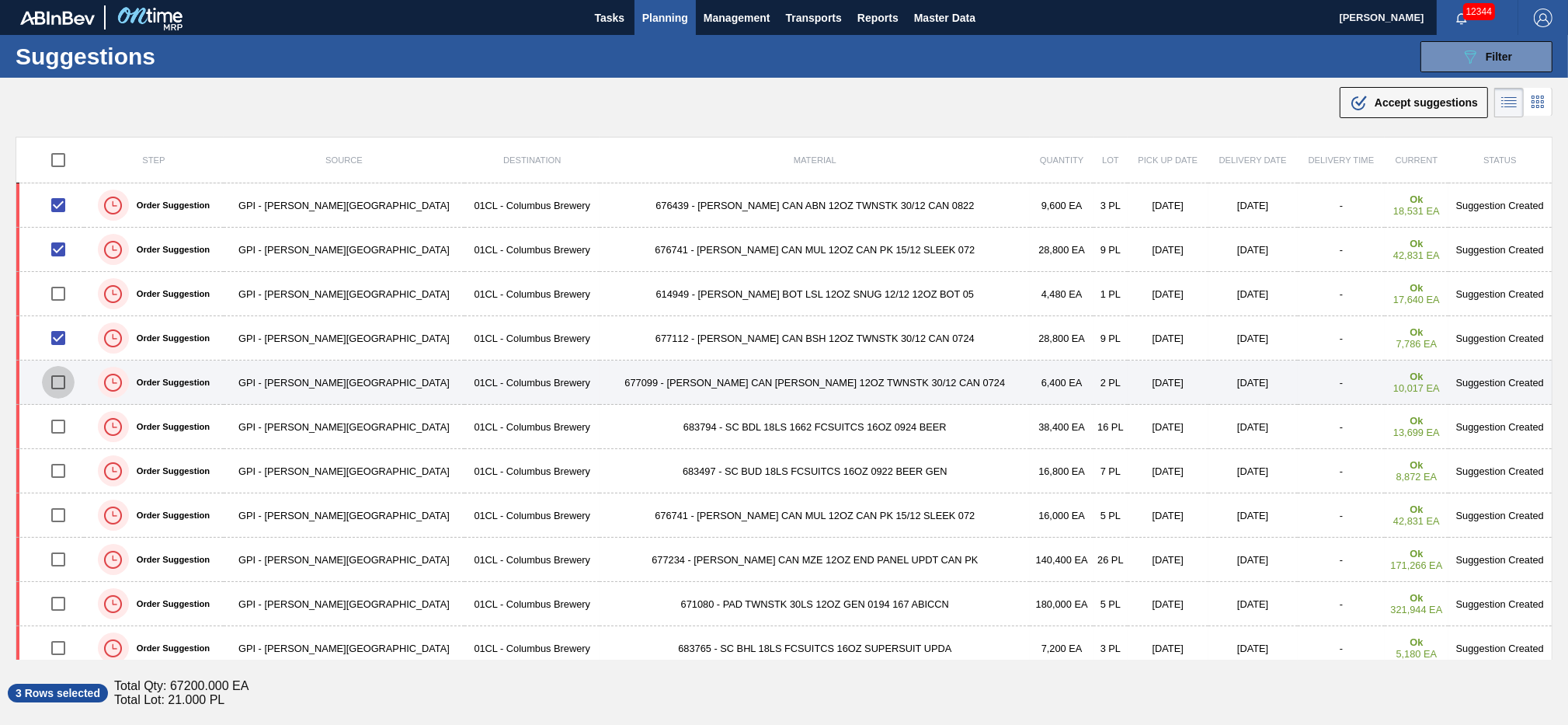
click at [67, 380] on input "checkbox" at bounding box center [58, 382] width 33 height 33
checkbox input "true"
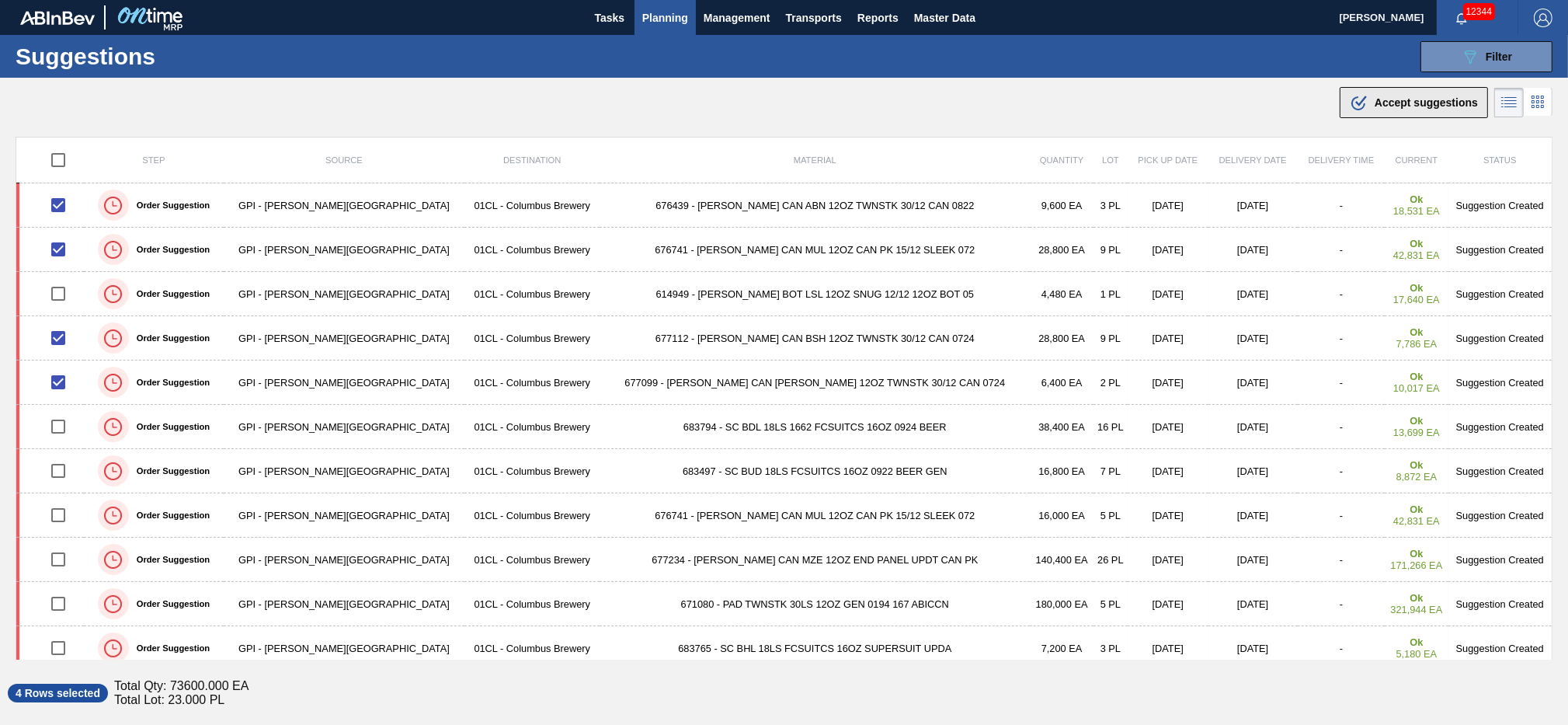
click at [1395, 104] on span "Accept suggestions" at bounding box center [1426, 103] width 104 height 13
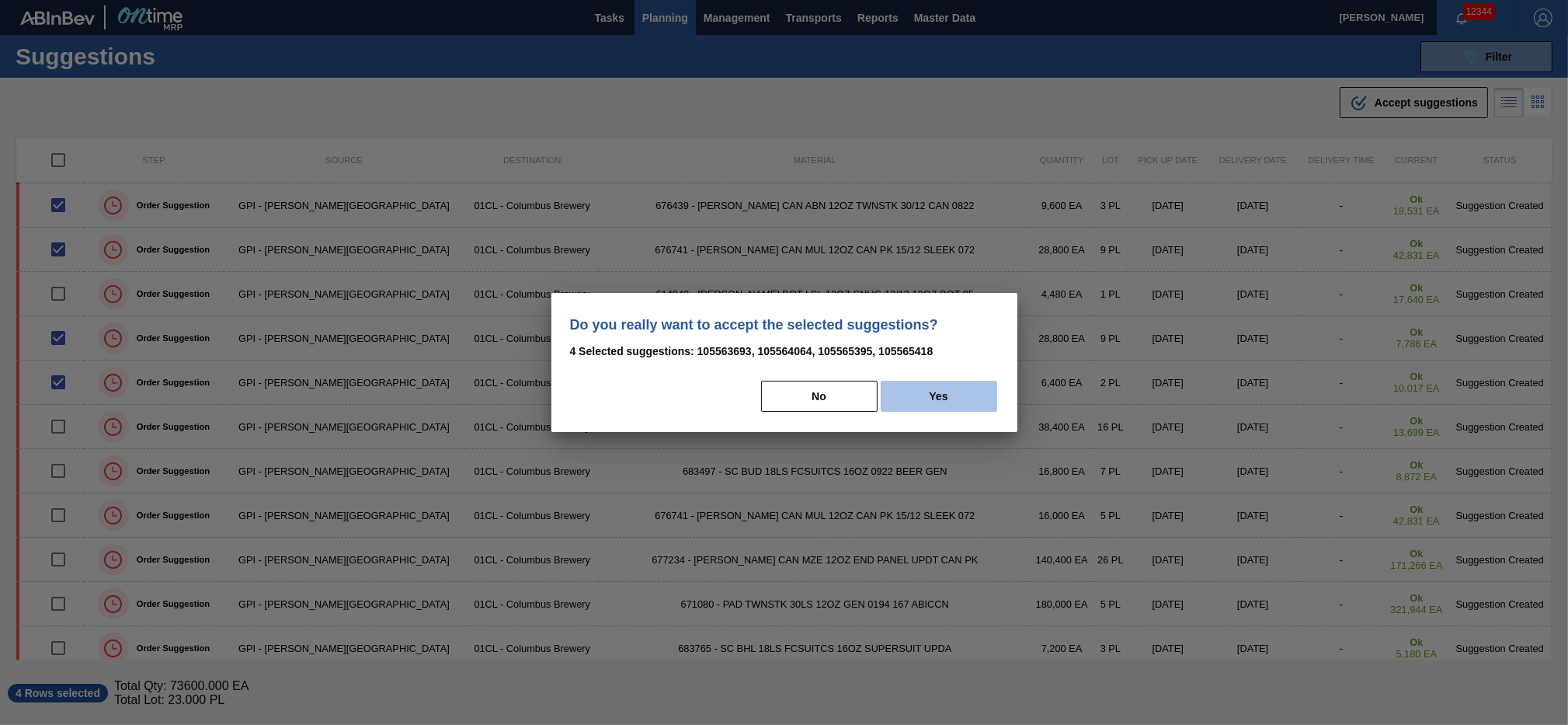
click at [905, 389] on button "Yes" at bounding box center [939, 396] width 116 height 31
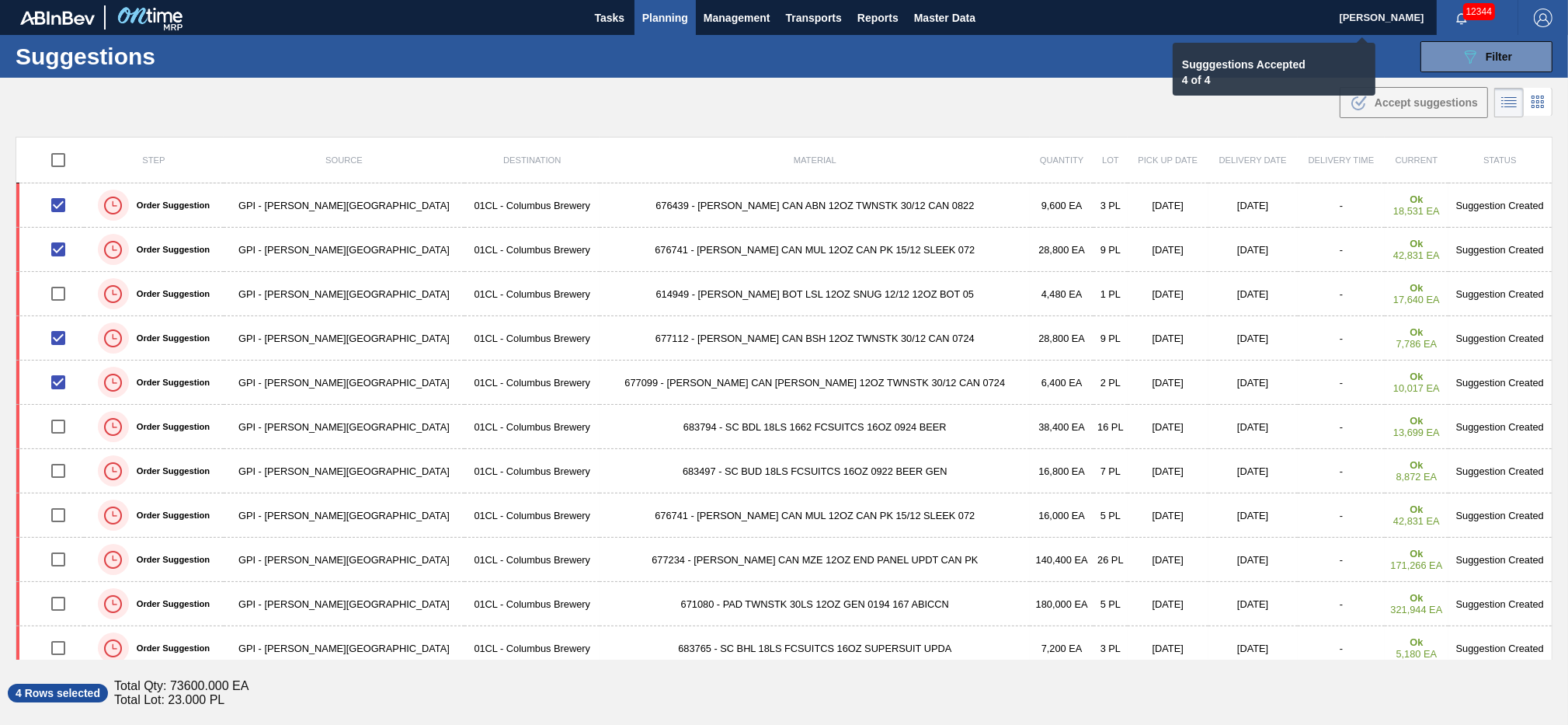
checkbox input "false"
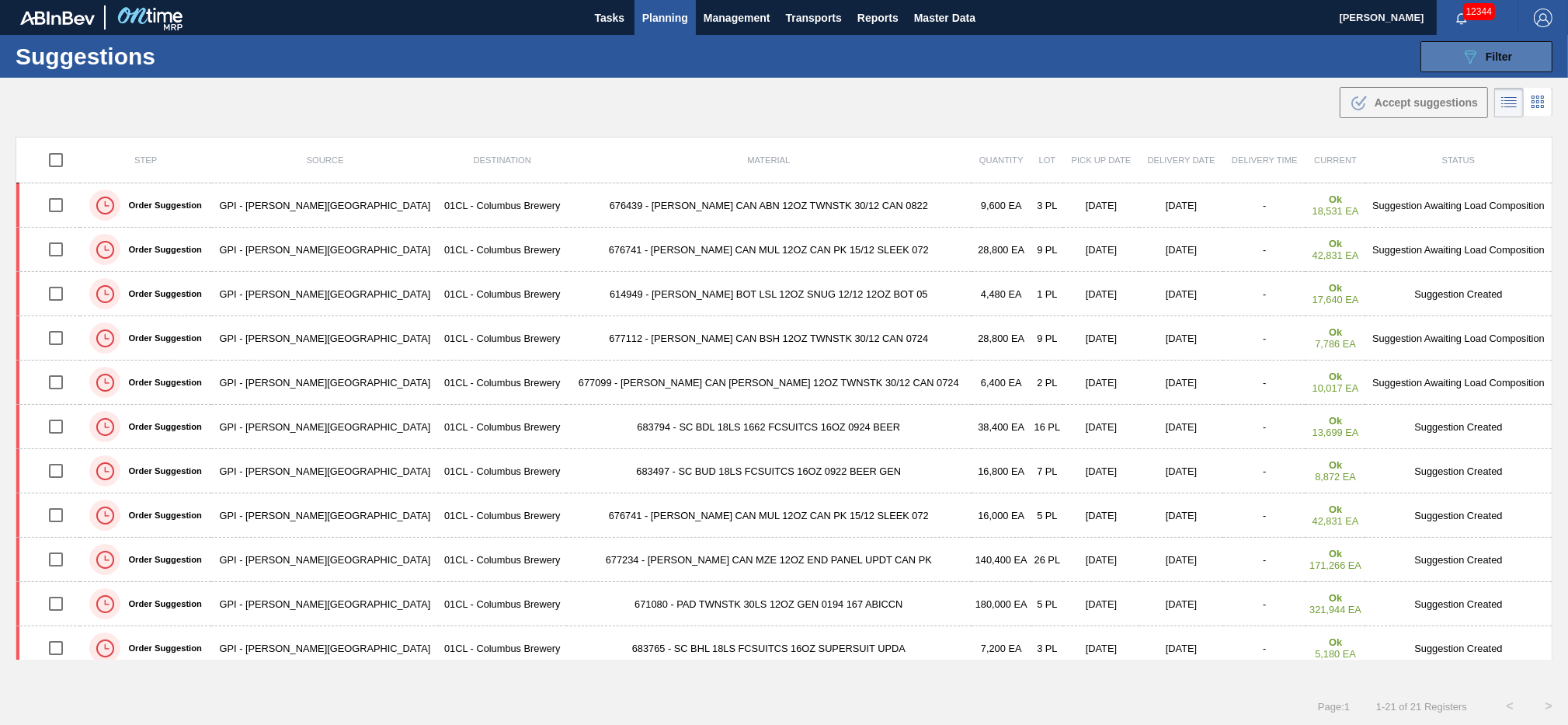
click at [1507, 56] on span "Filter" at bounding box center [1499, 57] width 26 height 13
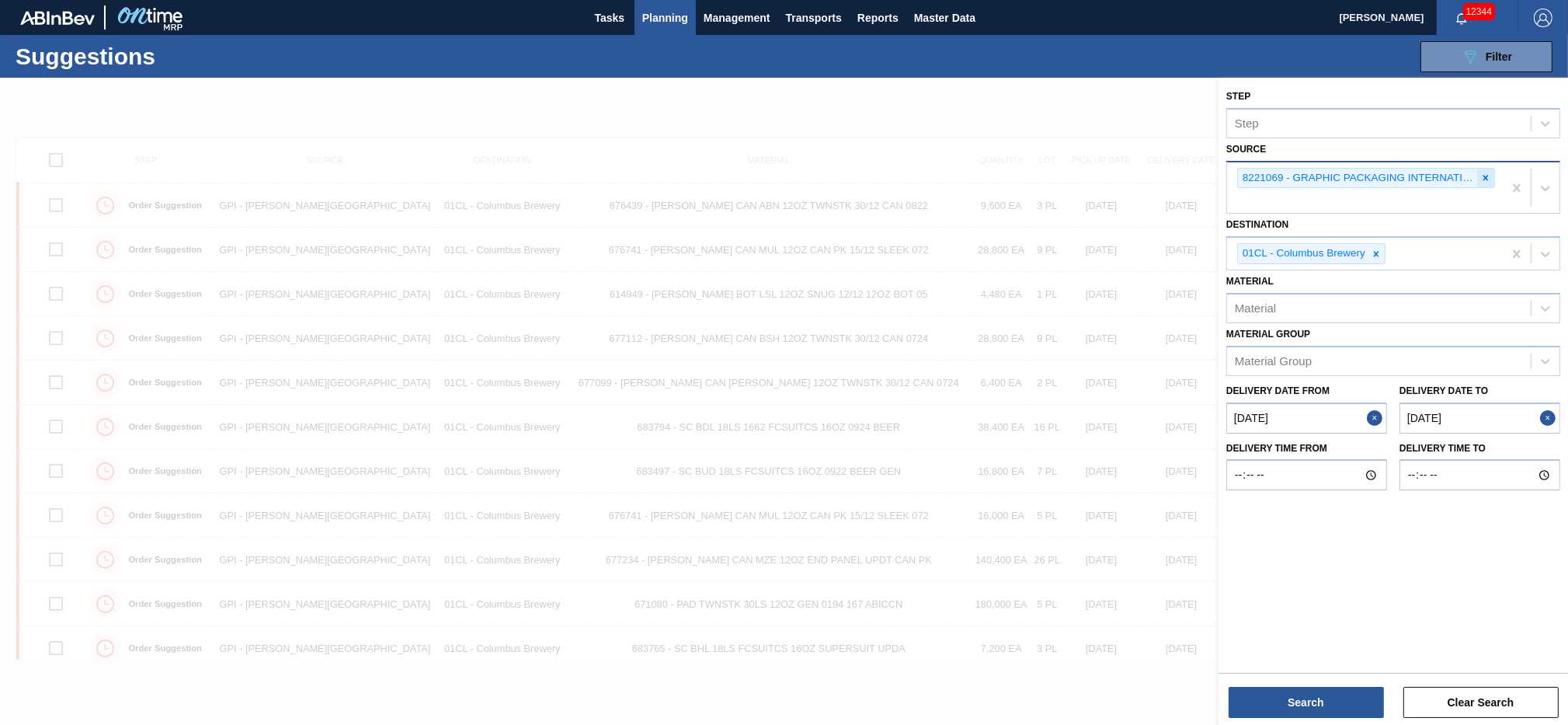
click at [1485, 180] on icon at bounding box center [1486, 178] width 11 height 11
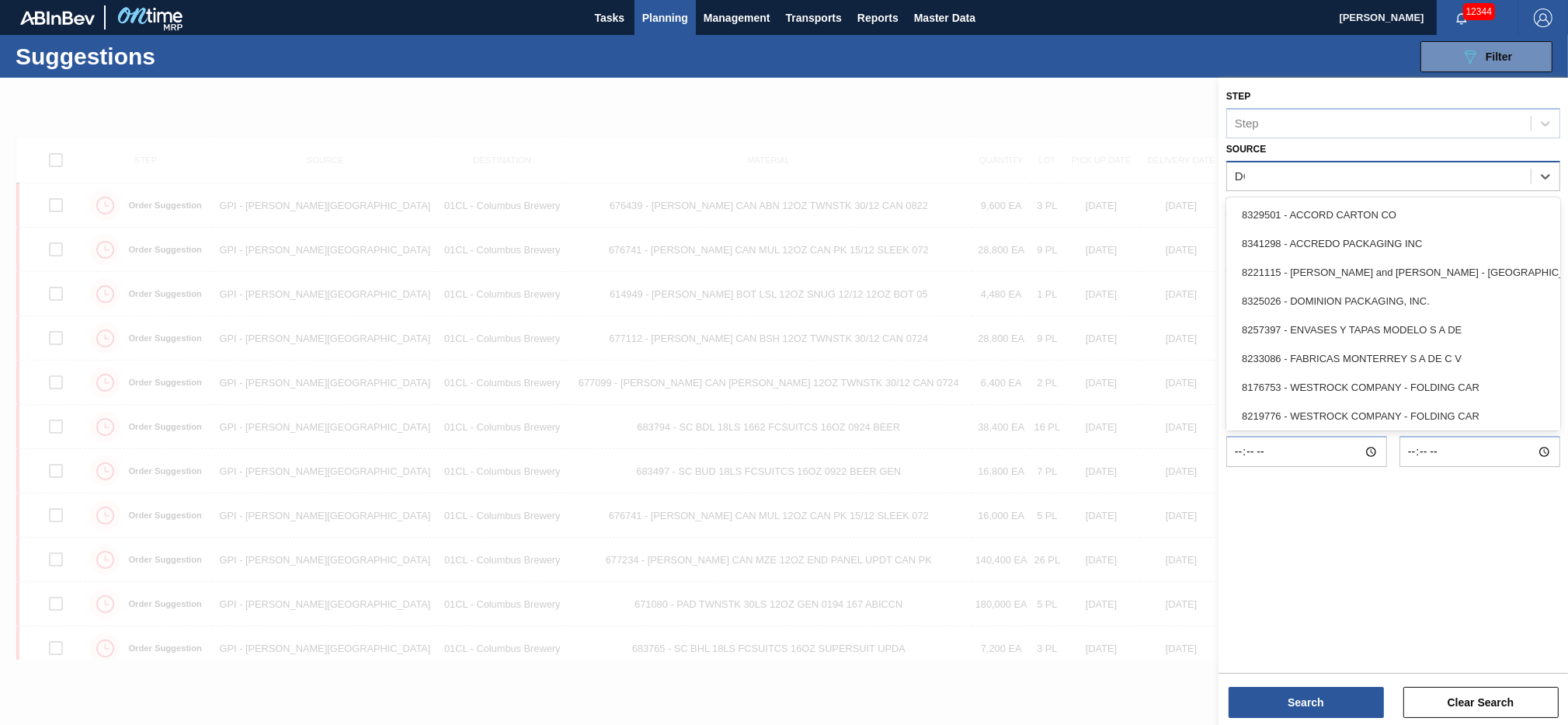
type input "DOm"
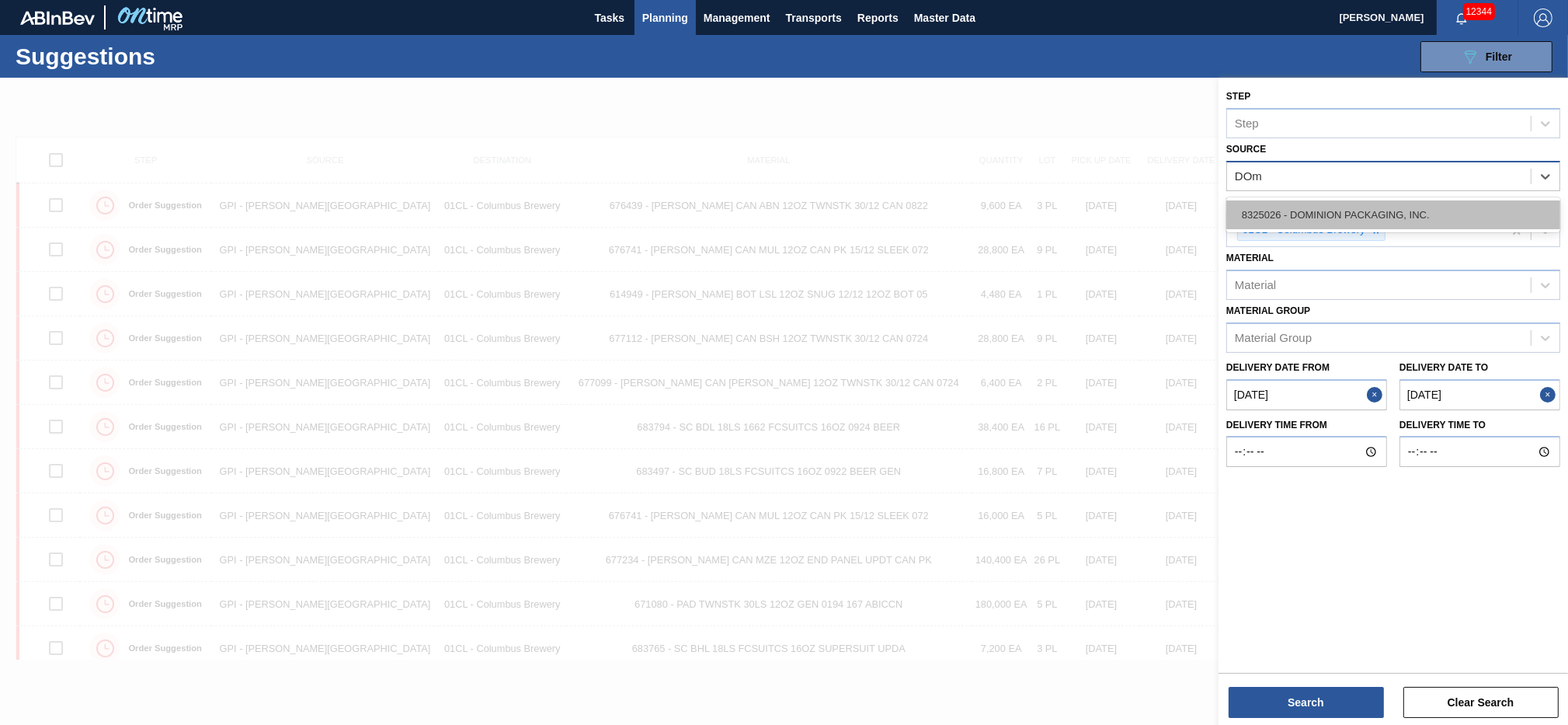
click at [1346, 204] on div "8325026 - DOMINION PACKAGING, INC." at bounding box center [1394, 215] width 334 height 29
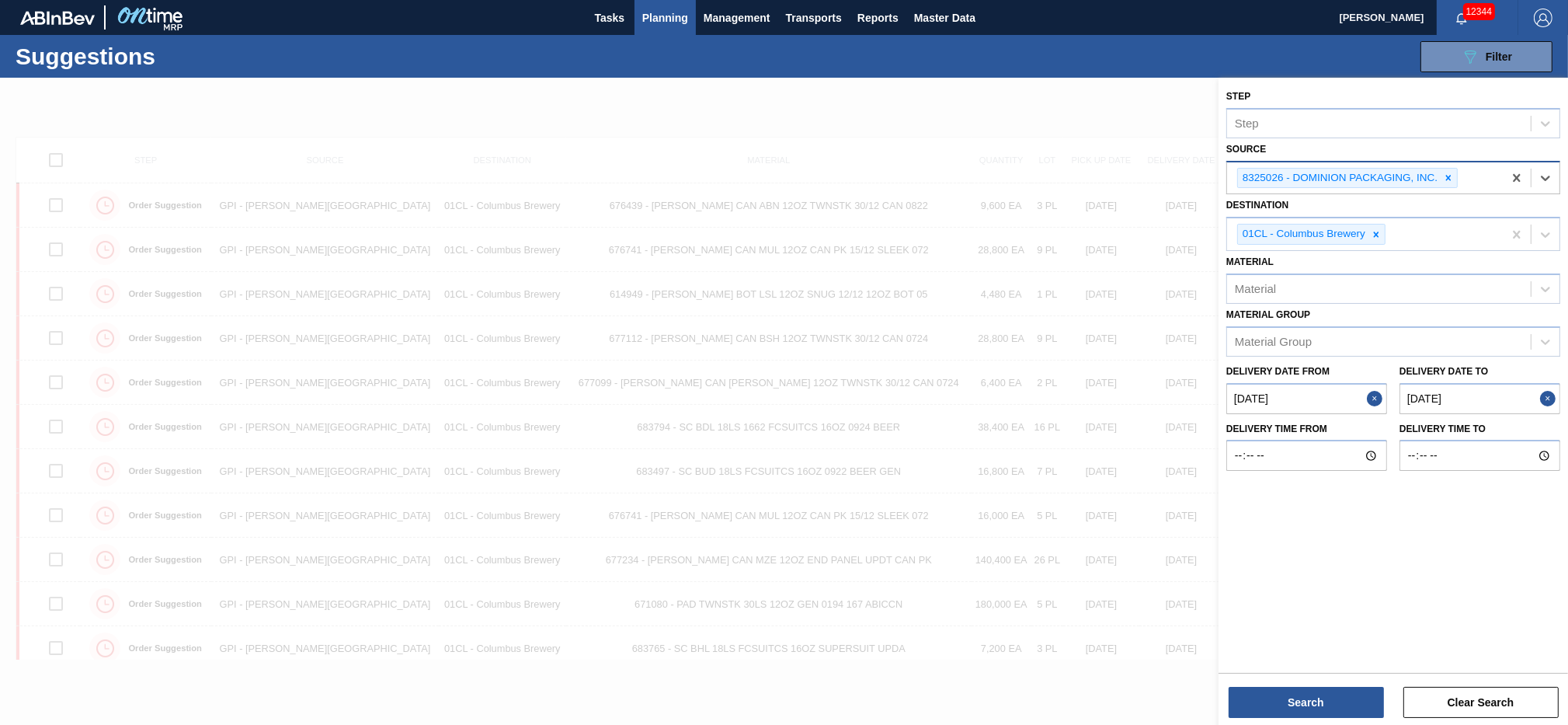
click at [1312, 383] on from "[DATE]" at bounding box center [1307, 399] width 161 height 31
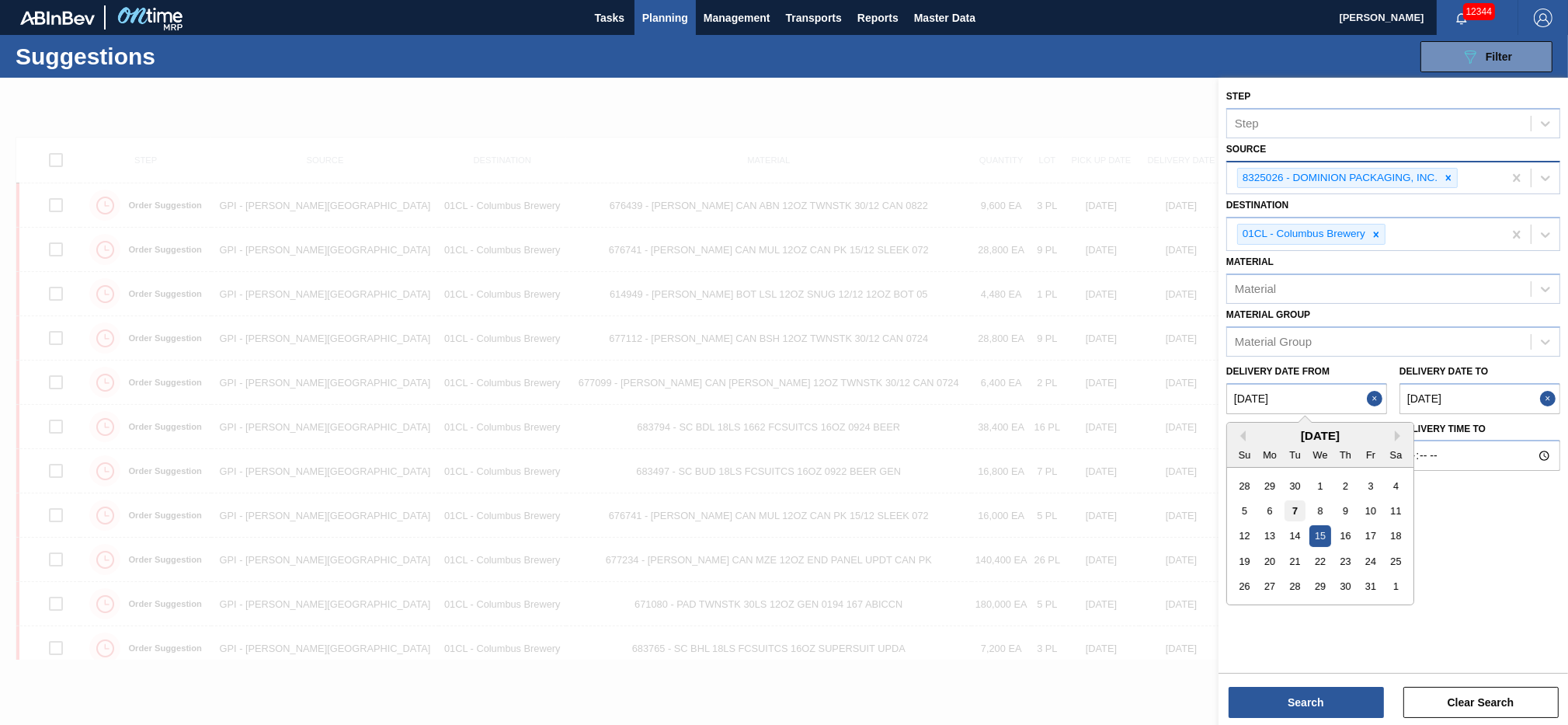
click at [1299, 511] on div "7" at bounding box center [1295, 511] width 21 height 21
type from "[DATE]"
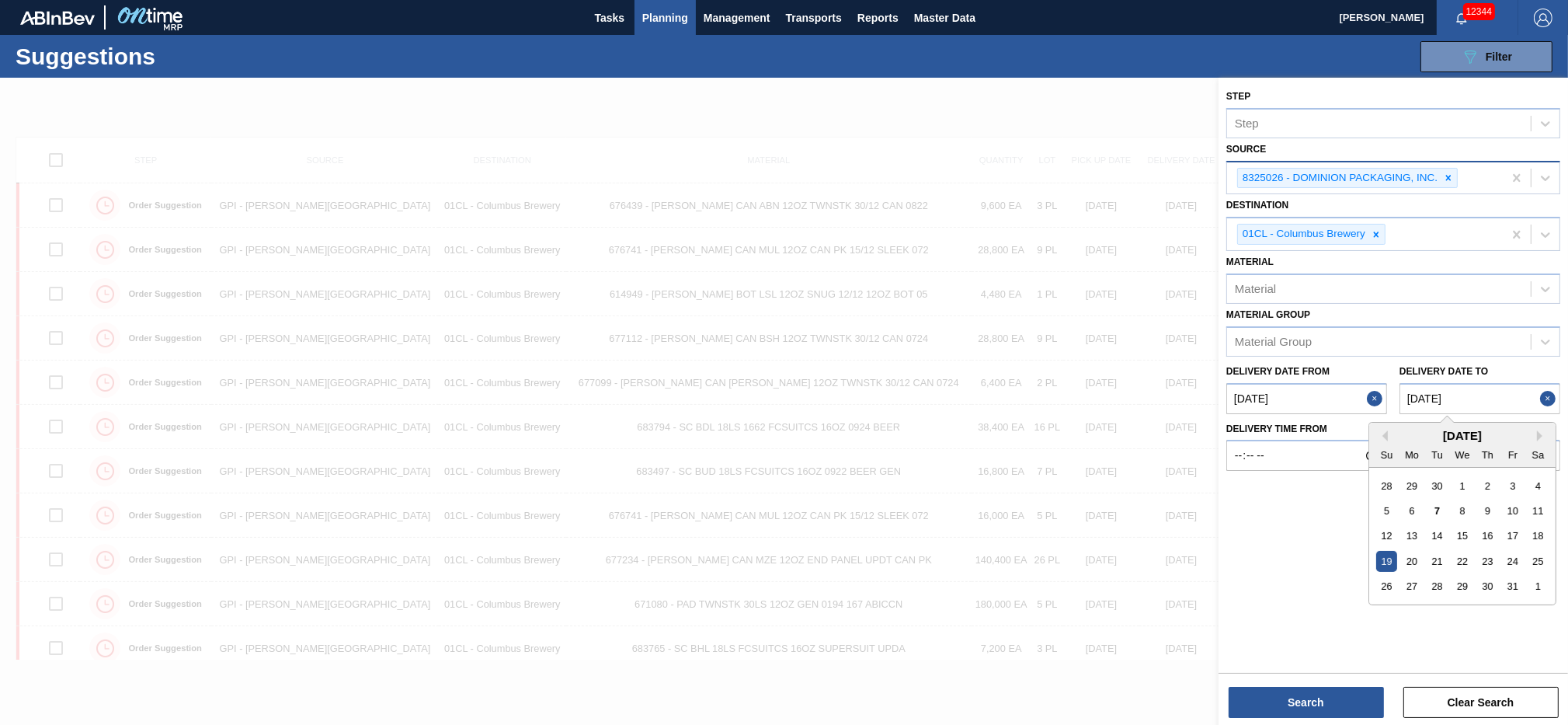
click at [1498, 400] on to "[DATE]" at bounding box center [1480, 399] width 161 height 31
click at [1481, 532] on div "16" at bounding box center [1487, 535] width 21 height 21
type to "[DATE]"
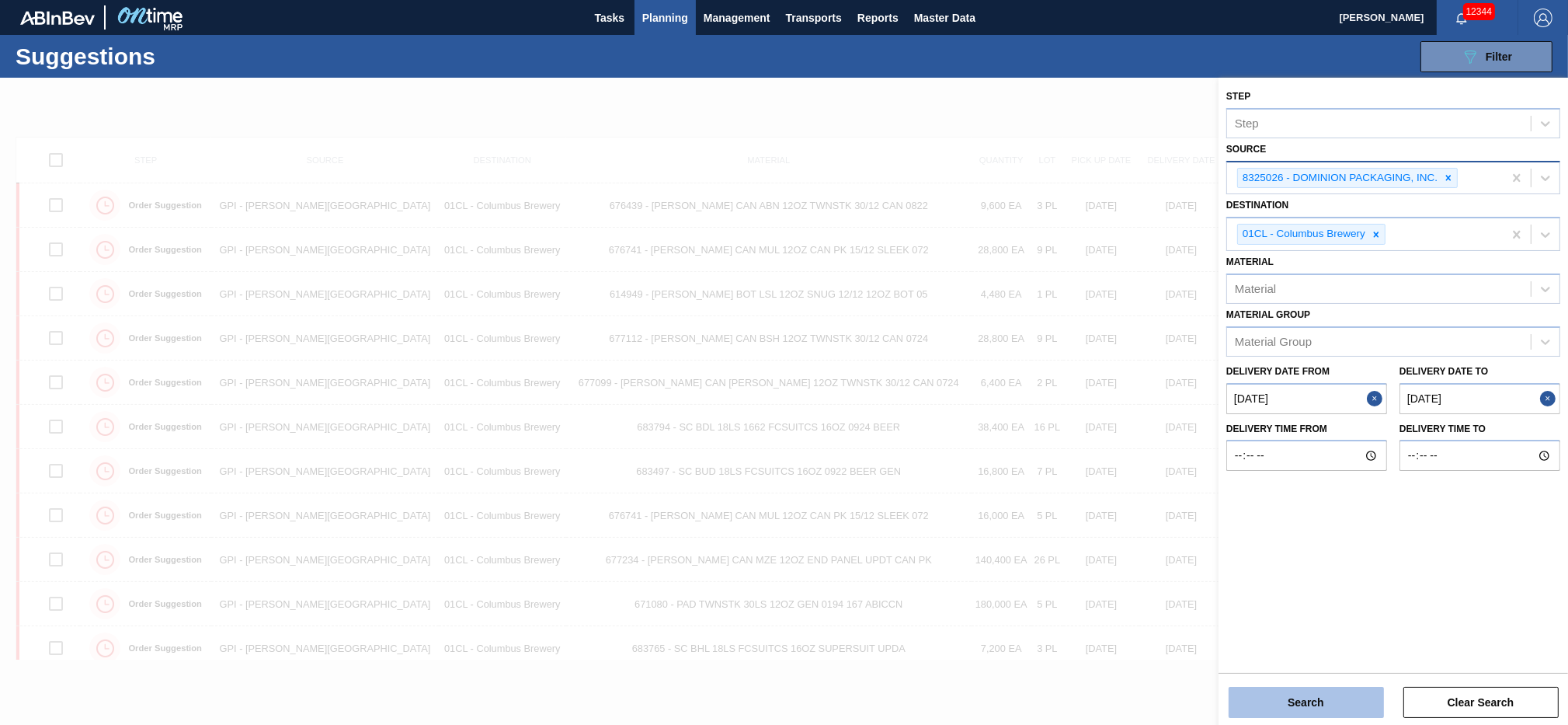
click at [1300, 708] on button "Search" at bounding box center [1307, 702] width 155 height 31
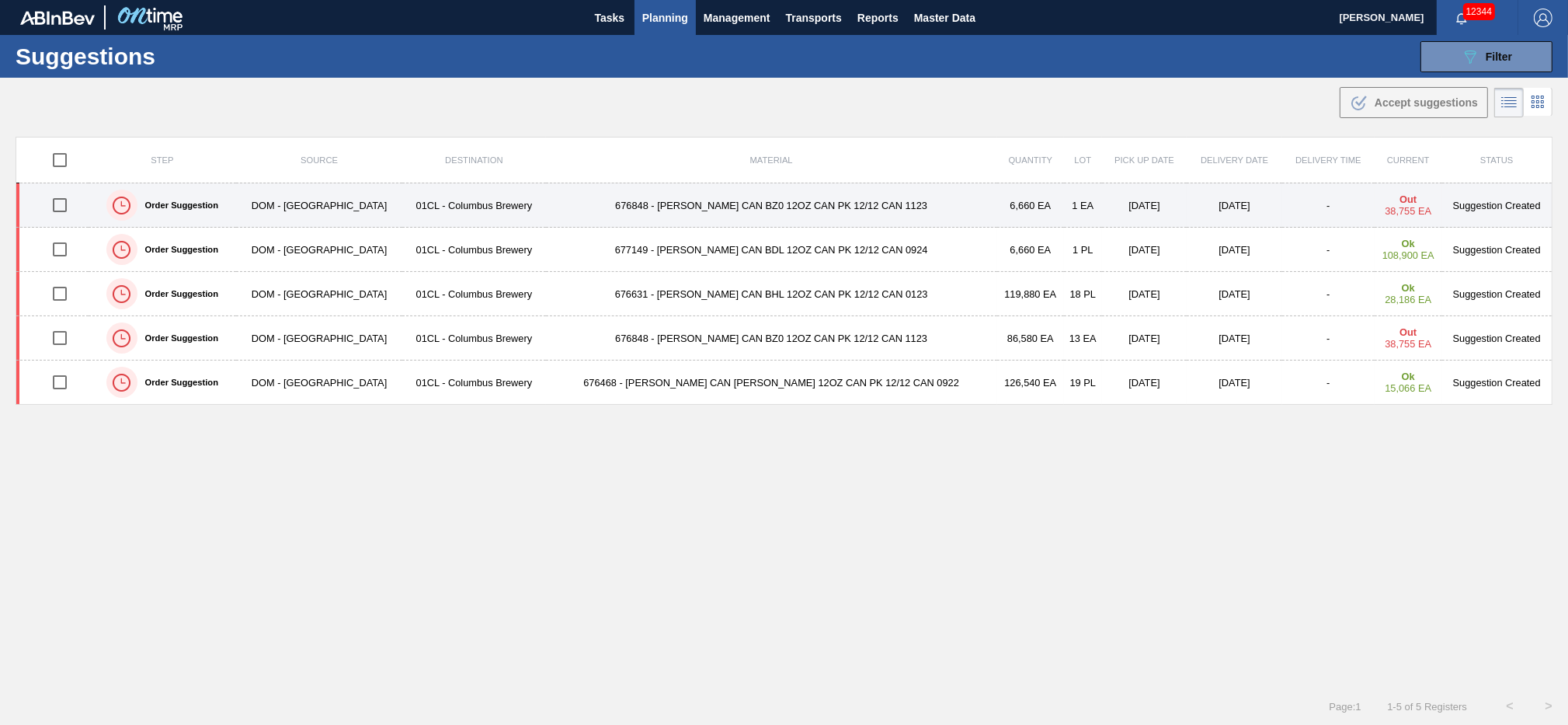
click at [634, 213] on td "676848 - [PERSON_NAME] CAN BZ0 12OZ CAN PK 12/12 CAN 1123" at bounding box center [771, 205] width 451 height 45
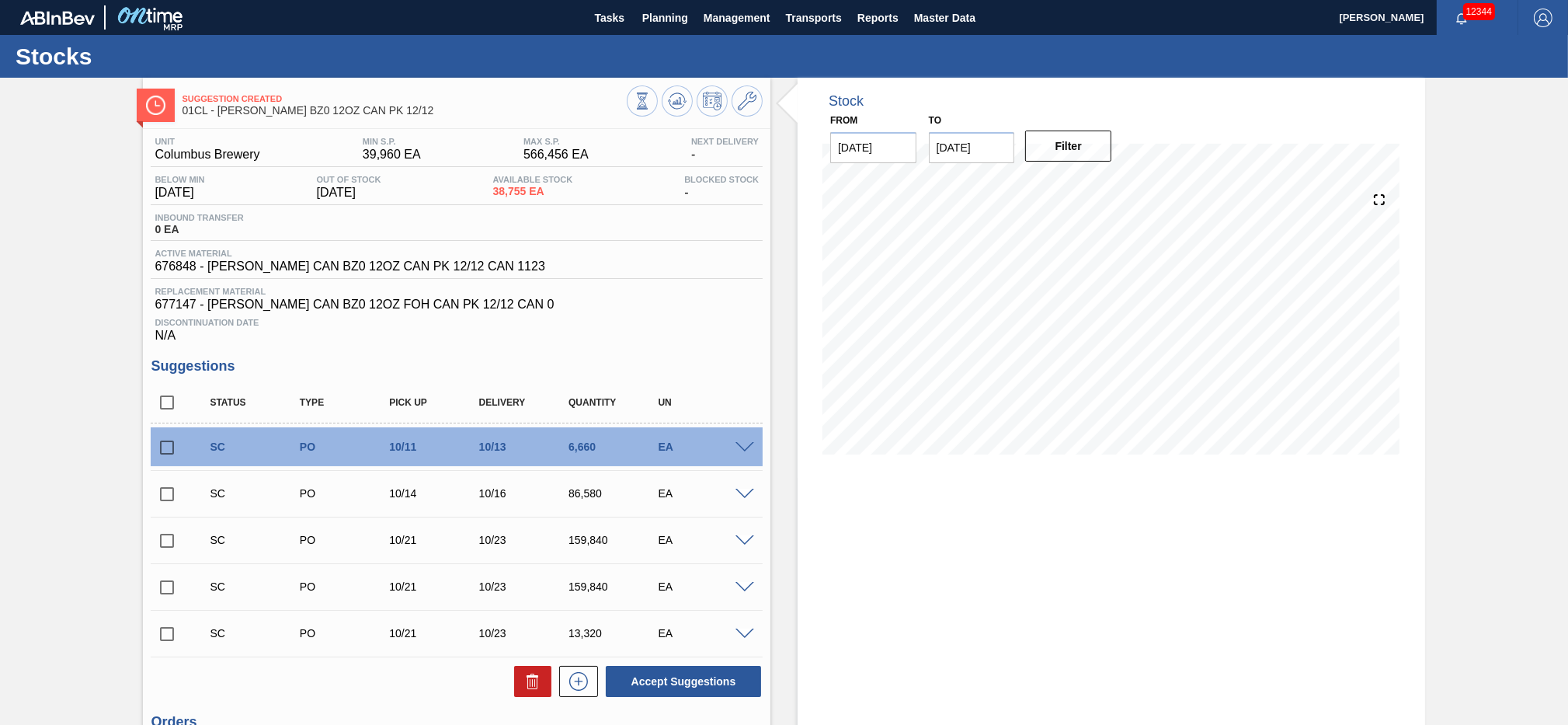
click at [169, 498] on input "checkbox" at bounding box center [167, 494] width 33 height 33
checkbox input "true"
click at [170, 447] on input "checkbox" at bounding box center [167, 448] width 33 height 33
click at [673, 680] on button "Accept Suggestions" at bounding box center [683, 681] width 155 height 31
checkbox input "false"
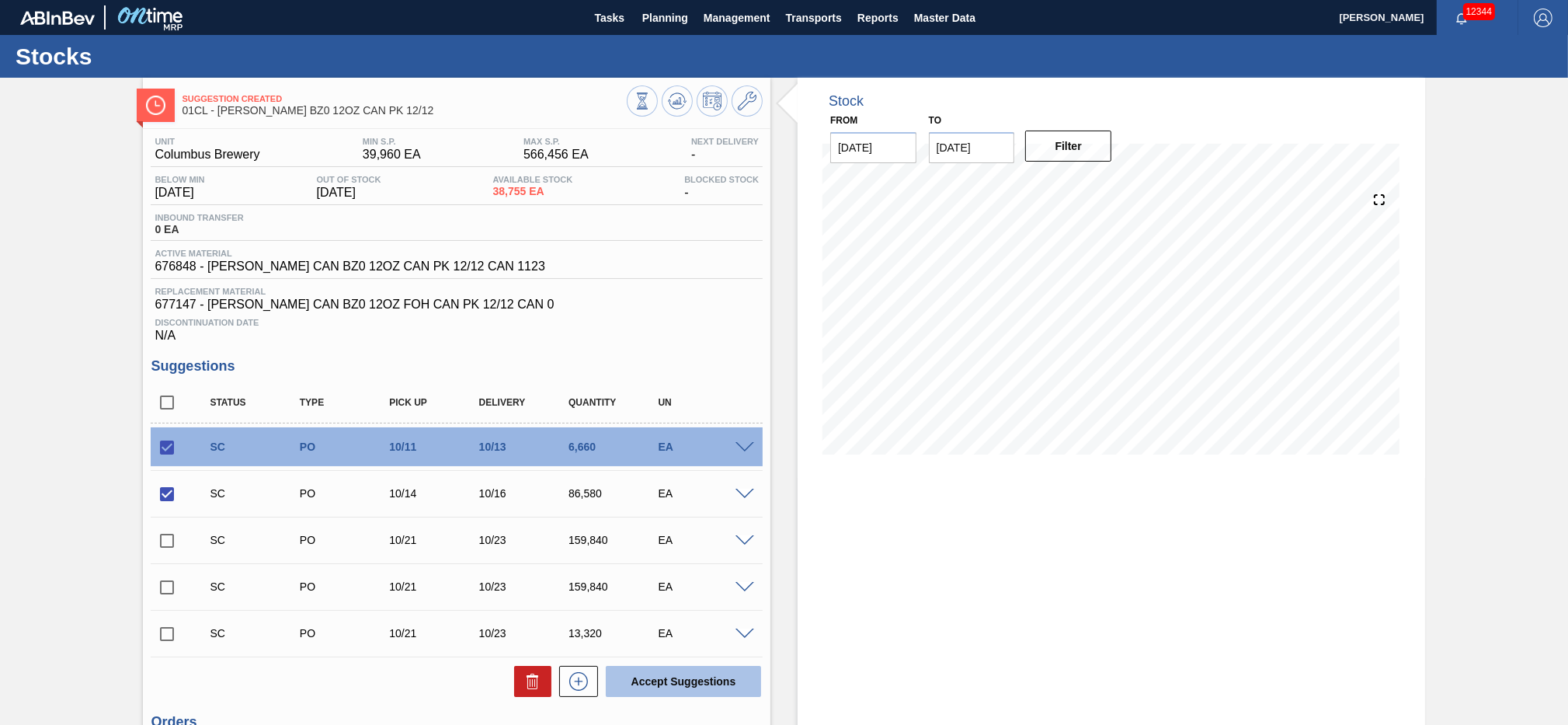
checkbox input "false"
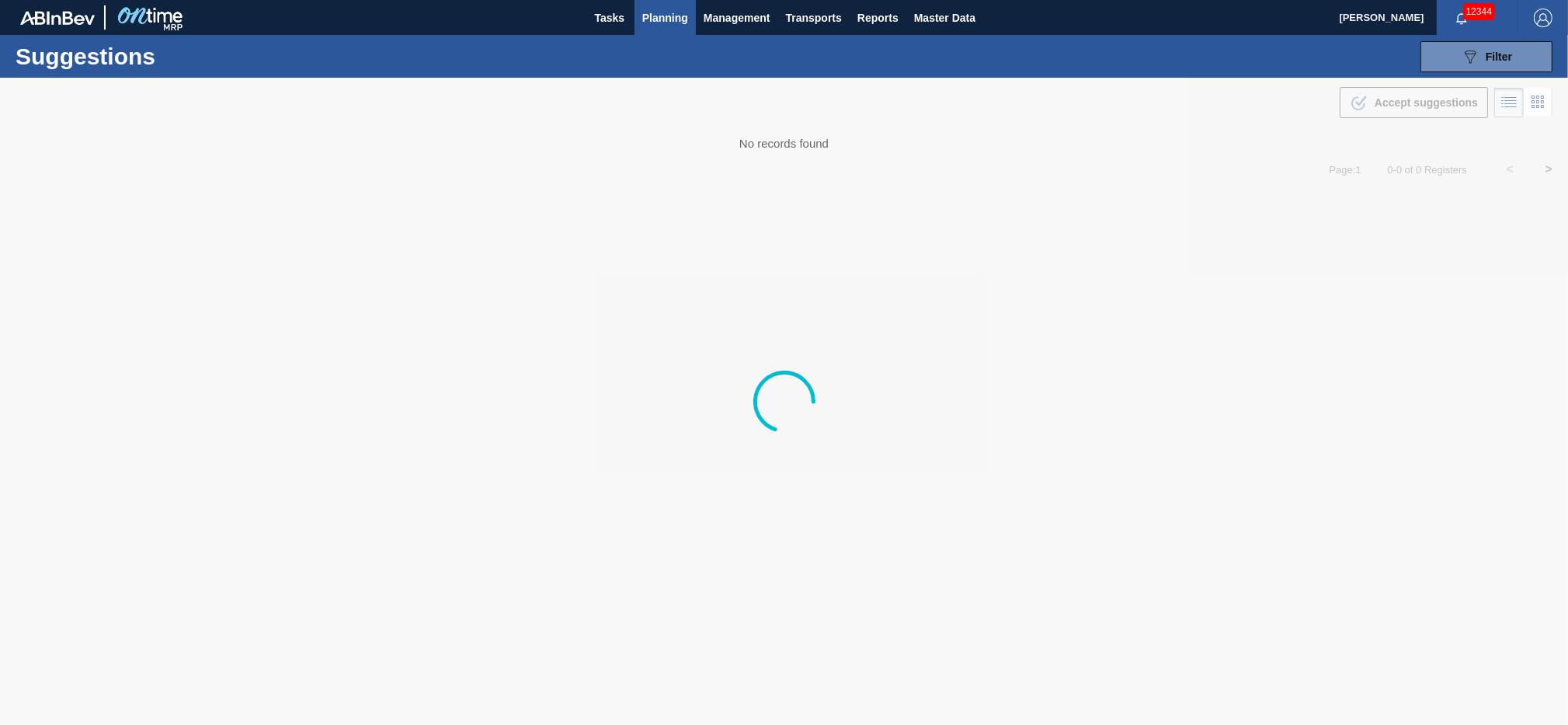
type from "[DATE]"
type to "[DATE]"
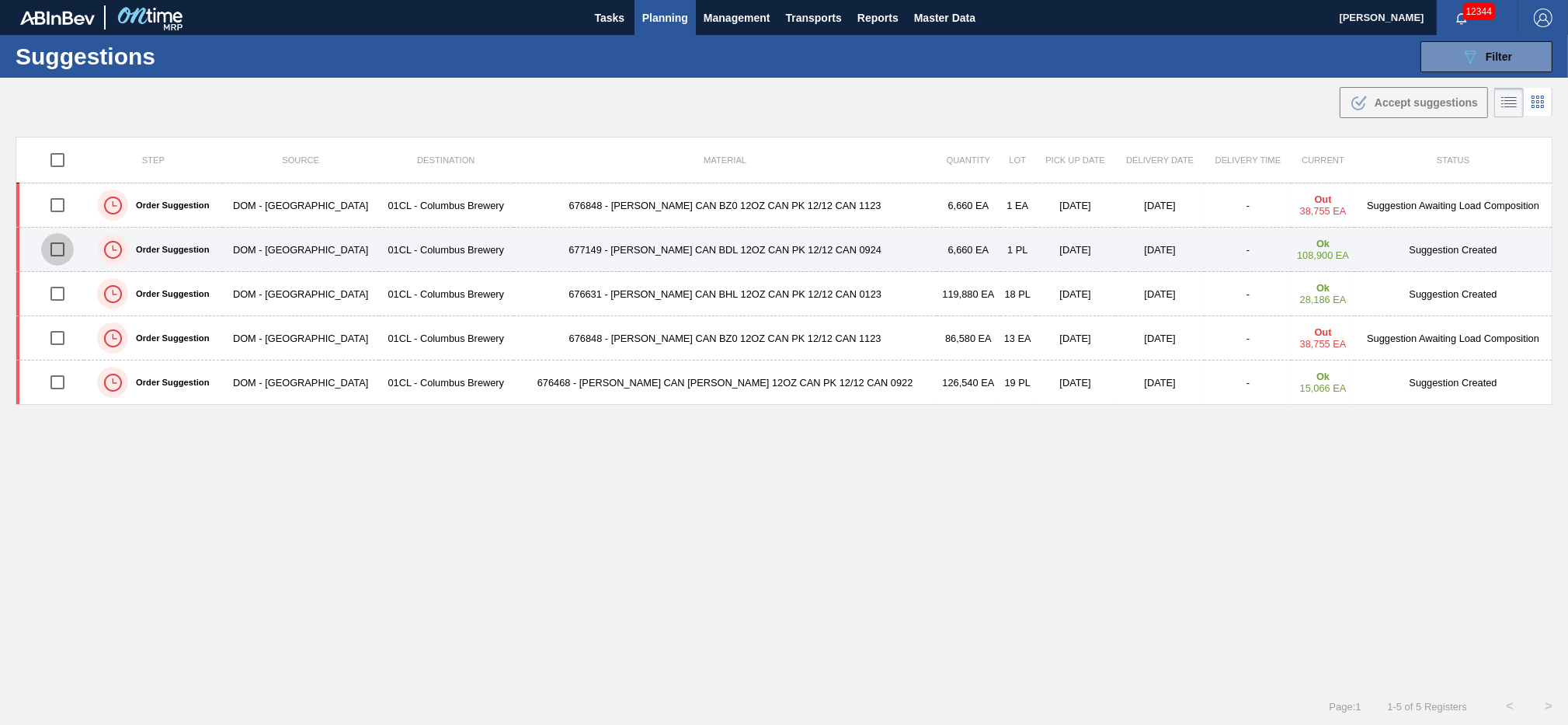
click at [56, 253] on input "checkbox" at bounding box center [57, 250] width 33 height 33
checkbox input "true"
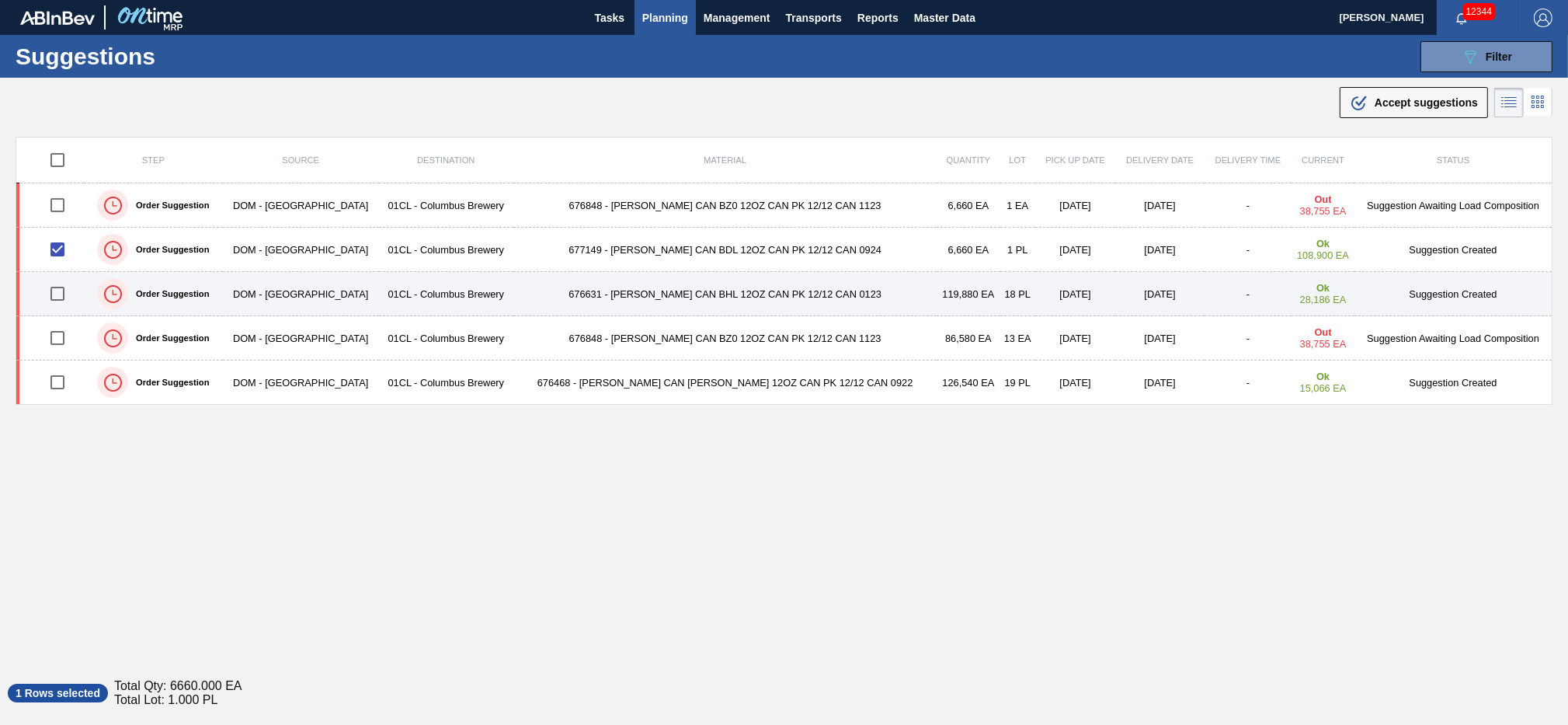
click at [71, 295] on input "checkbox" at bounding box center [57, 293] width 33 height 33
checkbox input "true"
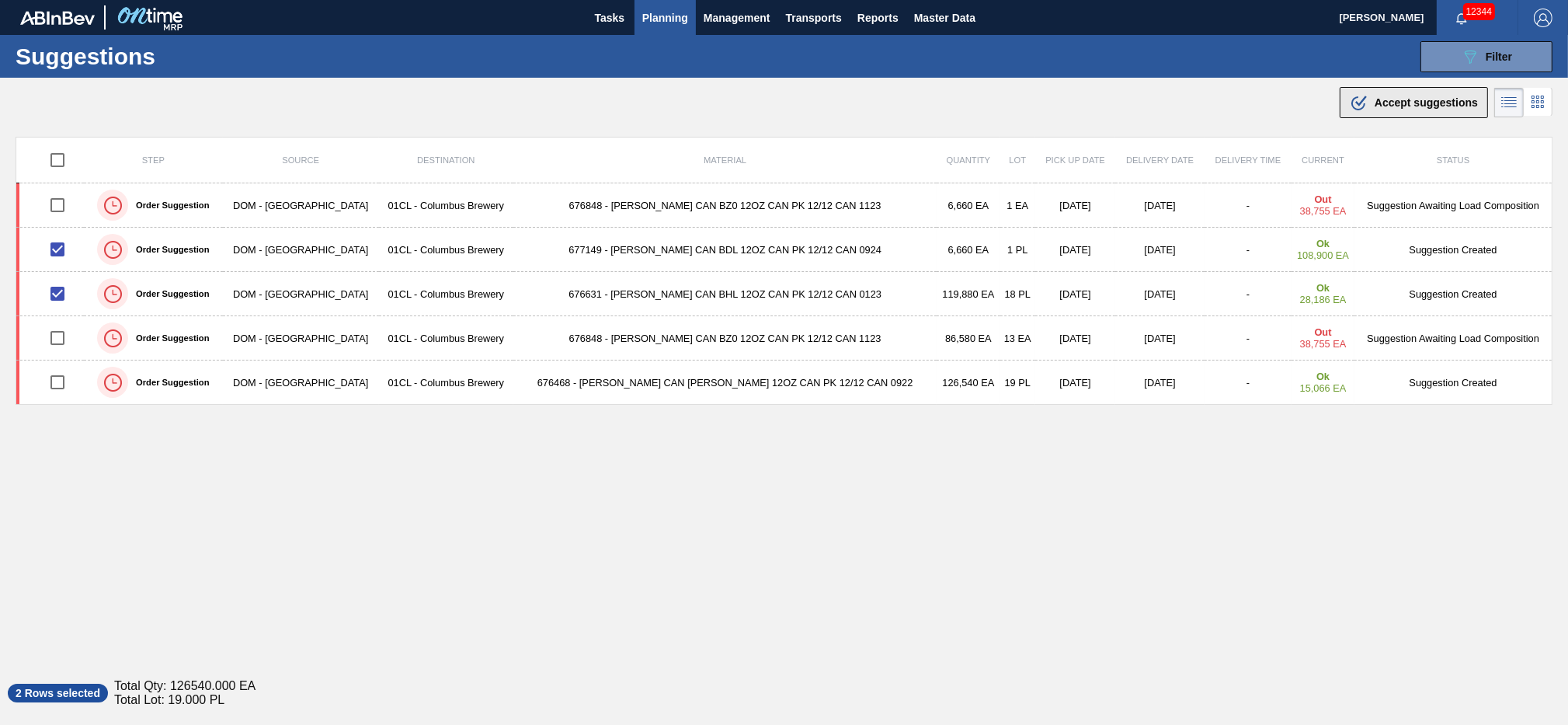
click at [1449, 115] on button ".b{fill:var(--color-action-default)} Accept suggestions" at bounding box center [1414, 103] width 148 height 31
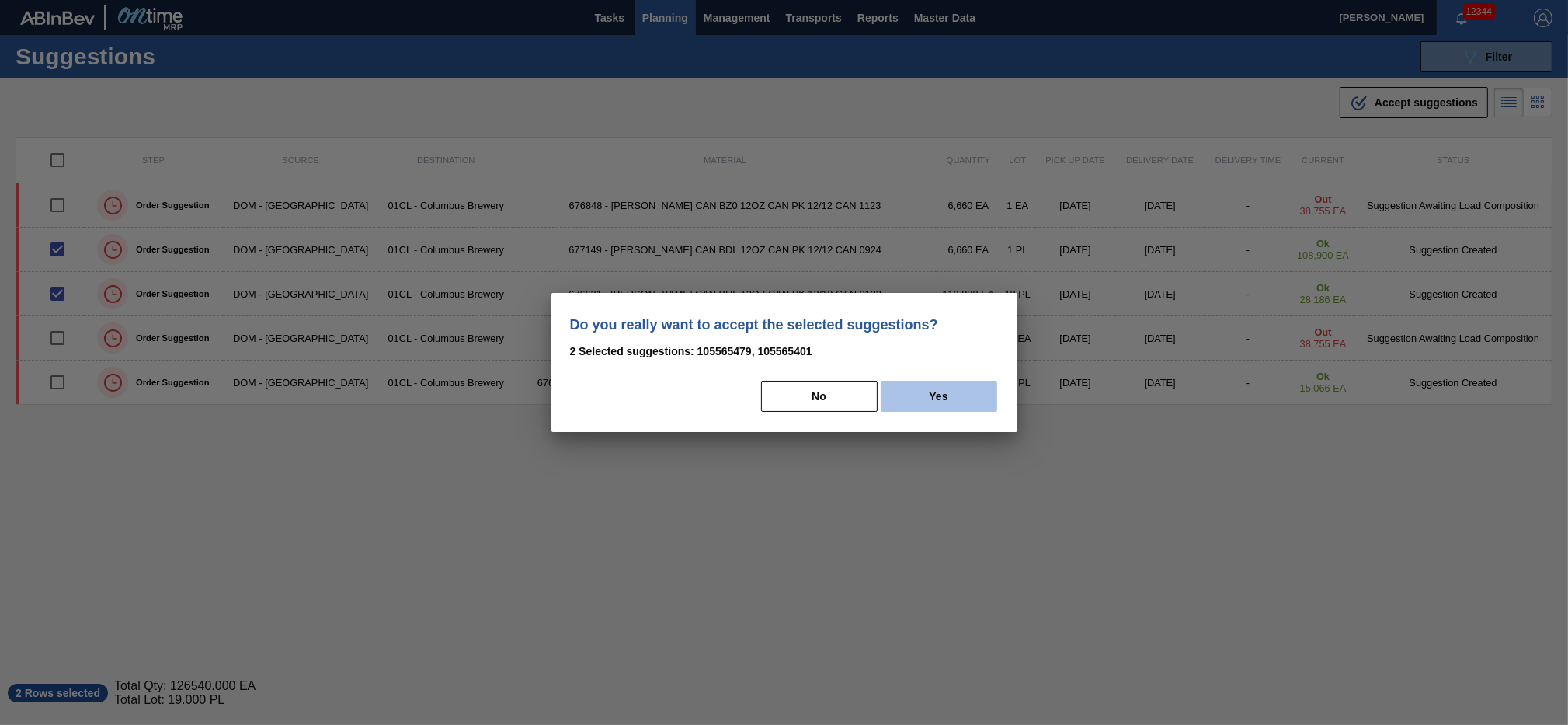
click at [945, 397] on button "Yes" at bounding box center [939, 396] width 116 height 31
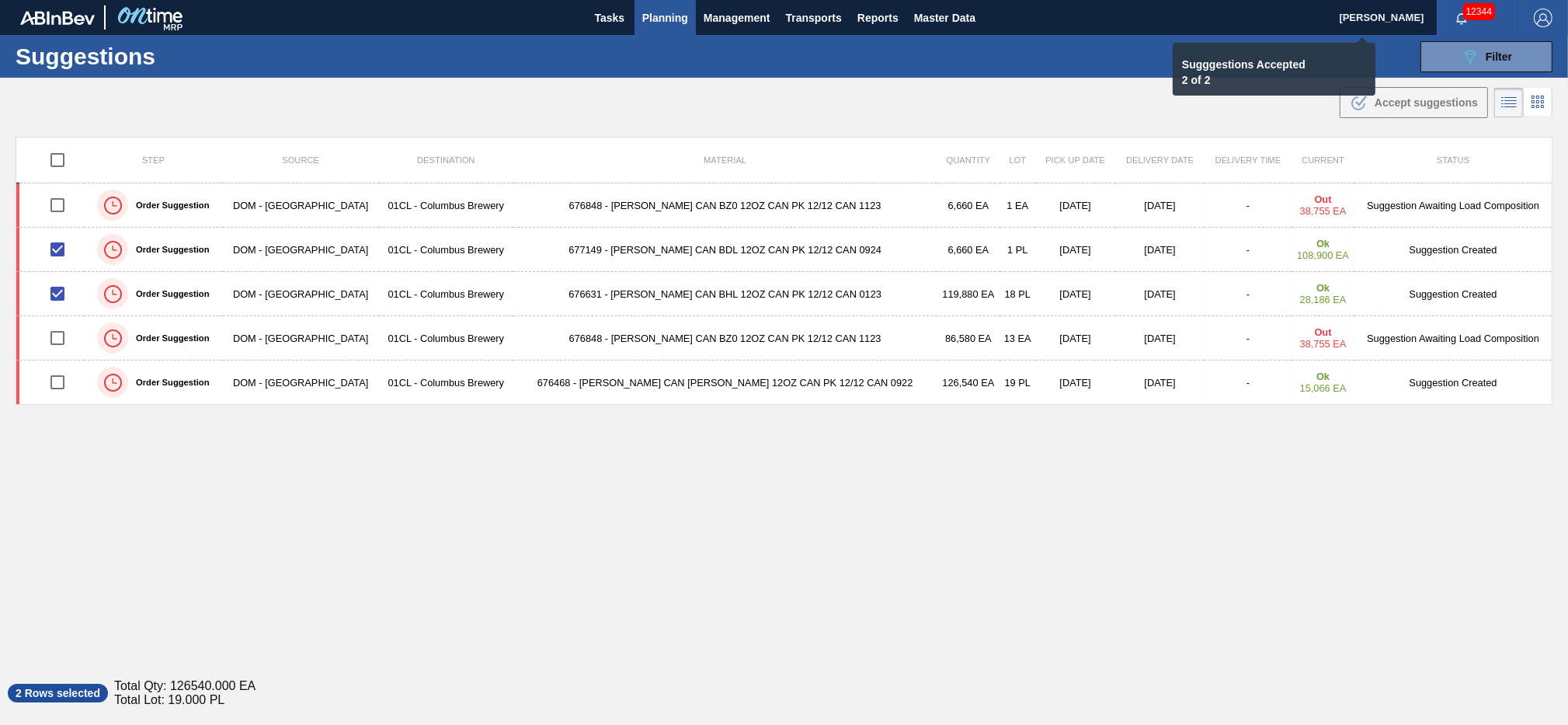
checkbox input "false"
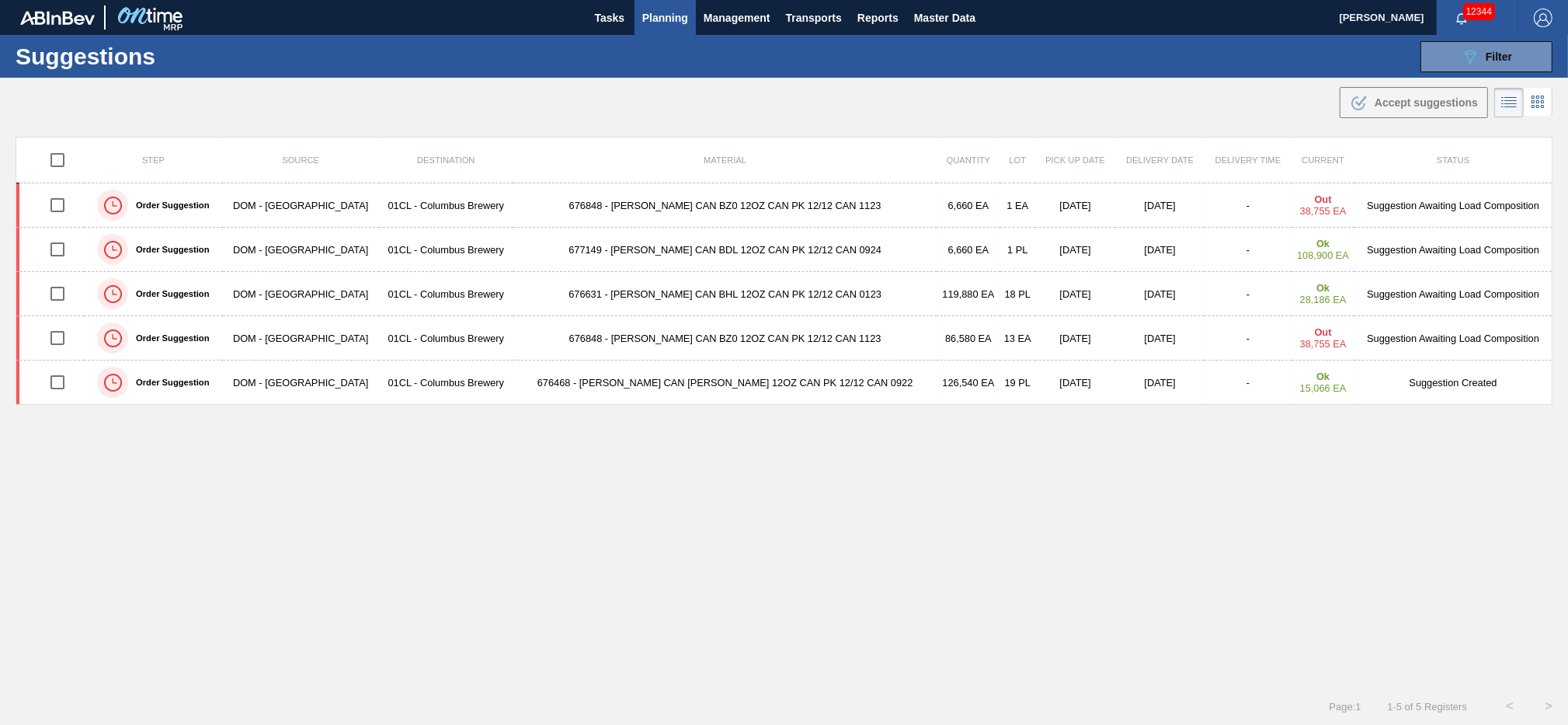
click at [647, 25] on span "Planning" at bounding box center [666, 17] width 45 height 19
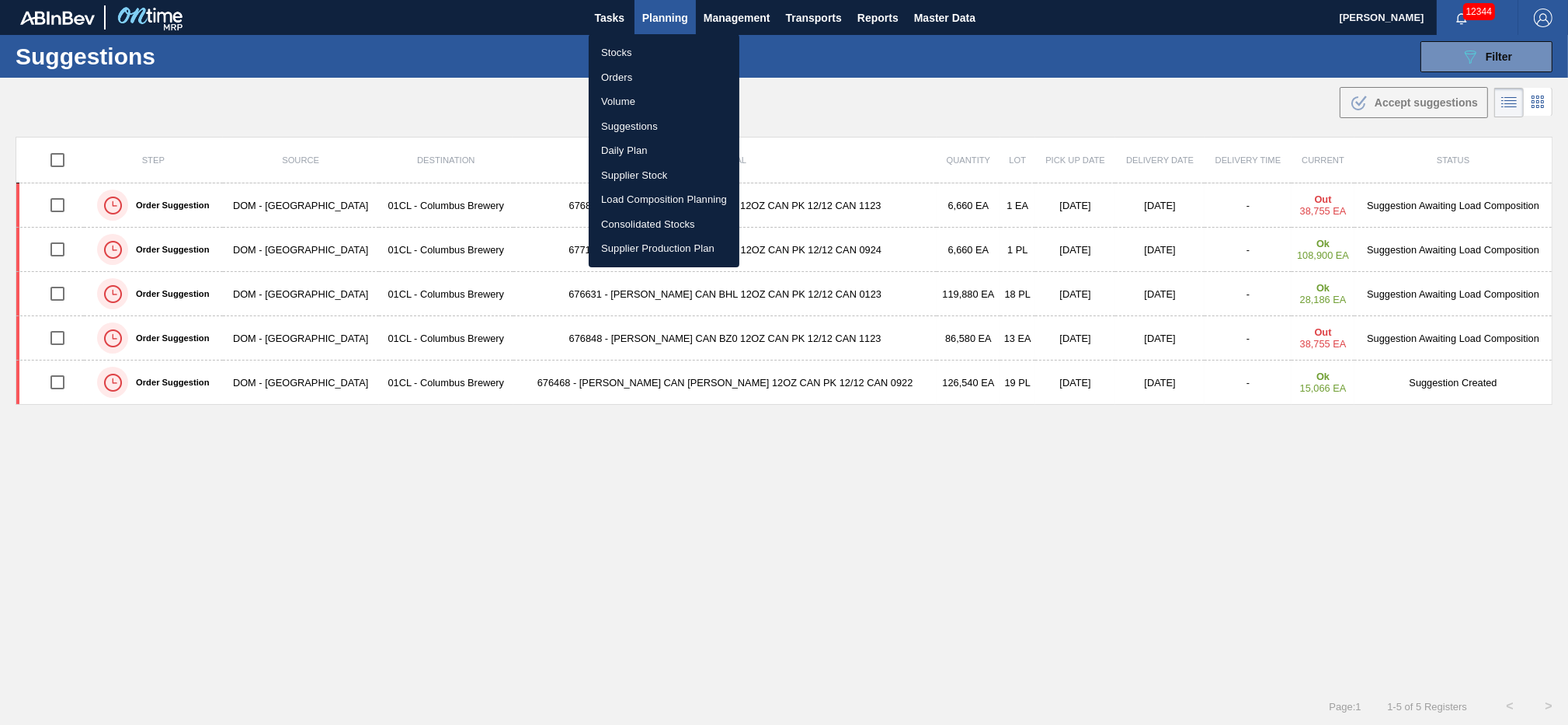
click at [1305, 94] on div at bounding box center [784, 362] width 1568 height 725
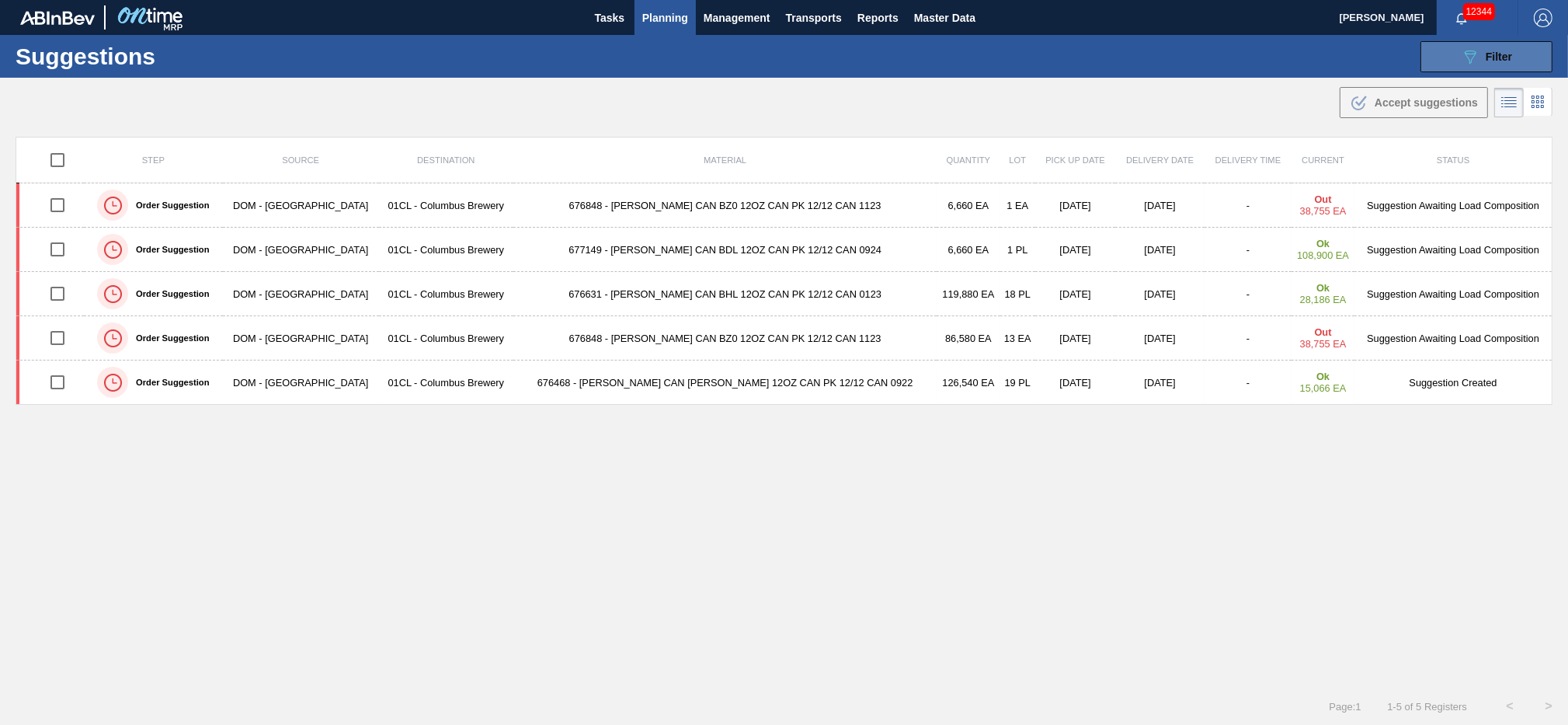
click at [1488, 58] on span "Filter" at bounding box center [1499, 57] width 26 height 13
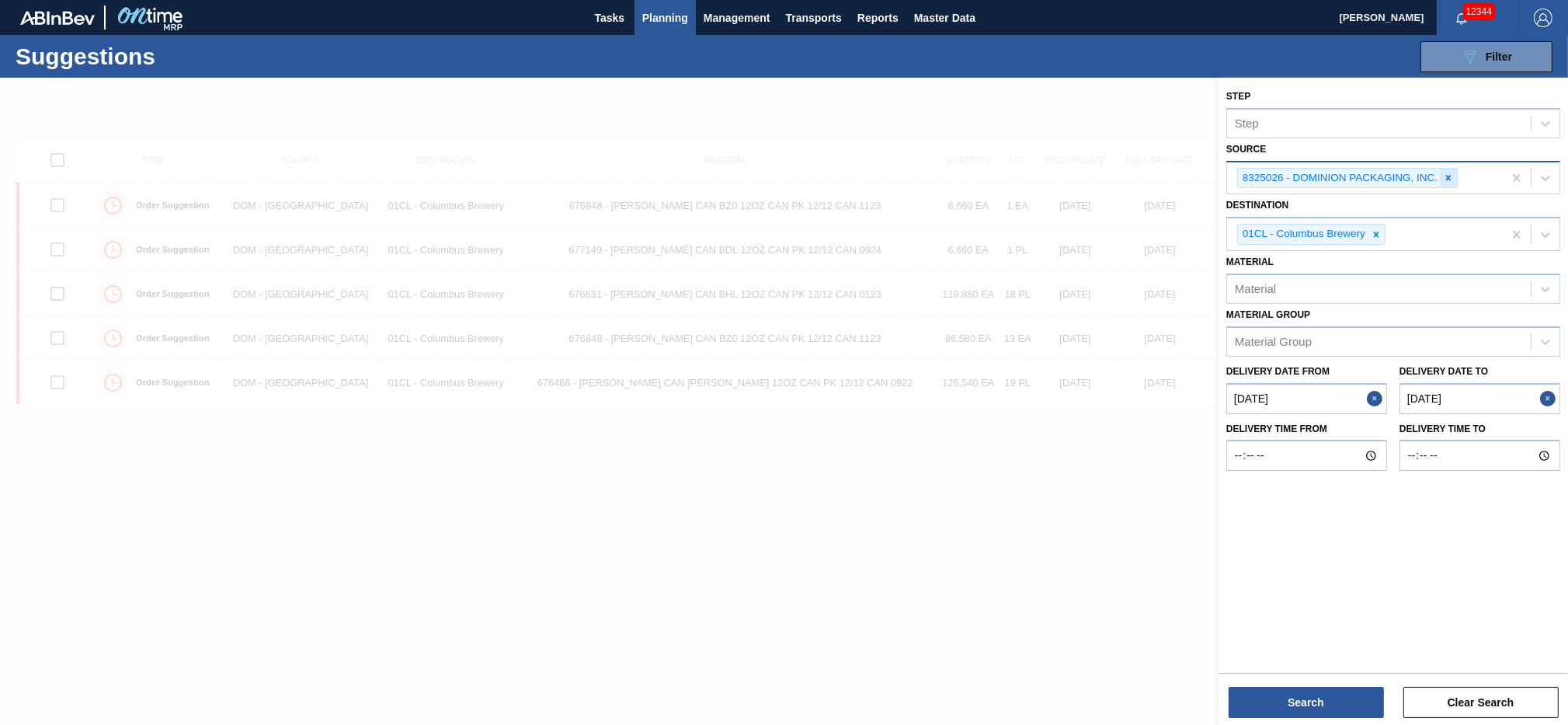
click at [1449, 174] on icon at bounding box center [1449, 178] width 11 height 11
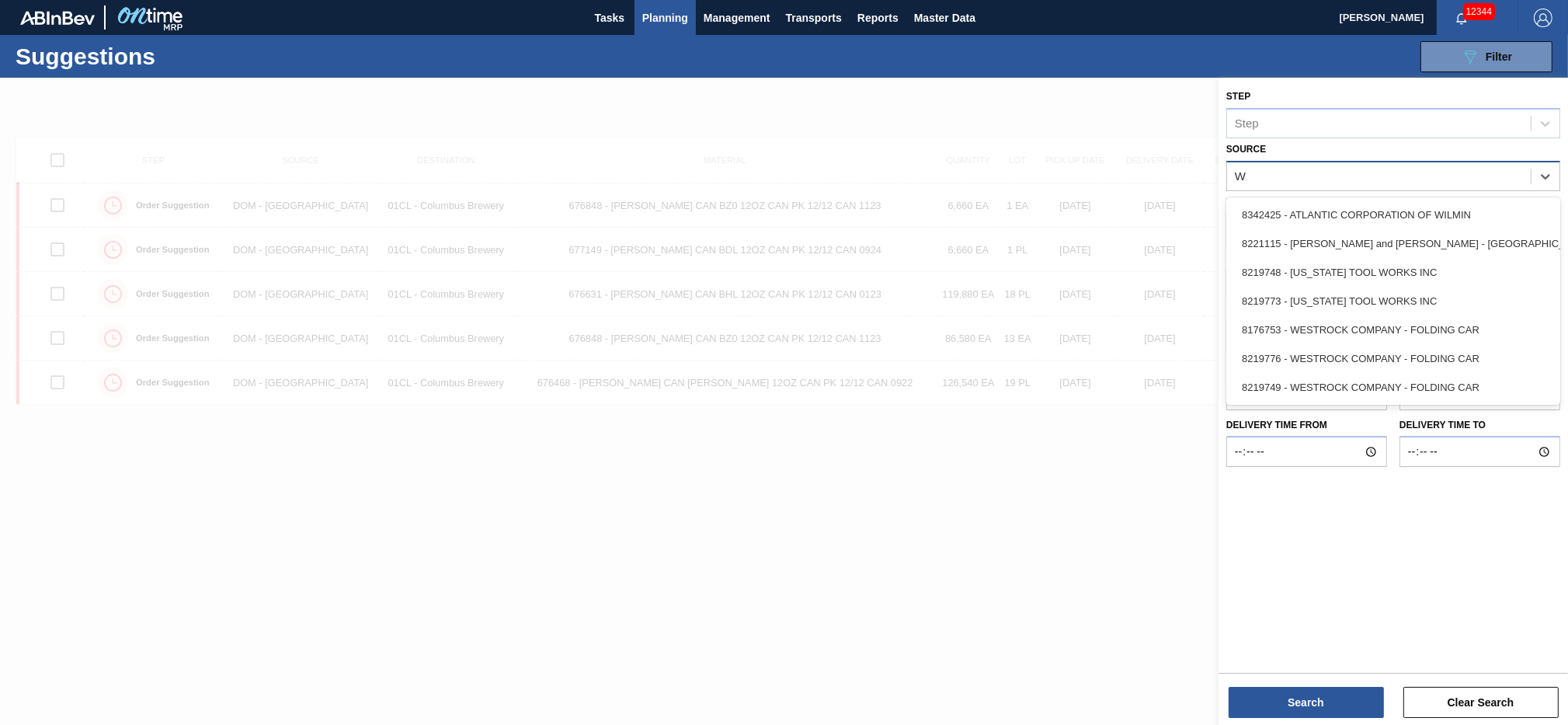
type input "We"
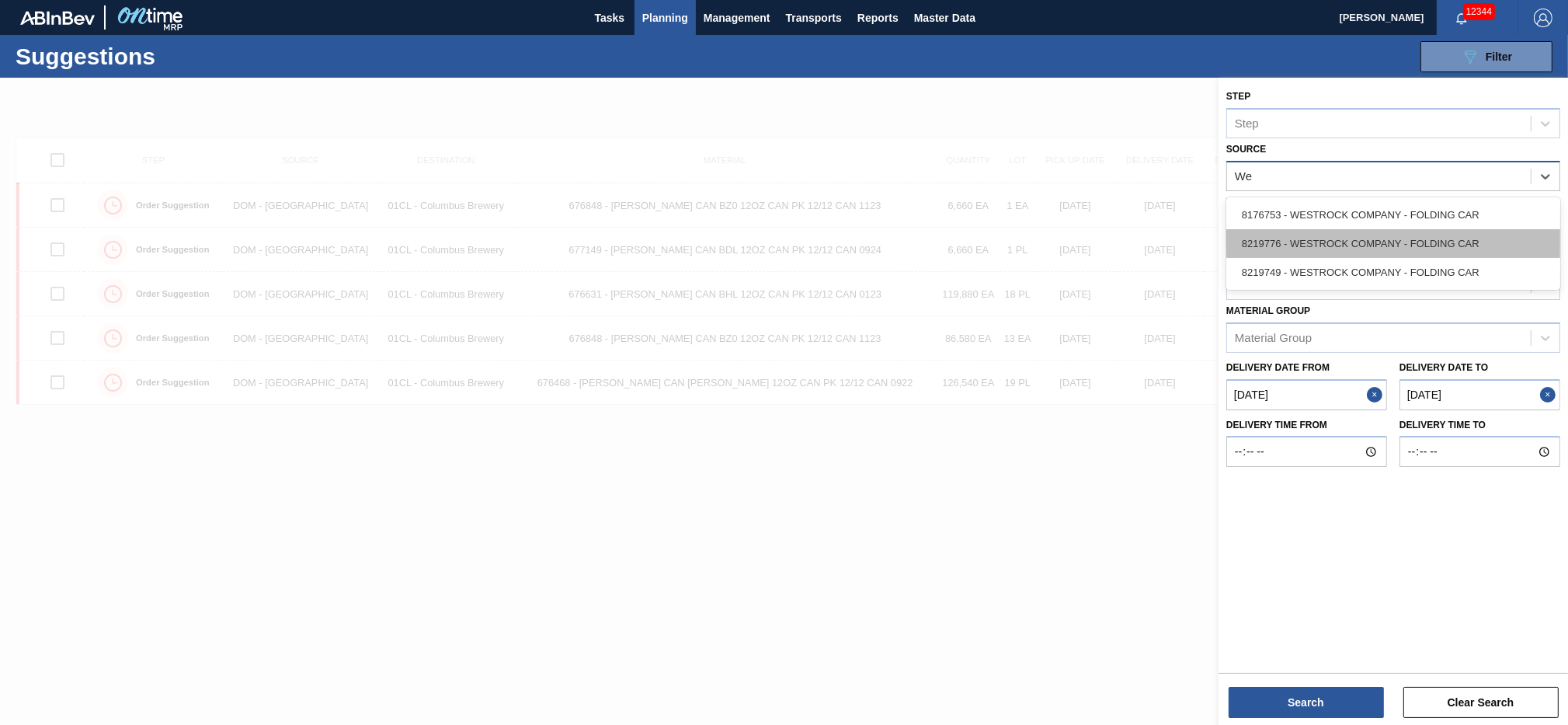
click at [1336, 242] on div "8219776 - WESTROCK COMPANY - FOLDING CAR" at bounding box center [1394, 243] width 334 height 29
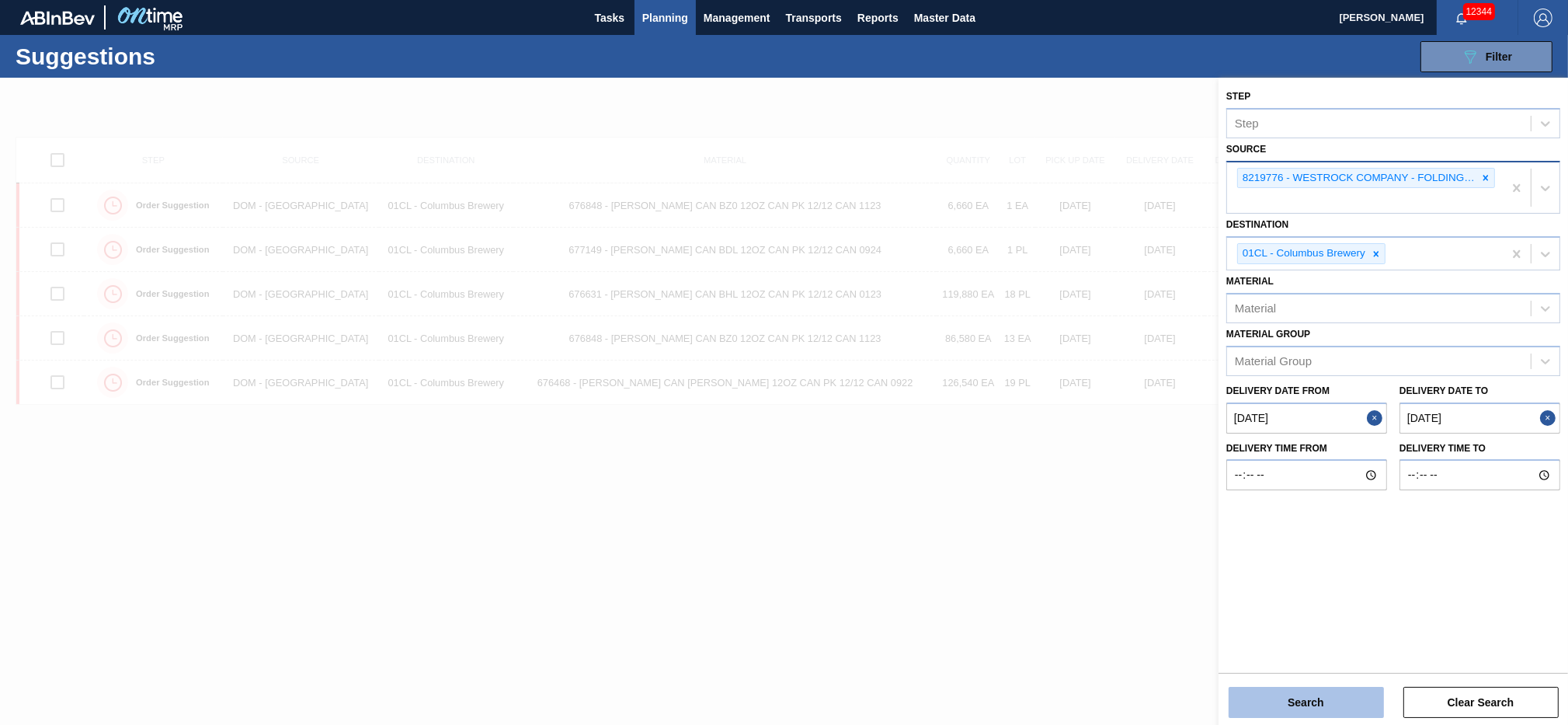
click at [1353, 708] on button "Search" at bounding box center [1307, 702] width 155 height 31
